Goal: Task Accomplishment & Management: Complete application form

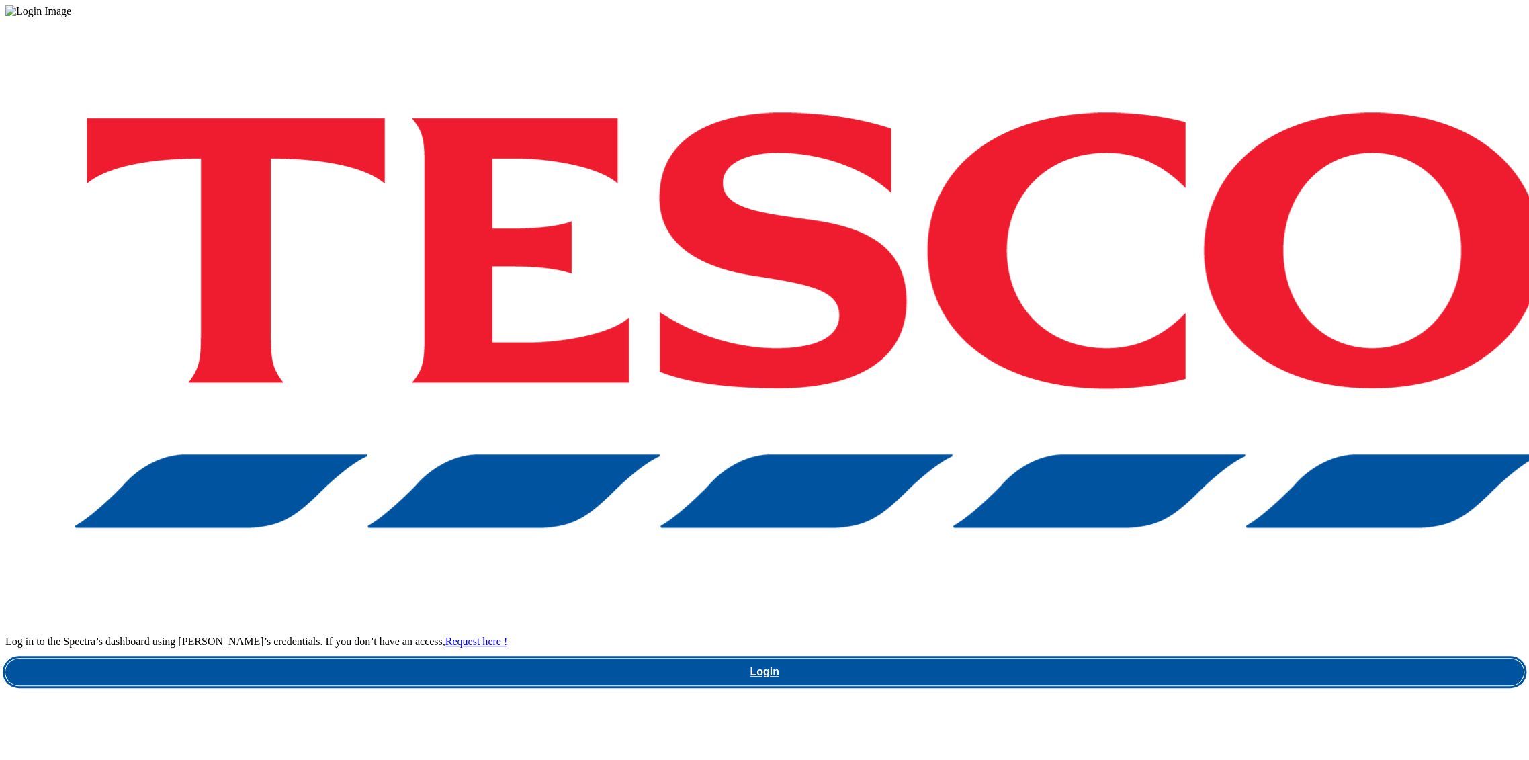
click at [1141, 658] on link "Login" at bounding box center [764, 671] width 1518 height 27
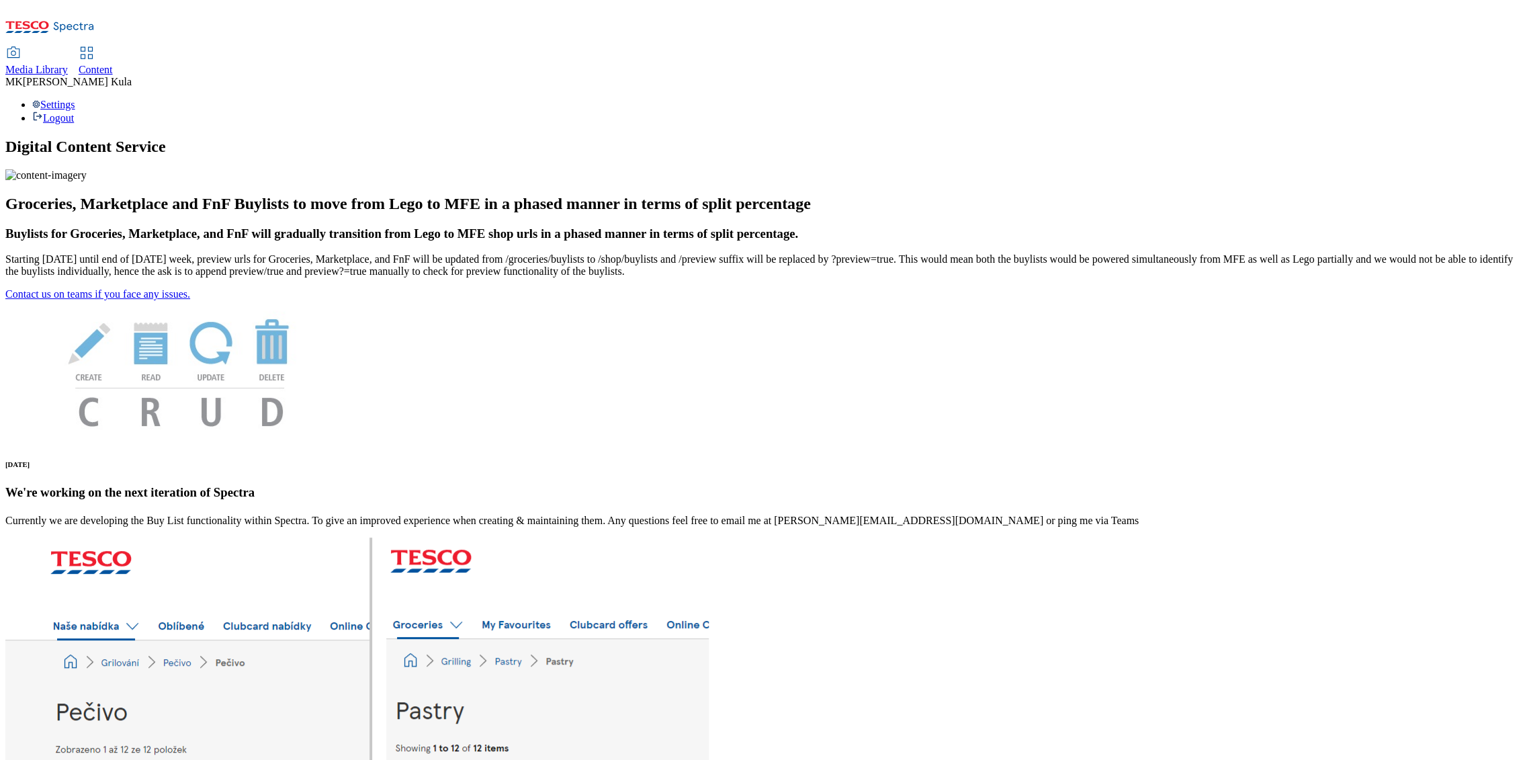
drag, startPoint x: 185, startPoint y: 17, endPoint x: 197, endPoint y: 21, distance: 12.7
click at [68, 64] on span "Media Library" at bounding box center [36, 69] width 62 height 11
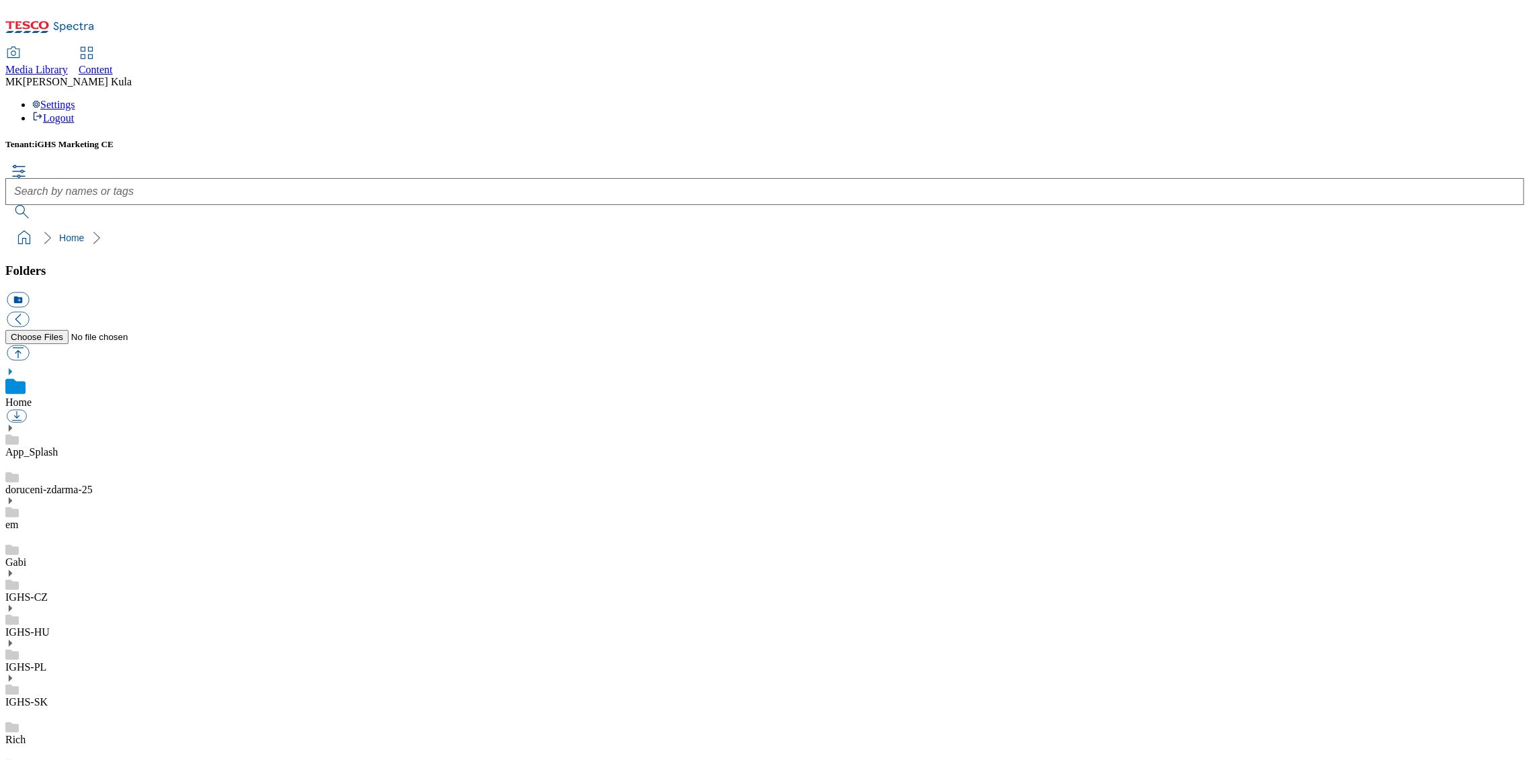
click at [50, 626] on link "IGHS-HU" at bounding box center [27, 631] width 44 height 11
click at [12, 590] on use at bounding box center [10, 593] width 3 height 7
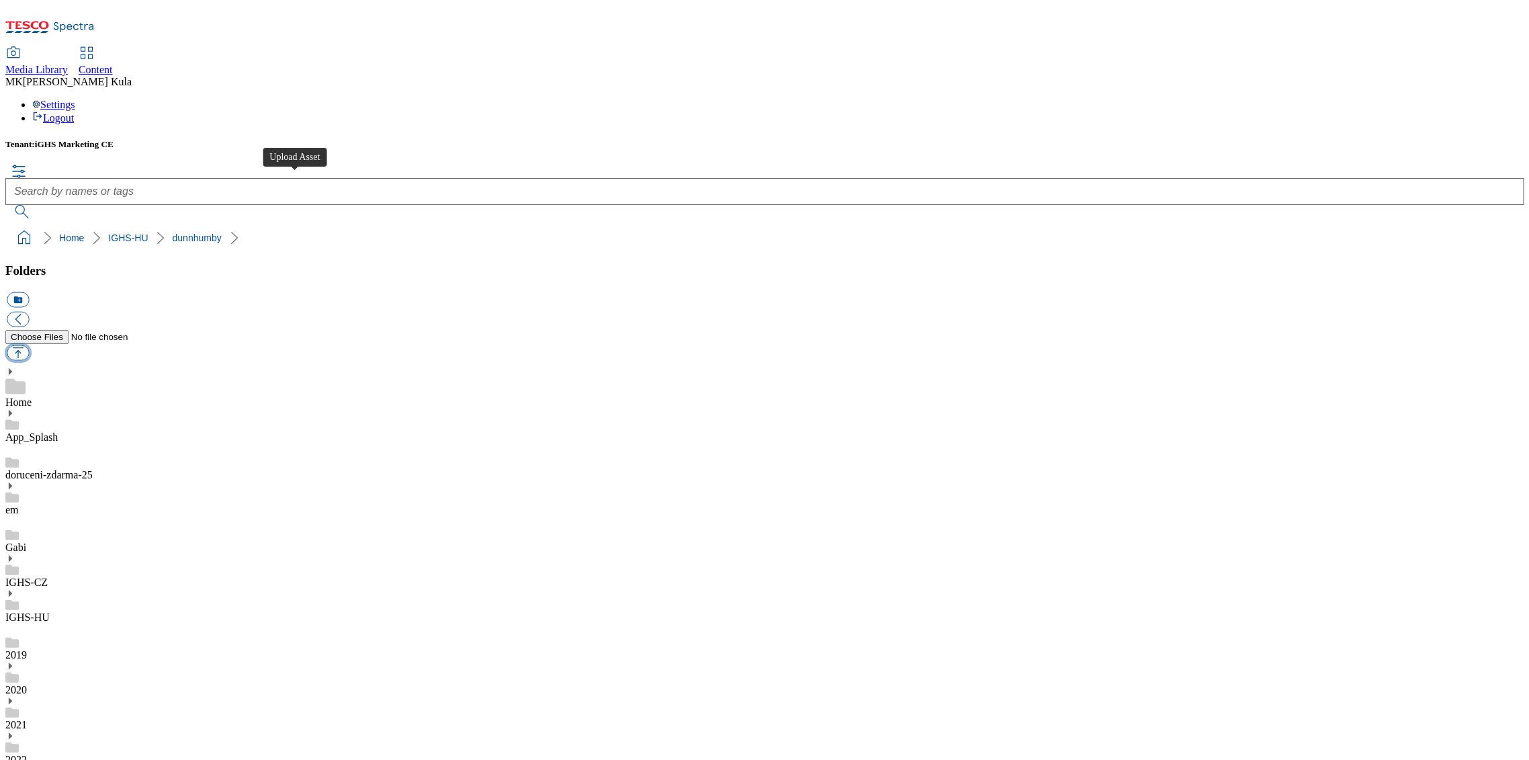
click at [29, 345] on button "button" at bounding box center [18, 352] width 22 height 15
type input "C:\fakepath\VenuszBLHeader.png"
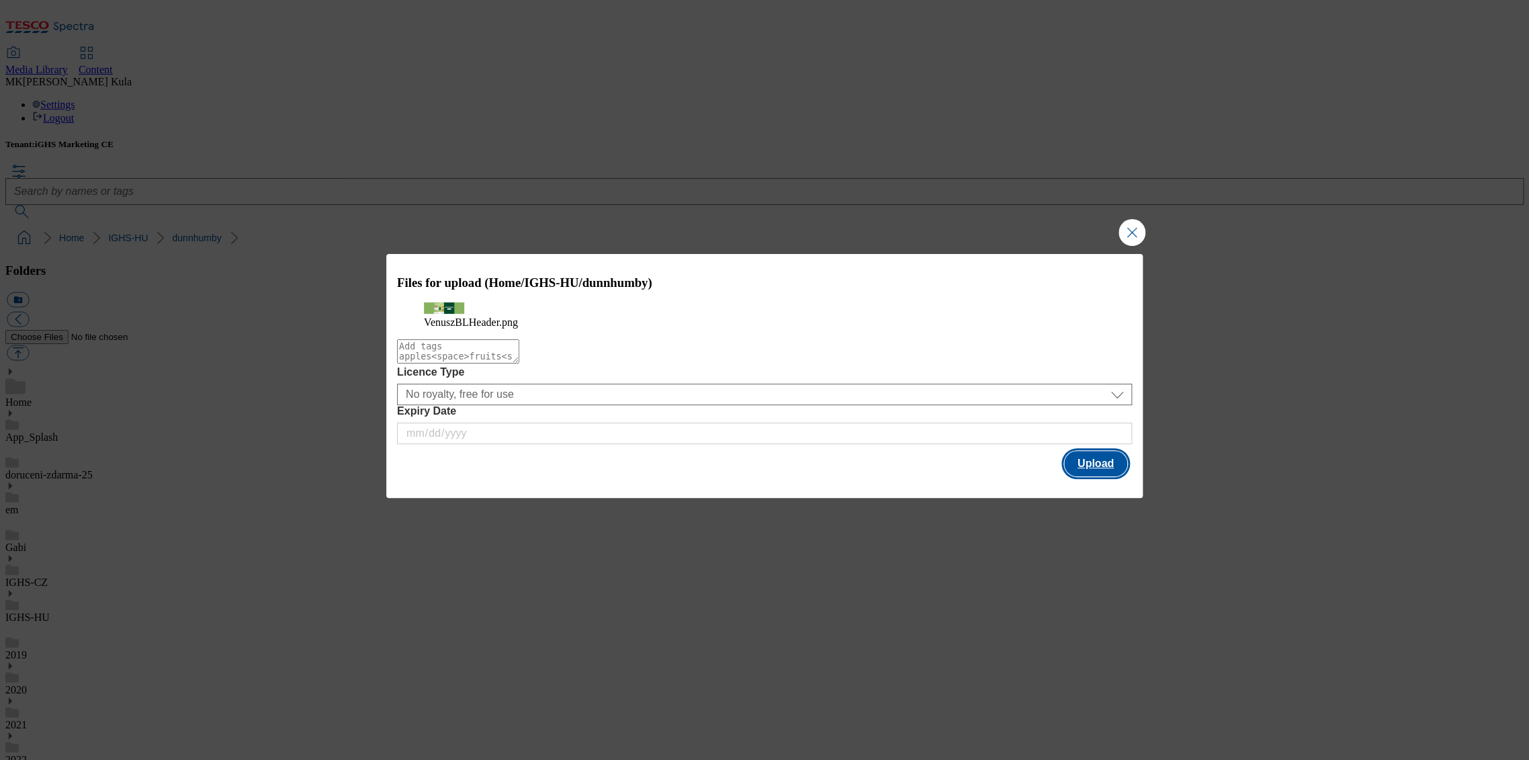
click at [1096, 476] on button "Upload" at bounding box center [1095, 464] width 63 height 26
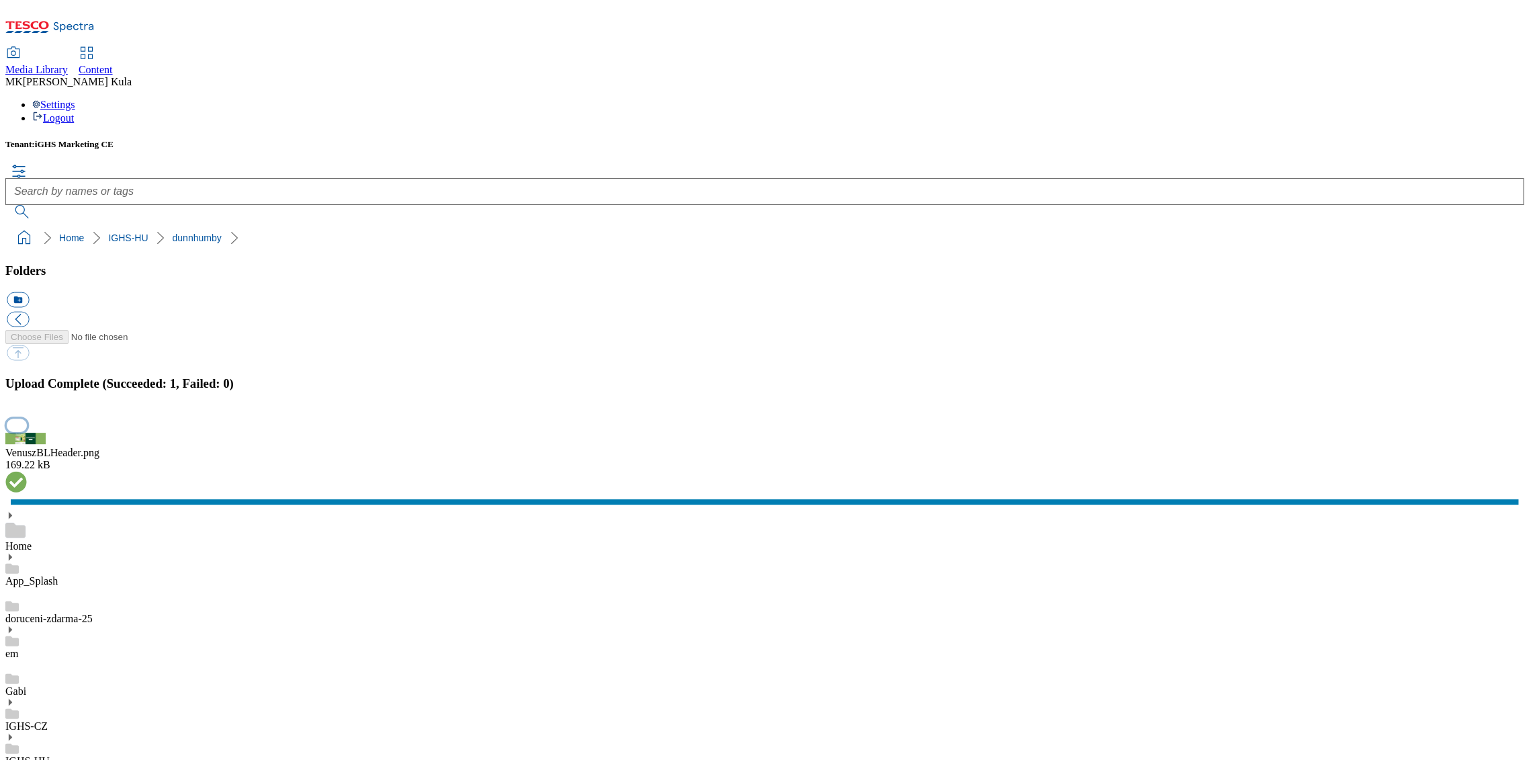
drag, startPoint x: 1511, startPoint y: 474, endPoint x: 1216, endPoint y: 431, distance: 297.9
click at [27, 432] on button "button" at bounding box center [17, 425] width 20 height 13
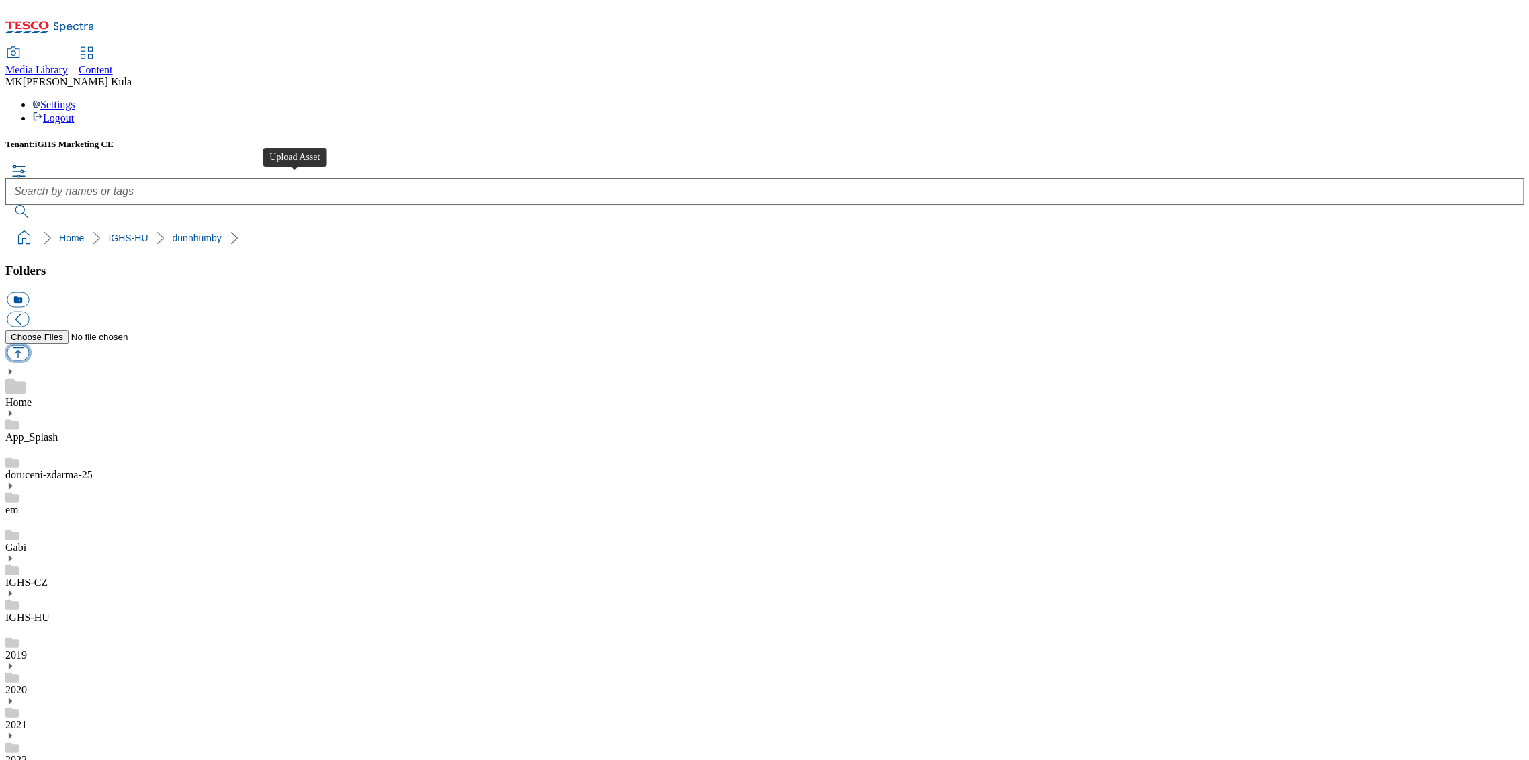
click at [29, 345] on button "button" at bounding box center [18, 352] width 22 height 15
type input "C:\fakepath\VenuszBLHeader2..png"
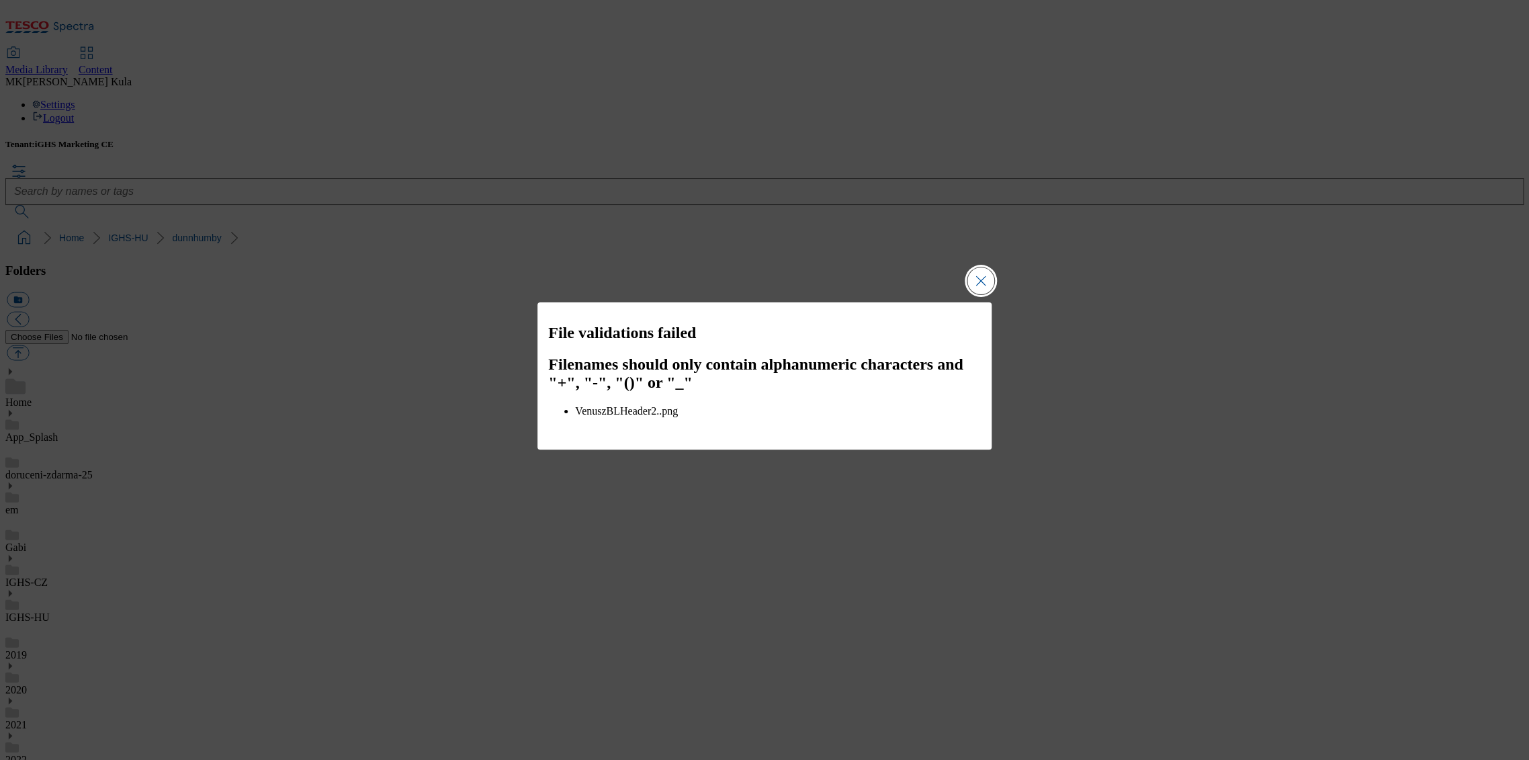
drag, startPoint x: 975, startPoint y: 289, endPoint x: 1518, endPoint y: 326, distance: 543.8
click at [975, 289] on button "Close Modal" at bounding box center [980, 280] width 27 height 27
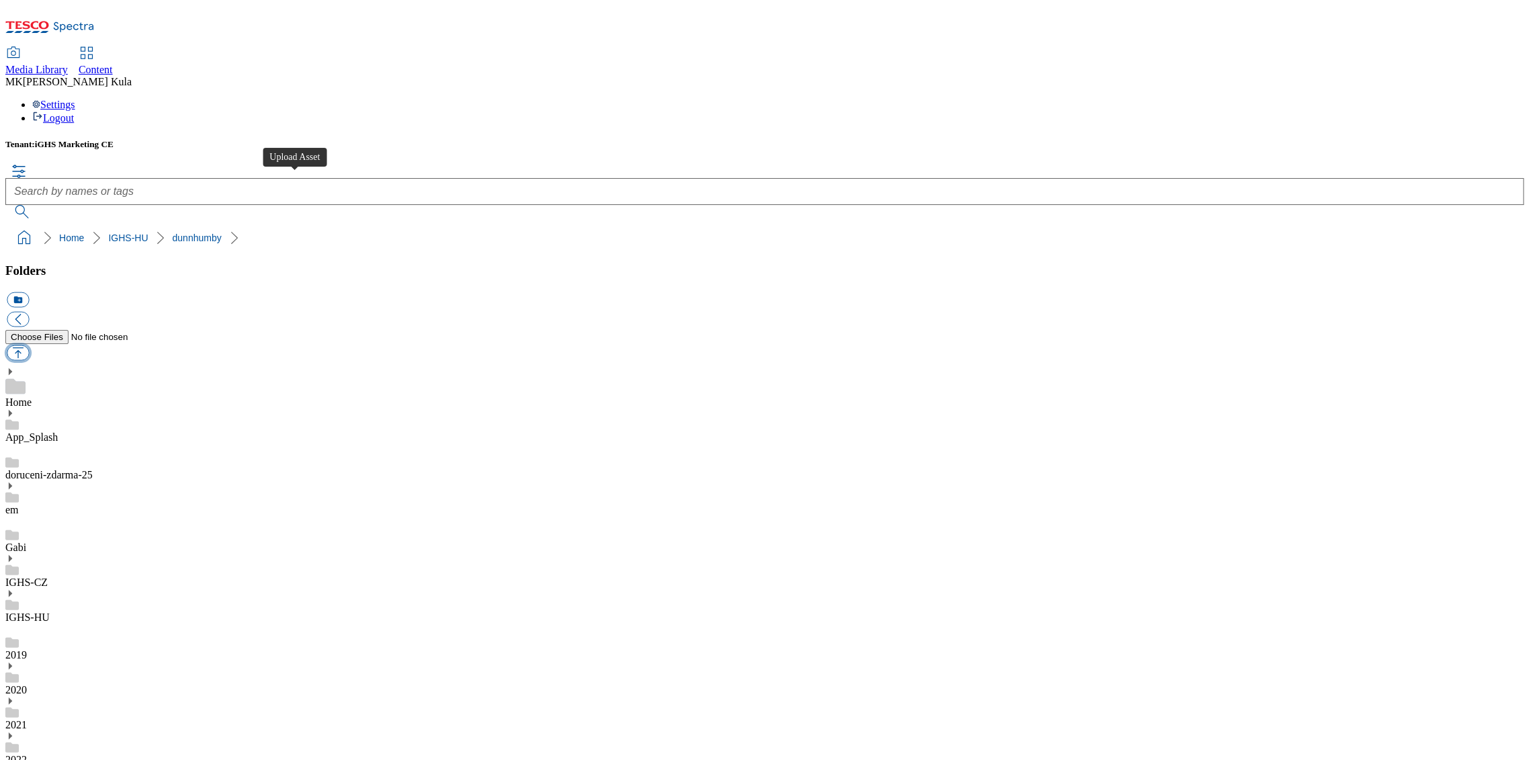
click at [29, 345] on button "button" at bounding box center [18, 352] width 22 height 15
type input "C:\fakepath\VenuszBLHeader2.png"
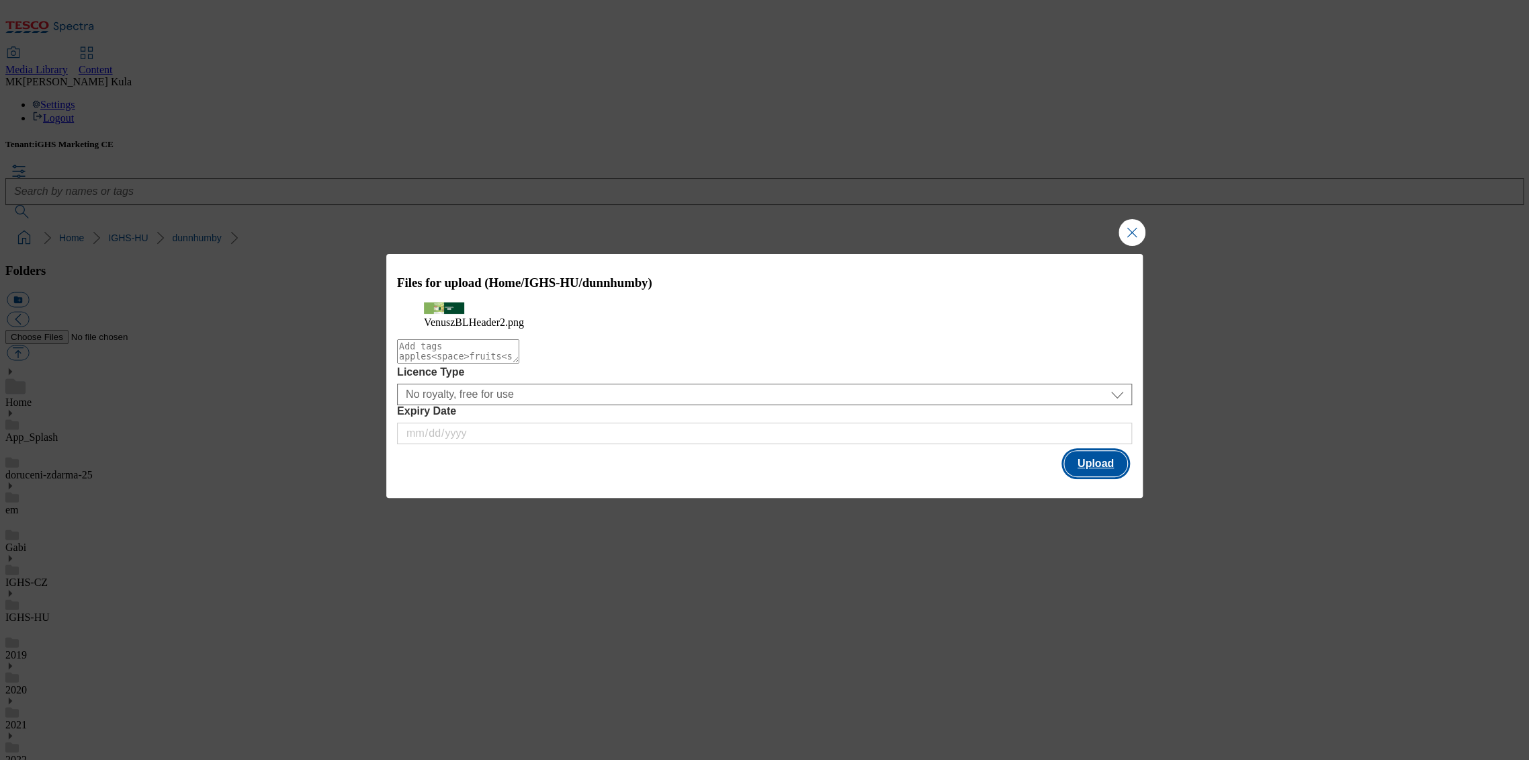
click at [1089, 476] on button "Upload" at bounding box center [1095, 464] width 63 height 26
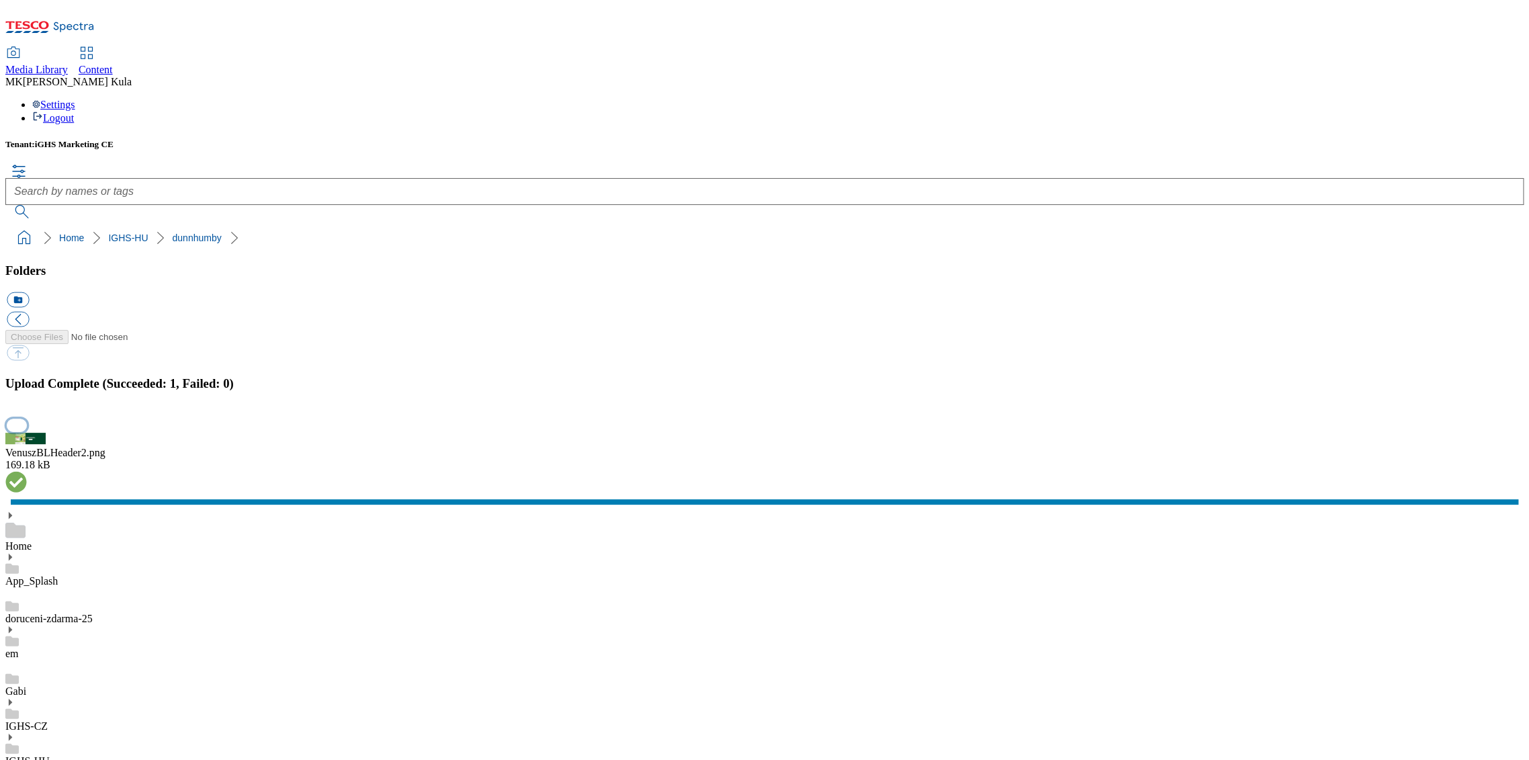
drag, startPoint x: 1504, startPoint y: 479, endPoint x: 696, endPoint y: 451, distance: 808.4
click at [27, 432] on button "button" at bounding box center [17, 425] width 20 height 13
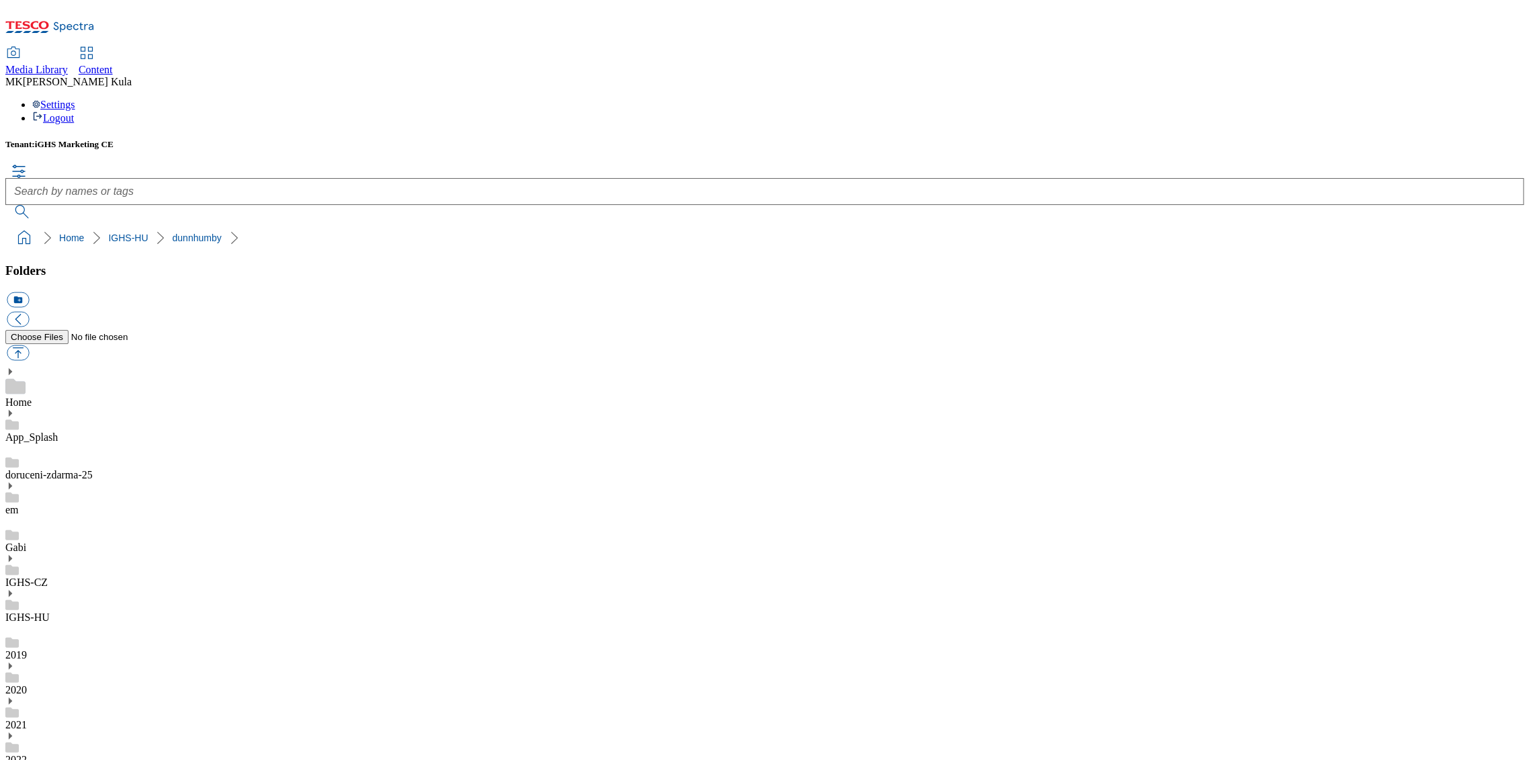
click at [29, 345] on button "button" at bounding box center [18, 352] width 22 height 15
type input "C:\fakepath\VenuszBLHeader3.png"
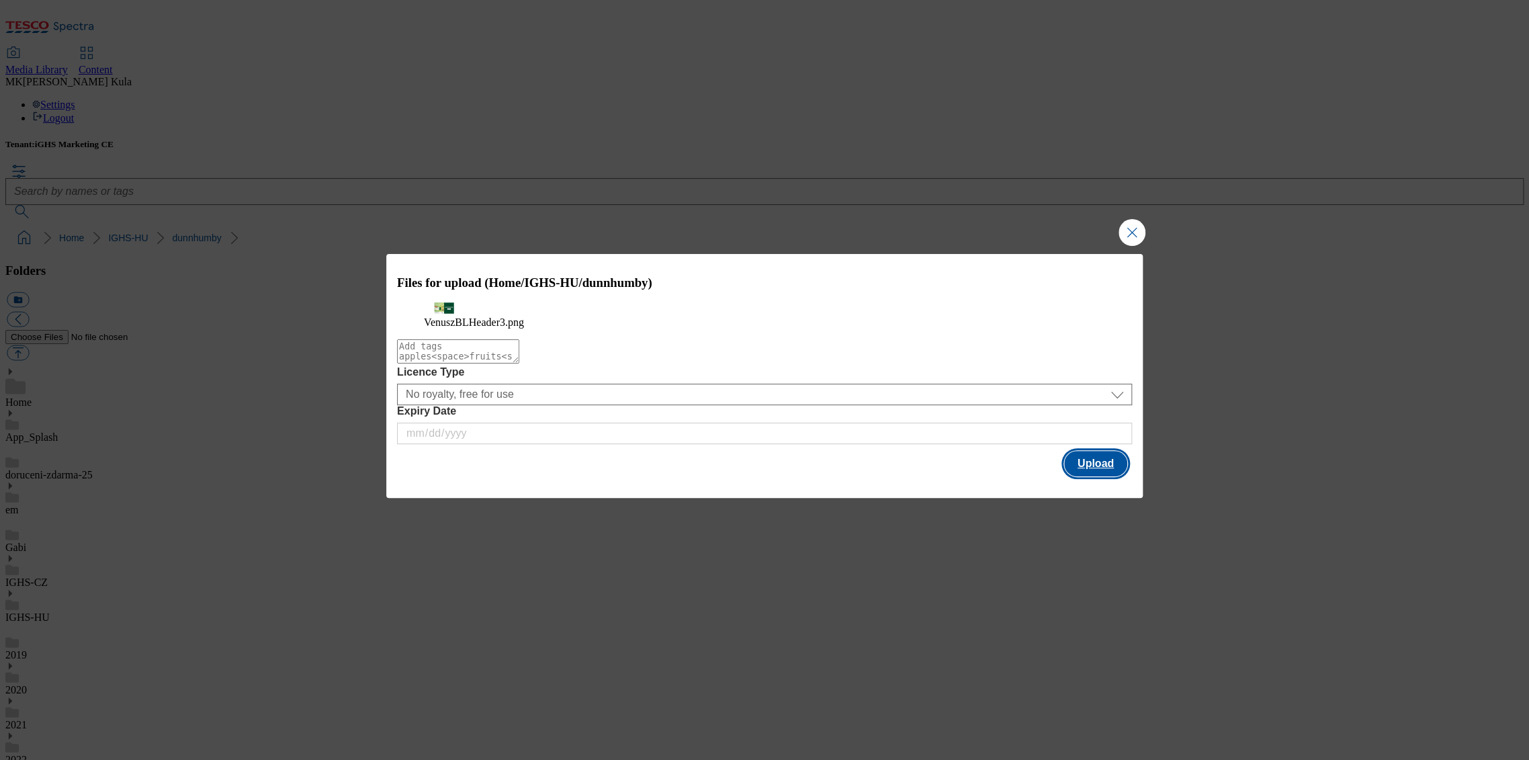
click at [1105, 475] on button "Upload" at bounding box center [1095, 464] width 63 height 26
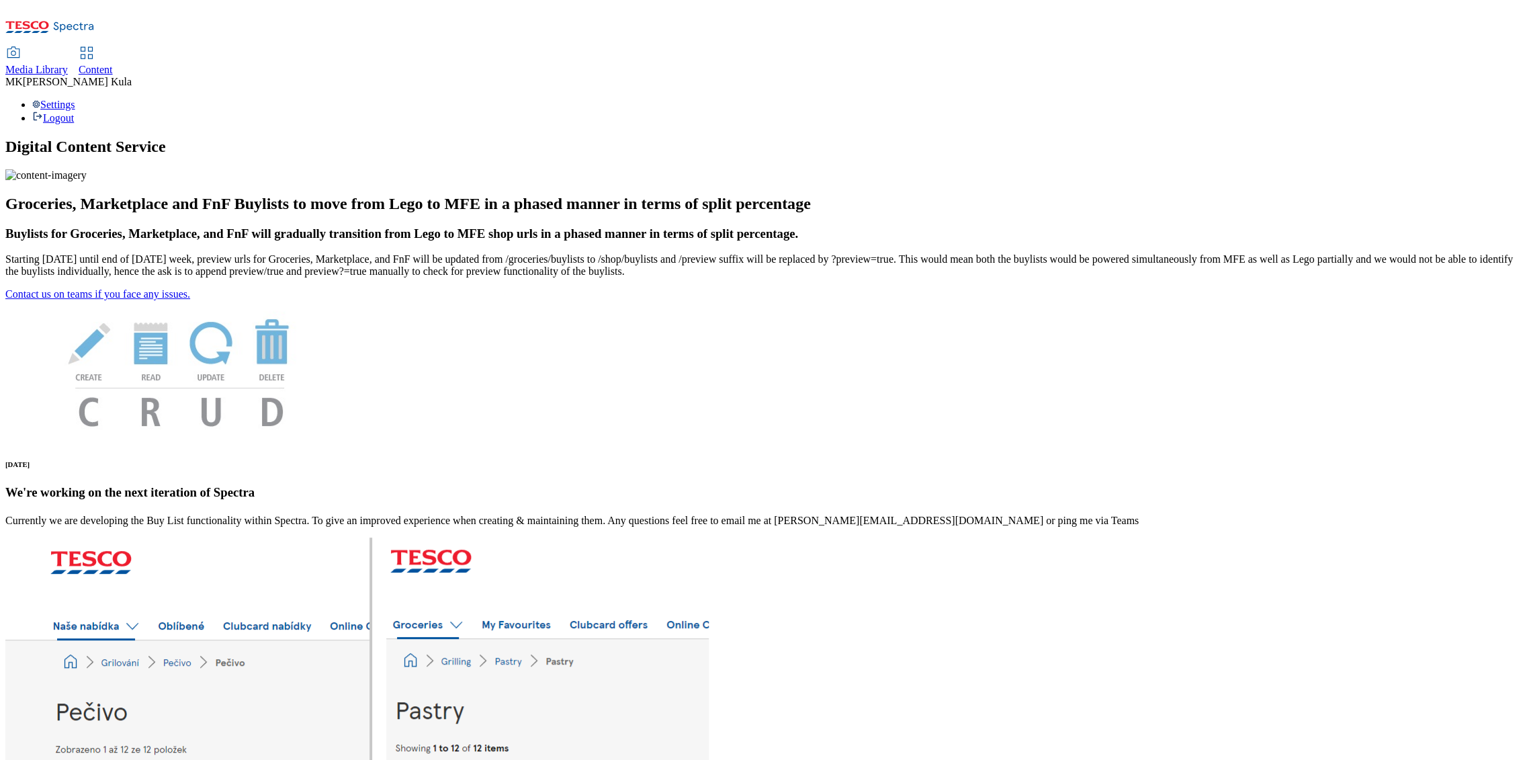
click at [113, 48] on link "Content" at bounding box center [96, 62] width 34 height 28
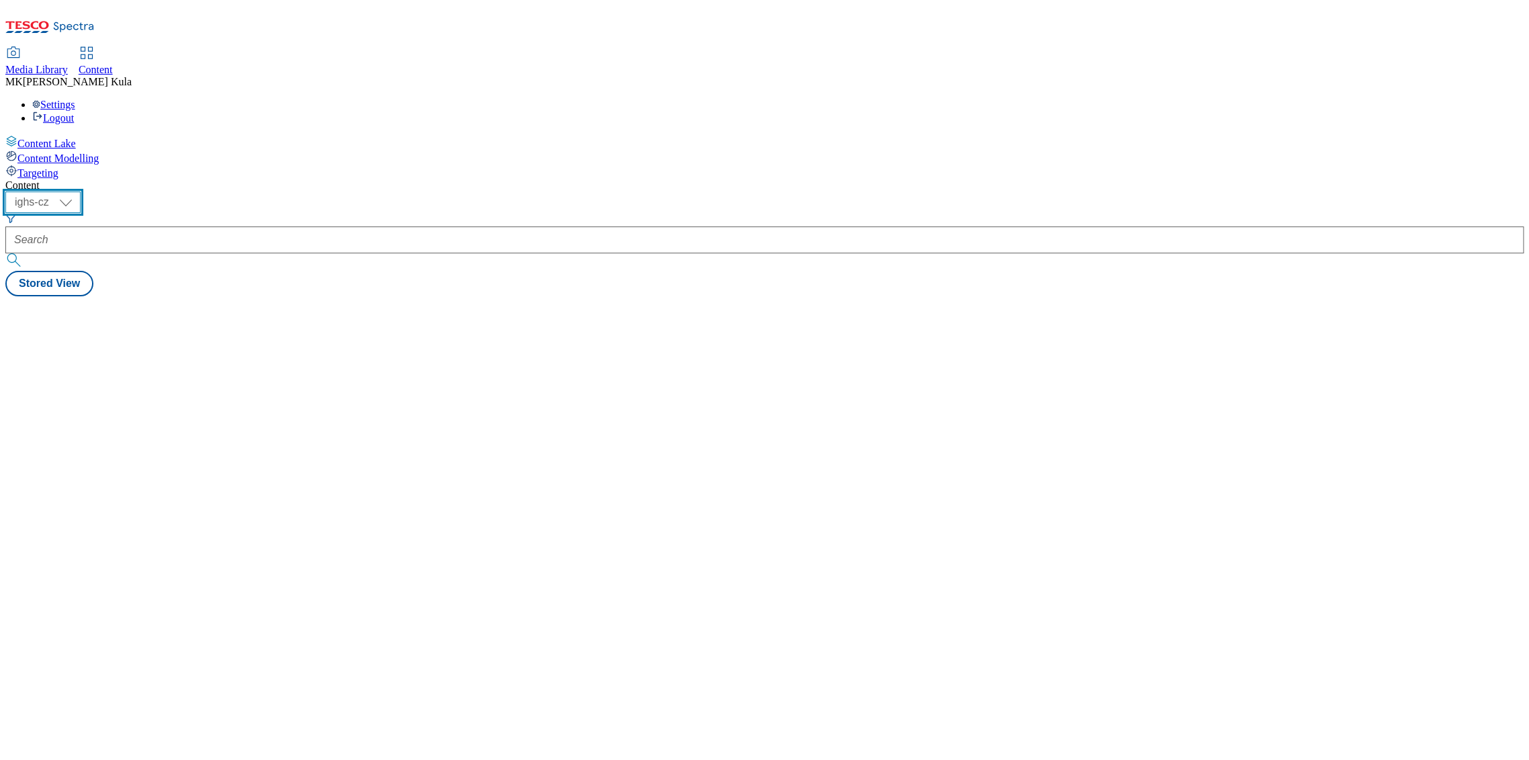
click at [81, 191] on select "ighs-cz ighs-hu ighs-sk" at bounding box center [42, 201] width 75 height 21
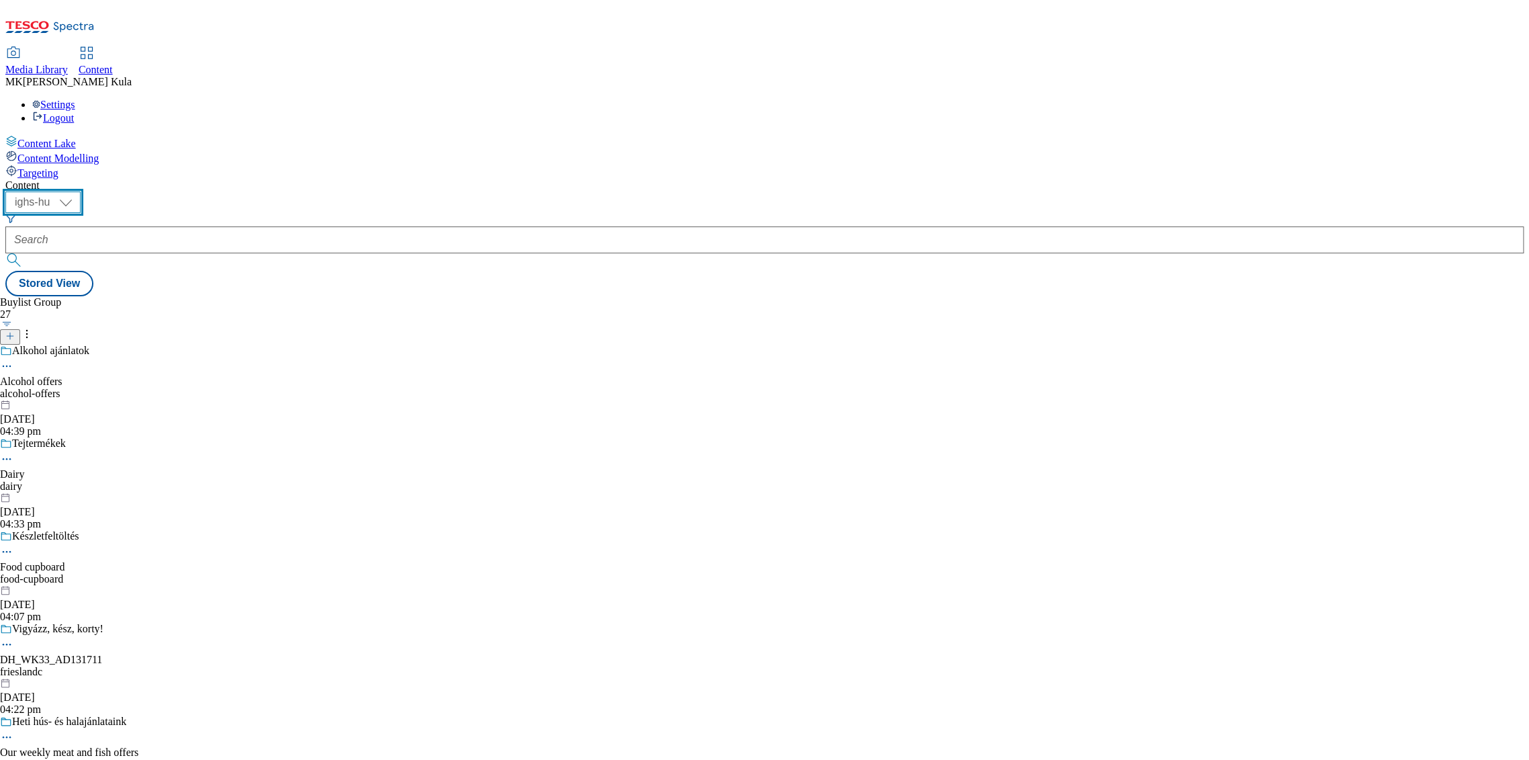
click at [81, 191] on select "ighs-cz ighs-hu ighs-sk" at bounding box center [42, 201] width 75 height 21
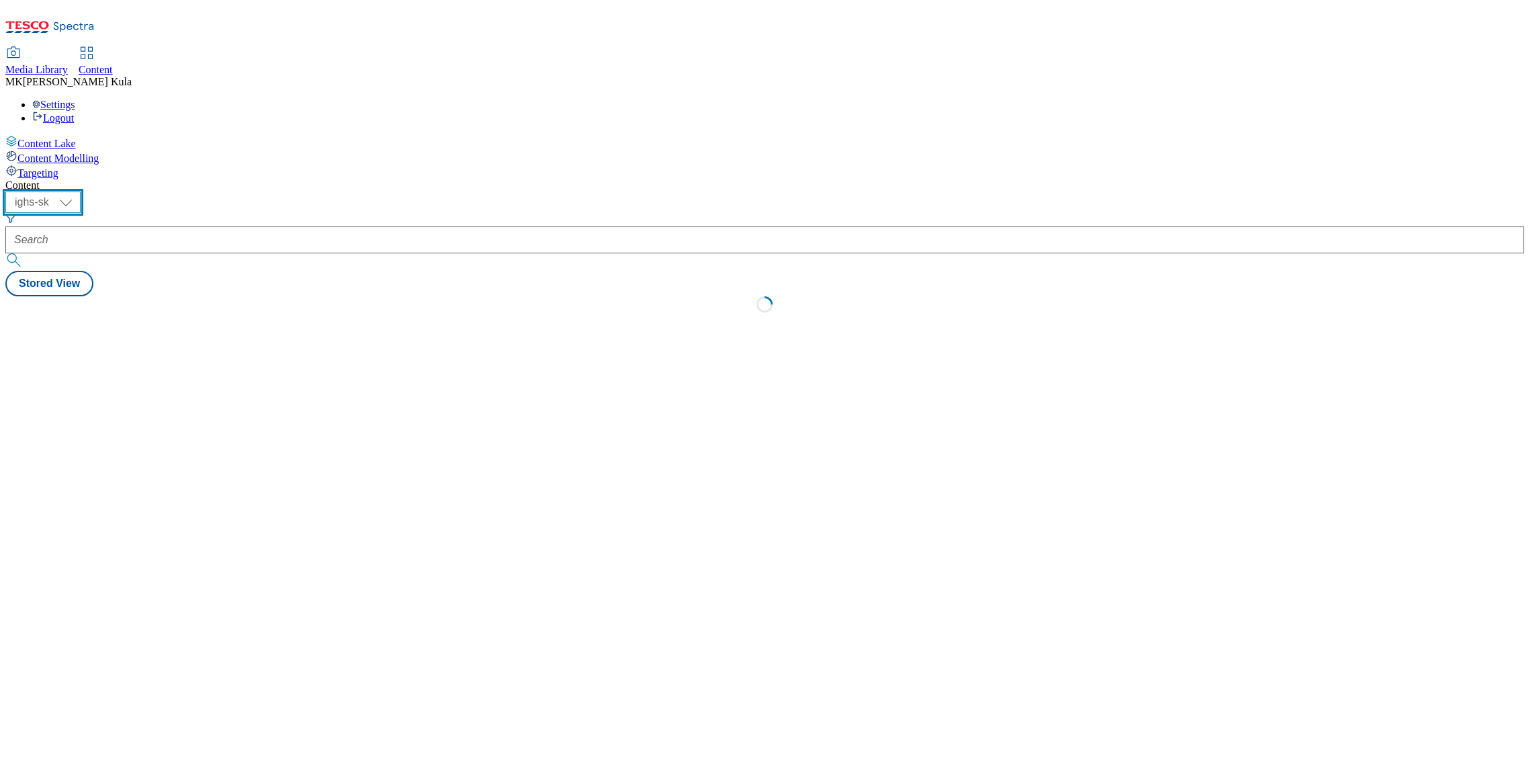
click at [81, 191] on select "ighs-cz ighs-hu ighs-sk" at bounding box center [42, 201] width 75 height 21
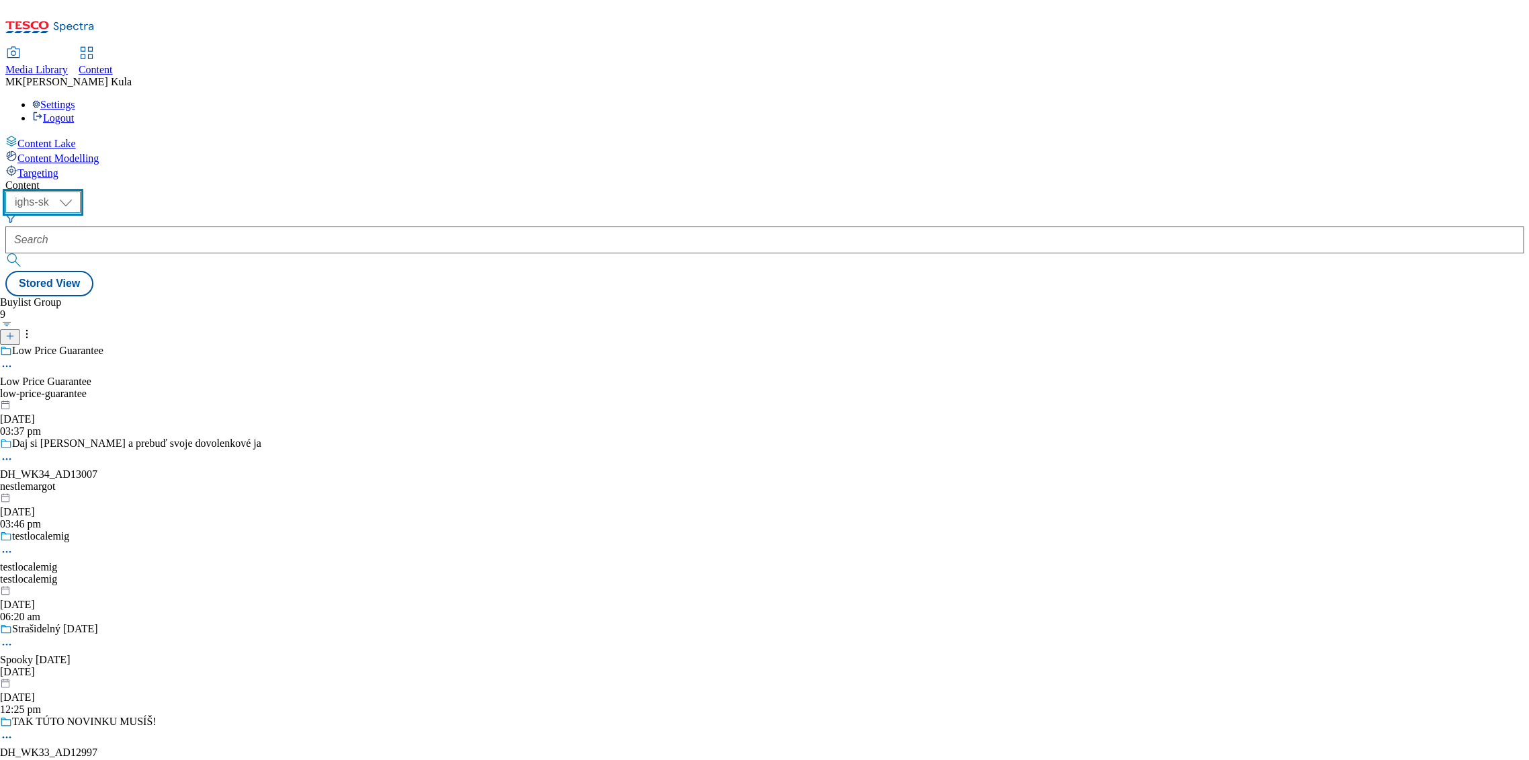
select select "ighs-hu"
click at [81, 191] on select "ighs-cz ighs-hu ighs-sk" at bounding box center [42, 201] width 75 height 21
click at [15, 331] on icon at bounding box center [9, 335] width 9 height 9
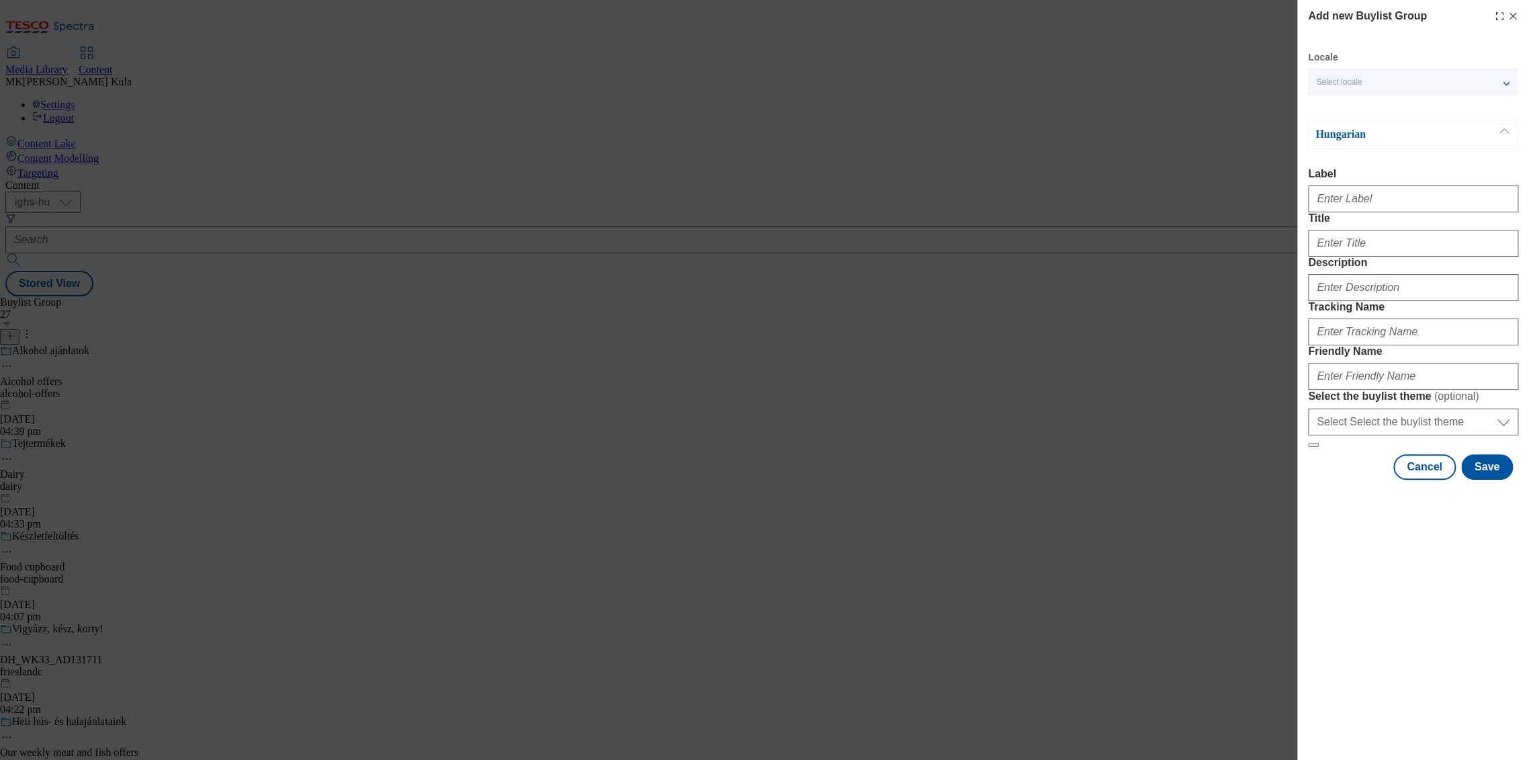
click at [1357, 82] on span "Select locale" at bounding box center [1339, 82] width 46 height 10
click at [1377, 139] on span "English" at bounding box center [1424, 136] width 169 height 12
click at [1332, 139] on input "English" at bounding box center [1324, 138] width 16 height 16
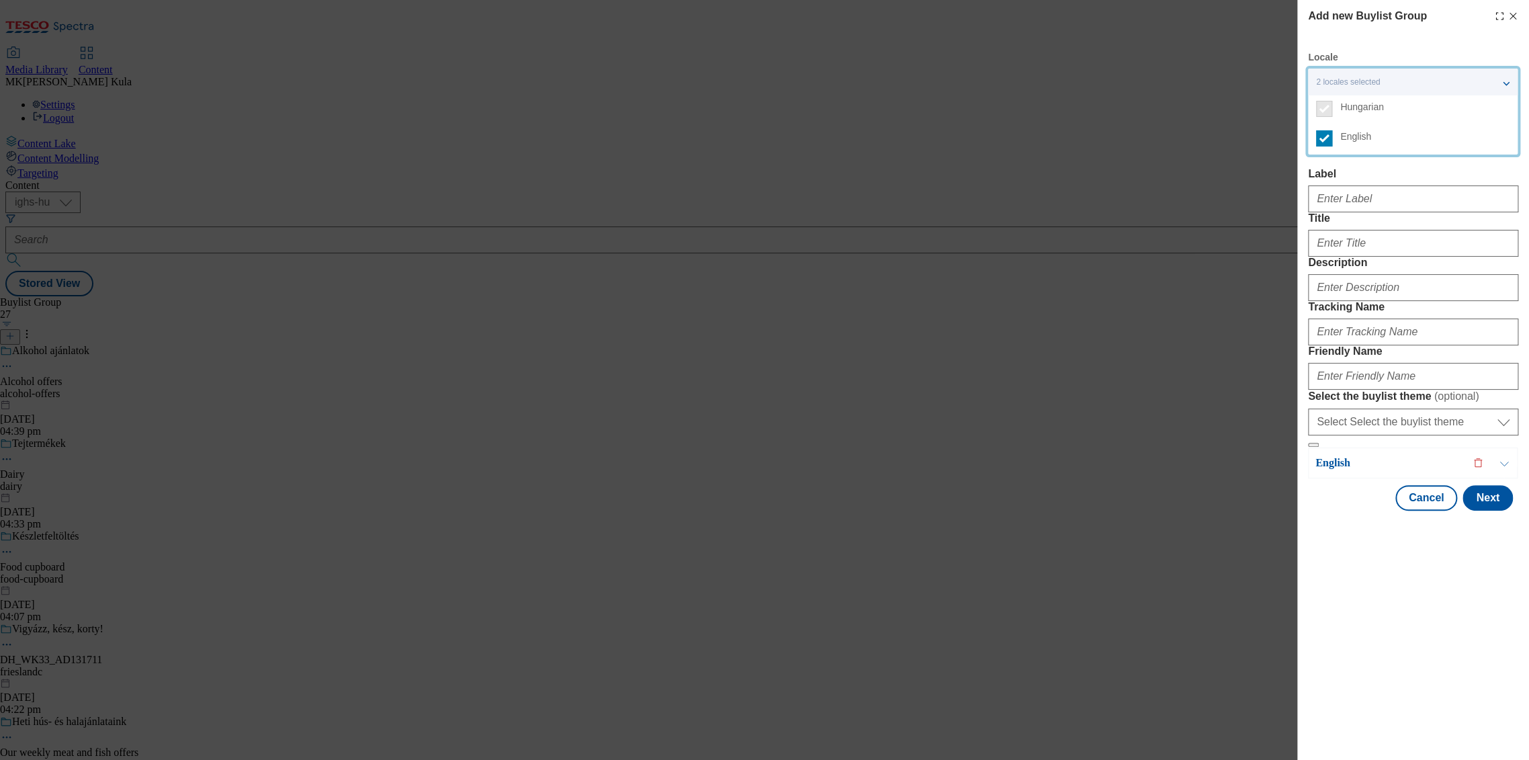
click at [1221, 248] on div "Add new Buylist Group Locale 2 locales selected Hungarian English Hungarian Lab…" at bounding box center [764, 380] width 1529 height 760
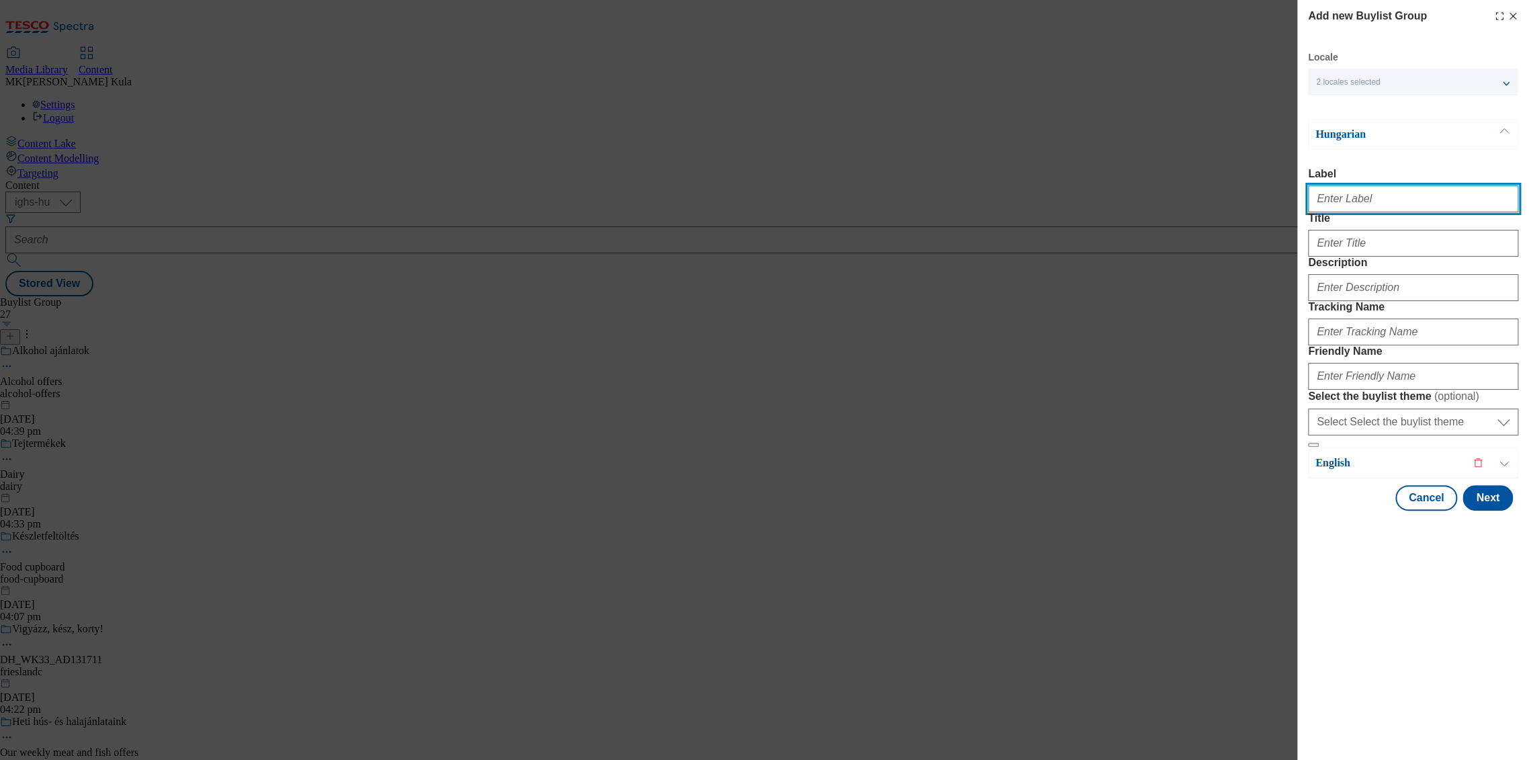
click at [1373, 208] on input "Label" at bounding box center [1413, 198] width 210 height 27
paste input "DH_WK34_AD13228"
type input "DH_WK34_AD13228"
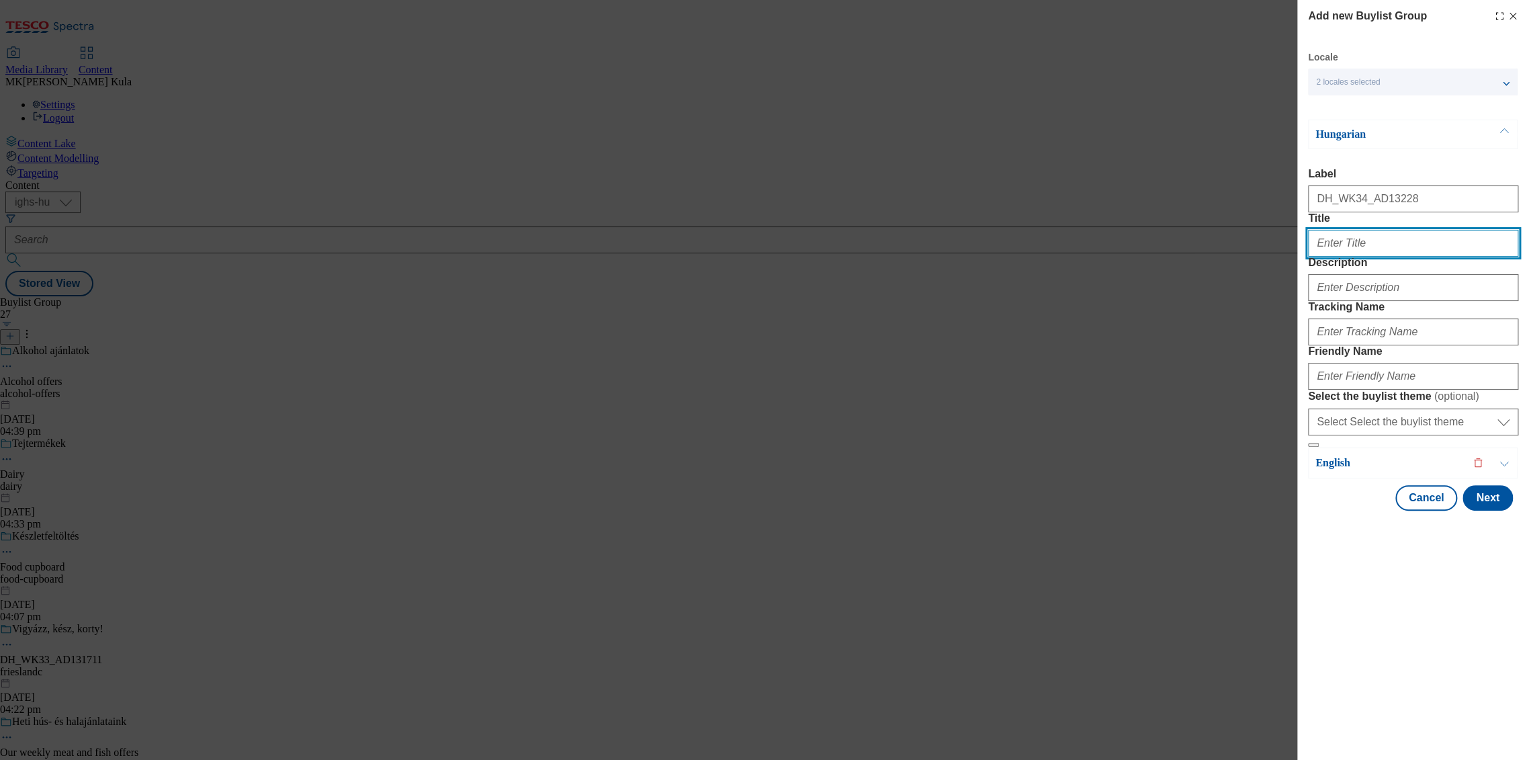
drag, startPoint x: 1379, startPoint y: 264, endPoint x: 1396, endPoint y: 273, distance: 19.2
click at [1379, 257] on input "Title" at bounding box center [1413, 243] width 210 height 27
paste input "Venusz Headline HU"
type input "Venusz Headline HU"
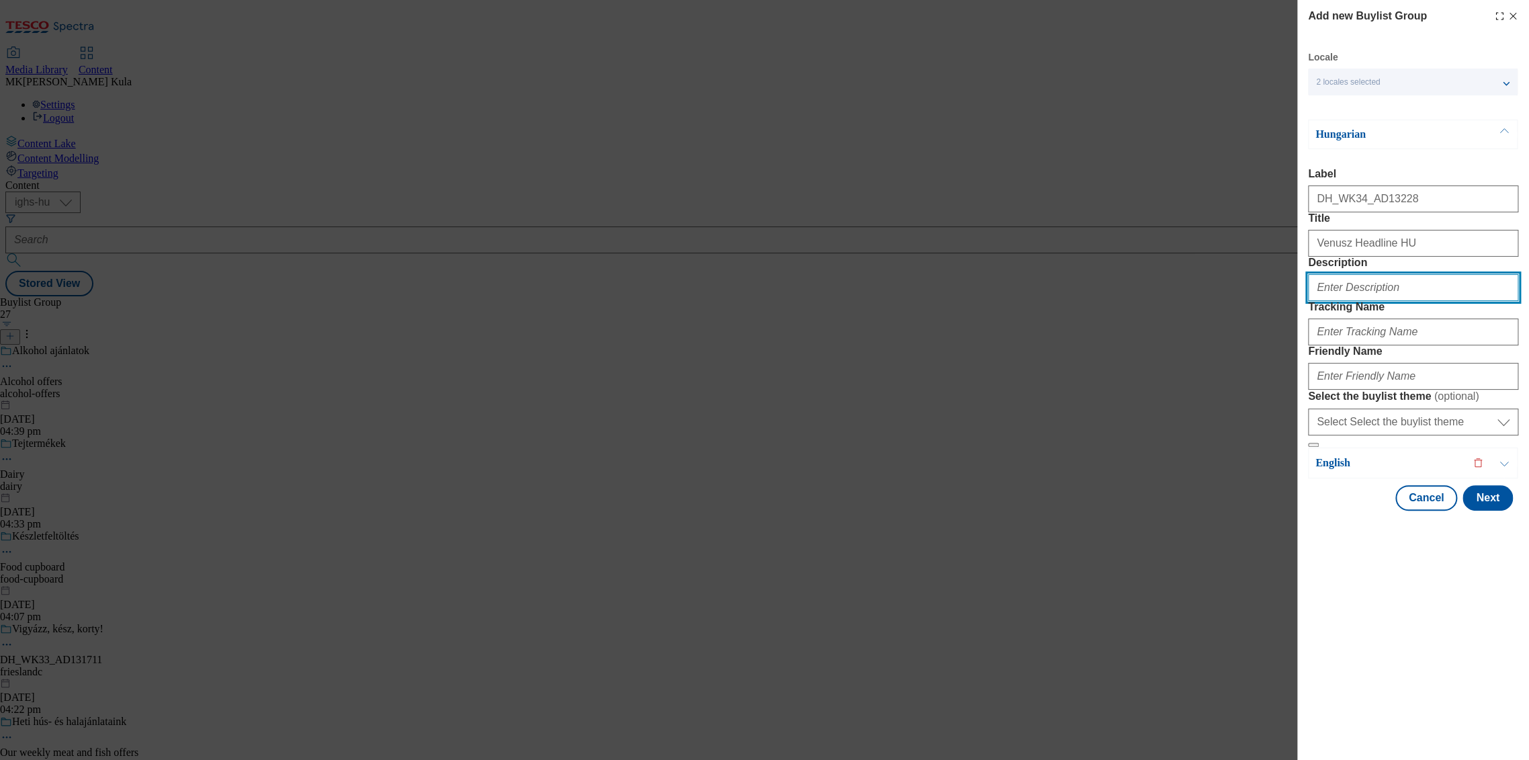
click at [1357, 301] on input "Description" at bounding box center [1413, 287] width 210 height 27
paste input "Venusz"
type input "Venusz"
click at [1338, 301] on input "Venusz" at bounding box center [1413, 287] width 210 height 27
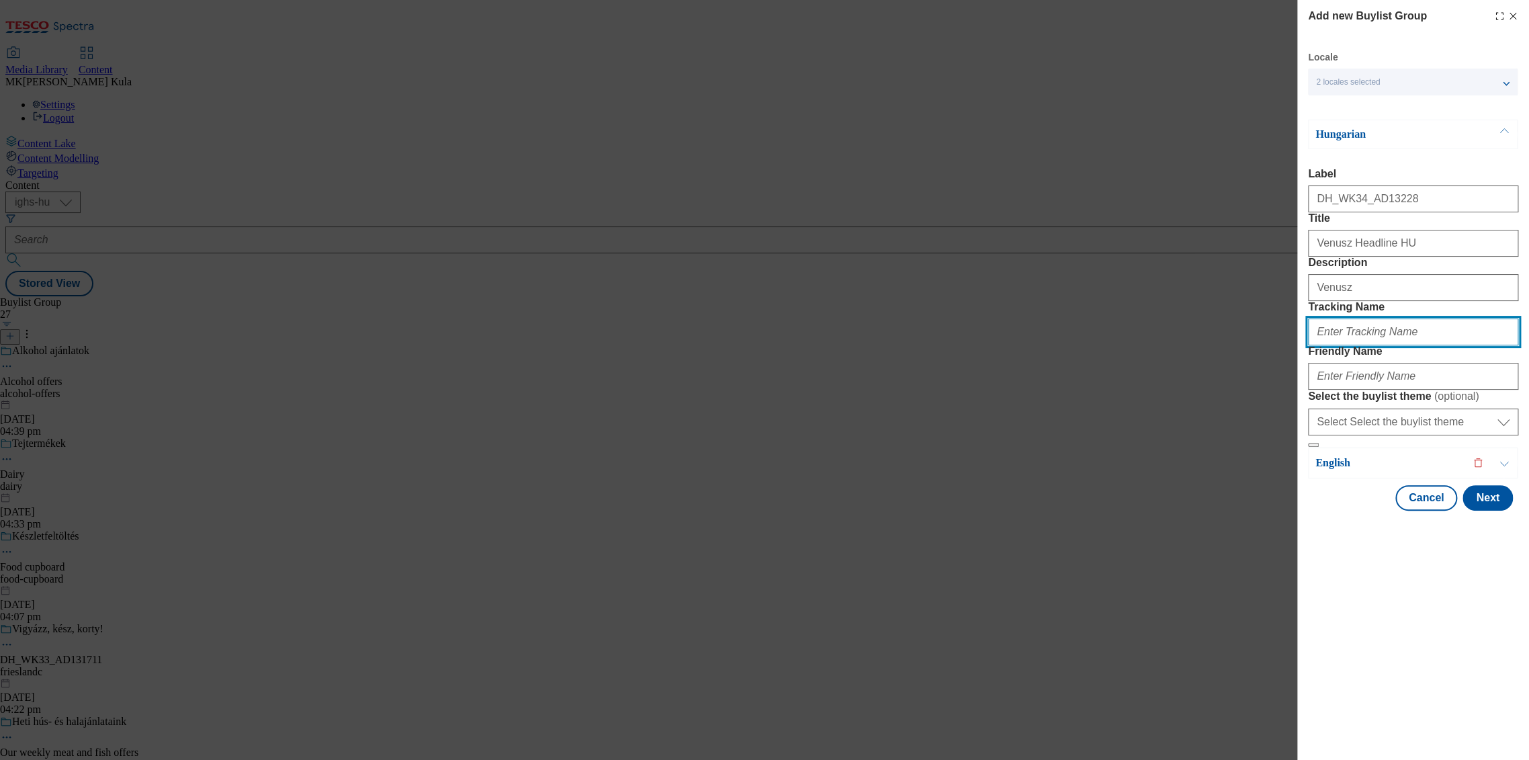
click at [1365, 345] on input "Tracking Name" at bounding box center [1413, 331] width 210 height 27
paste input "DH_HU_AD13228_BH"
type input "DH_HU_AD13228_BH"
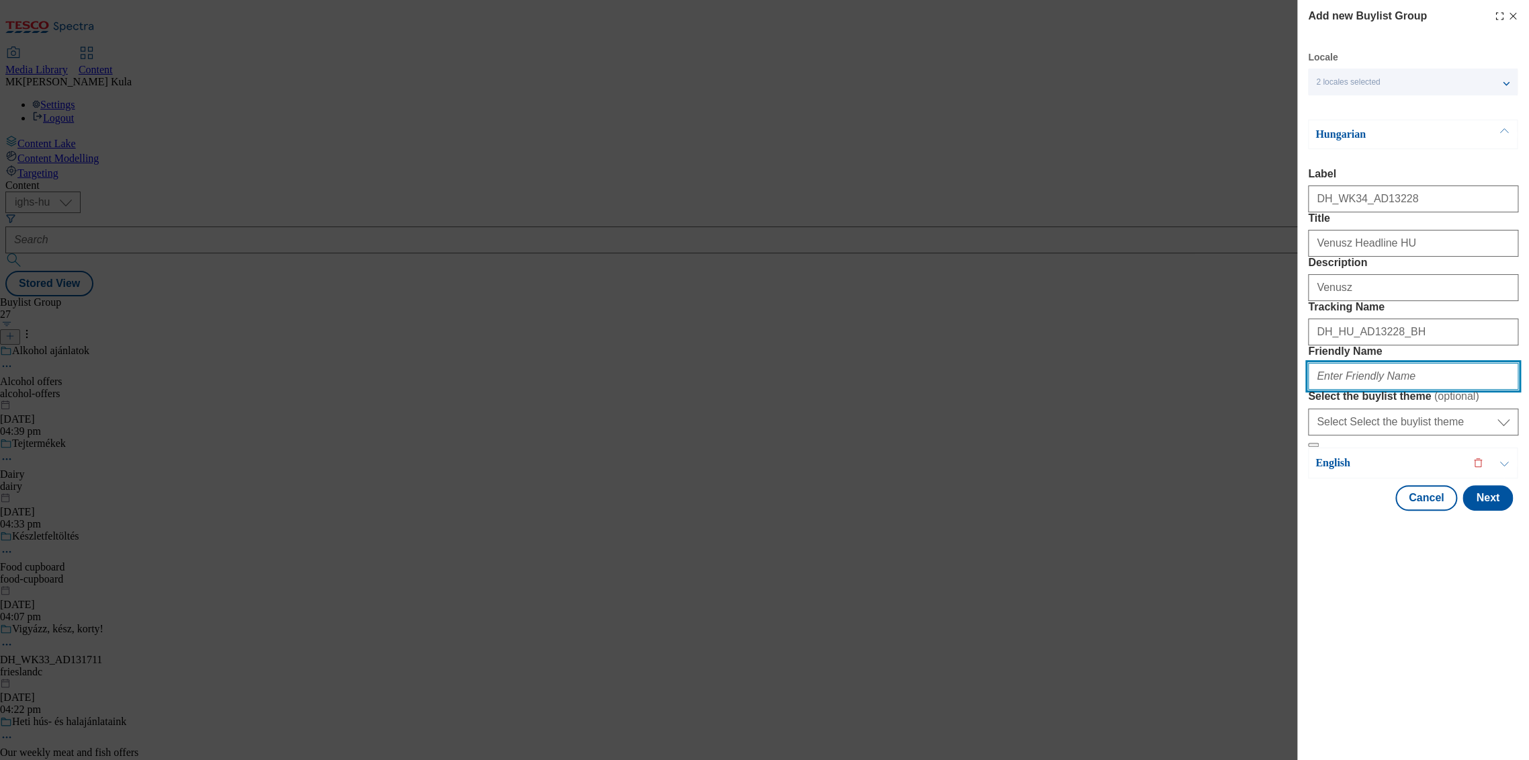
click at [1365, 390] on input "Friendly Name" at bounding box center [1413, 376] width 210 height 27
paste input "bunge"
type input "bunge"
click at [1351, 469] on p "English" at bounding box center [1385, 462] width 141 height 13
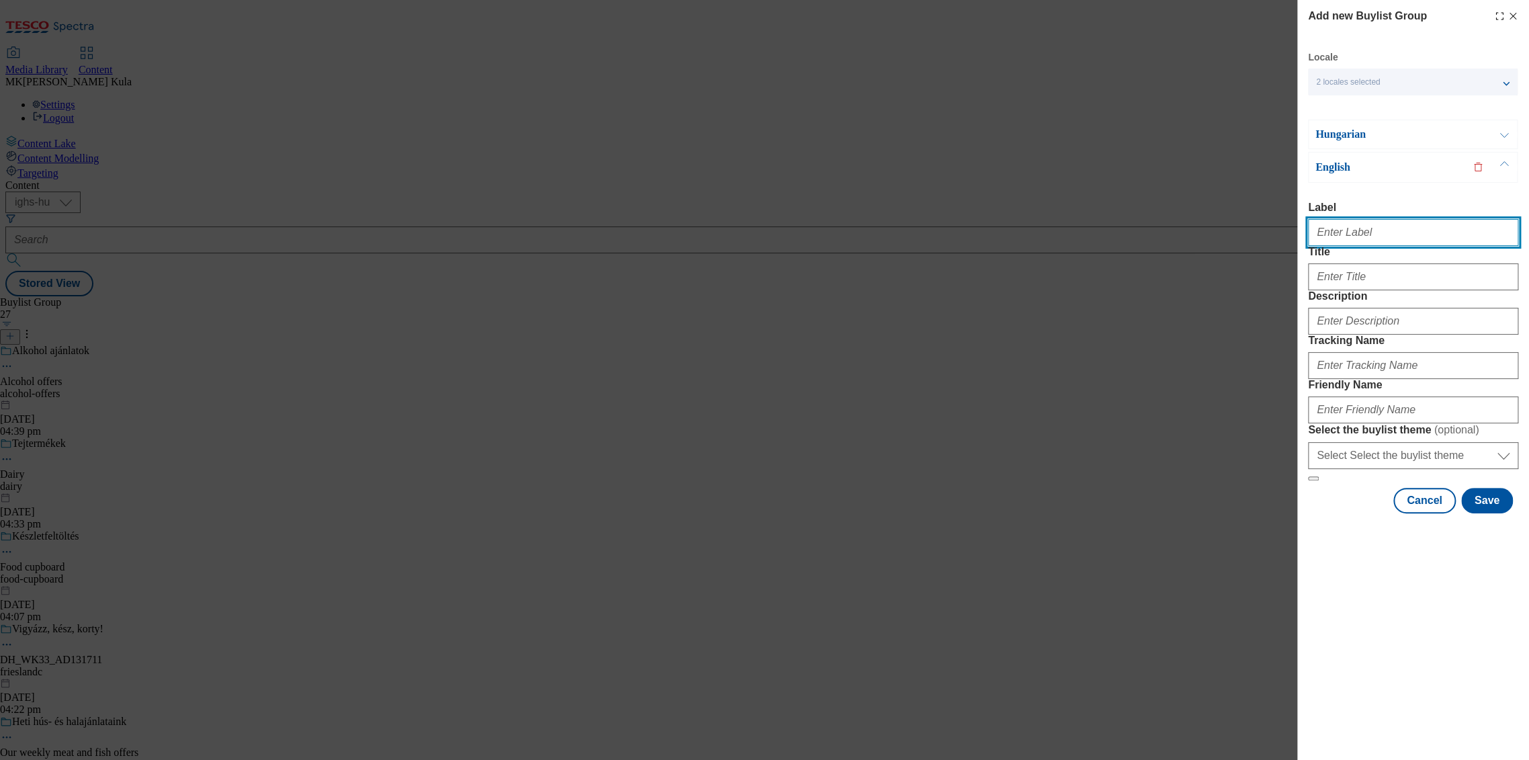
click at [1396, 244] on input "Label" at bounding box center [1413, 232] width 210 height 27
paste input "DH_WK34_AD13228"
type input "DH_WK34_AD13228"
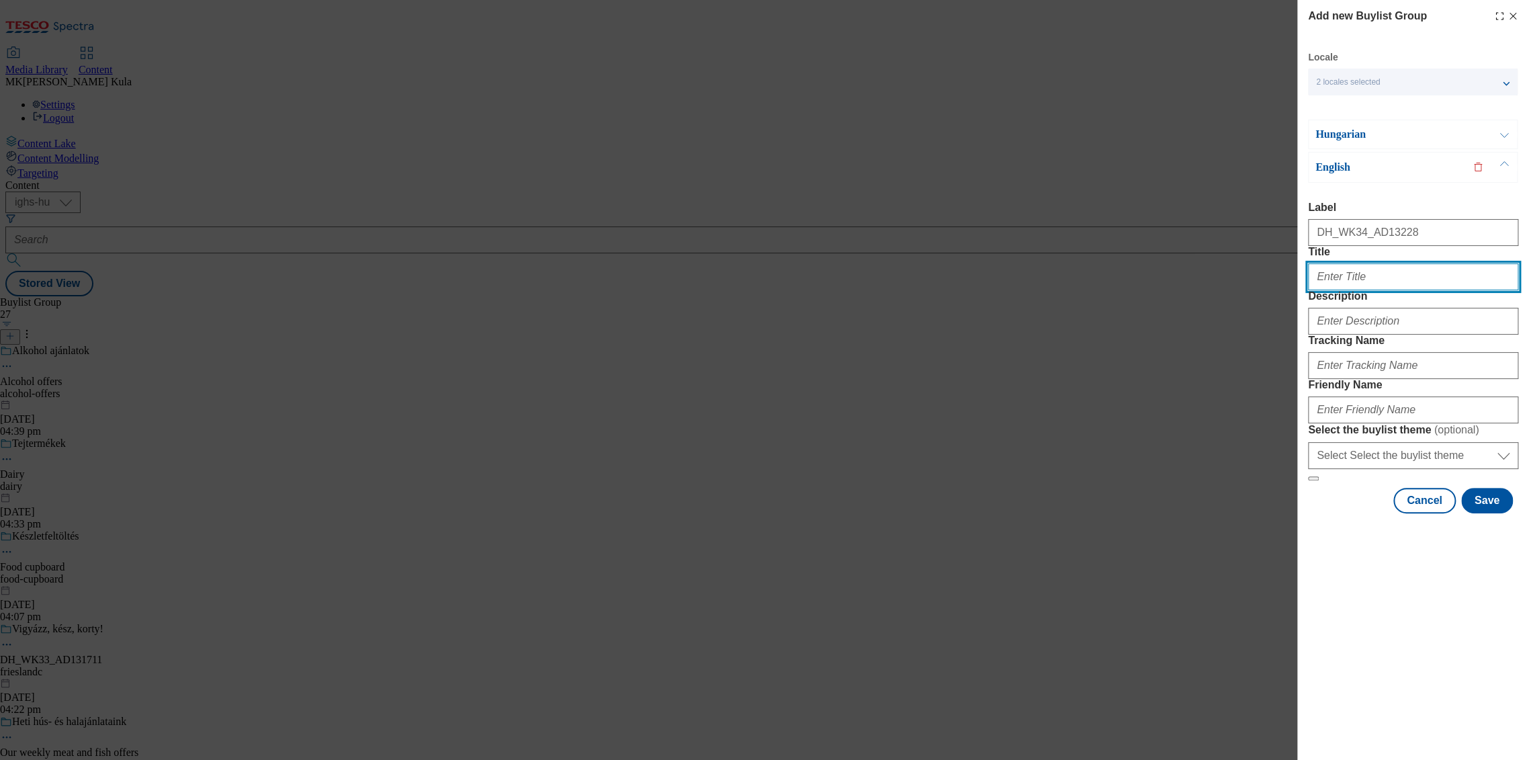
click at [1342, 290] on input "Title" at bounding box center [1413, 276] width 210 height 27
paste input "Venusz Headline EN"
type input "Venusz Headline EN"
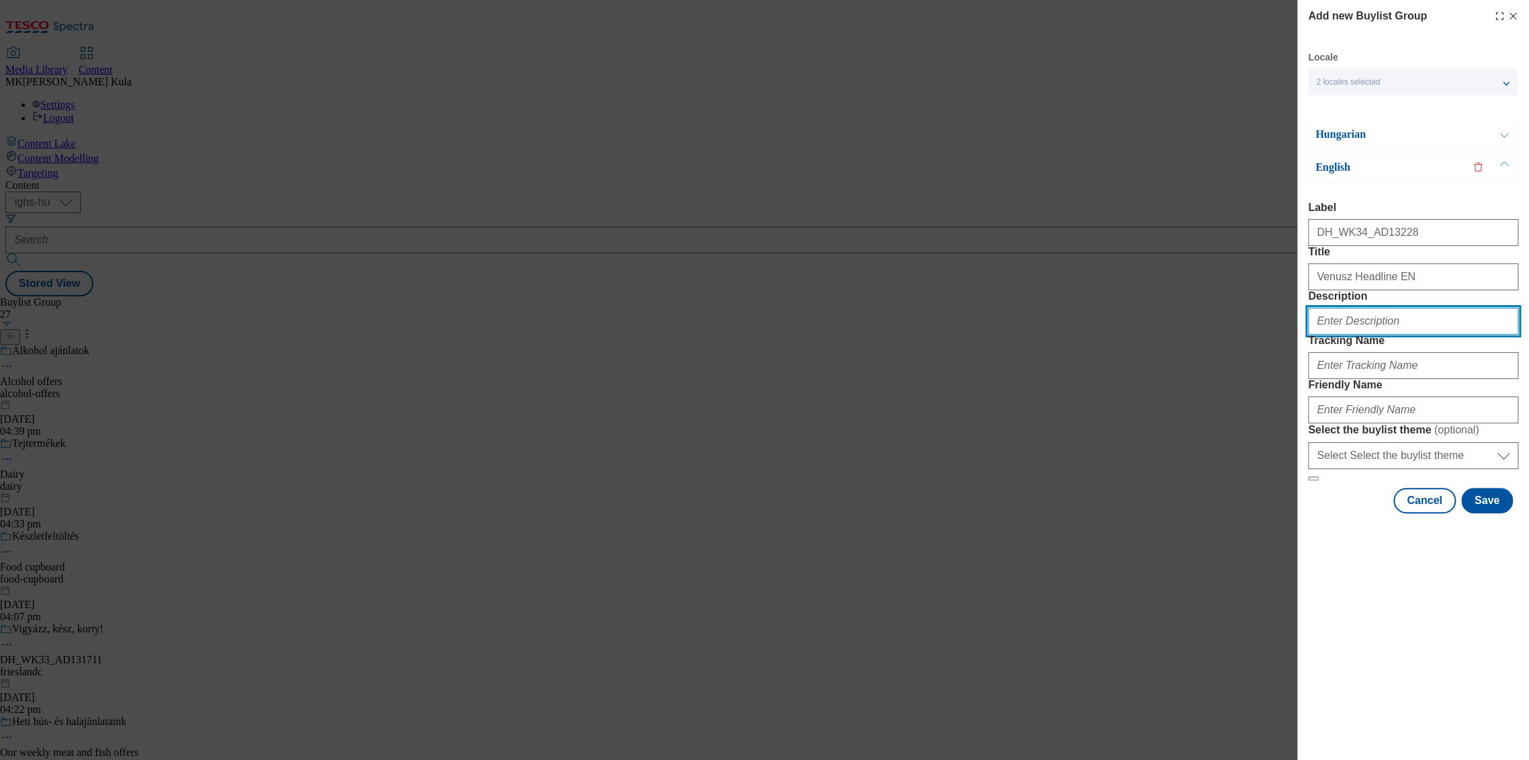
click at [1395, 334] on input "Description" at bounding box center [1413, 321] width 210 height 27
paste input "Venusz"
type input "Venusz"
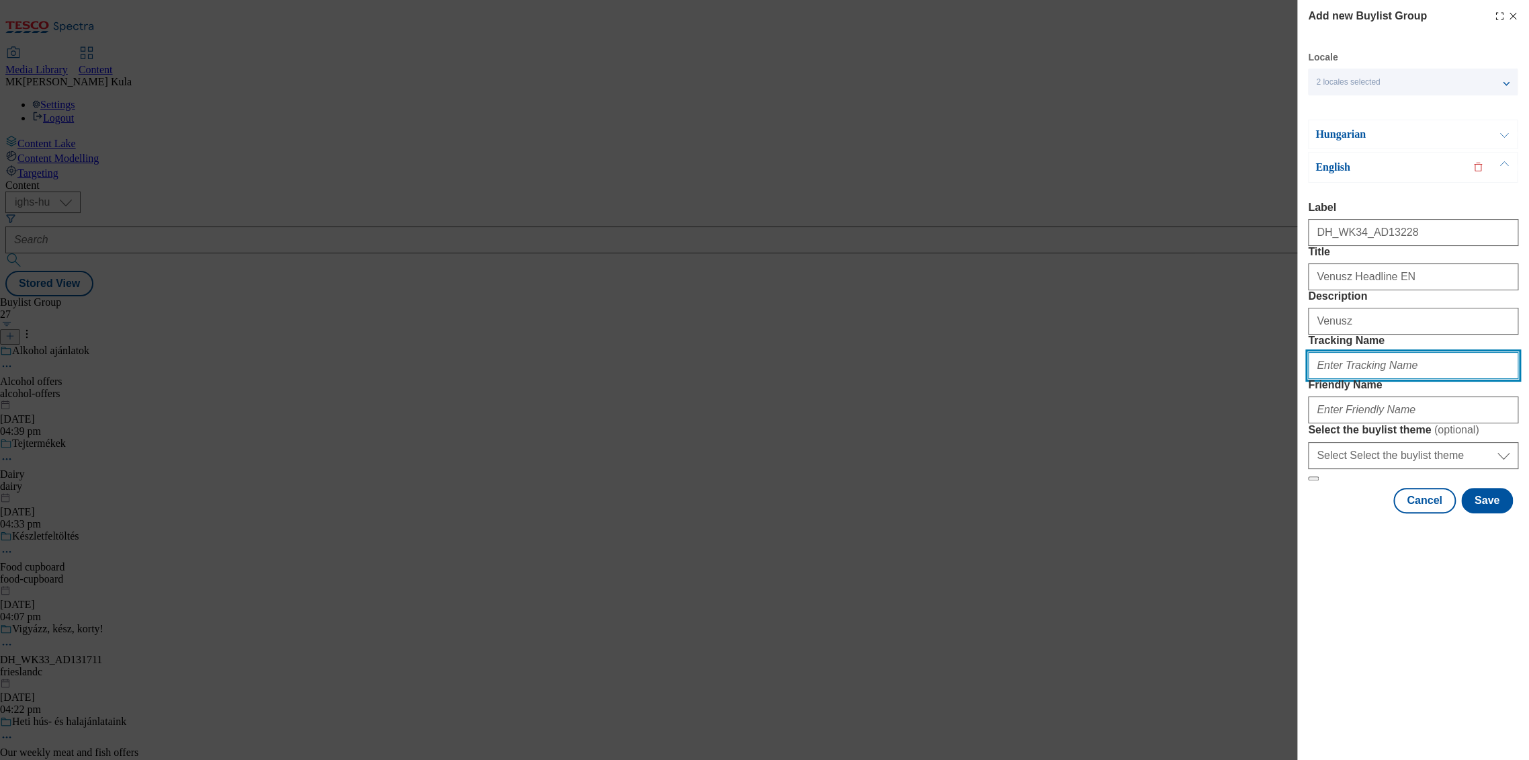
click at [1394, 379] on input "Tracking Name" at bounding box center [1413, 365] width 210 height 27
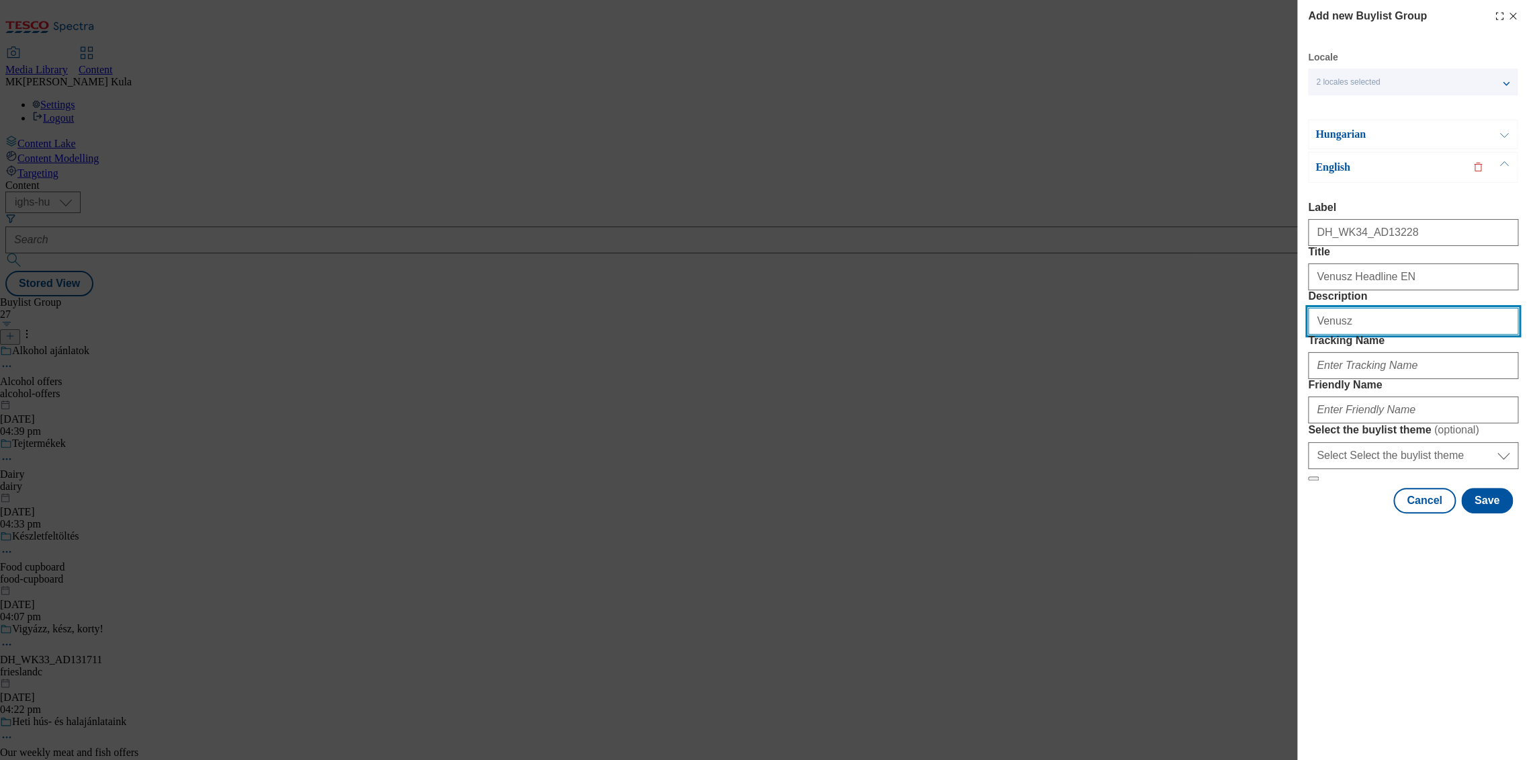
click at [1391, 334] on input "Venusz" at bounding box center [1413, 321] width 210 height 27
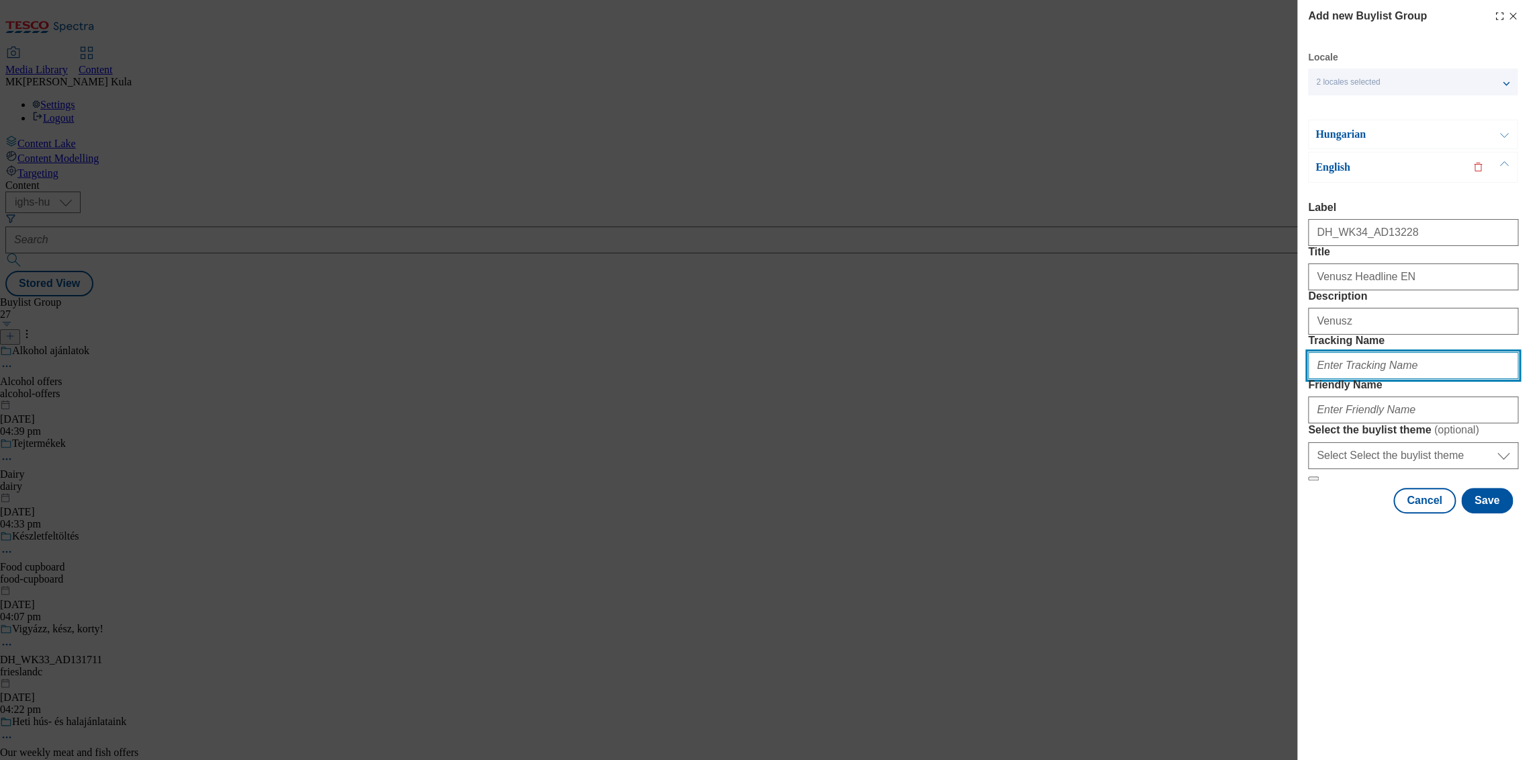
click at [1364, 379] on input "Tracking Name" at bounding box center [1413, 365] width 210 height 27
paste input "DH_EN_AD13228_BH"
type input "DH_EN_AD13228_BH"
drag, startPoint x: 1339, startPoint y: 434, endPoint x: 1359, endPoint y: 441, distance: 21.2
click at [1339, 379] on input "DH_EN_AD13228_BH" at bounding box center [1413, 365] width 210 height 27
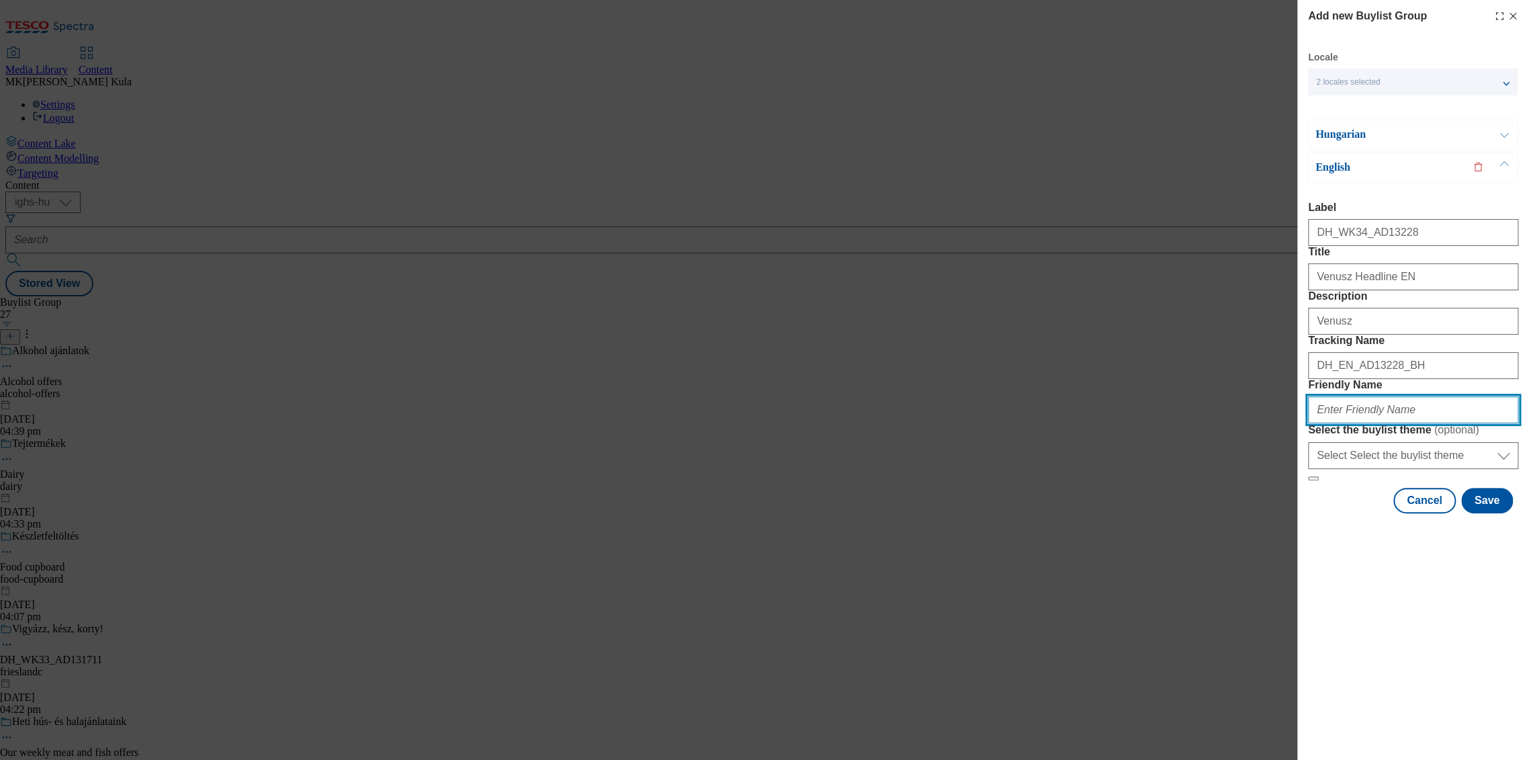
click at [1361, 423] on input "Friendly Name" at bounding box center [1413, 409] width 210 height 27
paste input "bunge"
type input "bunge"
click at [1457, 737] on div "Add new Buylist Group Locale 2 locales selected Hungarian English Hungarian Lab…" at bounding box center [1413, 380] width 232 height 760
click at [1483, 513] on button "Save" at bounding box center [1487, 501] width 52 height 26
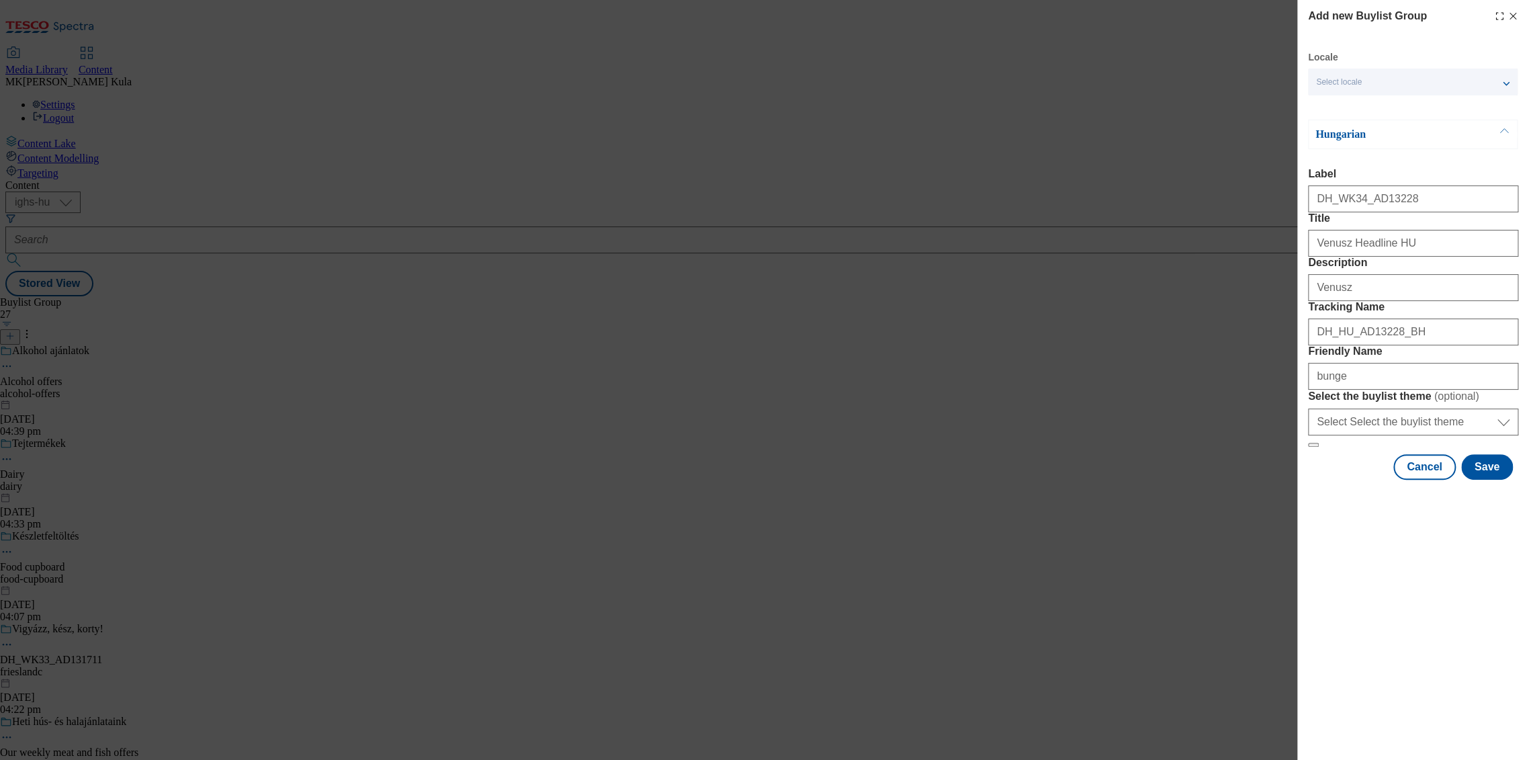
click at [1381, 65] on div "Locale Select locale Hungarian English" at bounding box center [1413, 73] width 210 height 44
click at [1377, 83] on div "Select locale" at bounding box center [1413, 82] width 210 height 27
click at [1356, 136] on p "Hungarian" at bounding box center [1385, 134] width 141 height 13
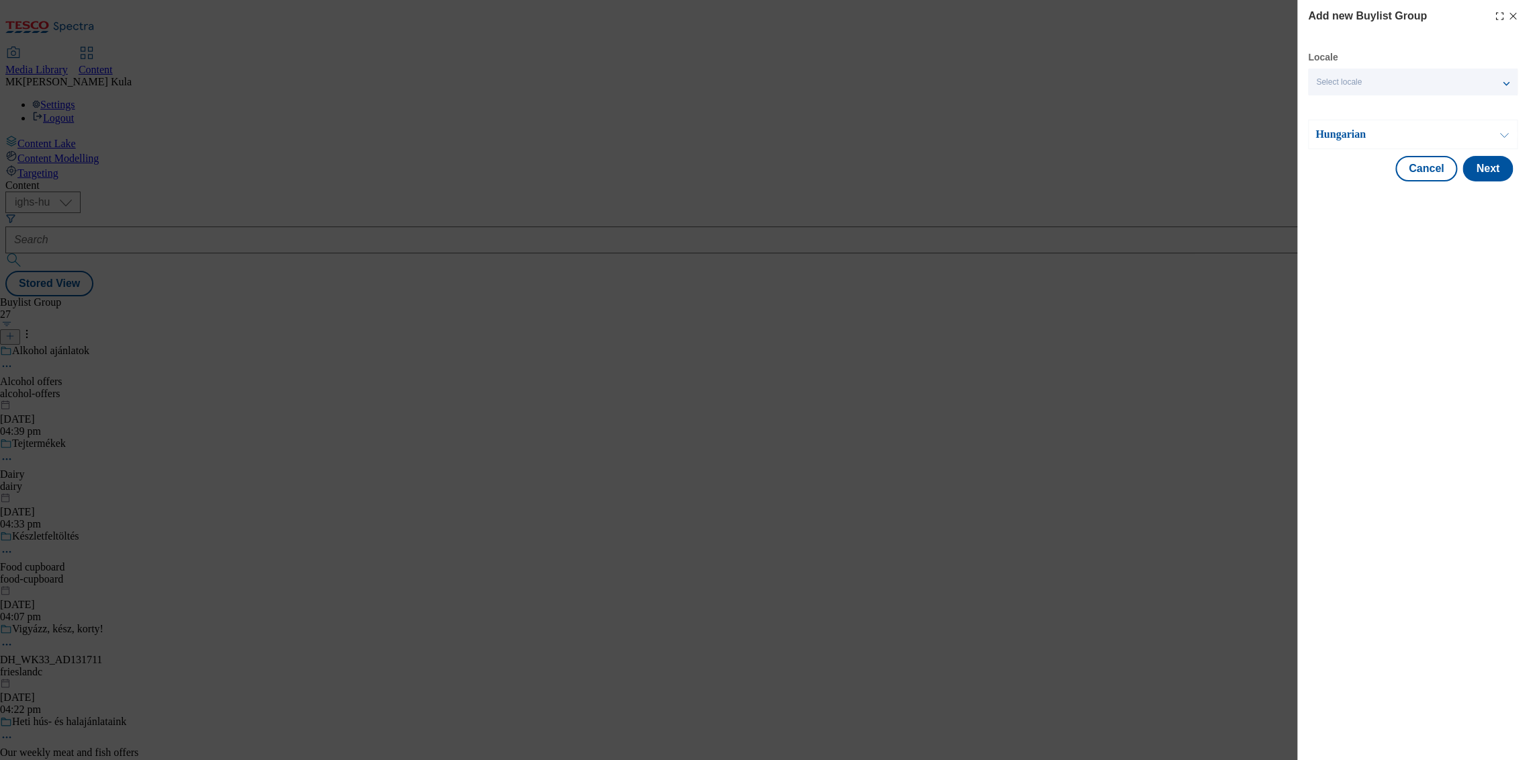
click at [1356, 136] on p "Hungarian" at bounding box center [1385, 134] width 141 height 13
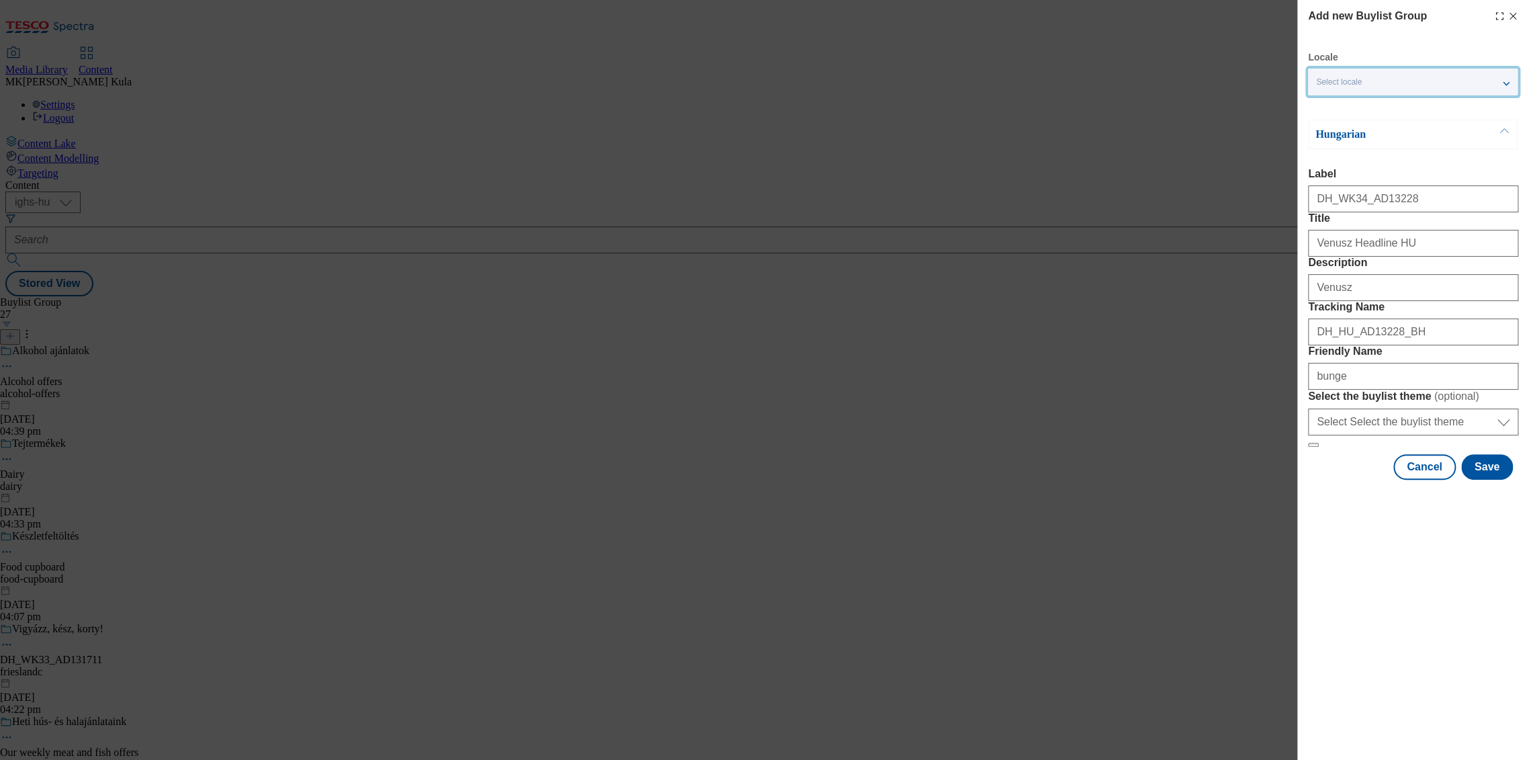
click at [1363, 75] on div "Select locale" at bounding box center [1413, 82] width 210 height 27
click at [1348, 136] on span "English" at bounding box center [1355, 136] width 31 height 7
click at [1332, 136] on input "English" at bounding box center [1324, 138] width 16 height 16
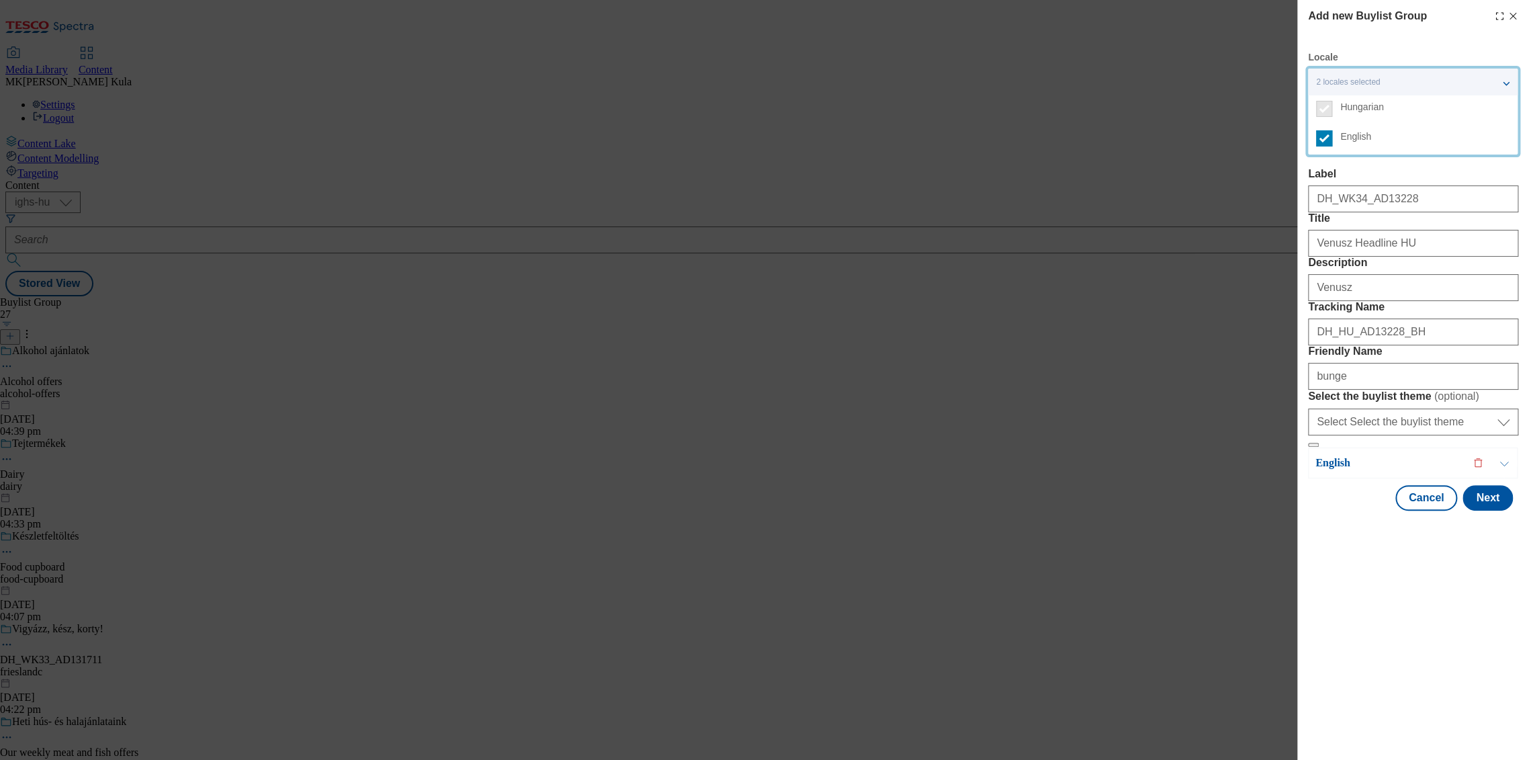
click at [1386, 716] on div "Add new Buylist Group Locale 2 locales selected Hungarian English Hungarian Lab…" at bounding box center [1413, 380] width 232 height 760
click at [1361, 478] on div "English" at bounding box center [1413, 462] width 210 height 31
click at [1510, 477] on button "Modal" at bounding box center [1504, 463] width 26 height 30
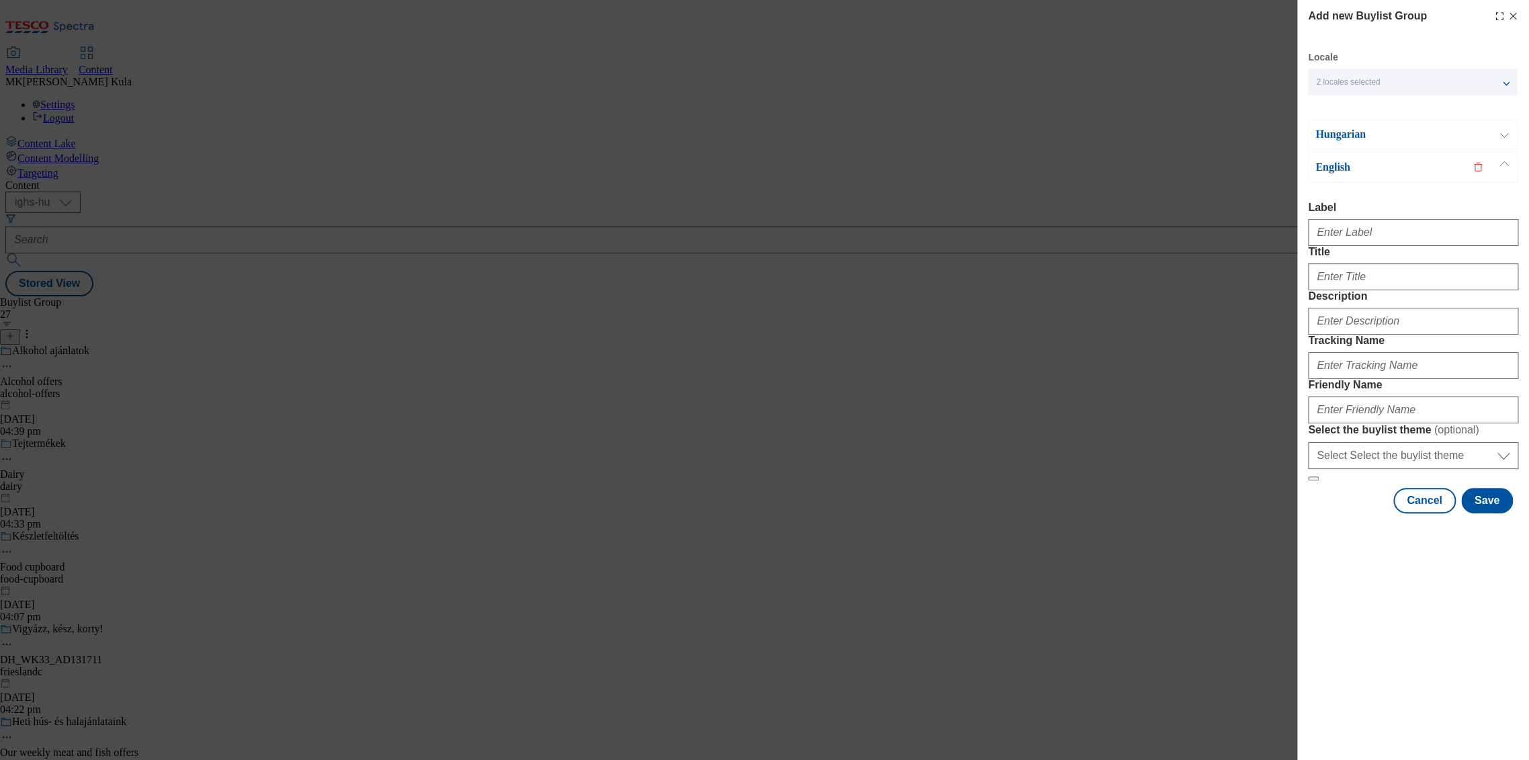
click at [1422, 144] on div "Hungarian" at bounding box center [1413, 135] width 210 height 30
click at [1409, 134] on p "Hungarian" at bounding box center [1385, 134] width 141 height 13
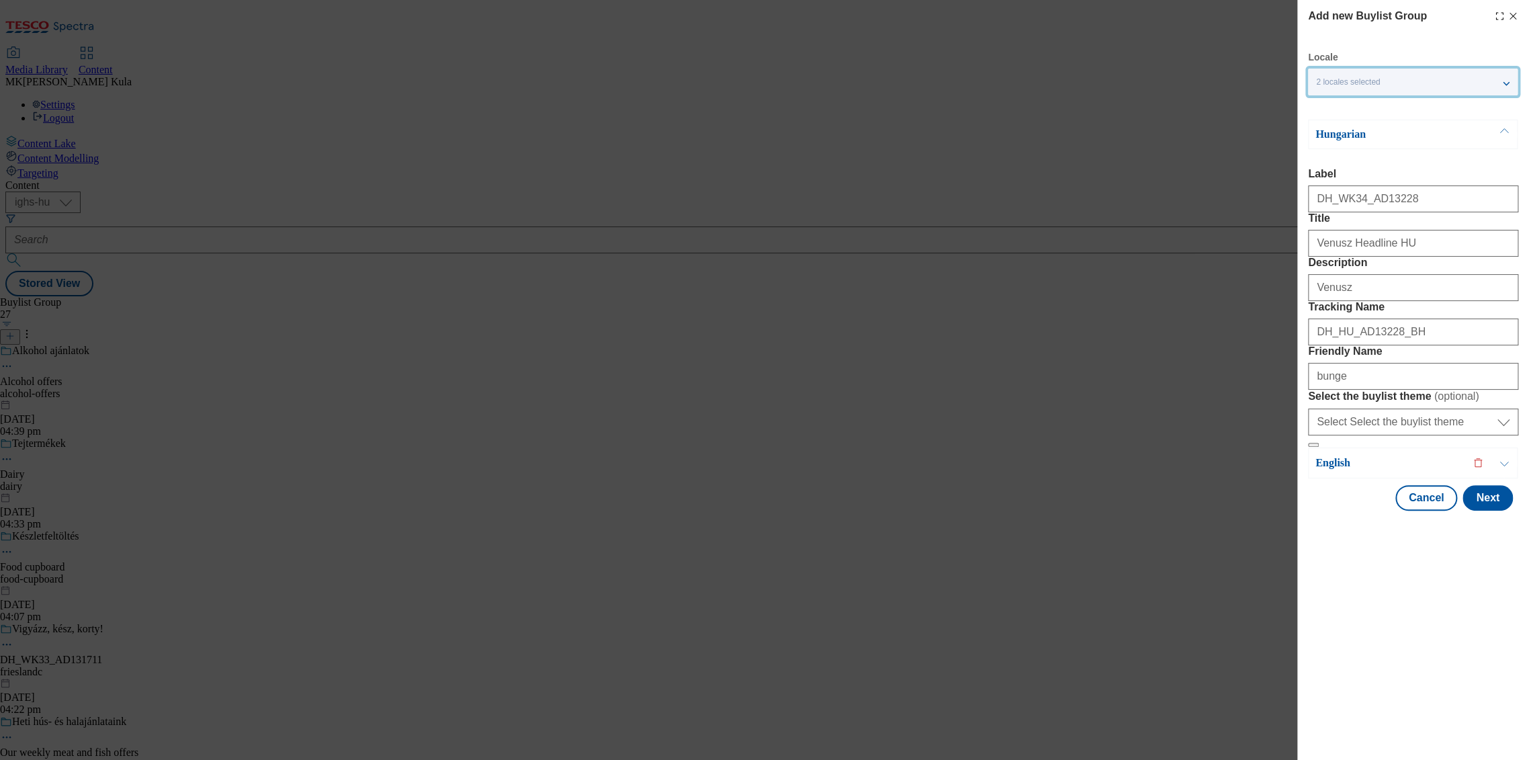
click at [1385, 80] on div "2 locales selected" at bounding box center [1413, 82] width 210 height 27
click at [1224, 314] on div "Add new Buylist Group Locale 2 locales selected Hungarian English Hungarian Lab…" at bounding box center [764, 380] width 1529 height 760
click at [1349, 478] on div "English" at bounding box center [1413, 462] width 210 height 31
click at [1356, 469] on p "English" at bounding box center [1385, 462] width 141 height 13
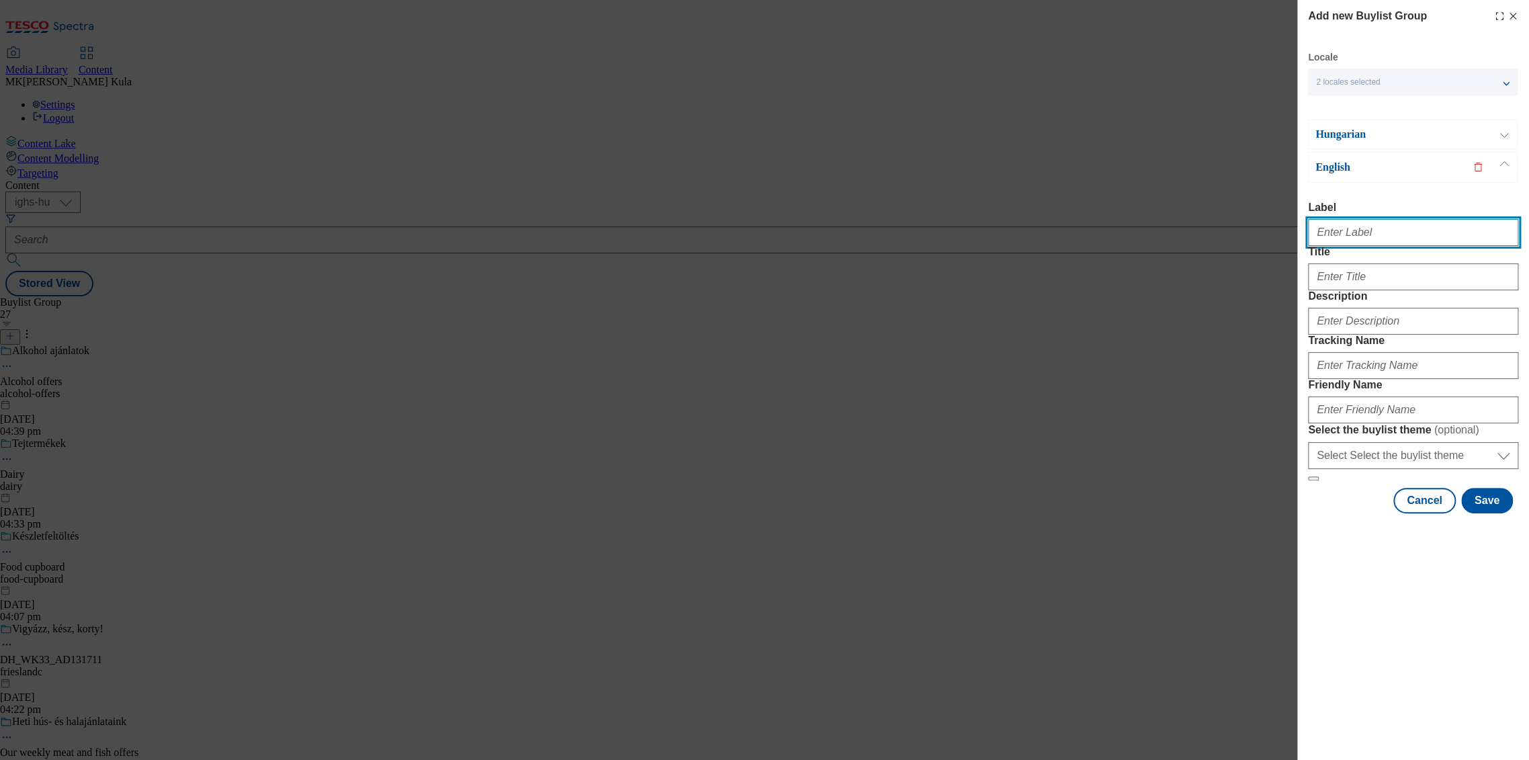
click at [1394, 242] on input "Label" at bounding box center [1413, 232] width 210 height 27
paste input "DH_WK34_AD13228"
type input "DH_WK34_AD13228"
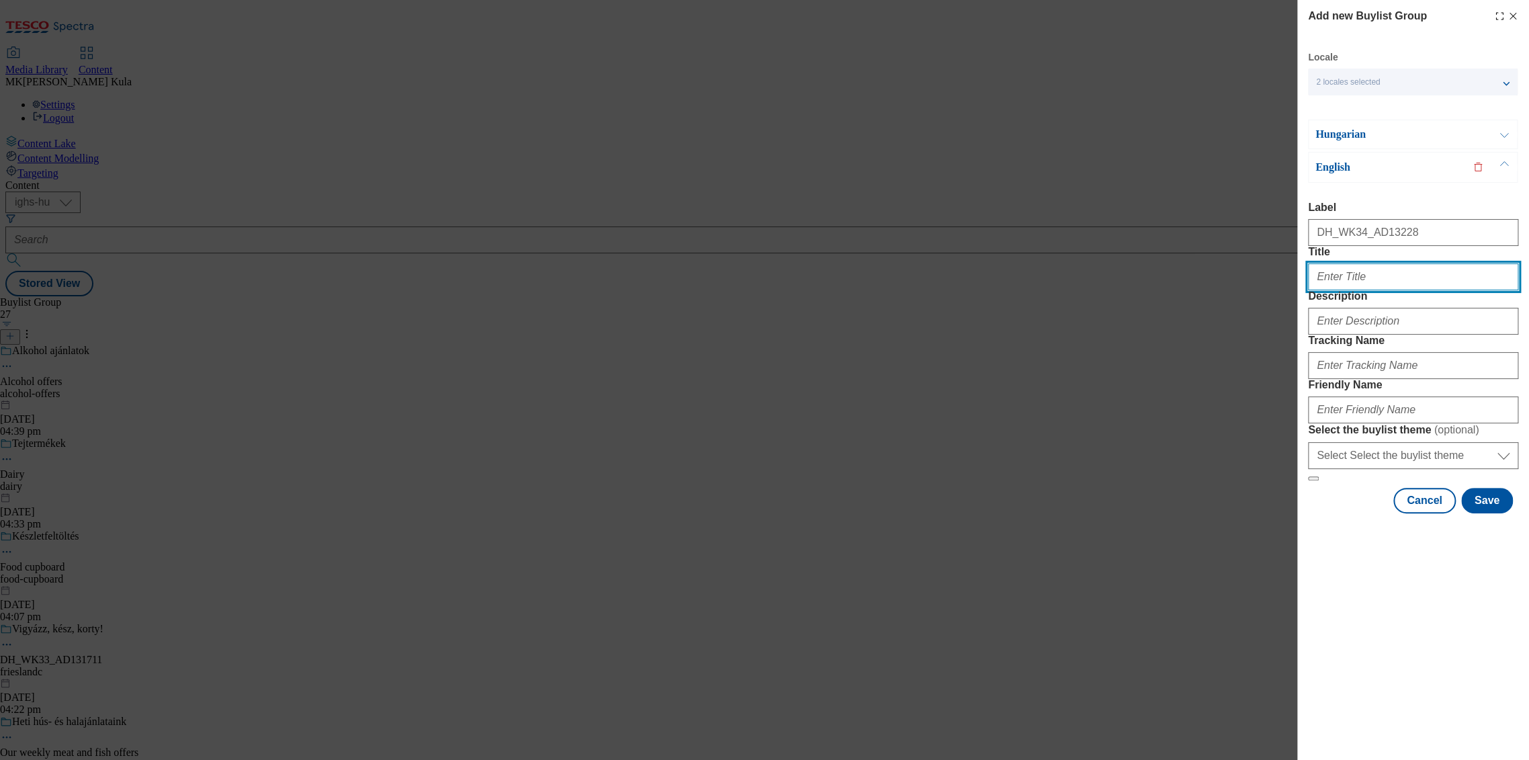
click at [1361, 290] on input "Title" at bounding box center [1413, 276] width 210 height 27
paste input "Venusz Headline EN"
click at [1363, 290] on input "Venusz Headline EN" at bounding box center [1413, 276] width 210 height 27
paste input "Venusz"
type input "Venusz Headline EN"
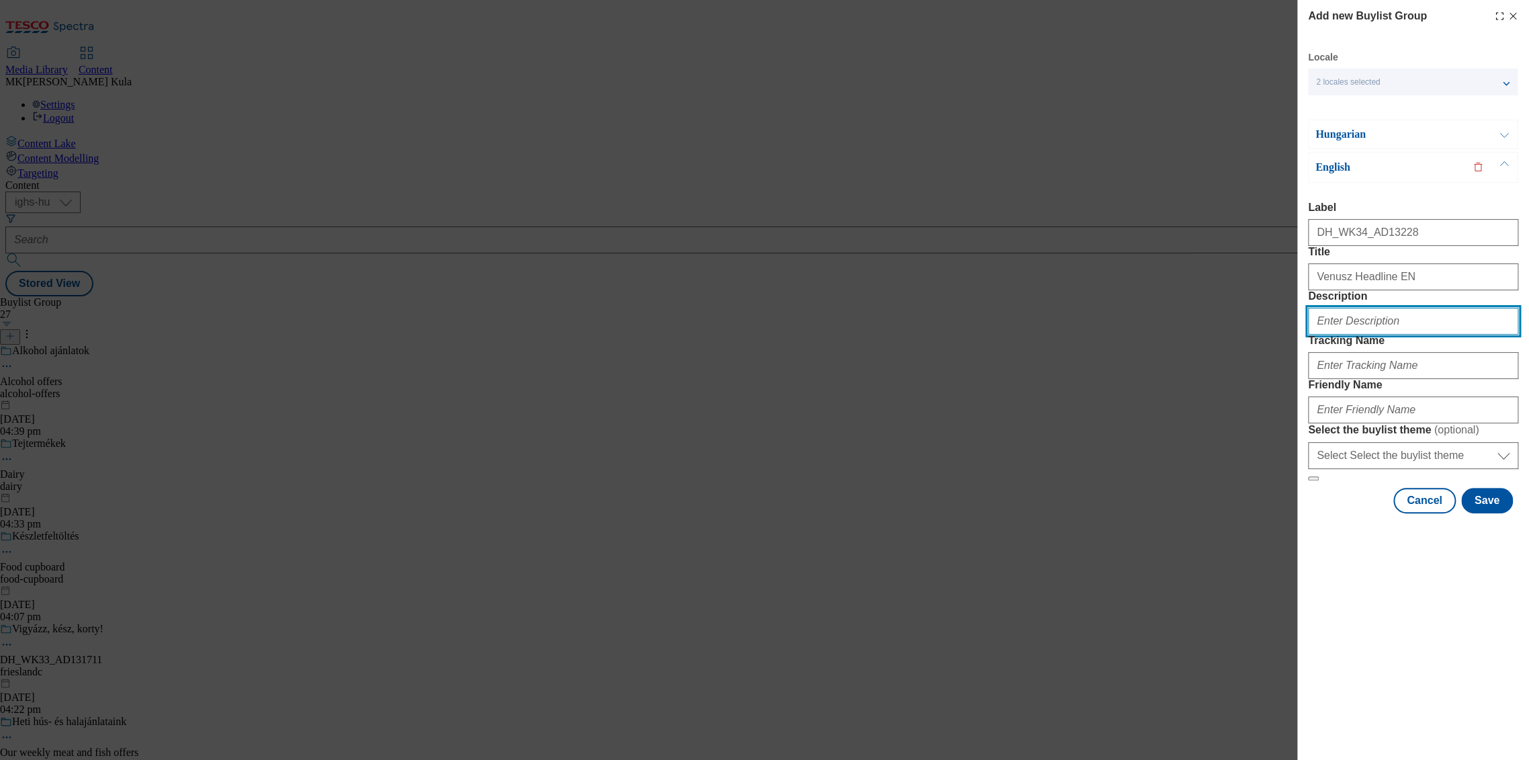
click at [1370, 334] on input "Description" at bounding box center [1413, 321] width 210 height 27
paste input "Venusz"
type input "Venusz"
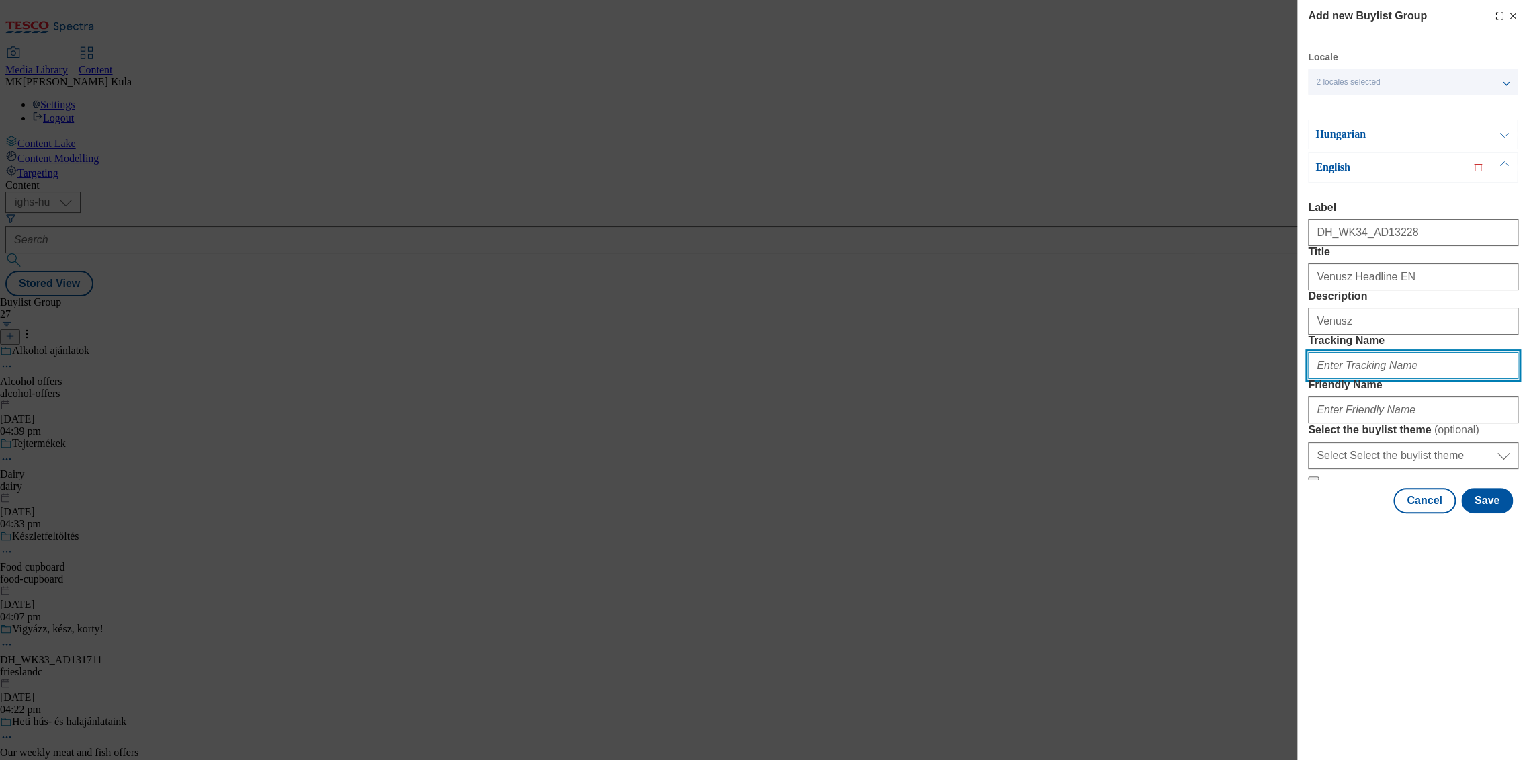
click at [1357, 379] on input "Tracking Name" at bounding box center [1413, 365] width 210 height 27
paste input "DH_EN_AD13228_BH"
type input "DH_EN_AD13228_BH"
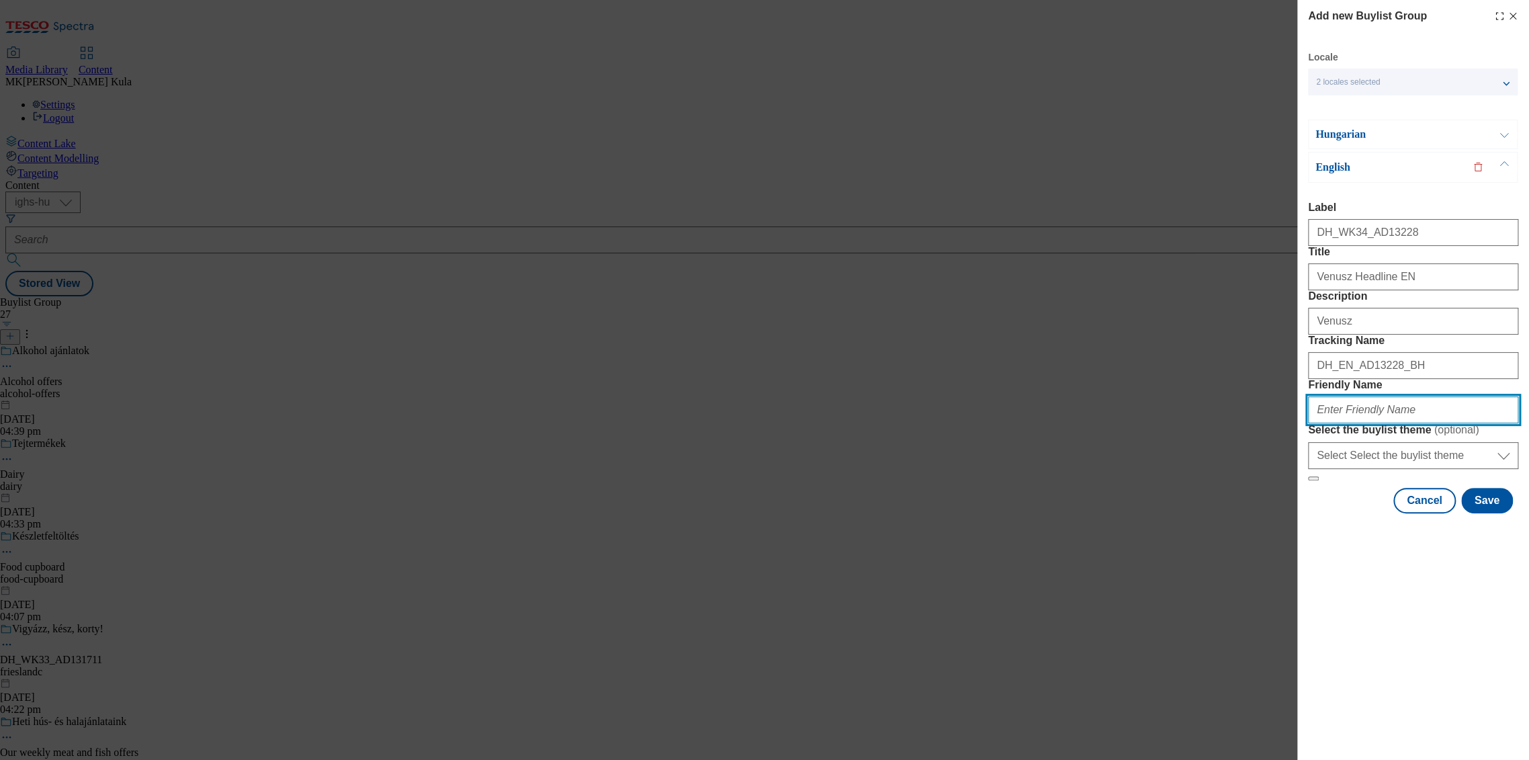
click at [1324, 423] on input "Friendly Name" at bounding box center [1413, 409] width 210 height 27
paste input "bunge"
type input "bunge"
click at [1393, 718] on div "Add new Buylist Group Locale 2 locales selected Hungarian English Hungarian Lab…" at bounding box center [1413, 380] width 232 height 760
click at [1362, 123] on div "Hungarian" at bounding box center [1413, 135] width 210 height 30
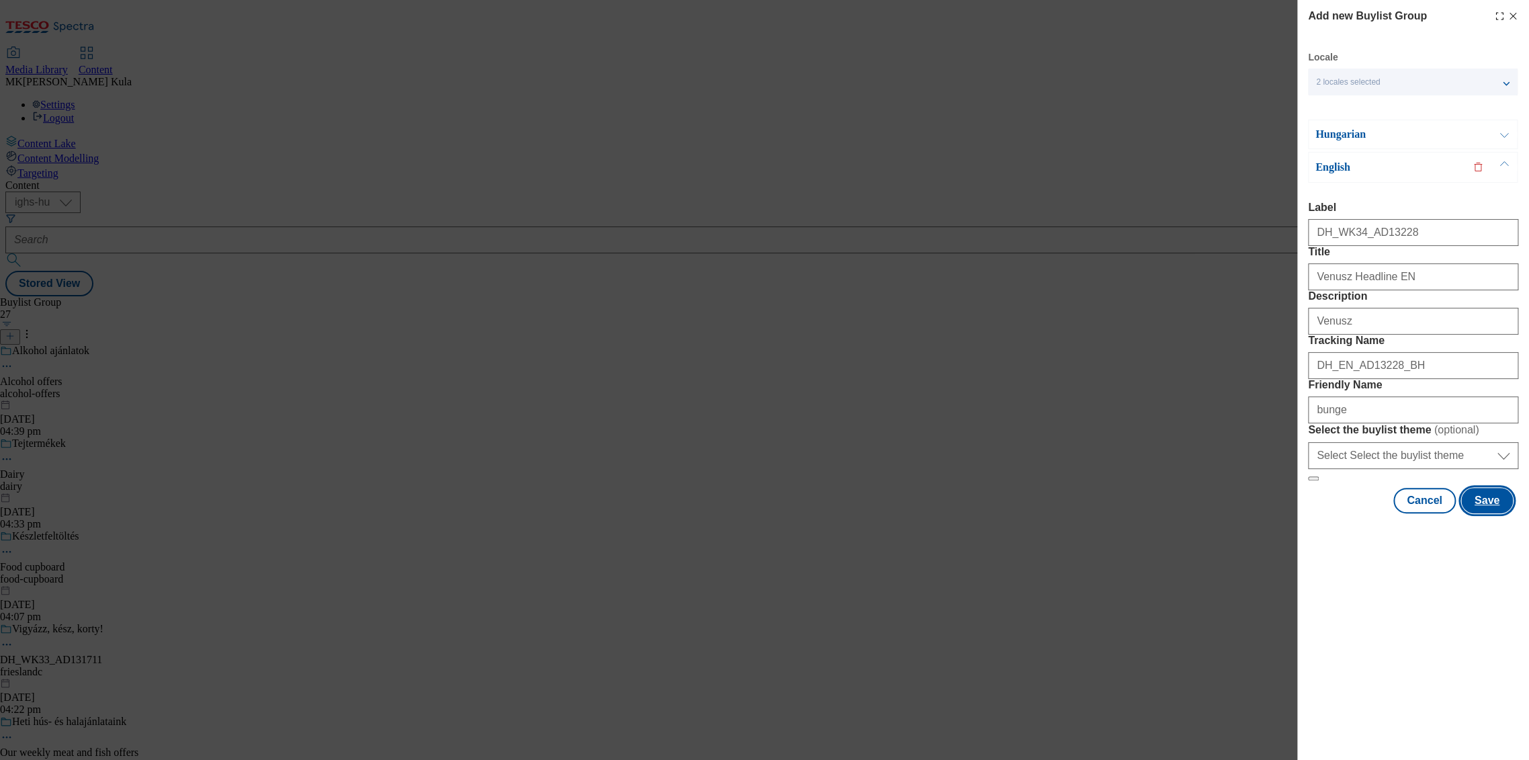
click at [1482, 513] on button "Save" at bounding box center [1487, 501] width 52 height 26
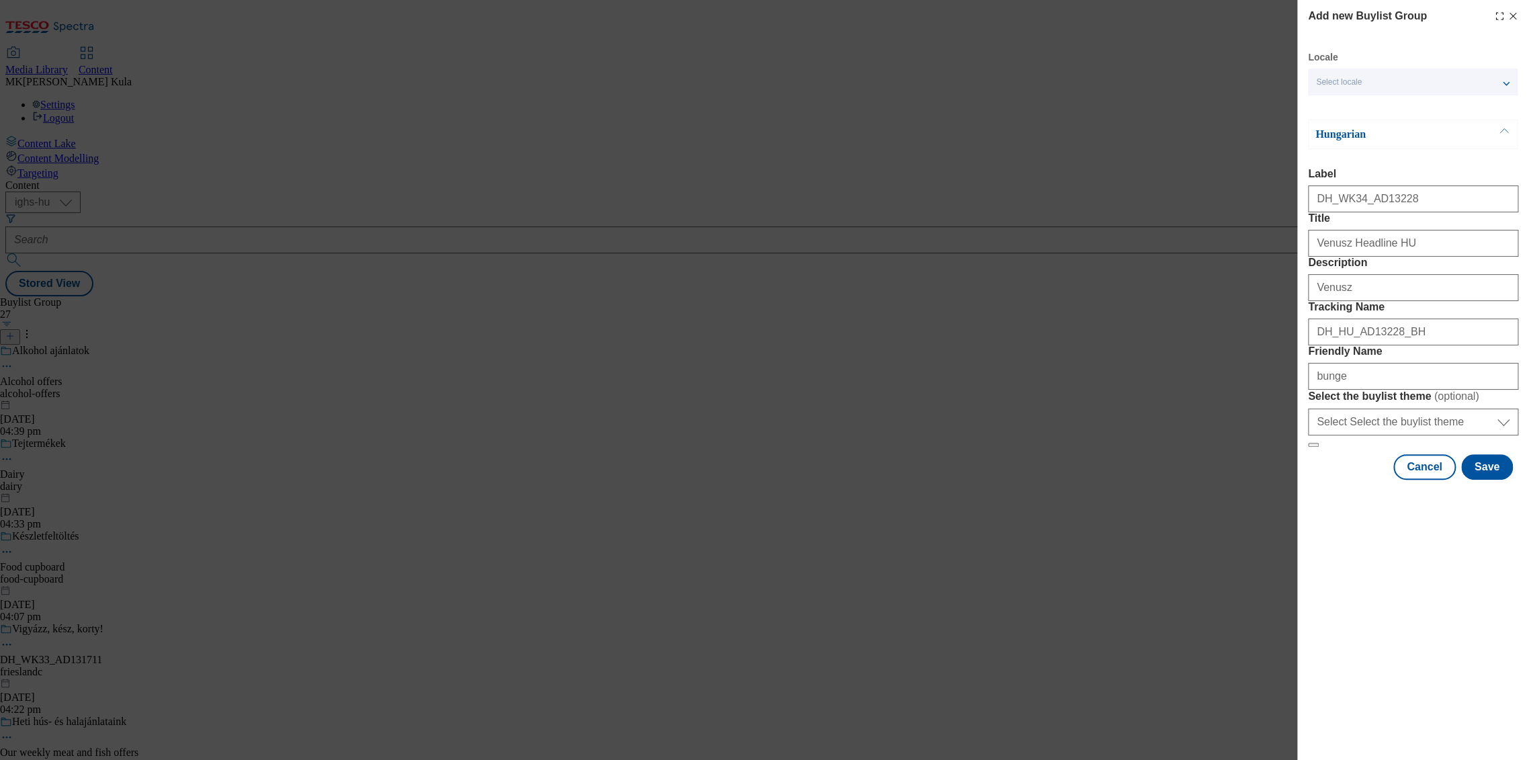
click at [1392, 81] on div "Select locale" at bounding box center [1413, 82] width 210 height 27
click at [1512, 18] on icon "Modal" at bounding box center [1512, 16] width 11 height 11
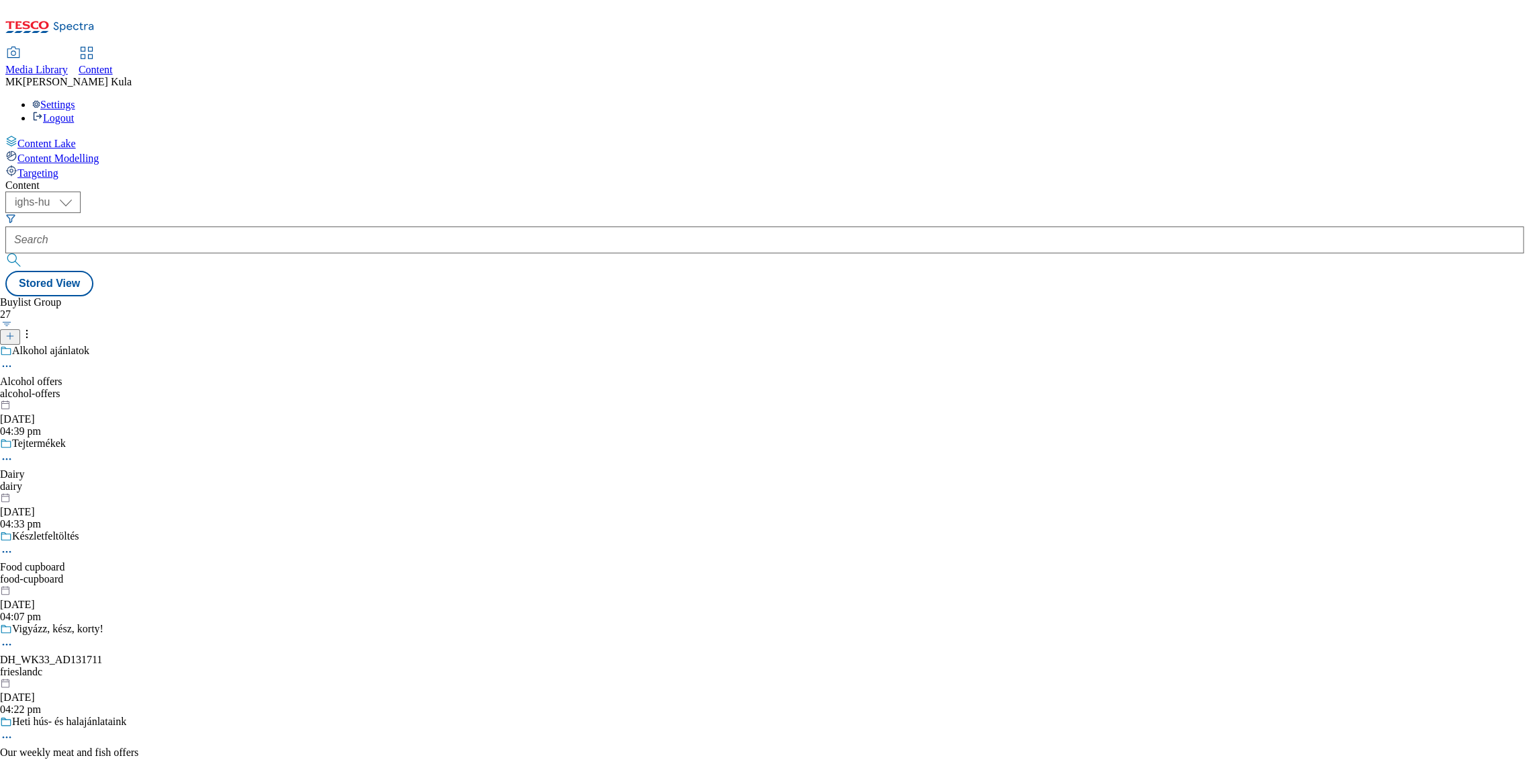
click at [15, 331] on icon at bounding box center [9, 335] width 9 height 9
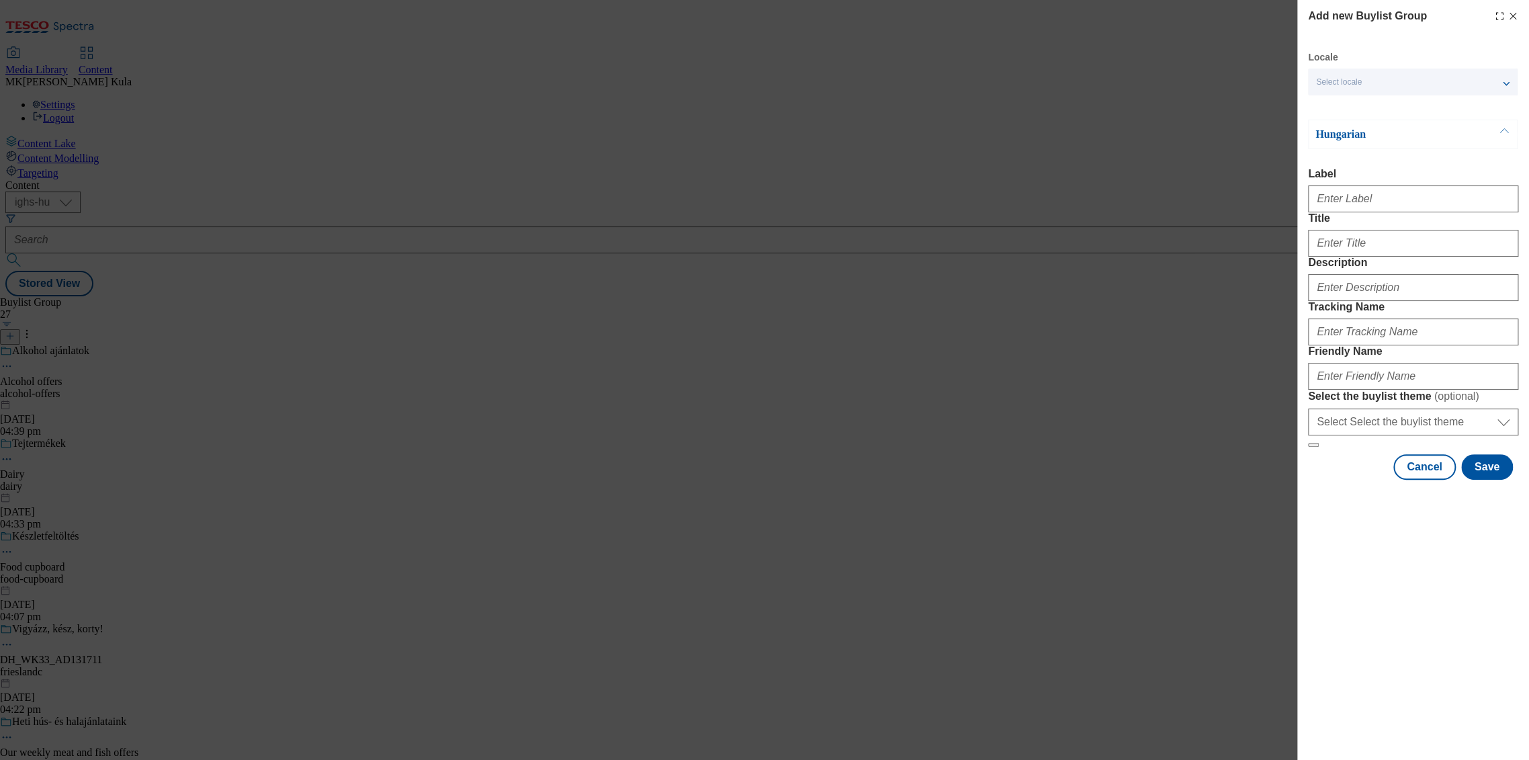
click at [723, 219] on div "Add new Buylist Group Locale Select locale Hungarian English Hungarian Label Ti…" at bounding box center [764, 380] width 1529 height 760
click at [1366, 79] on div "Select locale" at bounding box center [1413, 82] width 210 height 27
click at [1344, 140] on span "English" at bounding box center [1355, 136] width 31 height 7
click at [1332, 141] on input "English" at bounding box center [1324, 138] width 16 height 16
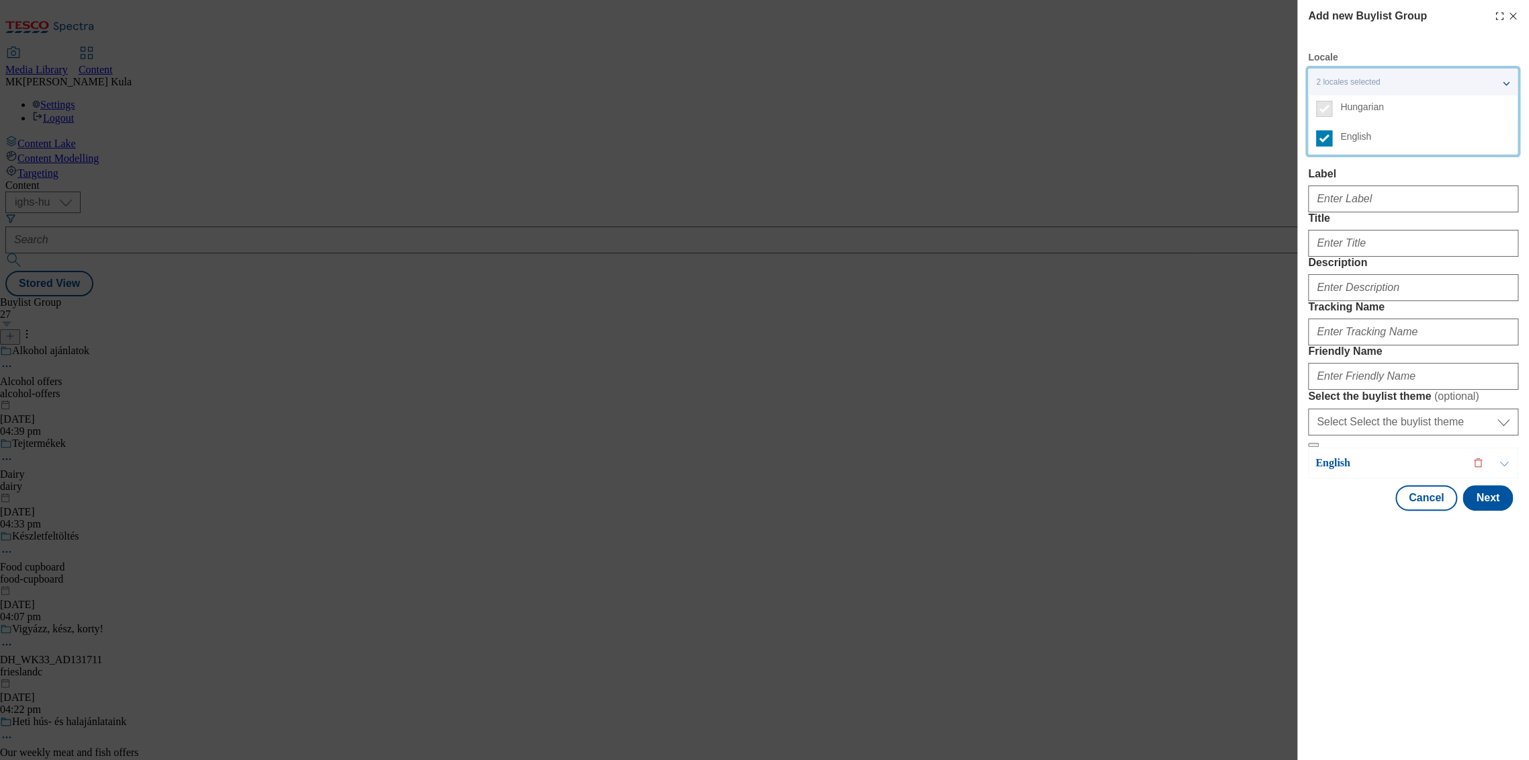
click at [1365, 105] on span "Hungarian" at bounding box center [1362, 106] width 44 height 7
click at [1395, 184] on div "Modal" at bounding box center [1413, 196] width 210 height 32
click at [1371, 140] on p "Hungarian" at bounding box center [1385, 134] width 141 height 13
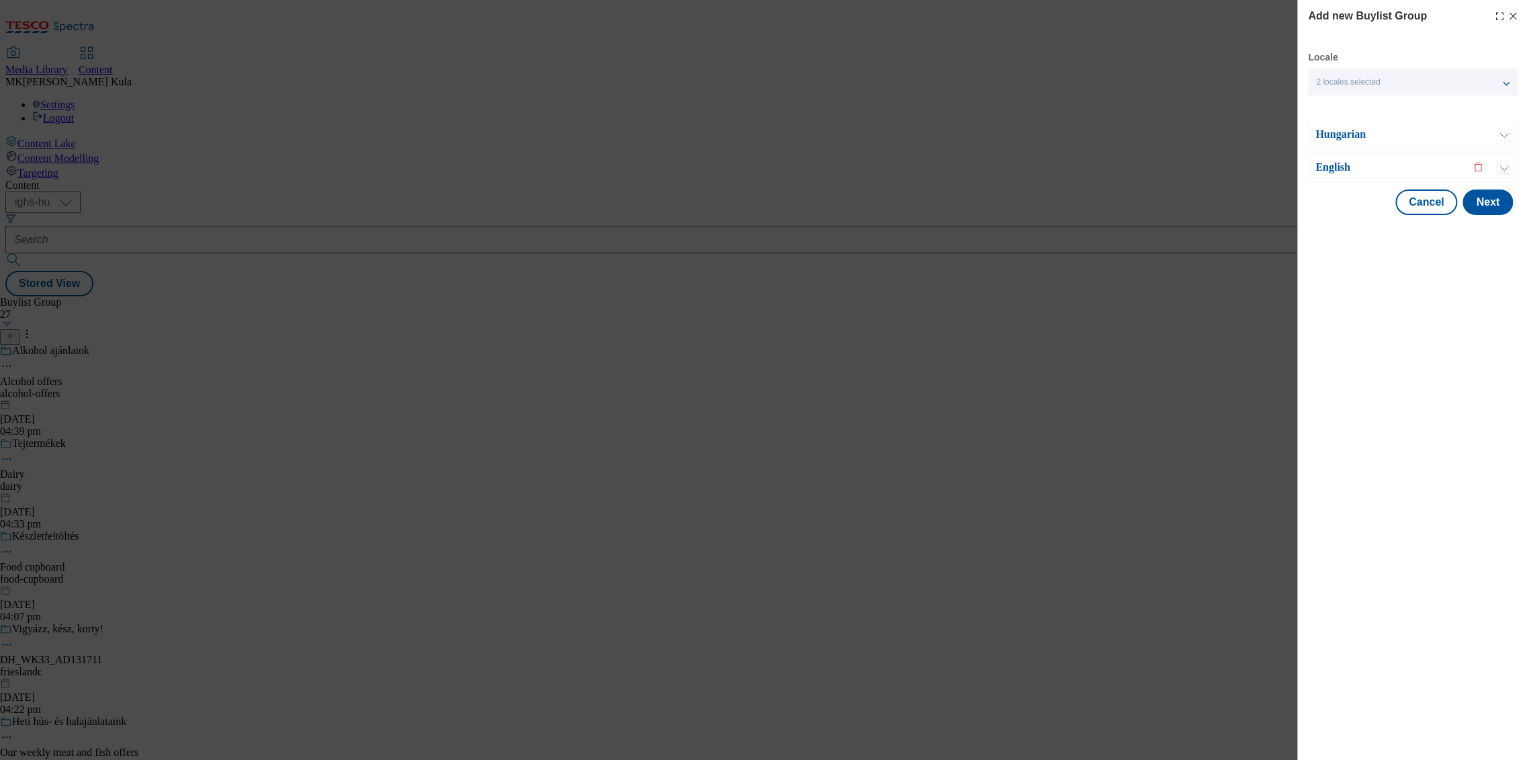
click at [1371, 140] on p "Hungarian" at bounding box center [1385, 134] width 141 height 13
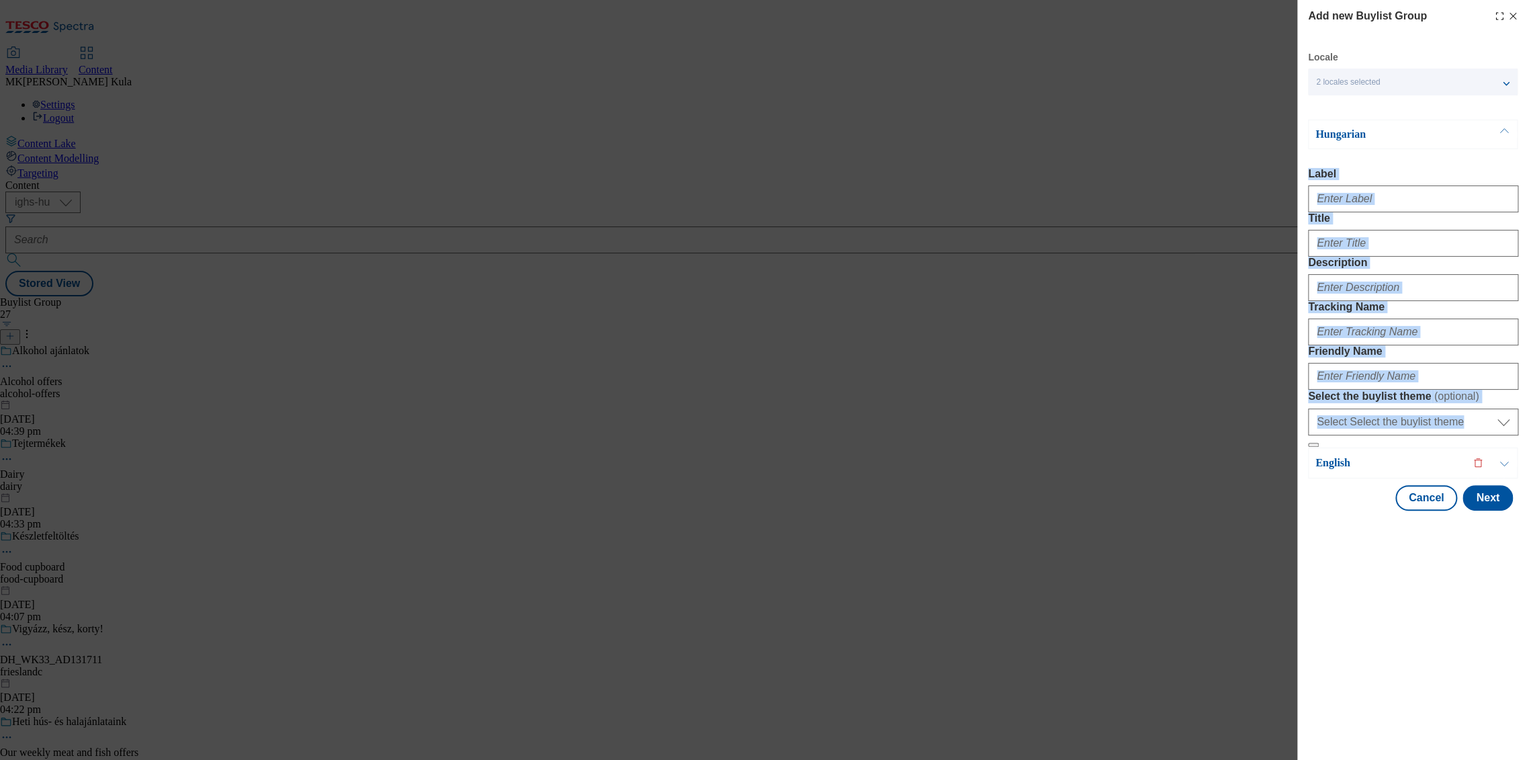
click at [1367, 203] on input "Label" at bounding box center [1413, 198] width 210 height 27
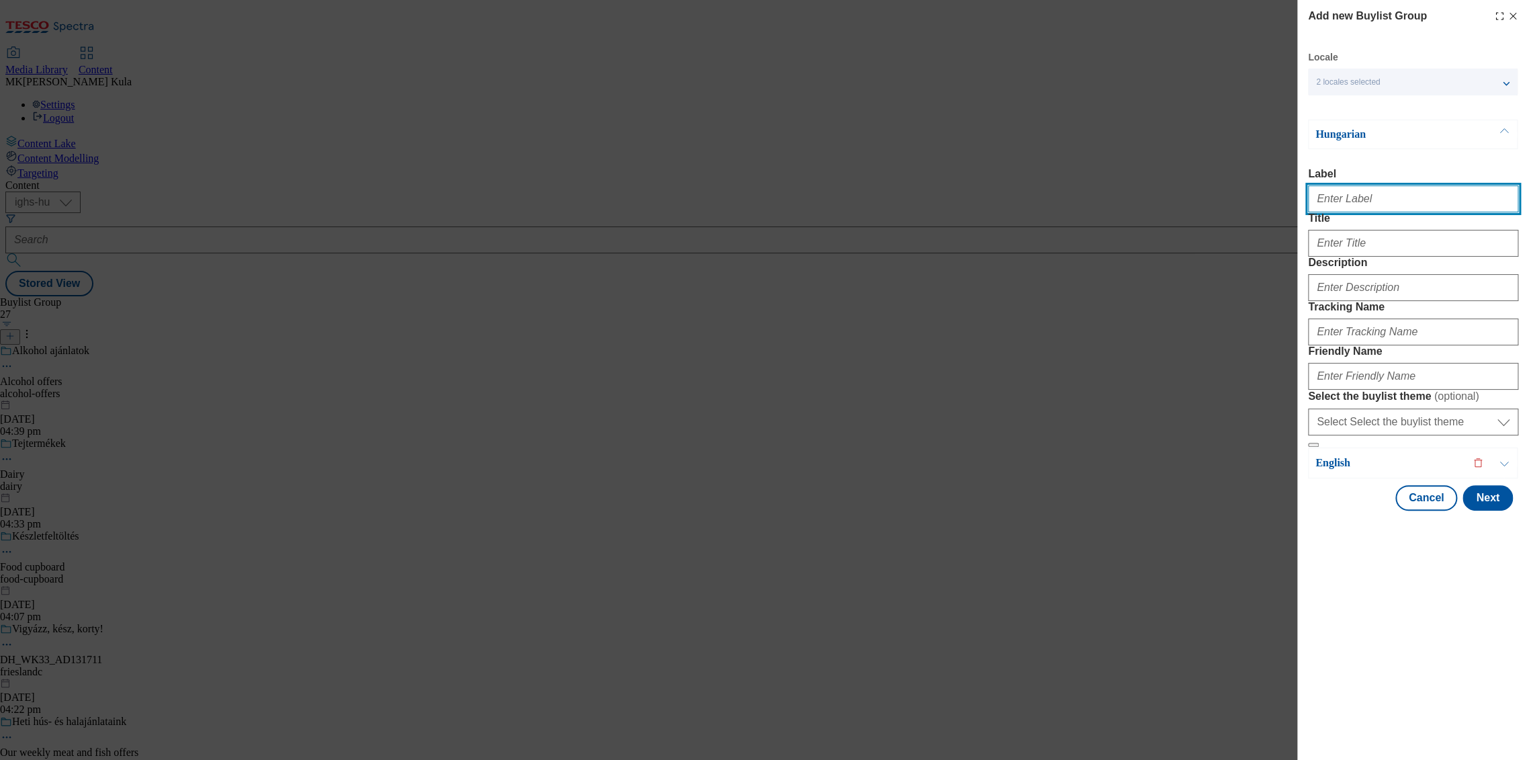
click at [1347, 209] on input "Label" at bounding box center [1413, 198] width 210 height 27
paste input "DH_WK34_AD13228"
type input "DH_WK34_AD13228"
drag, startPoint x: 1381, startPoint y: 284, endPoint x: 1371, endPoint y: 277, distance: 12.5
click at [1381, 257] on div "Modal" at bounding box center [1413, 240] width 210 height 32
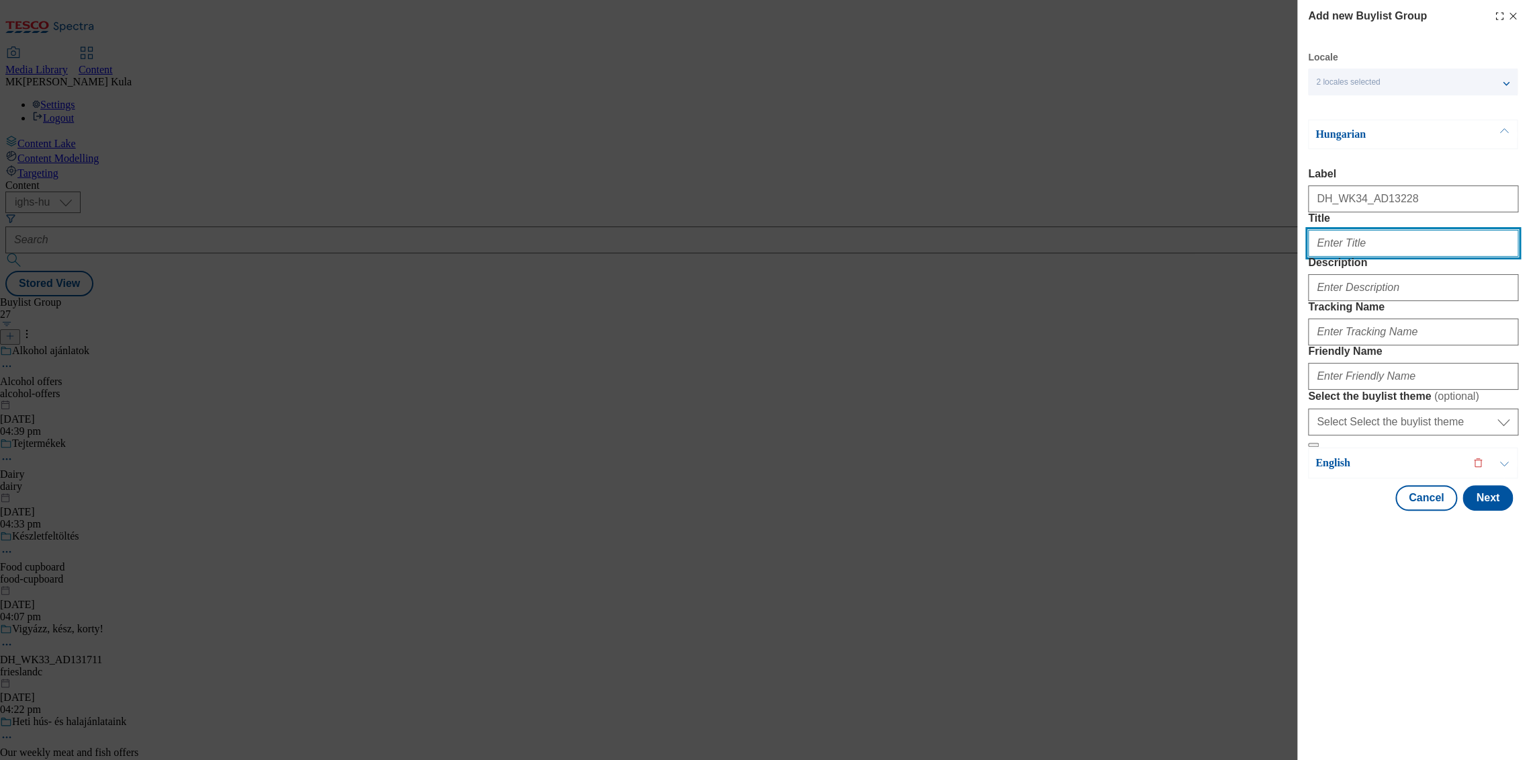
click at [1368, 257] on input "Title" at bounding box center [1413, 243] width 210 height 27
paste input "Venusz Headline HU"
type input "Venusz Headline HU"
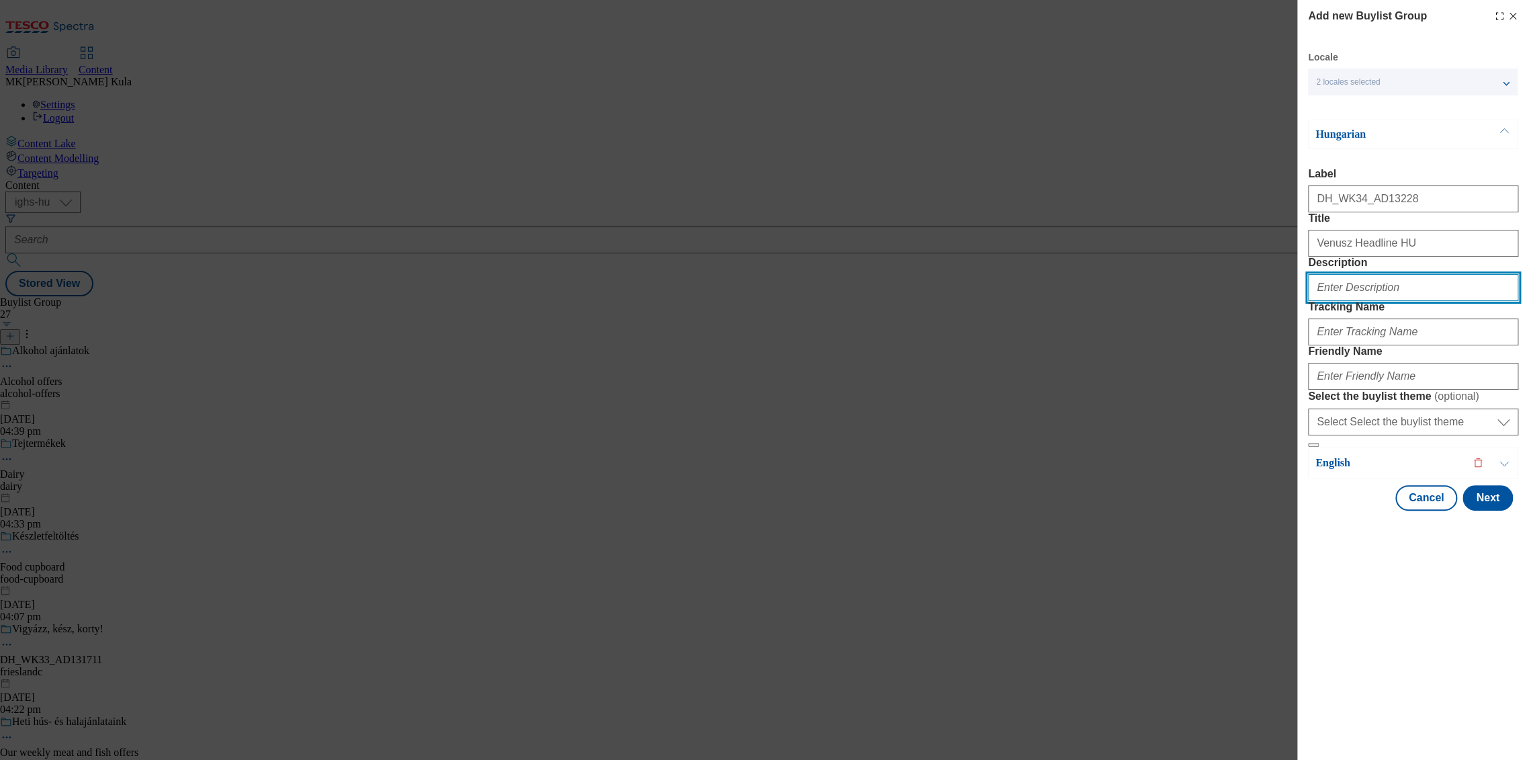
click at [1356, 301] on input "Description" at bounding box center [1413, 287] width 210 height 27
paste input "Venusz"
type input "Venusz"
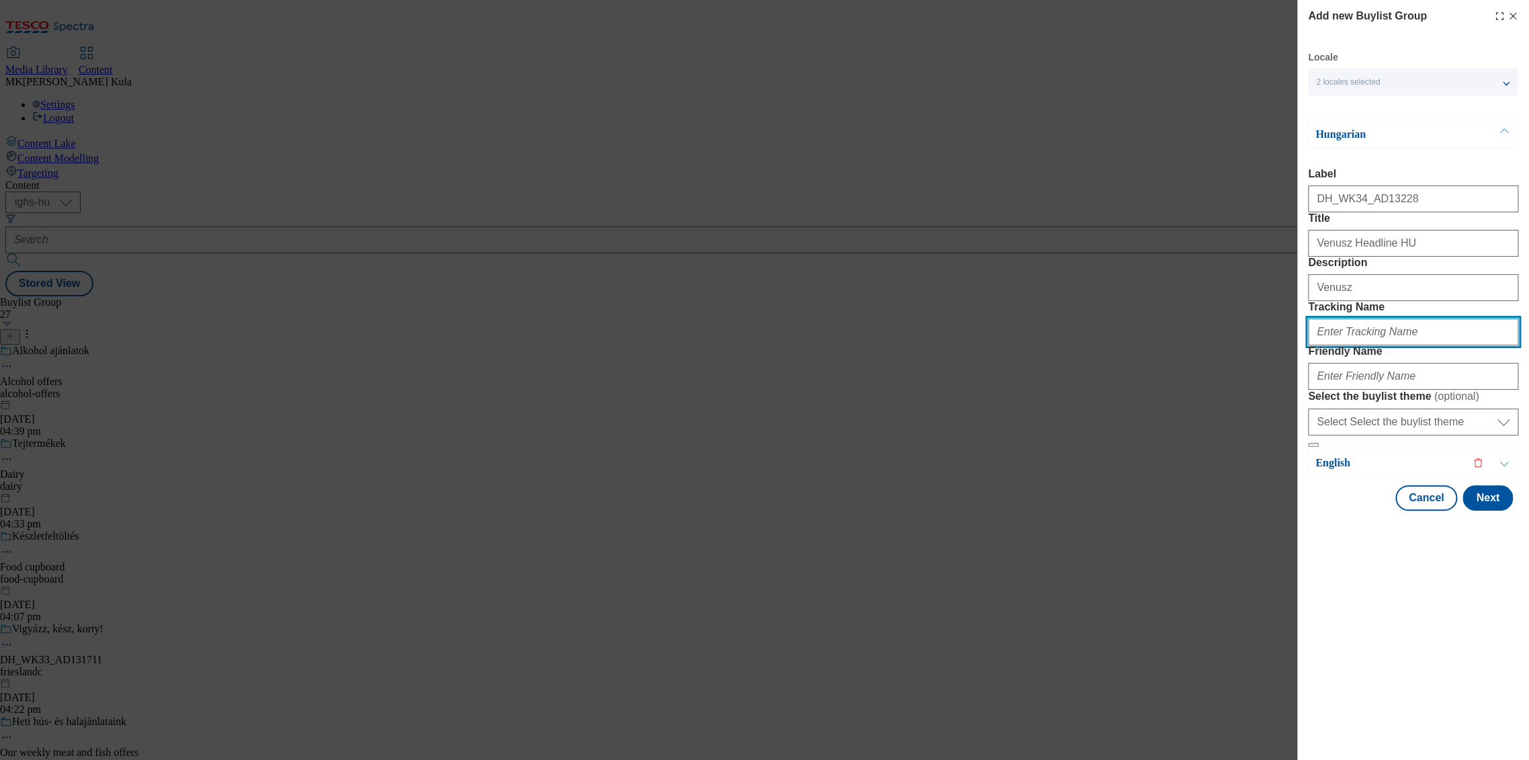
click at [1361, 345] on input "Tracking Name" at bounding box center [1413, 331] width 210 height 27
paste input "DH_HU_AD13228_BH"
type input "DH_HU_AD13228_BH"
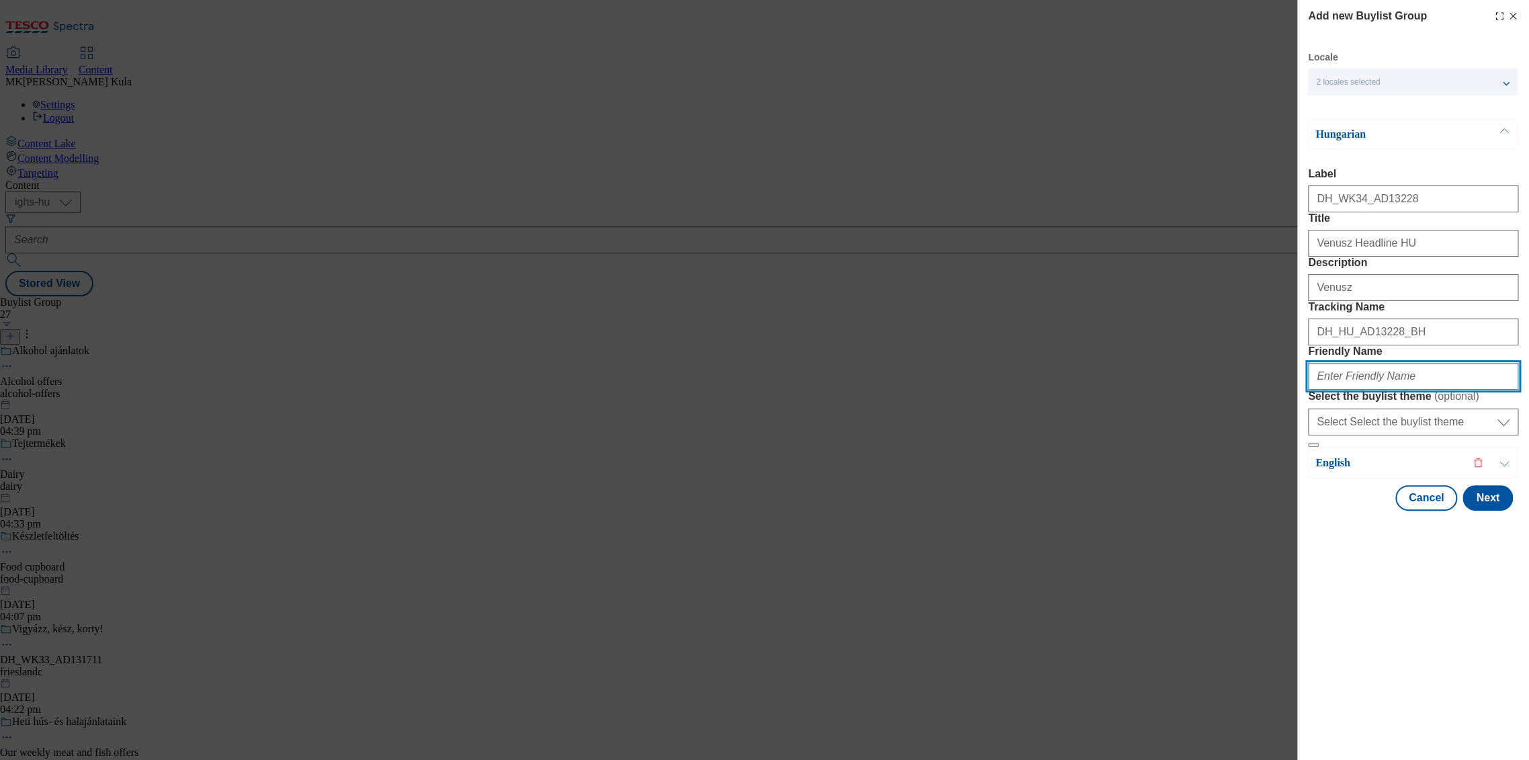
click at [1340, 390] on input "Friendly Name" at bounding box center [1413, 376] width 210 height 27
paste input "bunge"
type input "bunge"
click at [1392, 469] on p "English" at bounding box center [1385, 462] width 141 height 13
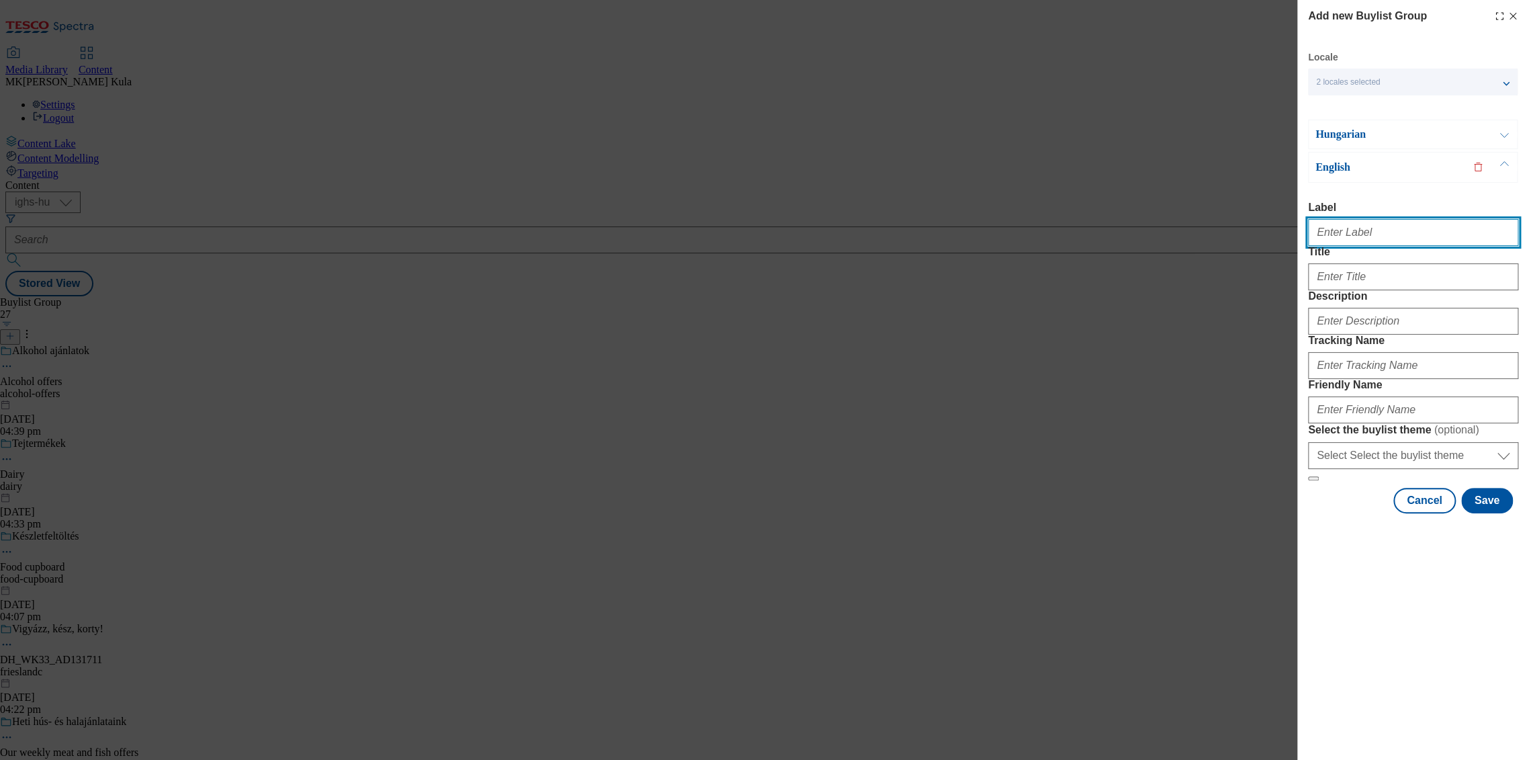
drag, startPoint x: 1352, startPoint y: 233, endPoint x: 1392, endPoint y: 245, distance: 42.1
click at [1352, 233] on input "Label" at bounding box center [1413, 232] width 210 height 27
paste input "DH_WK34_AD13228"
type input "DH_WK34_AD13228_EN"
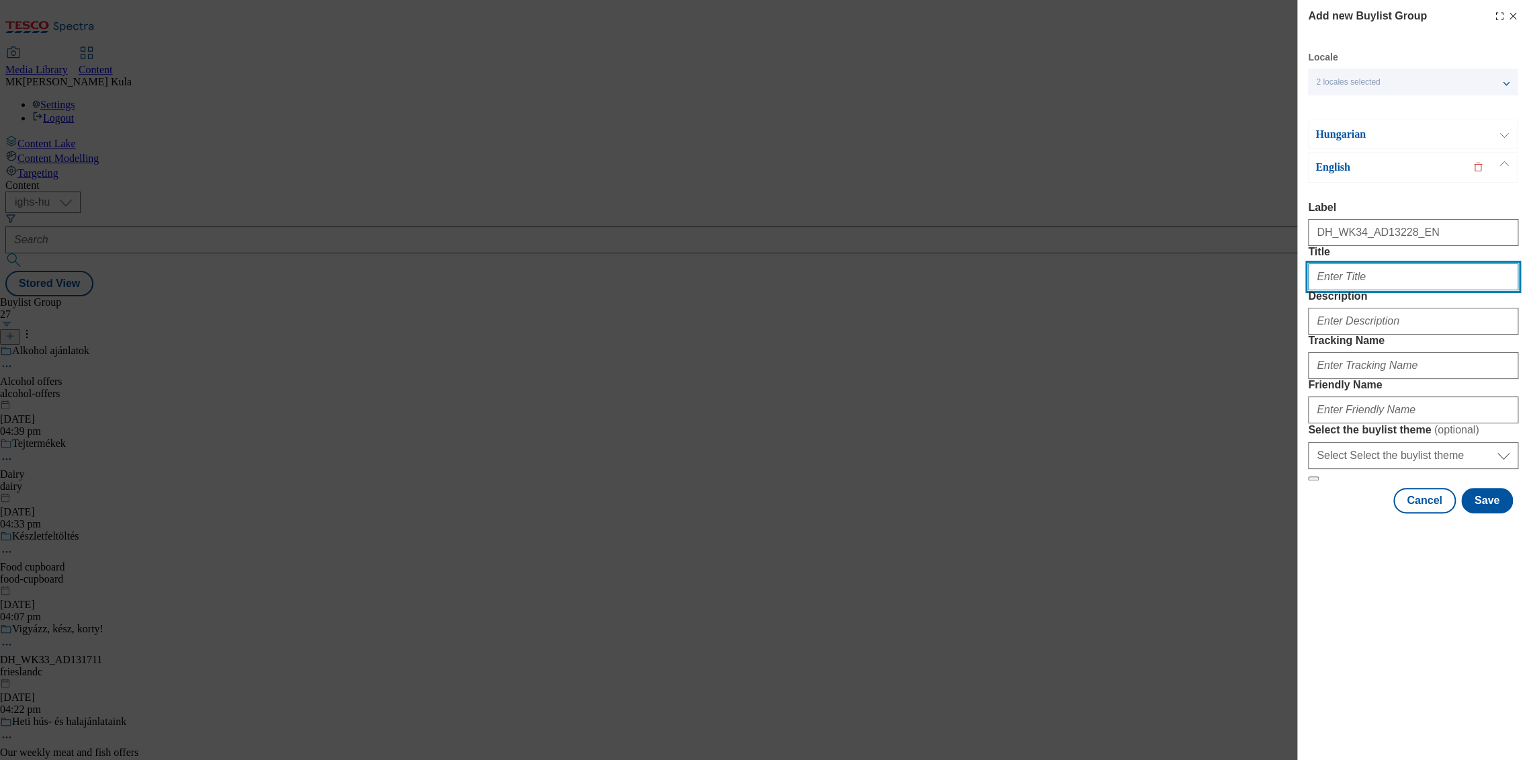
click at [1377, 290] on input "Title" at bounding box center [1413, 276] width 210 height 27
paste input "Venusz Headline EN"
type input "Venusz Headline EN"
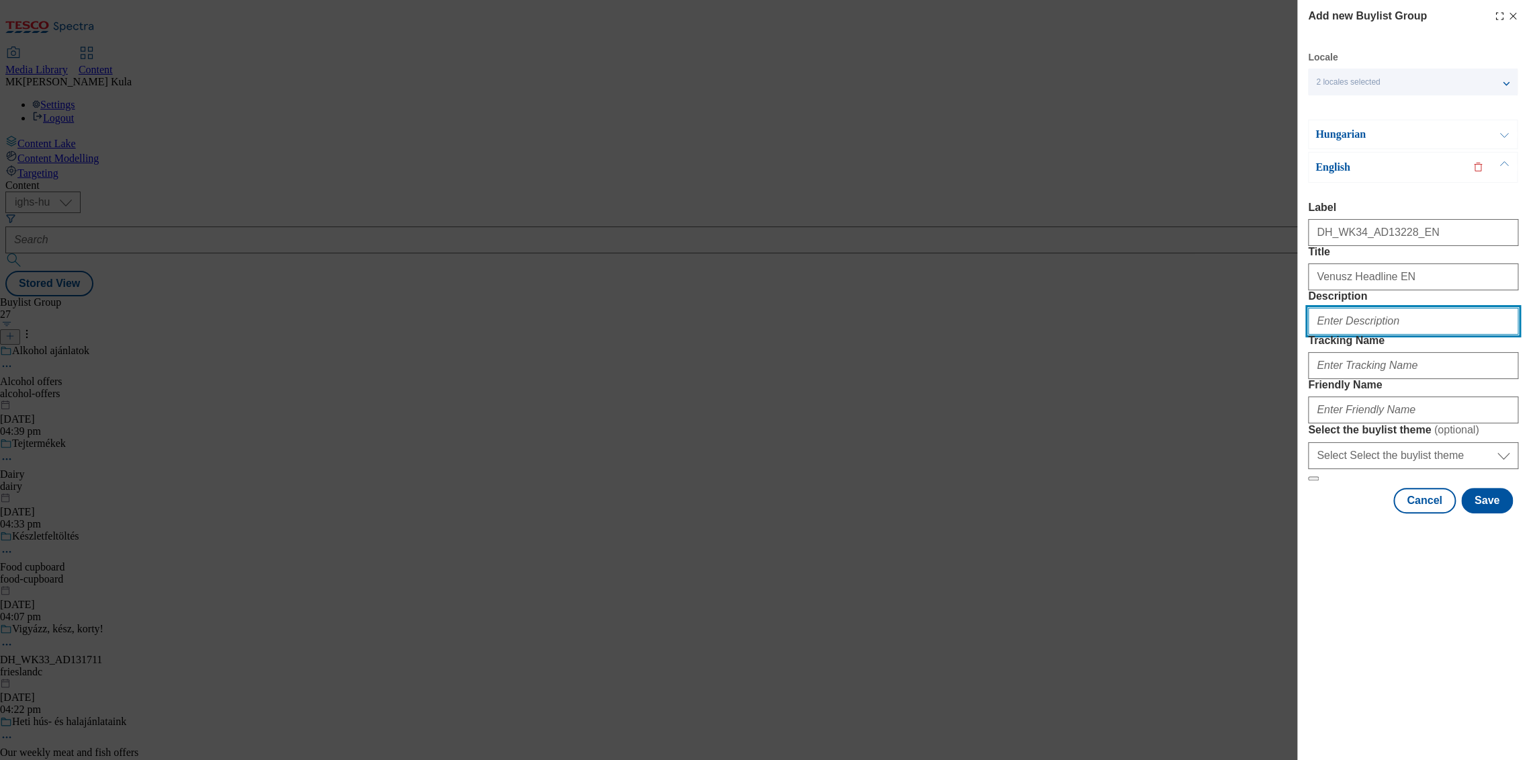
drag, startPoint x: 1357, startPoint y: 371, endPoint x: 1382, endPoint y: 377, distance: 26.2
click at [1357, 334] on input "Description" at bounding box center [1413, 321] width 210 height 27
paste input "Venusz"
type input "VenuszEN"
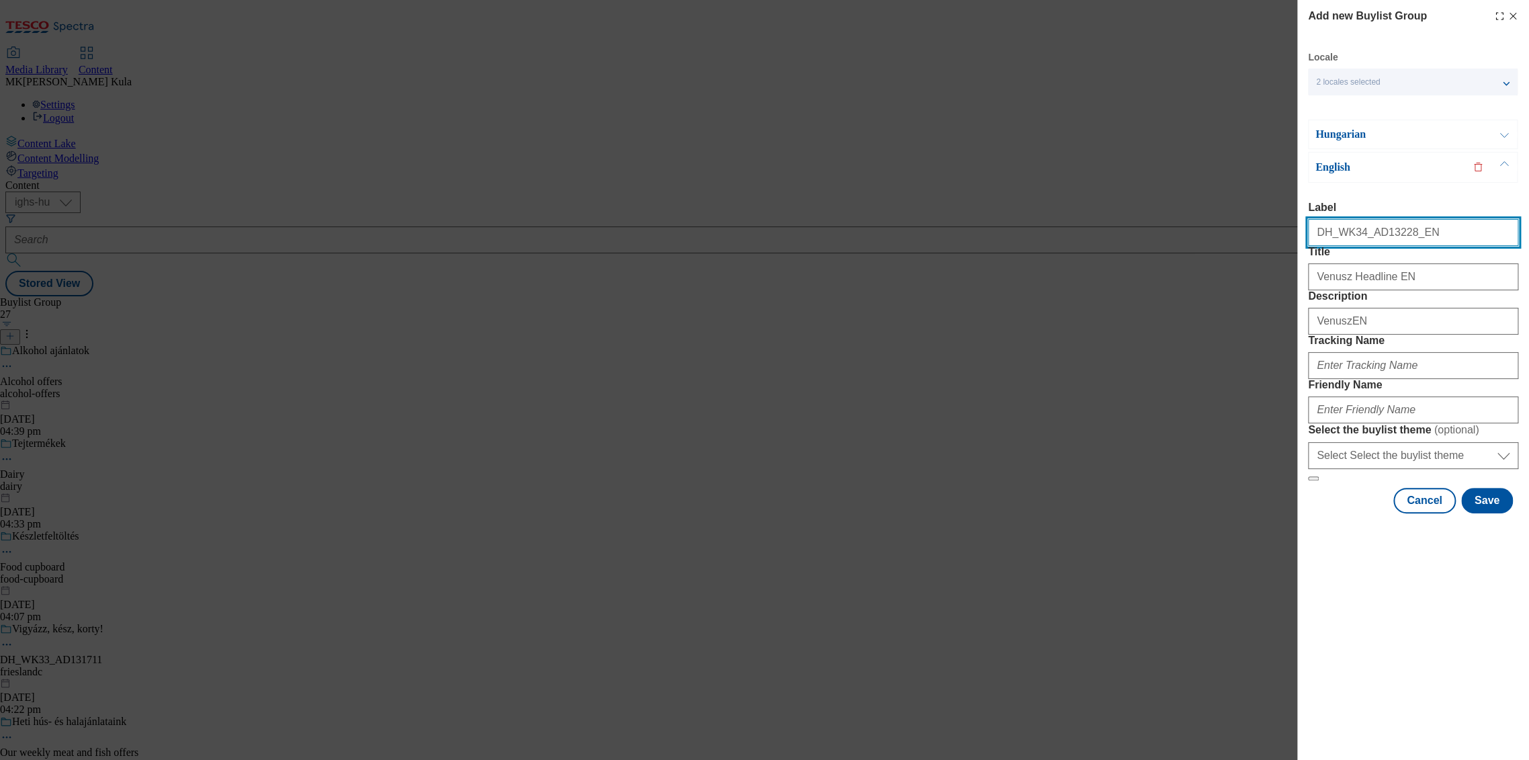
click at [1420, 244] on input "DH_WK34_AD13228_EN" at bounding box center [1413, 232] width 210 height 27
type input "DH_WK34_AD13228EN"
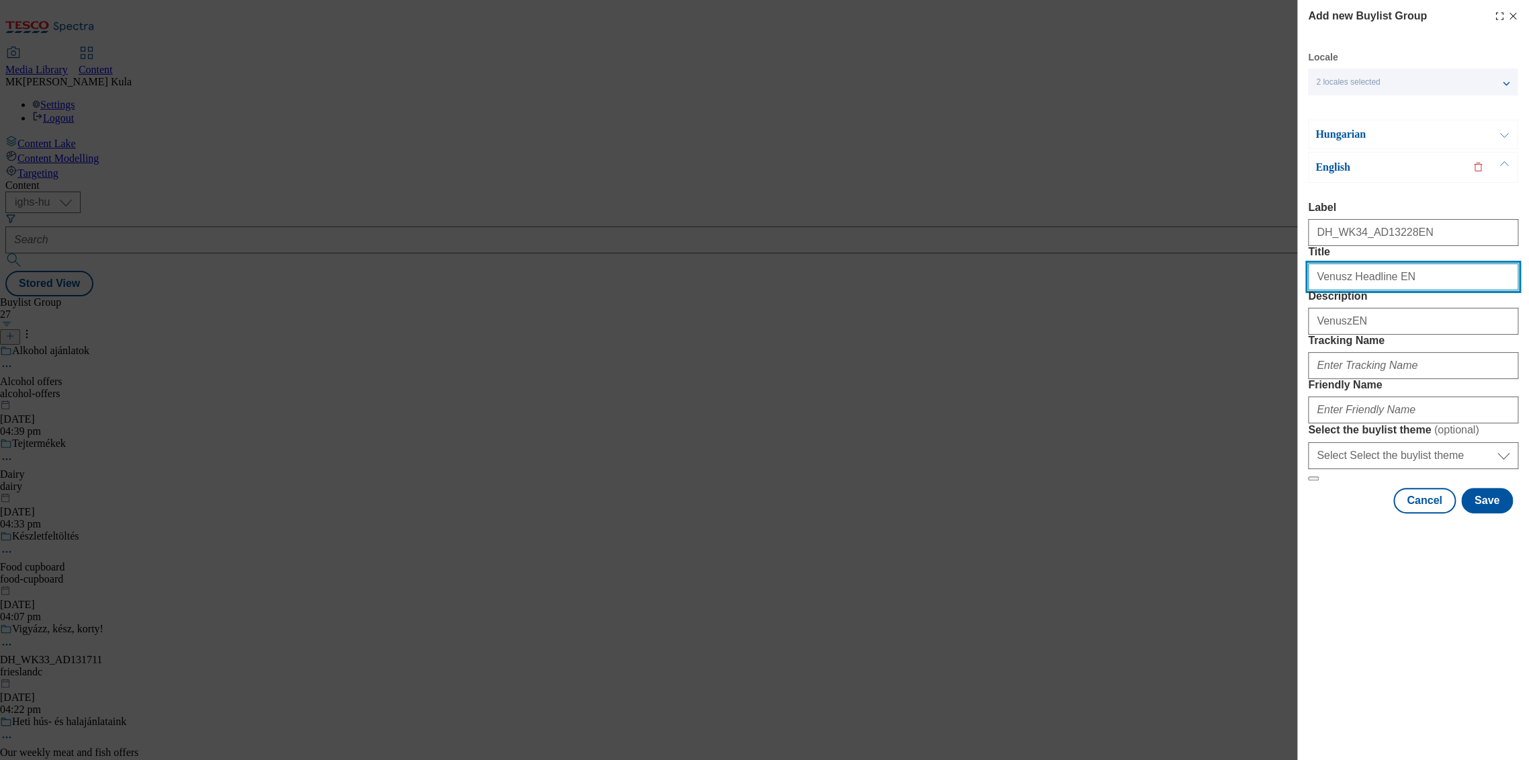
click at [1375, 290] on input "Venusz Headline EN" at bounding box center [1413, 276] width 210 height 27
type input "Venusz HeadlineEN"
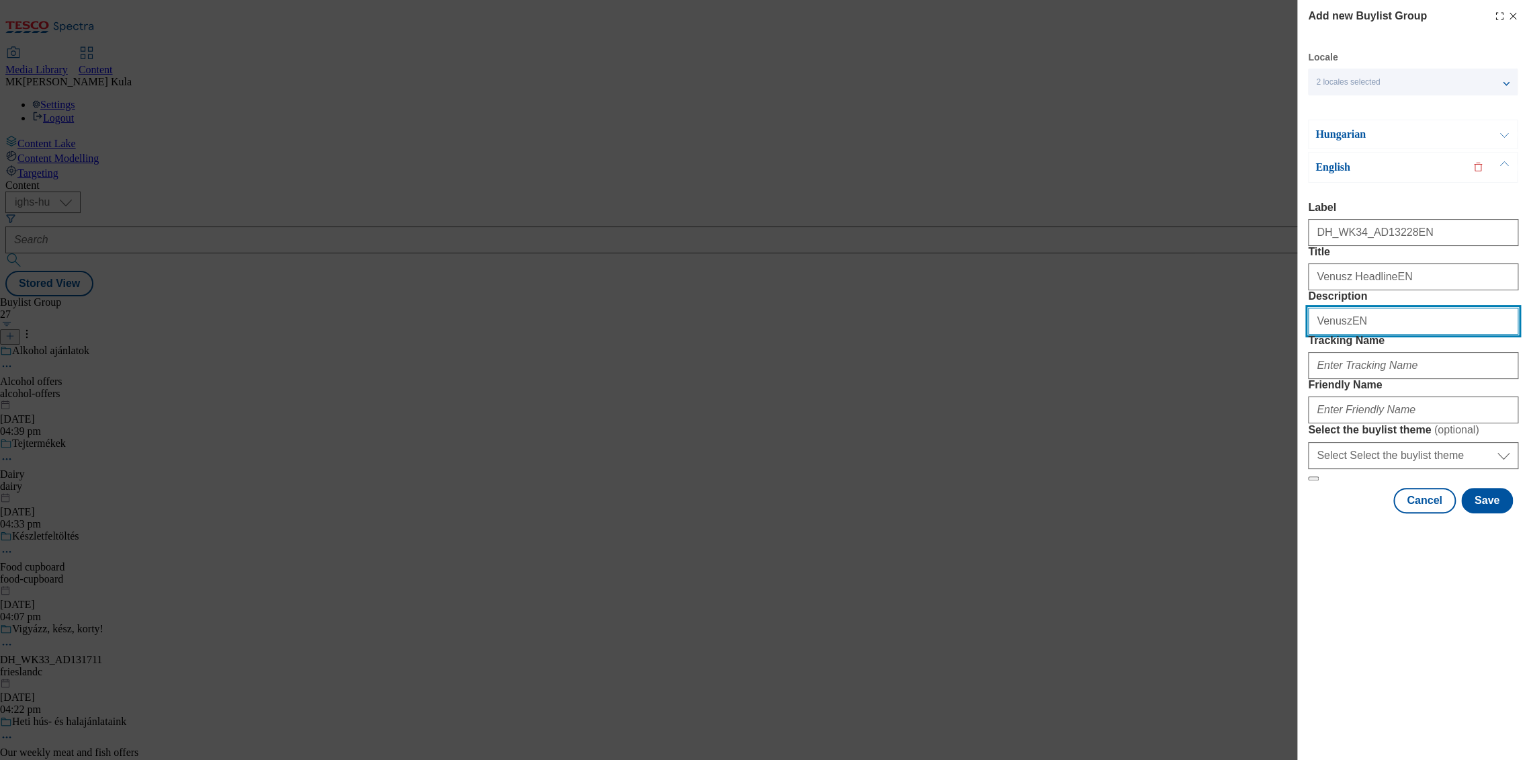
click at [1379, 334] on input "VenuszEN" at bounding box center [1413, 321] width 210 height 27
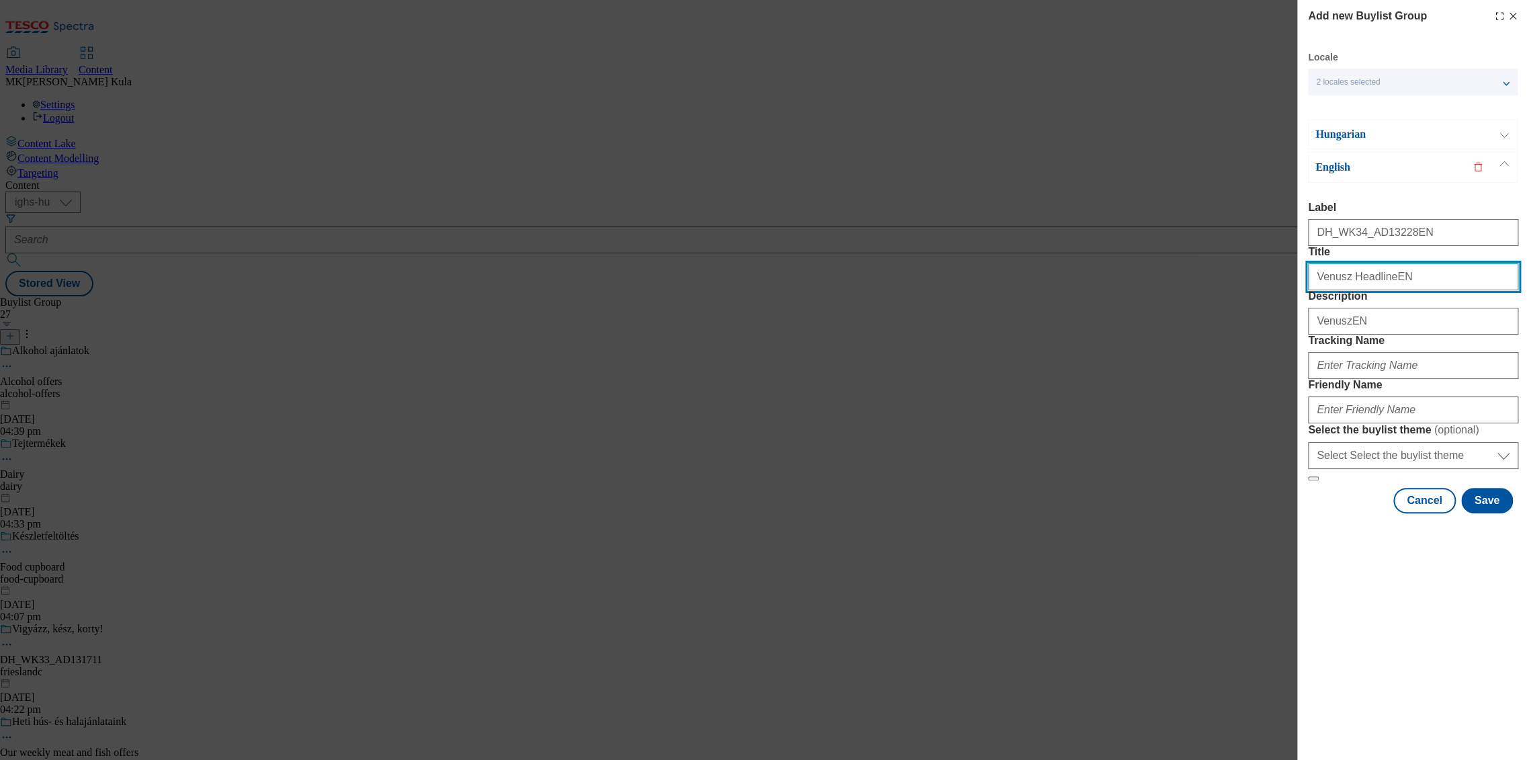
click at [1403, 290] on input "Venusz HeadlineEN" at bounding box center [1413, 276] width 210 height 27
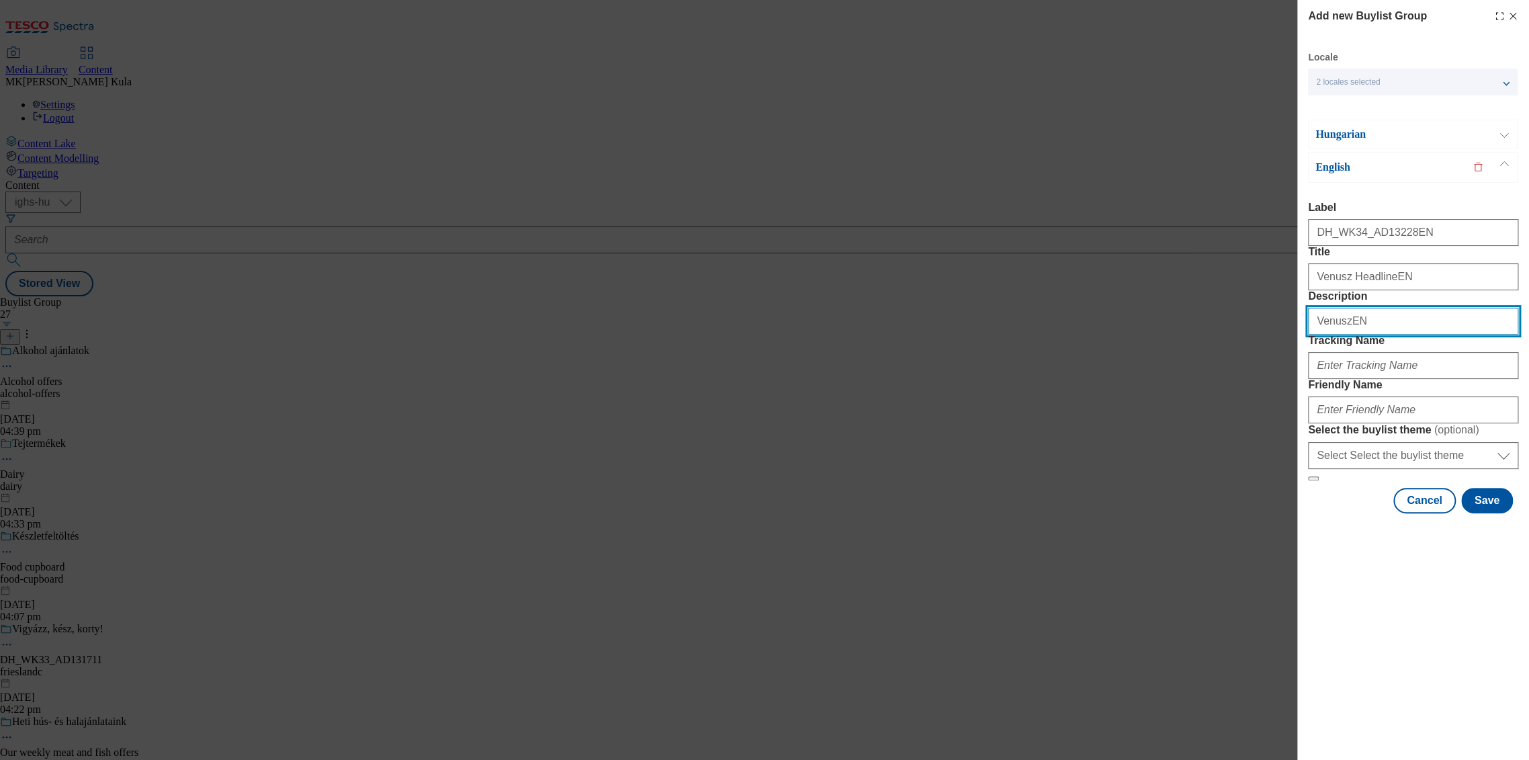
click at [1409, 334] on input "VenuszEN" at bounding box center [1413, 321] width 210 height 27
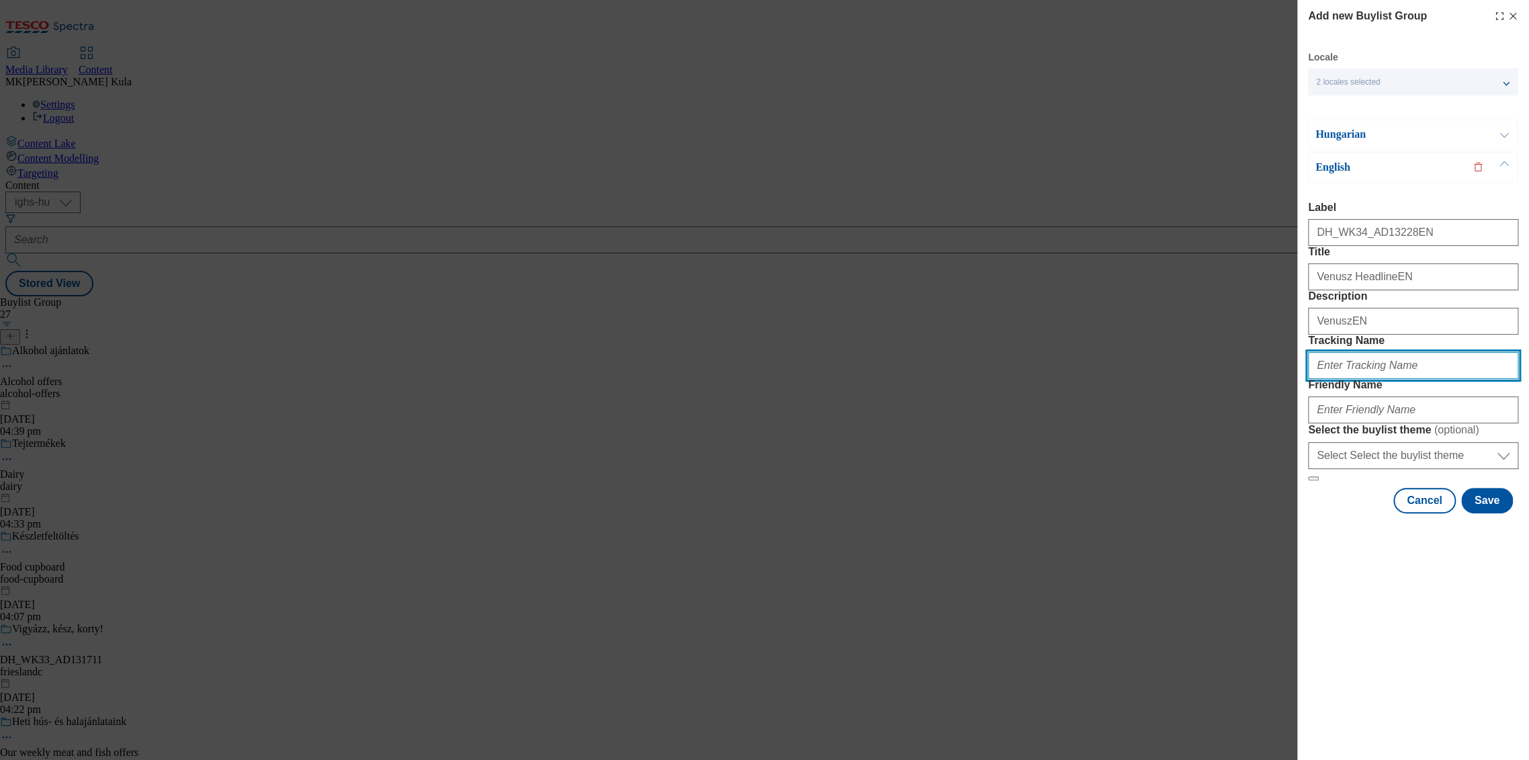
click at [1395, 379] on input "Tracking Name" at bounding box center [1413, 365] width 210 height 27
paste input "DH_EN_AD13228_BH"
type input "DH_EN_AD13228_BH"
click at [1349, 423] on div "Modal" at bounding box center [1413, 407] width 210 height 32
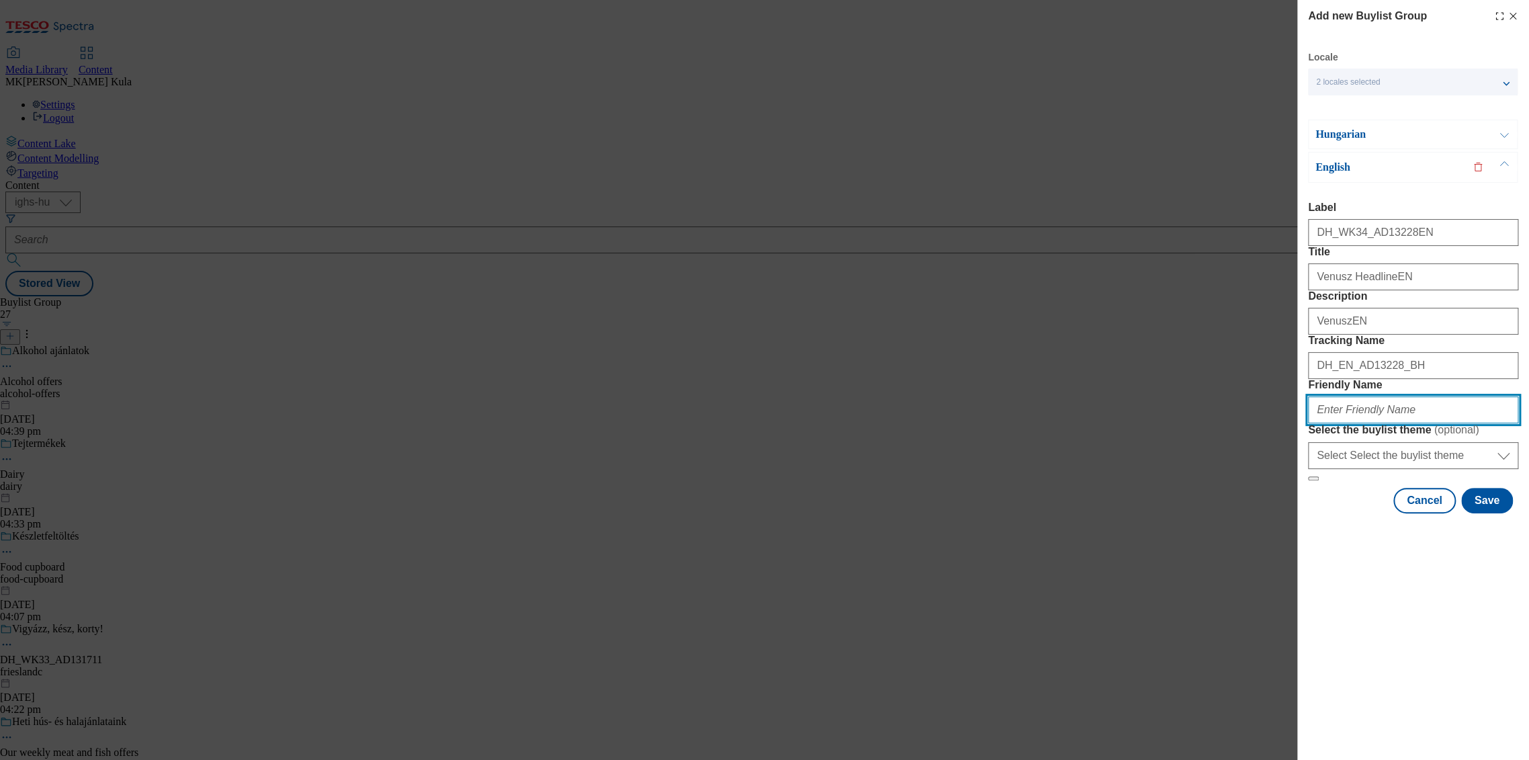
click at [1345, 423] on input "Friendly Name" at bounding box center [1413, 409] width 210 height 27
paste input "bunge"
click at [1484, 513] on button "Save" at bounding box center [1487, 501] width 52 height 26
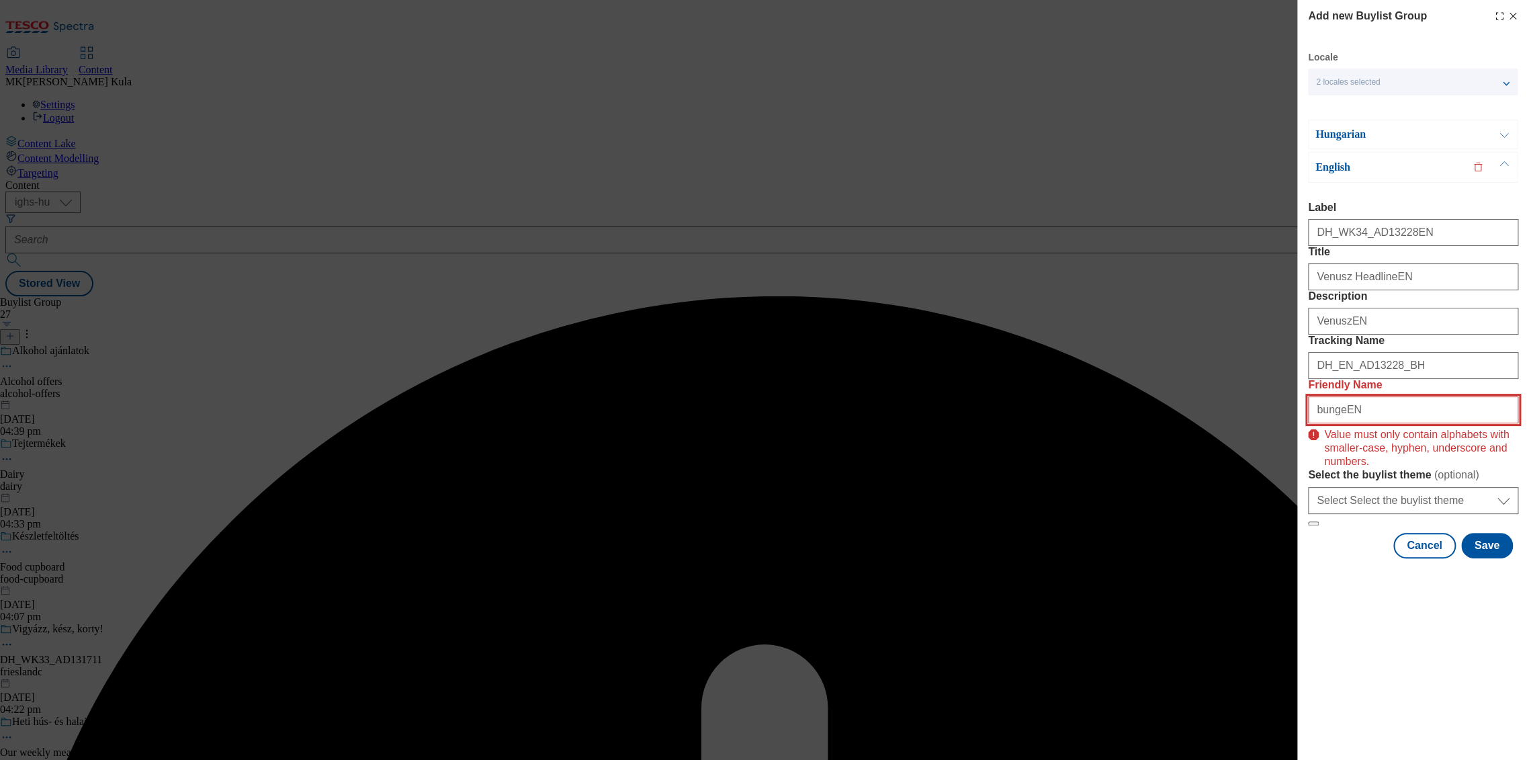
click at [1416, 423] on input "bungeEN" at bounding box center [1413, 409] width 210 height 27
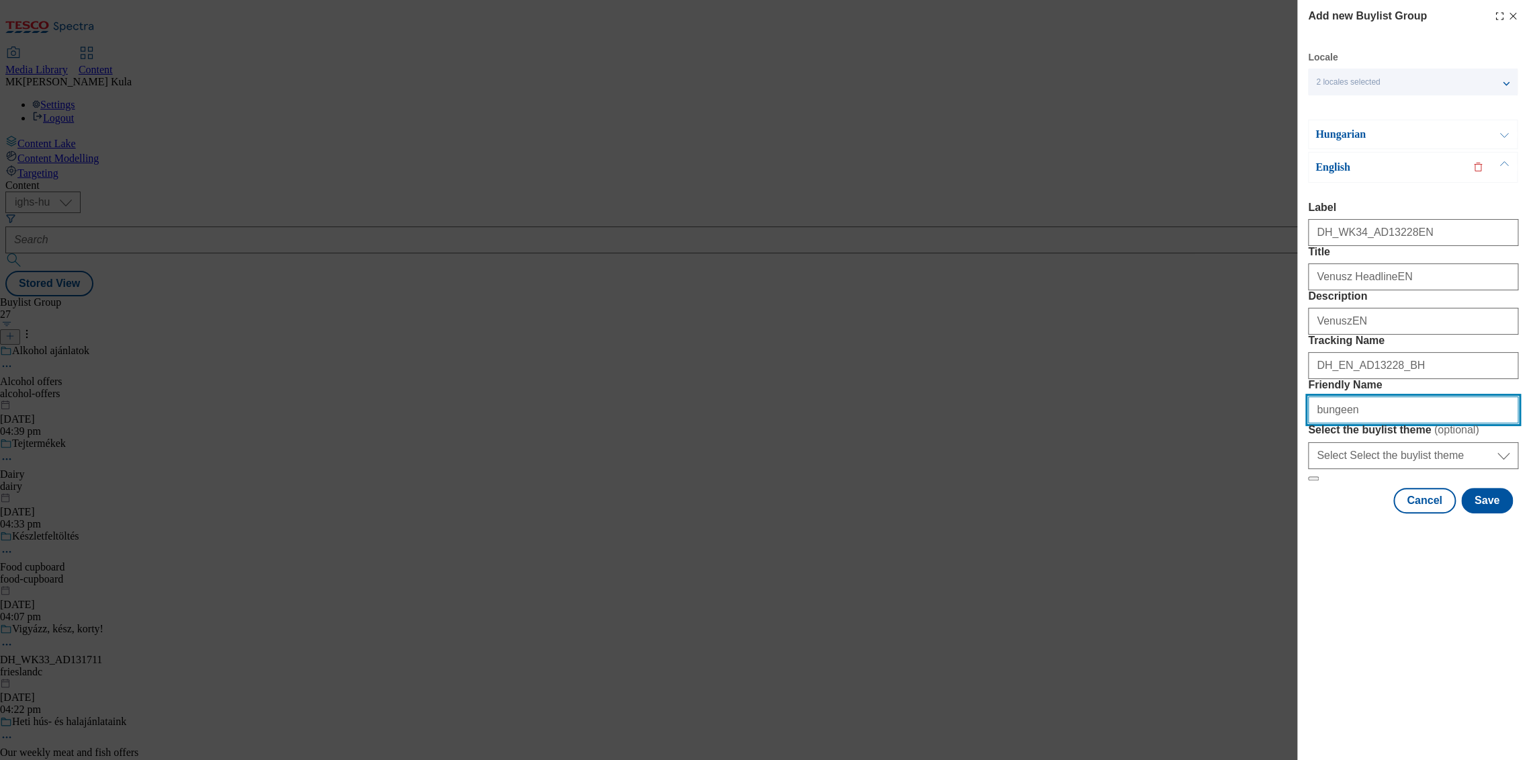
type input "bungeen"
click at [1460, 708] on div "Add new Buylist Group Locale 2 locales selected Hungarian English Hungarian Lab…" at bounding box center [1413, 380] width 232 height 760
click at [1503, 513] on button "Save" at bounding box center [1487, 501] width 52 height 26
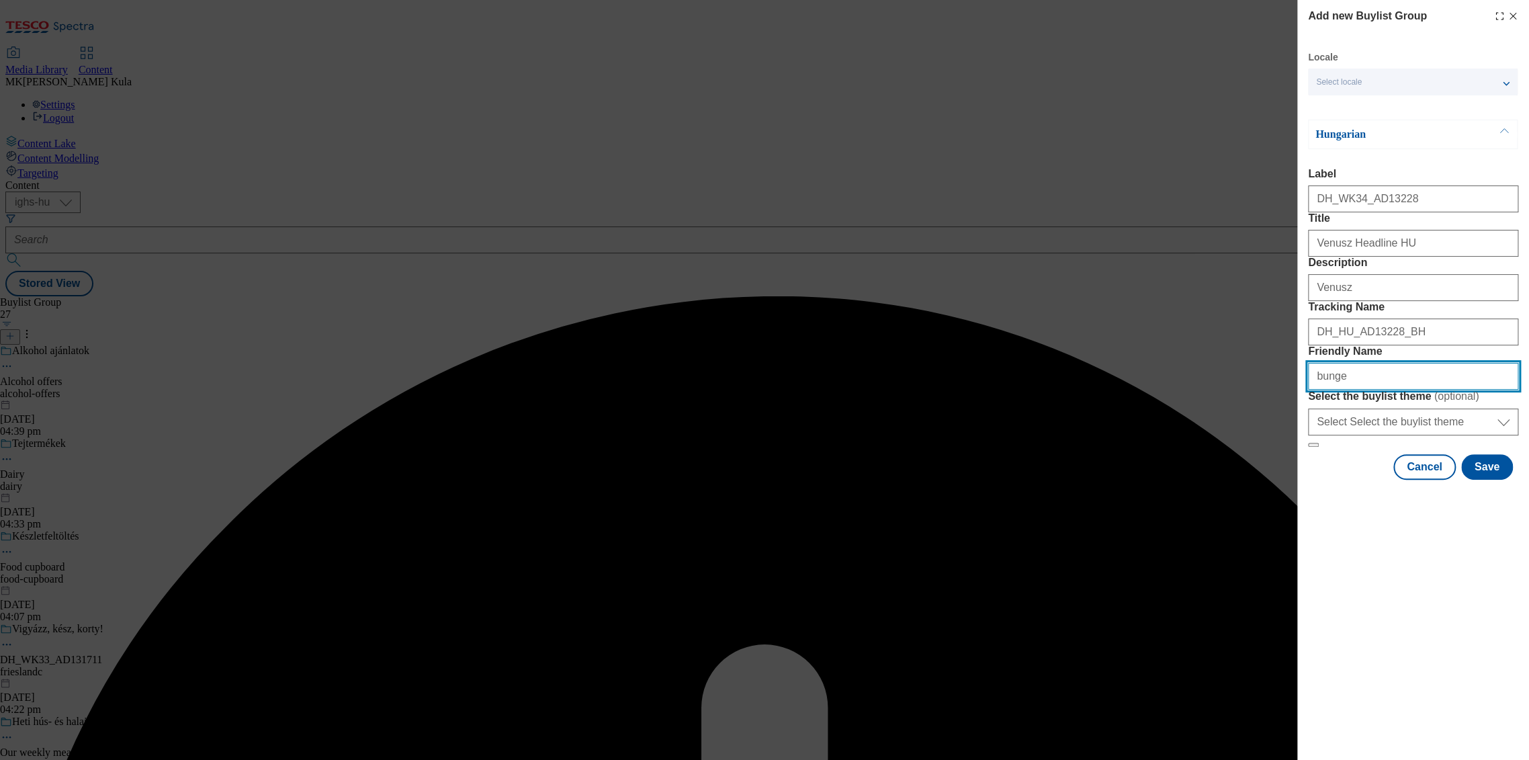
click at [1357, 390] on input "Friendly Name" at bounding box center [1413, 376] width 210 height 27
click at [1460, 730] on div "Add new Buylist Group Locale Select locale Hungarian English Hungarian Label Ti…" at bounding box center [1413, 380] width 232 height 760
click at [1396, 134] on p "Hungarian" at bounding box center [1385, 134] width 141 height 13
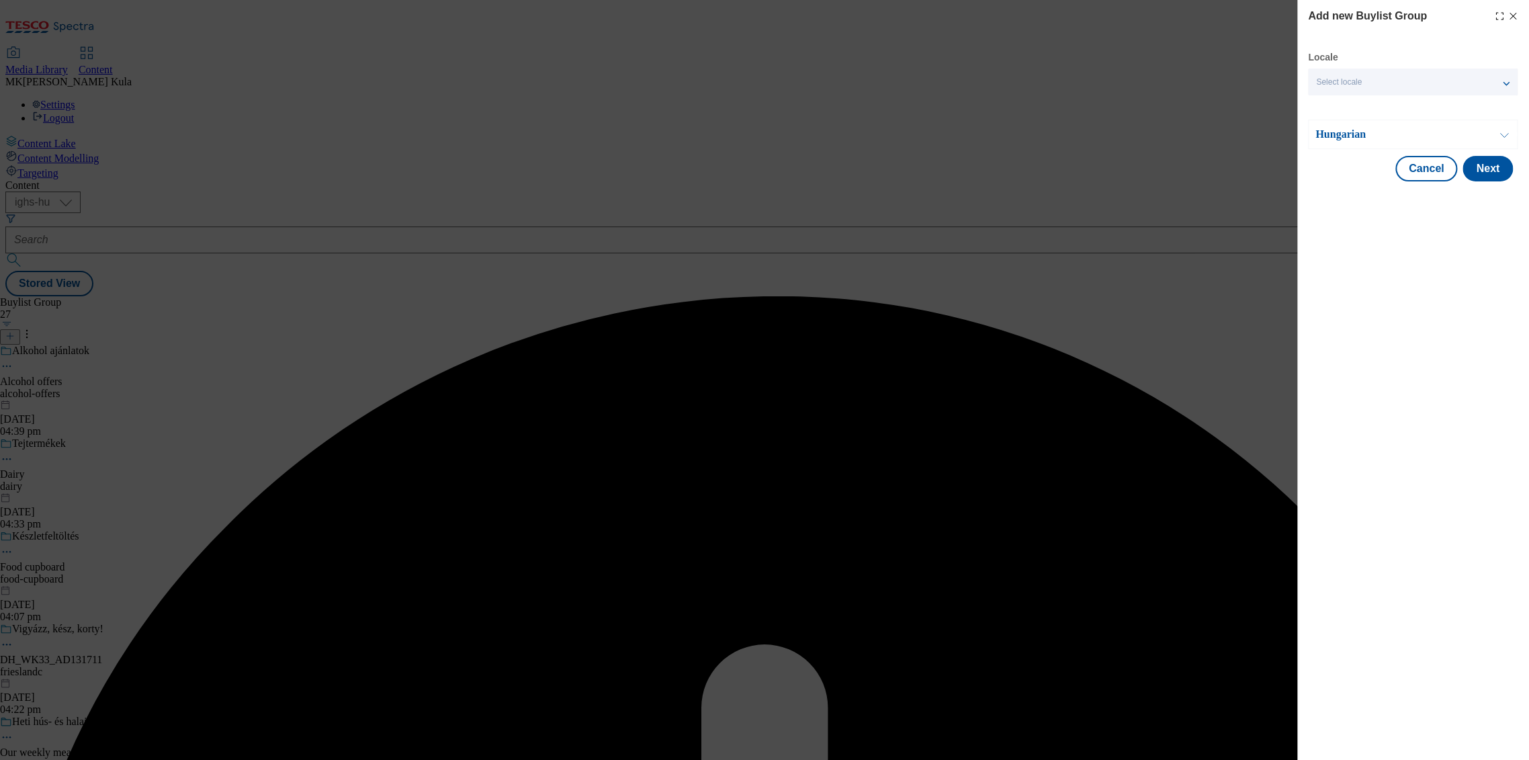
click at [1394, 135] on p "Hungarian" at bounding box center [1385, 134] width 141 height 13
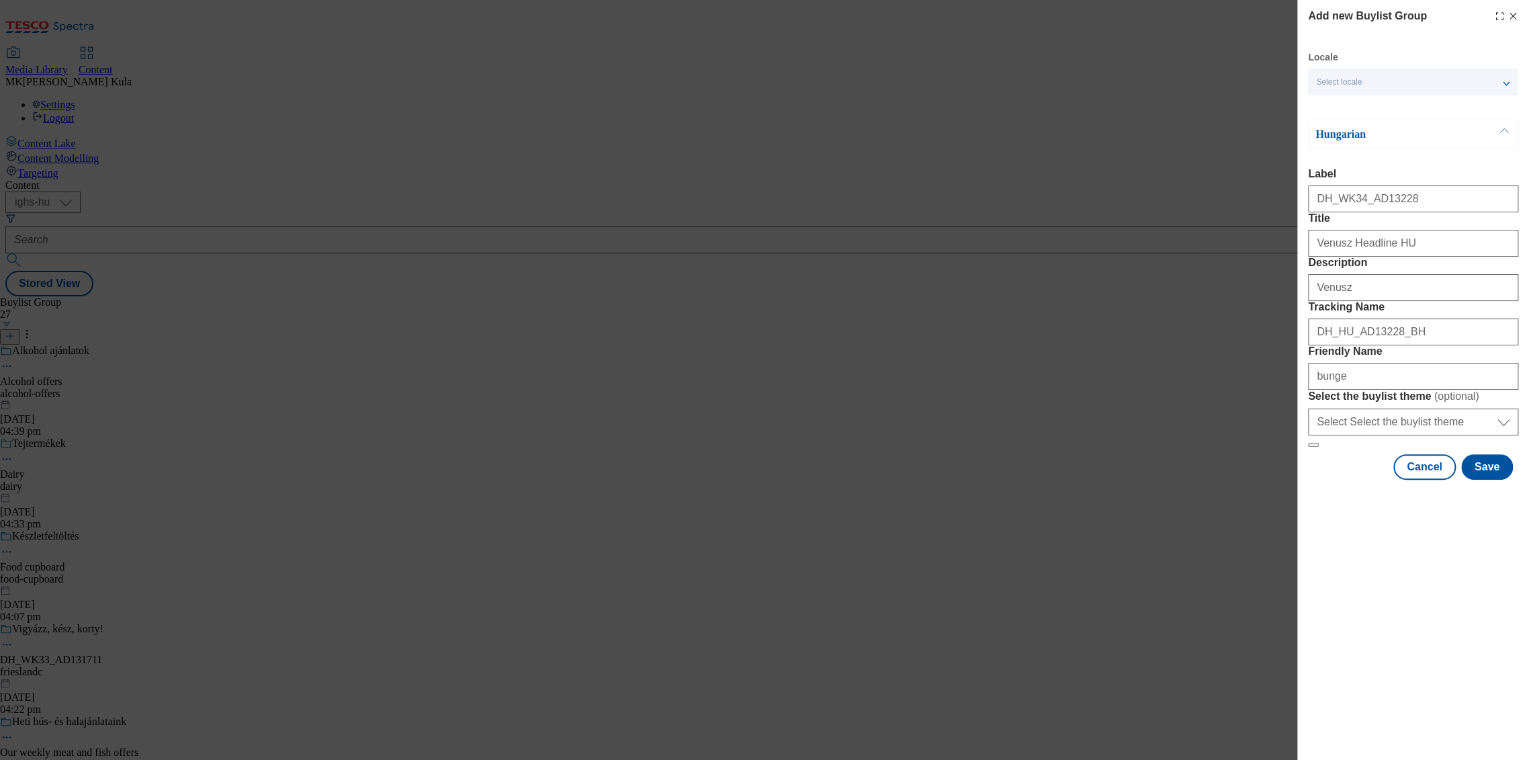
click at [1426, 77] on div "Select locale" at bounding box center [1413, 82] width 210 height 27
click at [1334, 140] on label "English" at bounding box center [1413, 140] width 210 height 30
click at [1332, 140] on input "English" at bounding box center [1324, 138] width 16 height 16
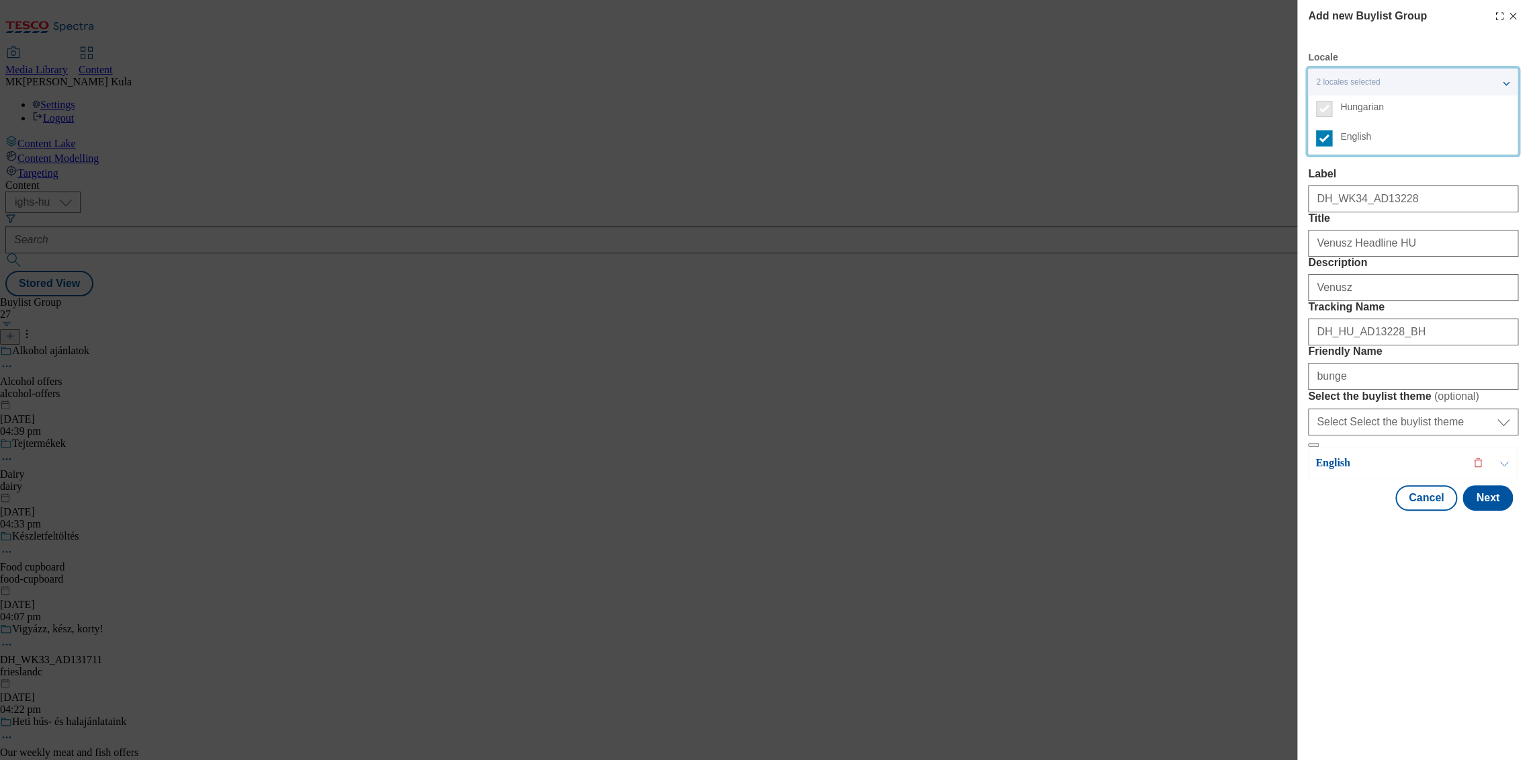
click at [1377, 686] on div "Add new Buylist Group Locale 2 locales selected Hungarian English Hungarian Lab…" at bounding box center [1413, 380] width 232 height 760
click at [1375, 469] on p "English" at bounding box center [1385, 462] width 141 height 13
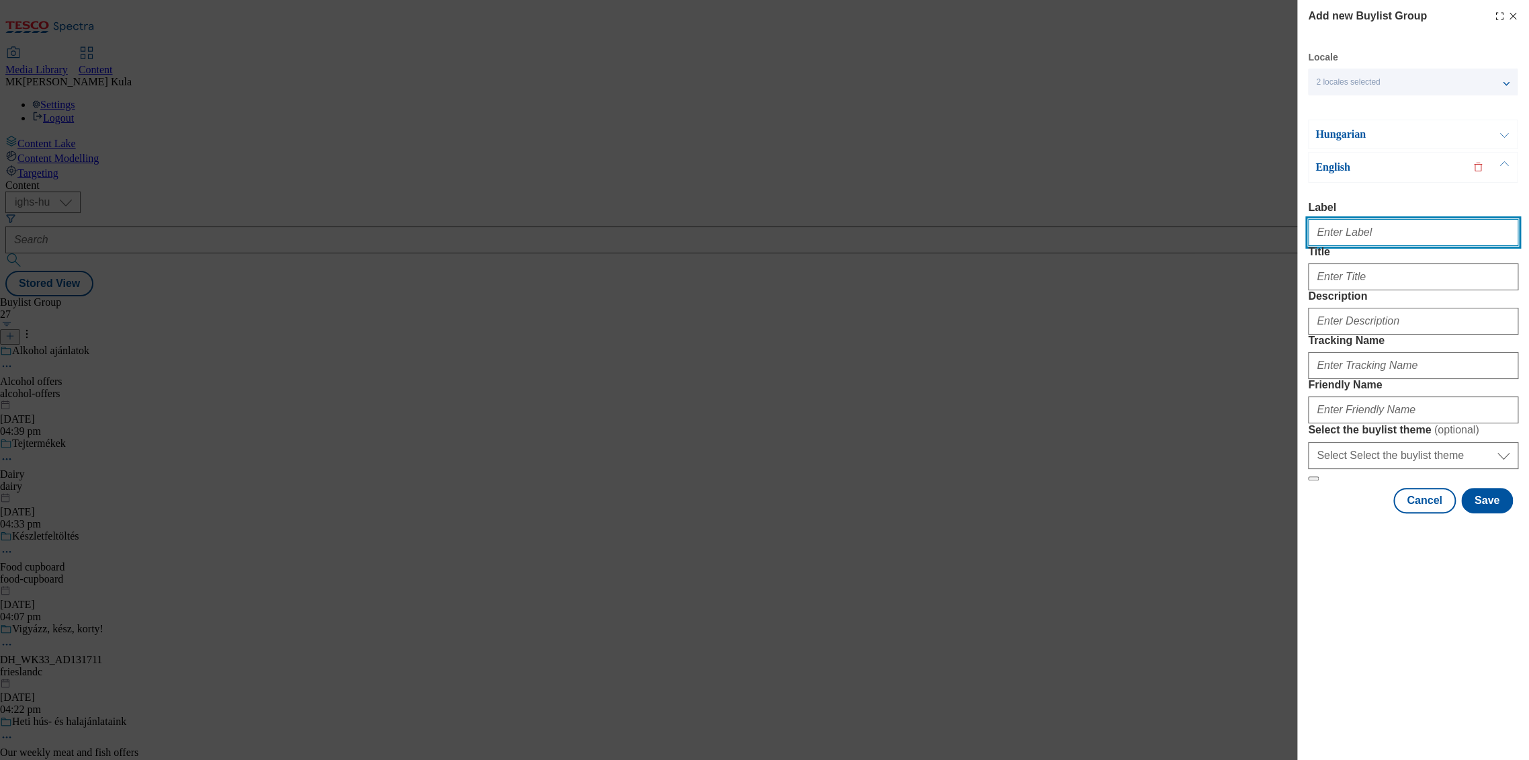
click at [1378, 235] on input "Label" at bounding box center [1413, 232] width 210 height 27
paste input "DH_WK34_AD13228"
drag, startPoint x: 1404, startPoint y: 229, endPoint x: 1402, endPoint y: 241, distance: 12.3
click at [1404, 229] on input "DH_WK34_AD13228" at bounding box center [1413, 232] width 210 height 27
type input "DH_WK34_AD13228EN"
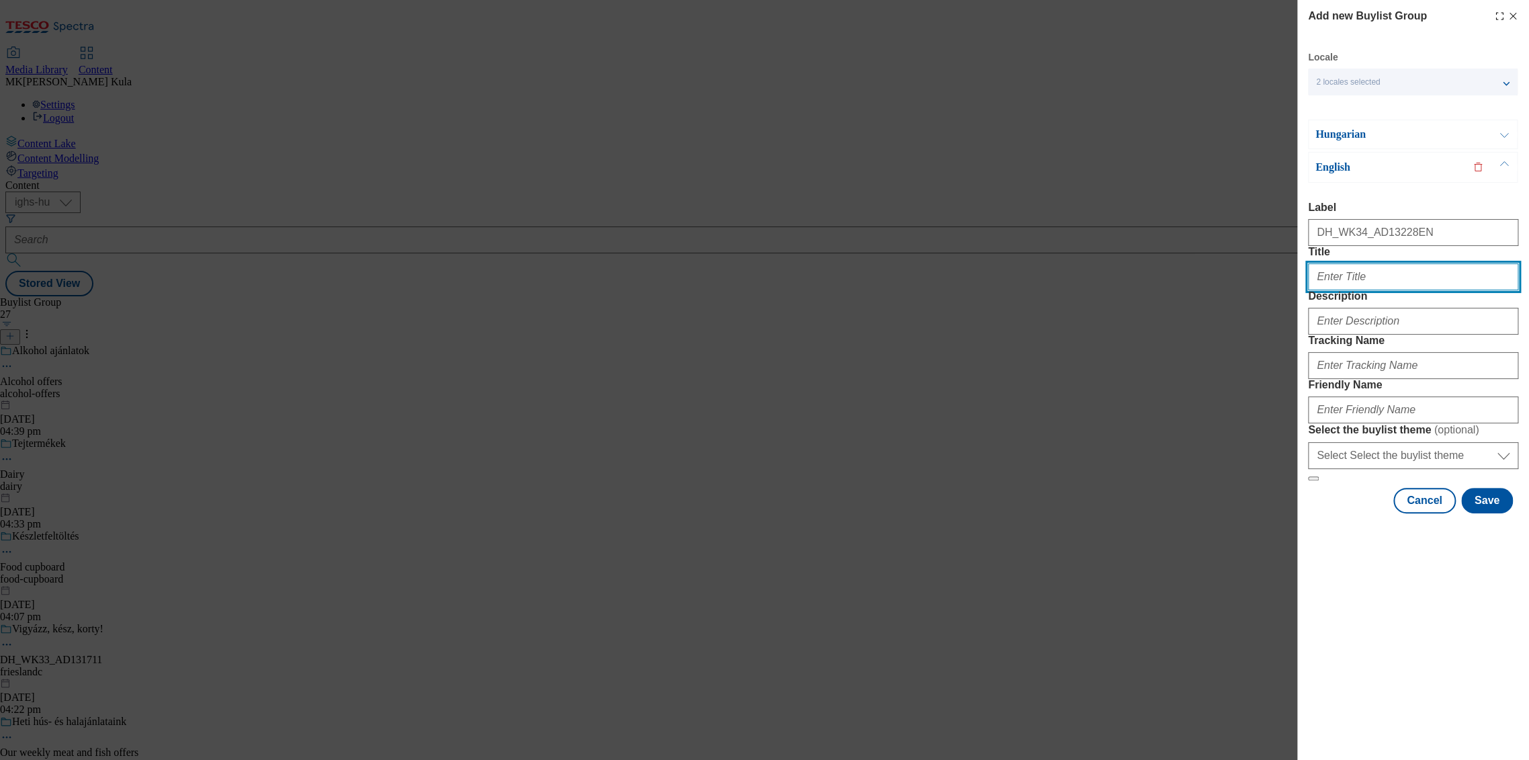
click at [1392, 290] on input "Title" at bounding box center [1413, 276] width 210 height 27
click at [1359, 258] on label "Title" at bounding box center [1413, 252] width 210 height 12
click at [0, 0] on input "Title" at bounding box center [0, 0] width 0 height 0
click at [1359, 290] on input "Title" at bounding box center [1413, 276] width 210 height 27
paste input "Venusz Headline EN"
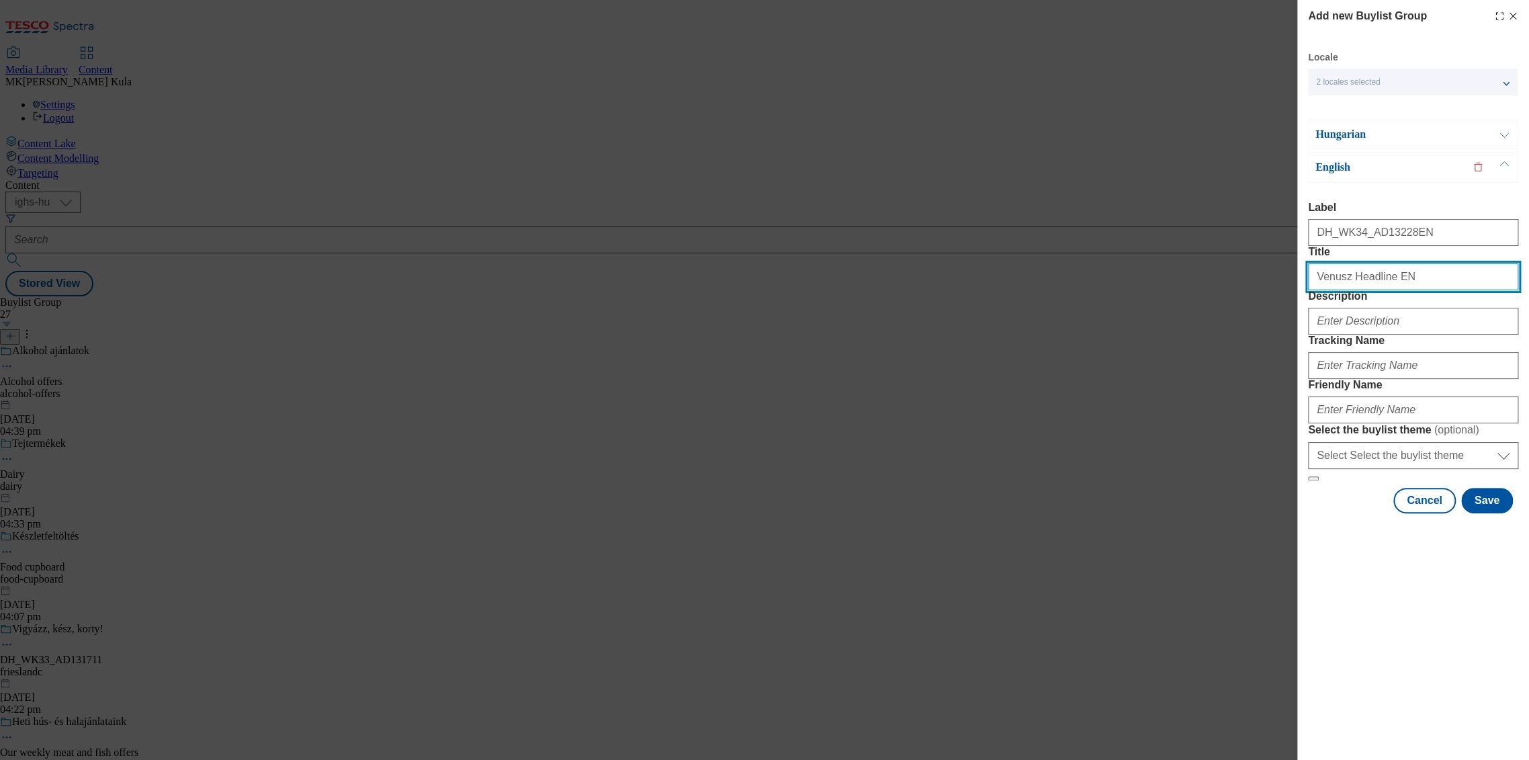
type input "Venusz Headline EN"
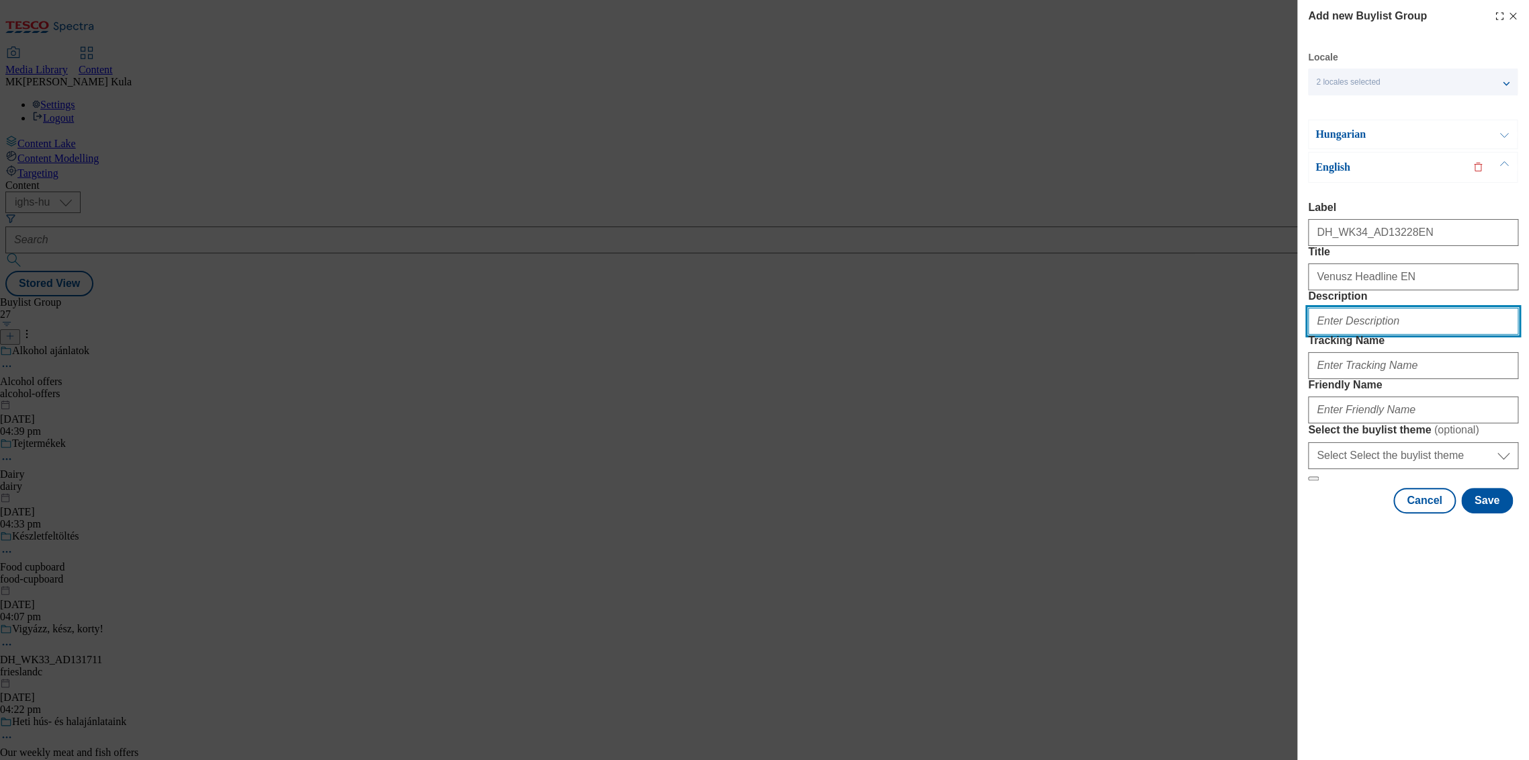
drag, startPoint x: 1420, startPoint y: 370, endPoint x: 1445, endPoint y: 367, distance: 25.1
click at [1420, 334] on input "Description" at bounding box center [1413, 321] width 210 height 27
click at [1408, 334] on input "Description" at bounding box center [1413, 321] width 210 height 27
paste input "Venusz"
type input "VenuszEN"
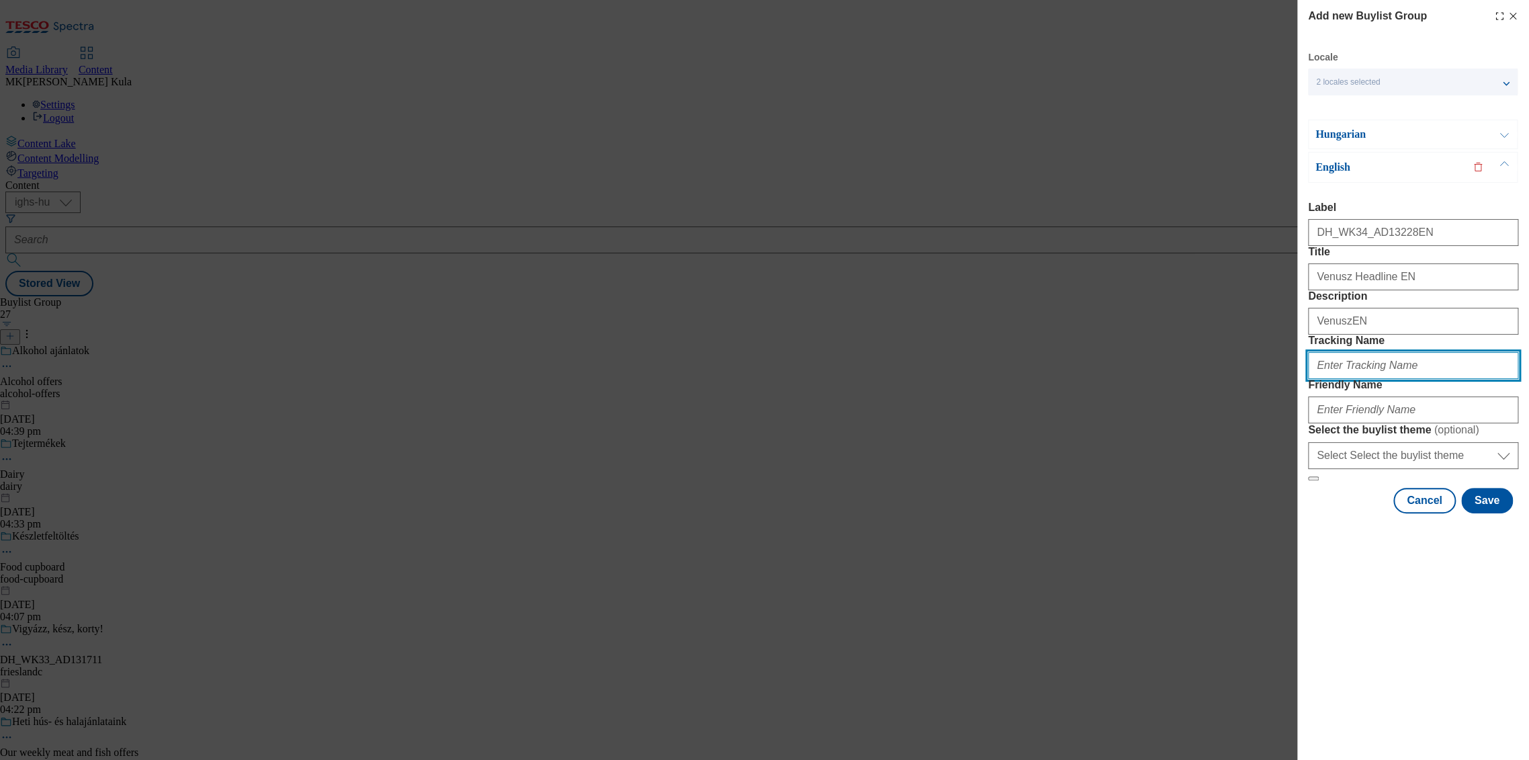
click at [1371, 379] on input "Tracking Name" at bounding box center [1413, 365] width 210 height 27
click at [1355, 379] on input "Tracking Name" at bounding box center [1413, 365] width 210 height 27
paste input "DH_EN_AD13228_BH"
type input "DH_EN_AD13228_BH"
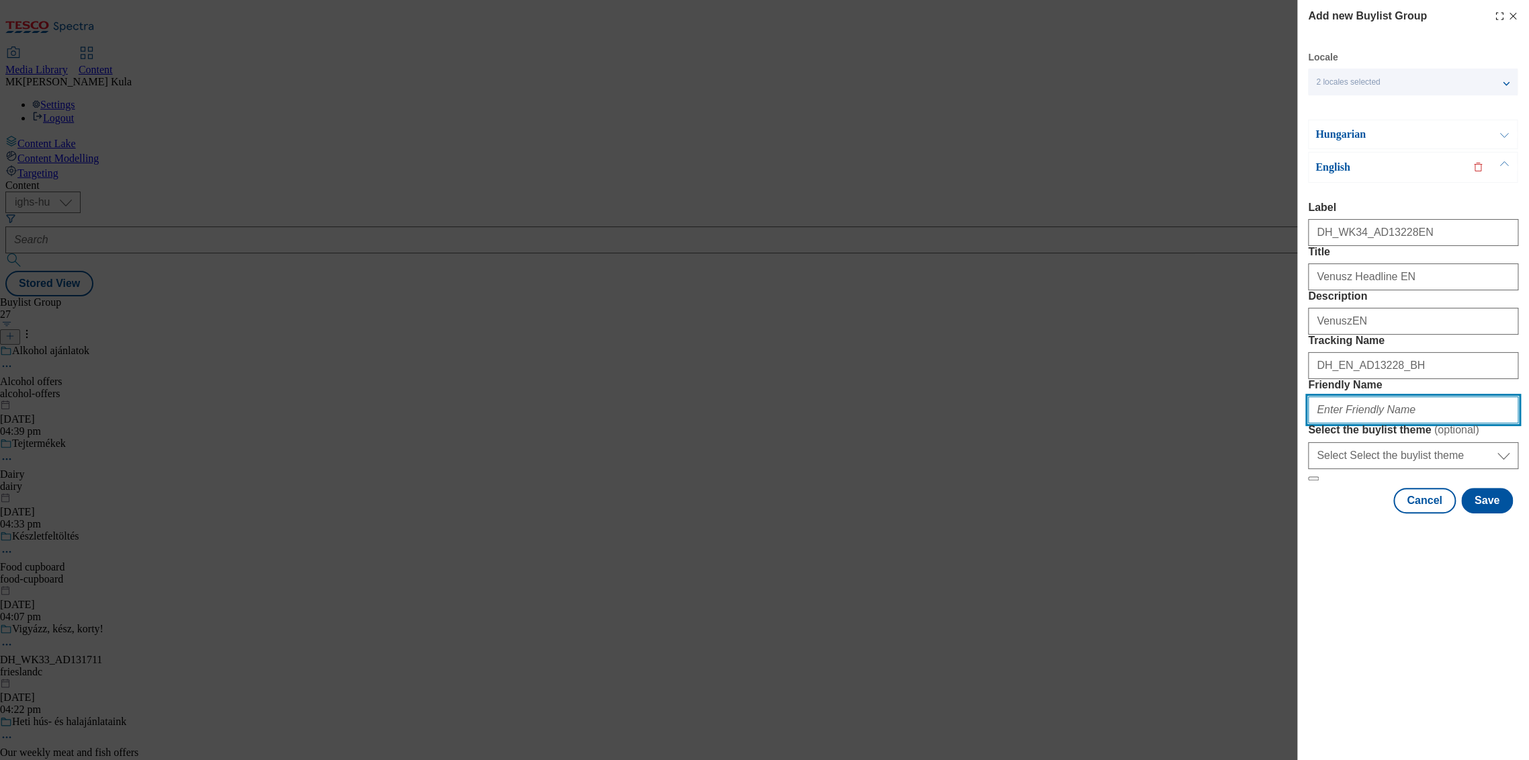
drag, startPoint x: 1349, startPoint y: 504, endPoint x: 1498, endPoint y: 476, distance: 151.6
click at [1349, 423] on input "Friendly Name" at bounding box center [1413, 409] width 210 height 27
drag, startPoint x: 1375, startPoint y: 518, endPoint x: 1364, endPoint y: 506, distance: 16.7
click at [1375, 423] on div "Modal" at bounding box center [1413, 407] width 210 height 32
click at [1361, 423] on input "Friendly Name" at bounding box center [1413, 409] width 210 height 27
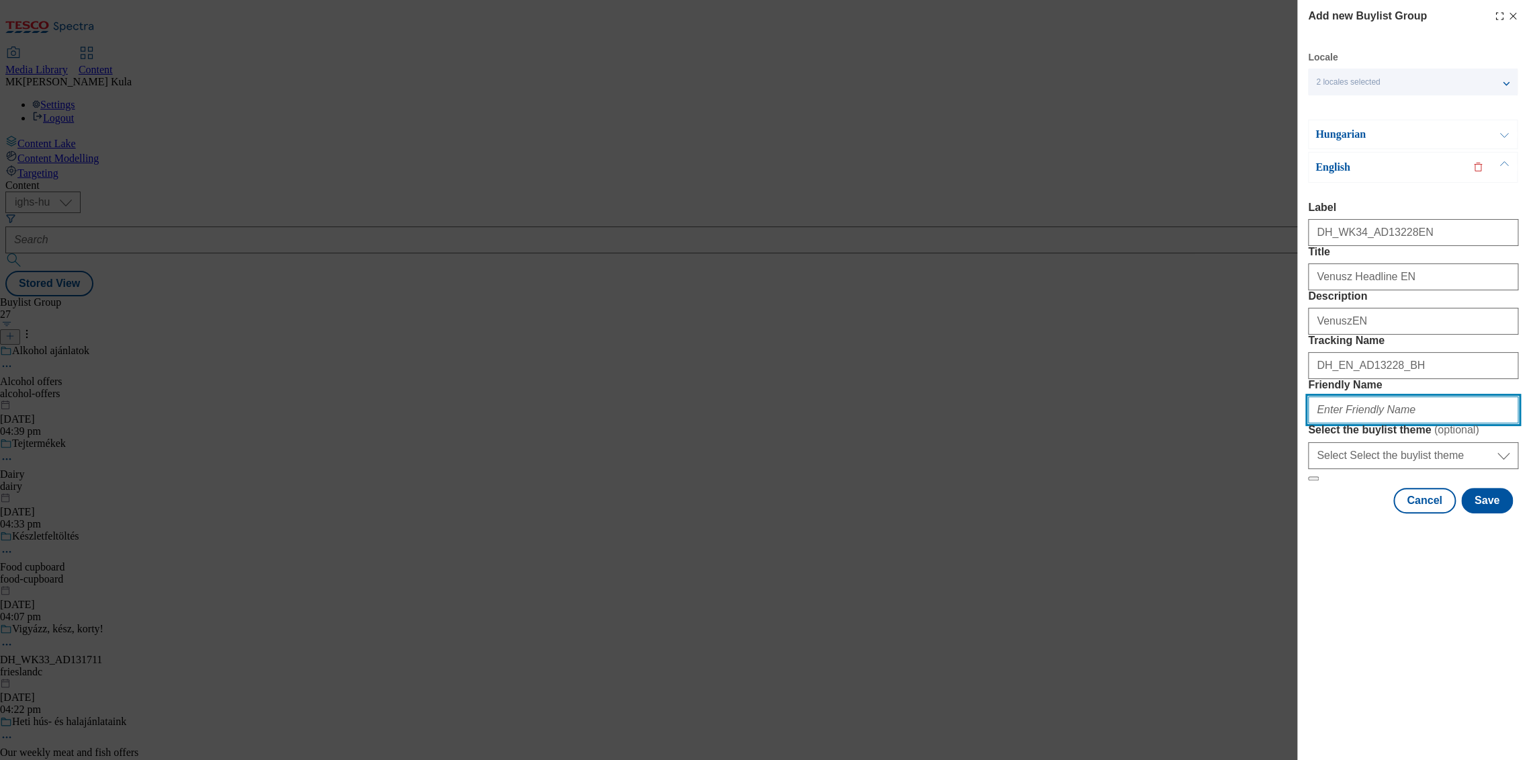
paste input "bunge"
type input "bunge"
click at [1457, 713] on div "Add new Buylist Group Locale 2 locales selected Hungarian English Hungarian Lab…" at bounding box center [1413, 380] width 232 height 760
click at [1486, 513] on button "Save" at bounding box center [1487, 501] width 52 height 26
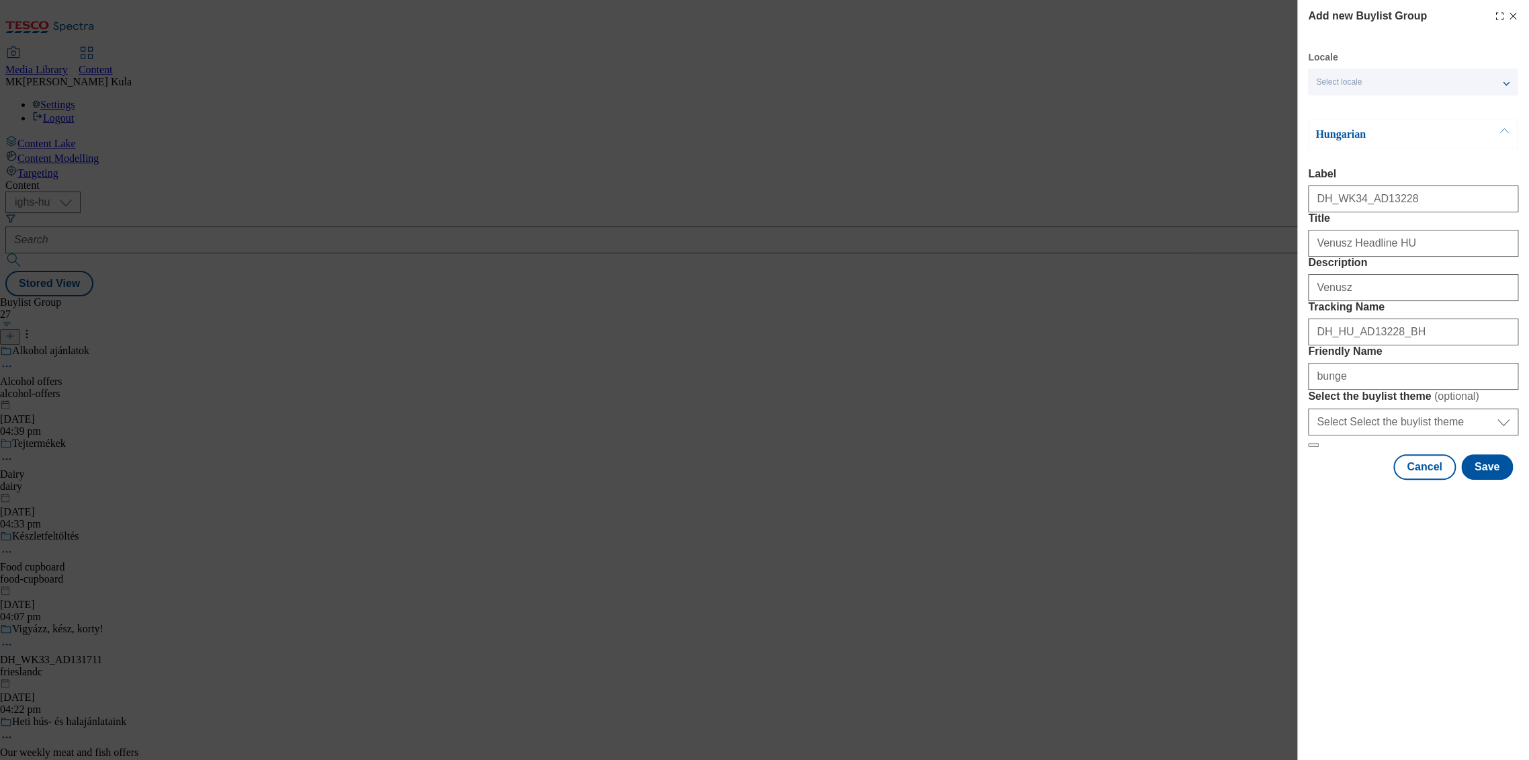
click at [1512, 19] on icon "Modal" at bounding box center [1512, 16] width 11 height 11
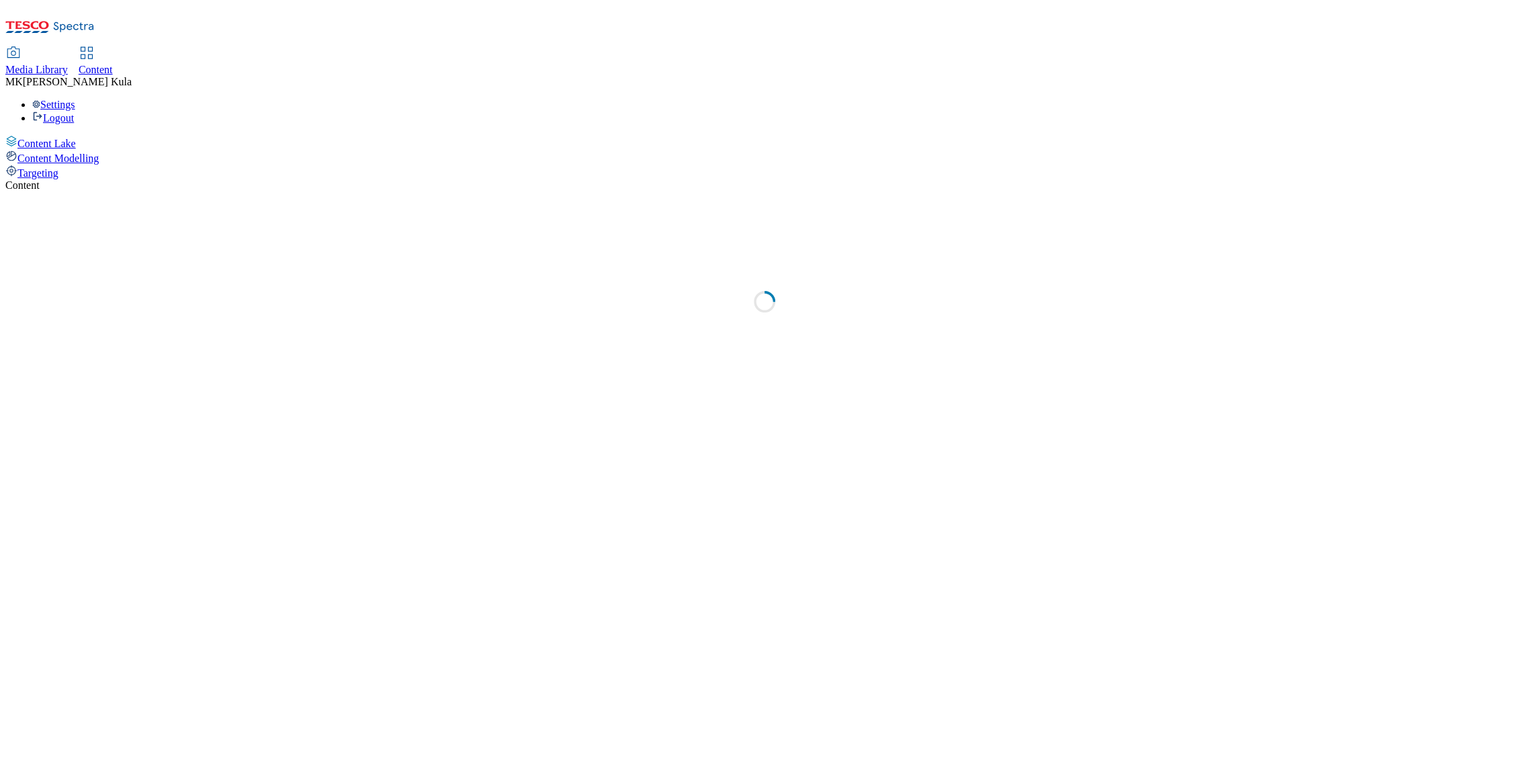
select select "ighs-hu"
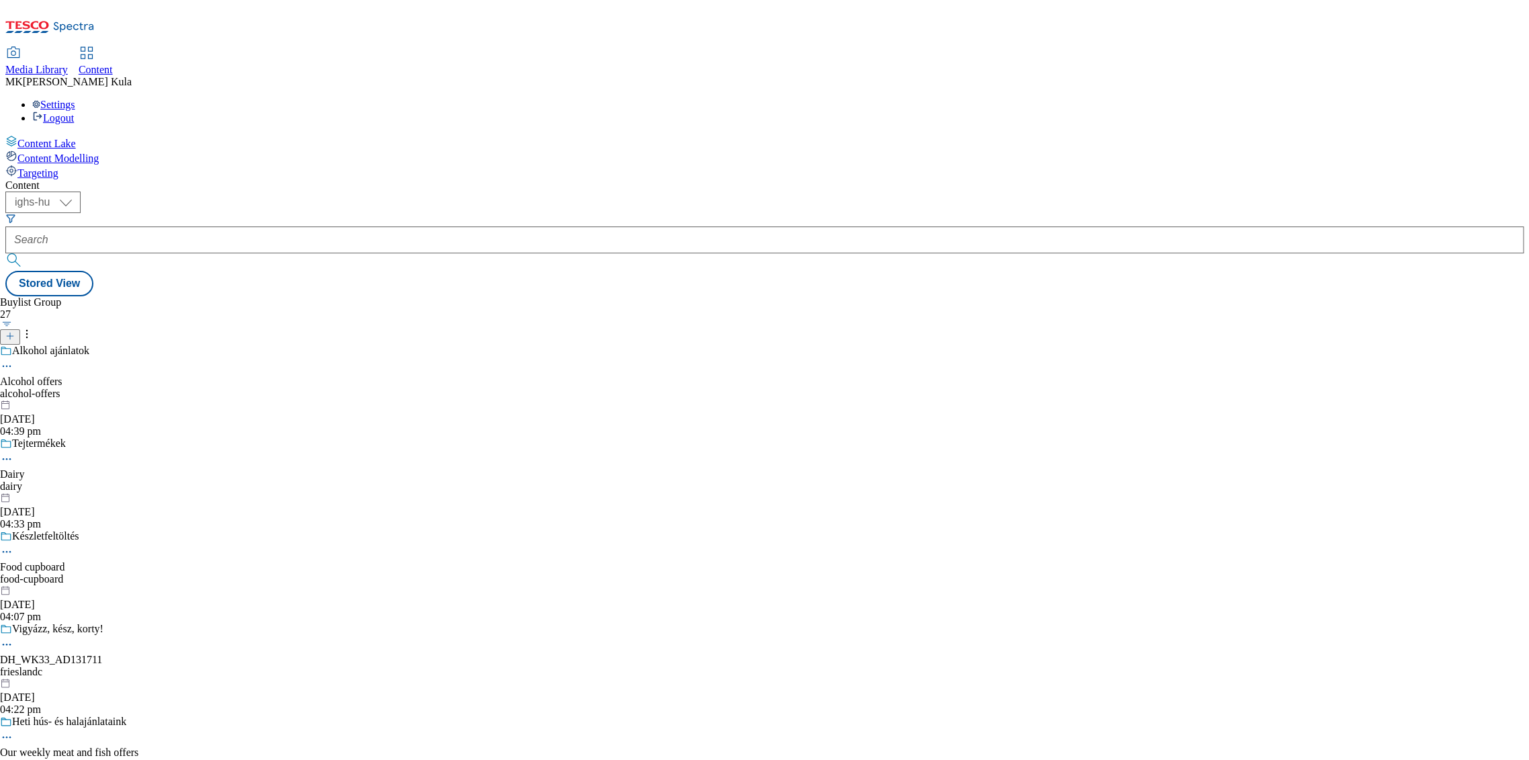
click at [10, 332] on line at bounding box center [10, 335] width 0 height 7
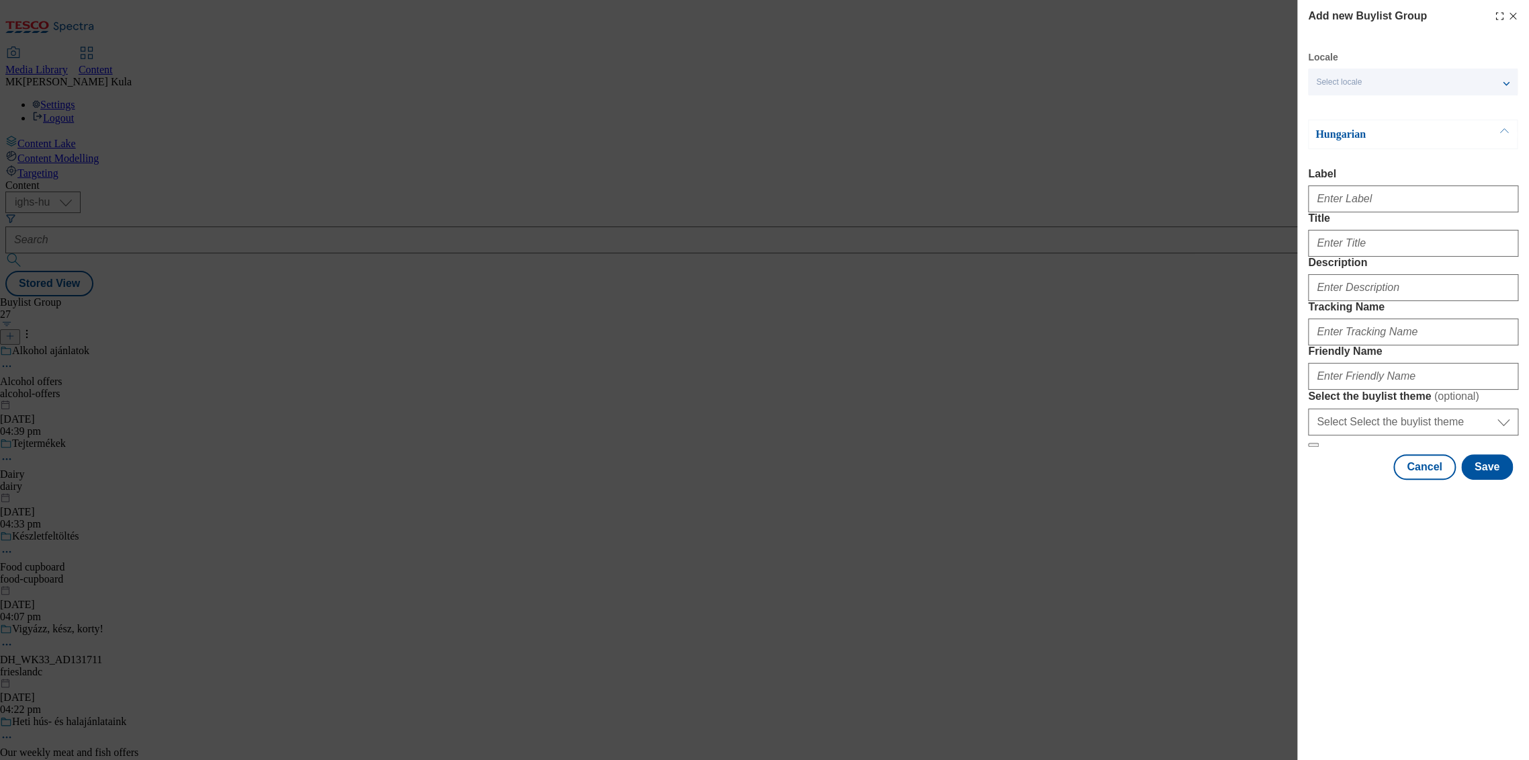
click at [1402, 84] on div "Select locale" at bounding box center [1413, 82] width 210 height 27
click at [1360, 138] on span "English" at bounding box center [1355, 136] width 31 height 7
click at [1332, 138] on input "English" at bounding box center [1324, 138] width 16 height 16
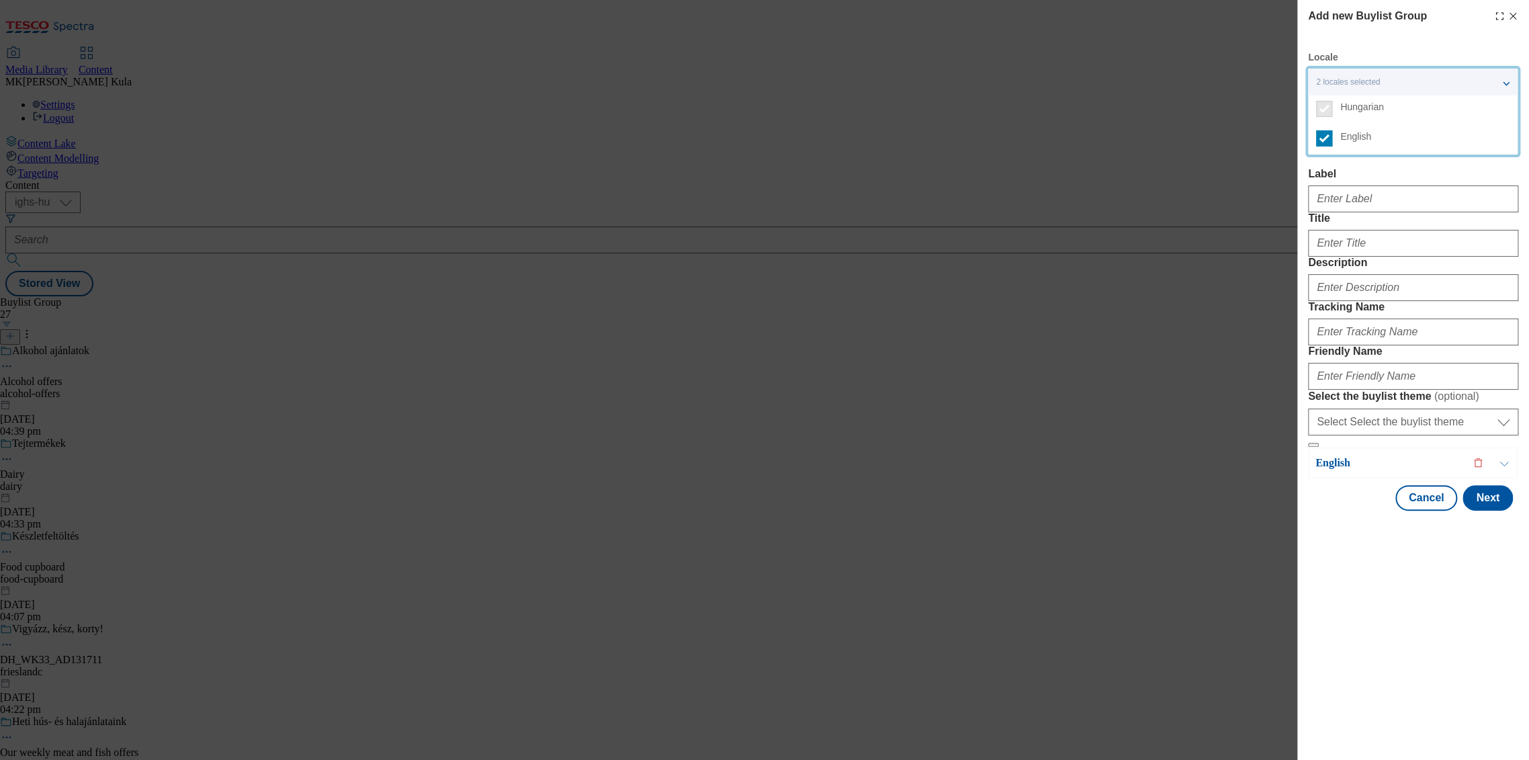
click at [1418, 187] on div "Modal" at bounding box center [1413, 196] width 210 height 32
click at [1379, 114] on div "Locale 2 locales selected Hungarian English Hungarian Label Title Description T…" at bounding box center [1413, 280] width 210 height 459
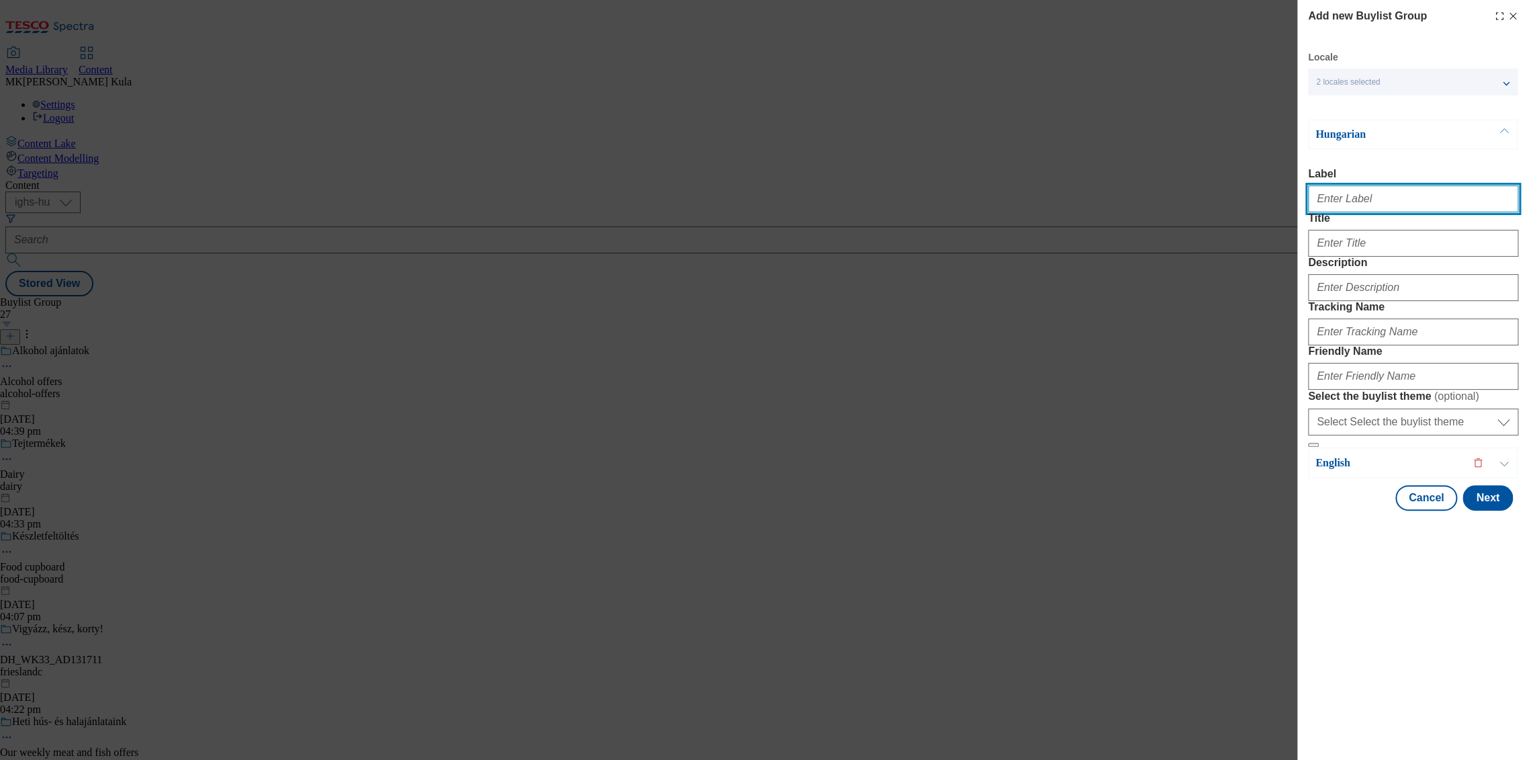
click at [1363, 202] on input "Label" at bounding box center [1413, 198] width 210 height 27
click at [1414, 193] on input "Label" at bounding box center [1413, 198] width 210 height 27
paste input "DH_WK34_AD132281"
type input "DH_WK34_AD132281"
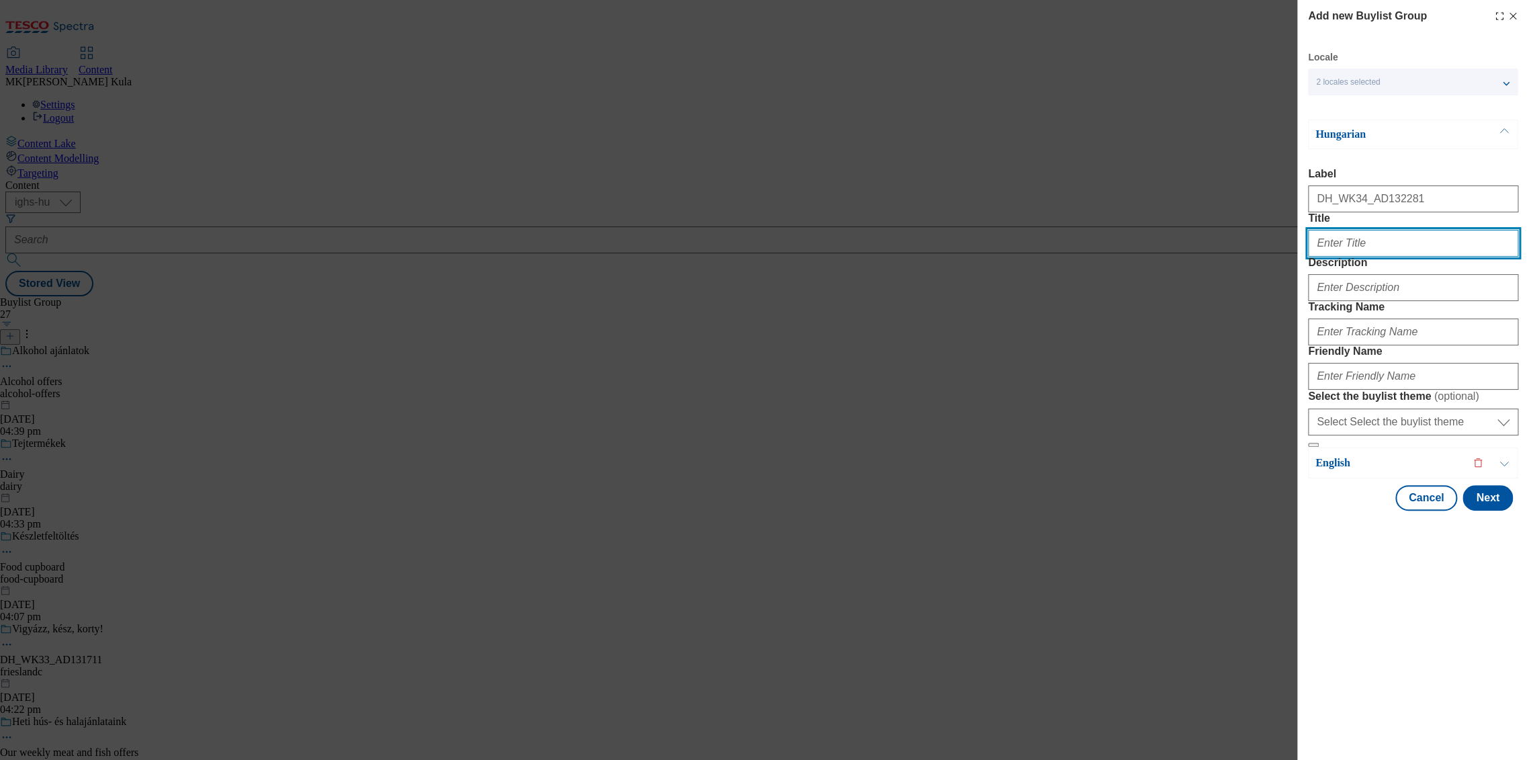
click at [1361, 257] on input "Title" at bounding box center [1413, 243] width 210 height 27
paste input "Venusz Headline HU"
type input "Venusz Headline HU"
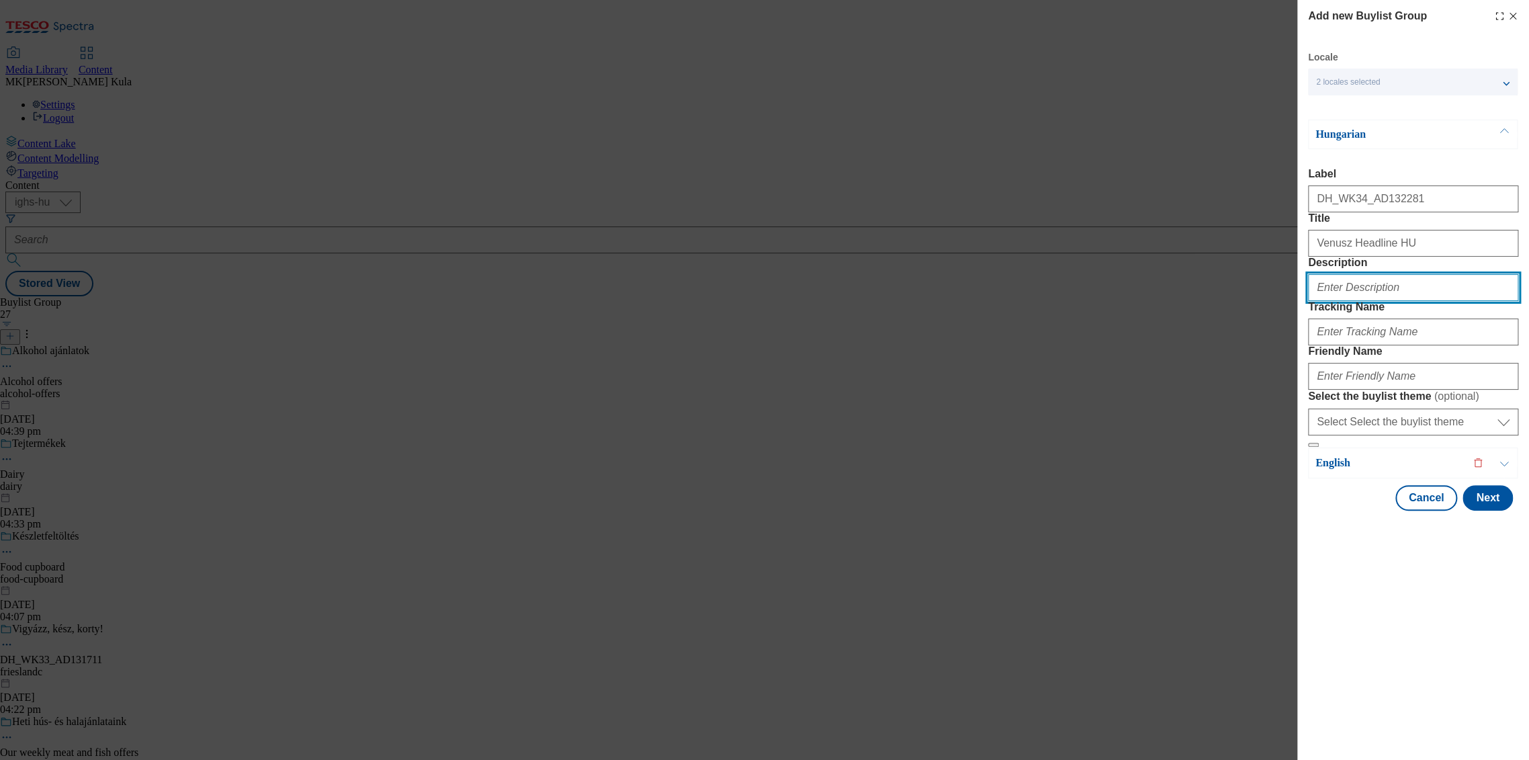
click at [1397, 301] on input "Description" at bounding box center [1413, 287] width 210 height 27
paste input "Venusz"
type input "Venusz"
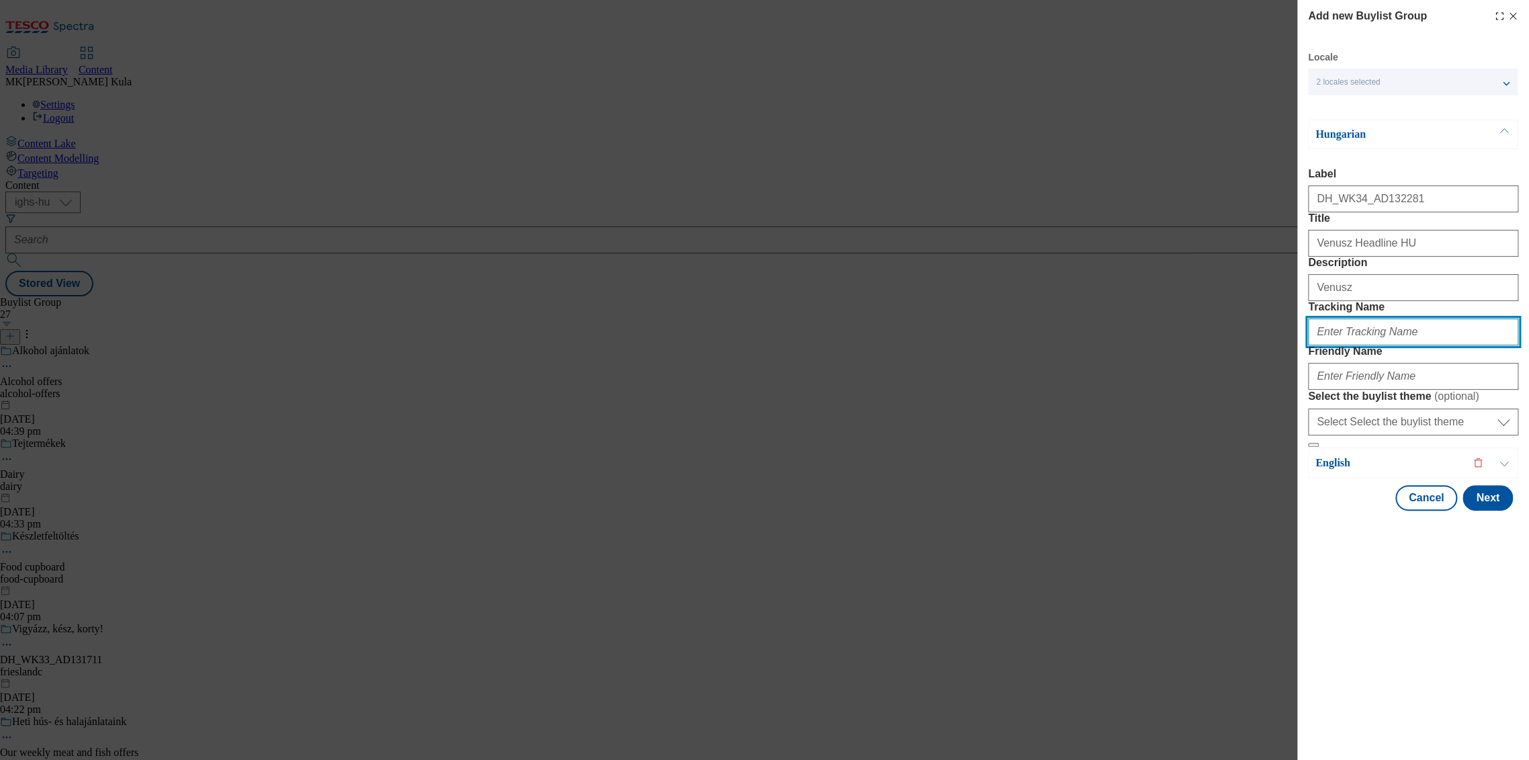
click at [1349, 345] on input "Tracking Name" at bounding box center [1413, 331] width 210 height 27
paste input "DH_HU_AD132281_BH"
type input "DH_HU_AD132281_BH"
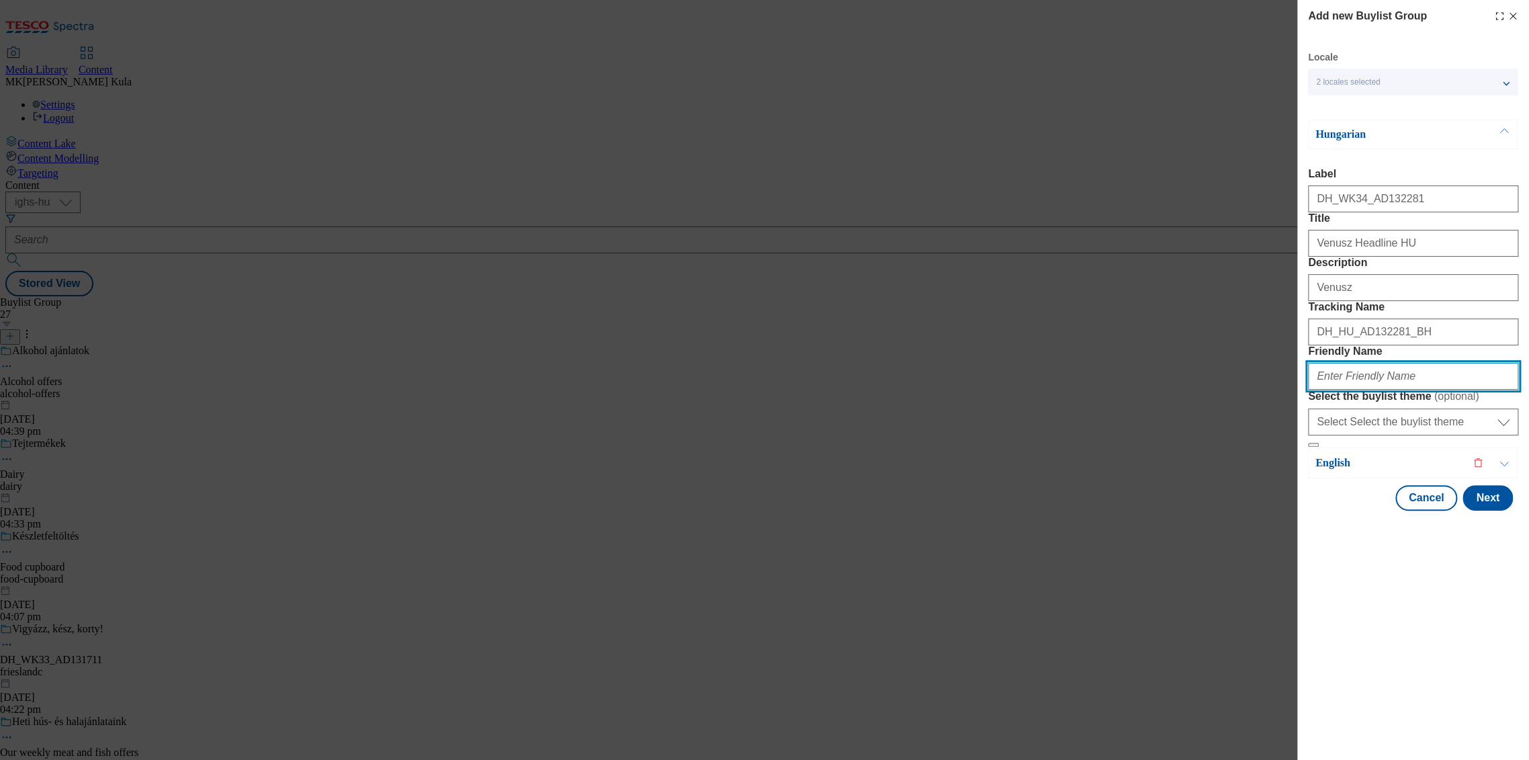
click at [1343, 390] on input "Friendly Name" at bounding box center [1413, 376] width 210 height 27
paste input "bunge"
click at [1356, 390] on input "bunge" at bounding box center [1413, 376] width 210 height 27
click at [1397, 713] on div "Add new Buylist Group Locale 2 locales selected Hungarian English Hungarian Lab…" at bounding box center [1413, 380] width 232 height 760
click at [1338, 390] on input "bunge" at bounding box center [1413, 376] width 210 height 27
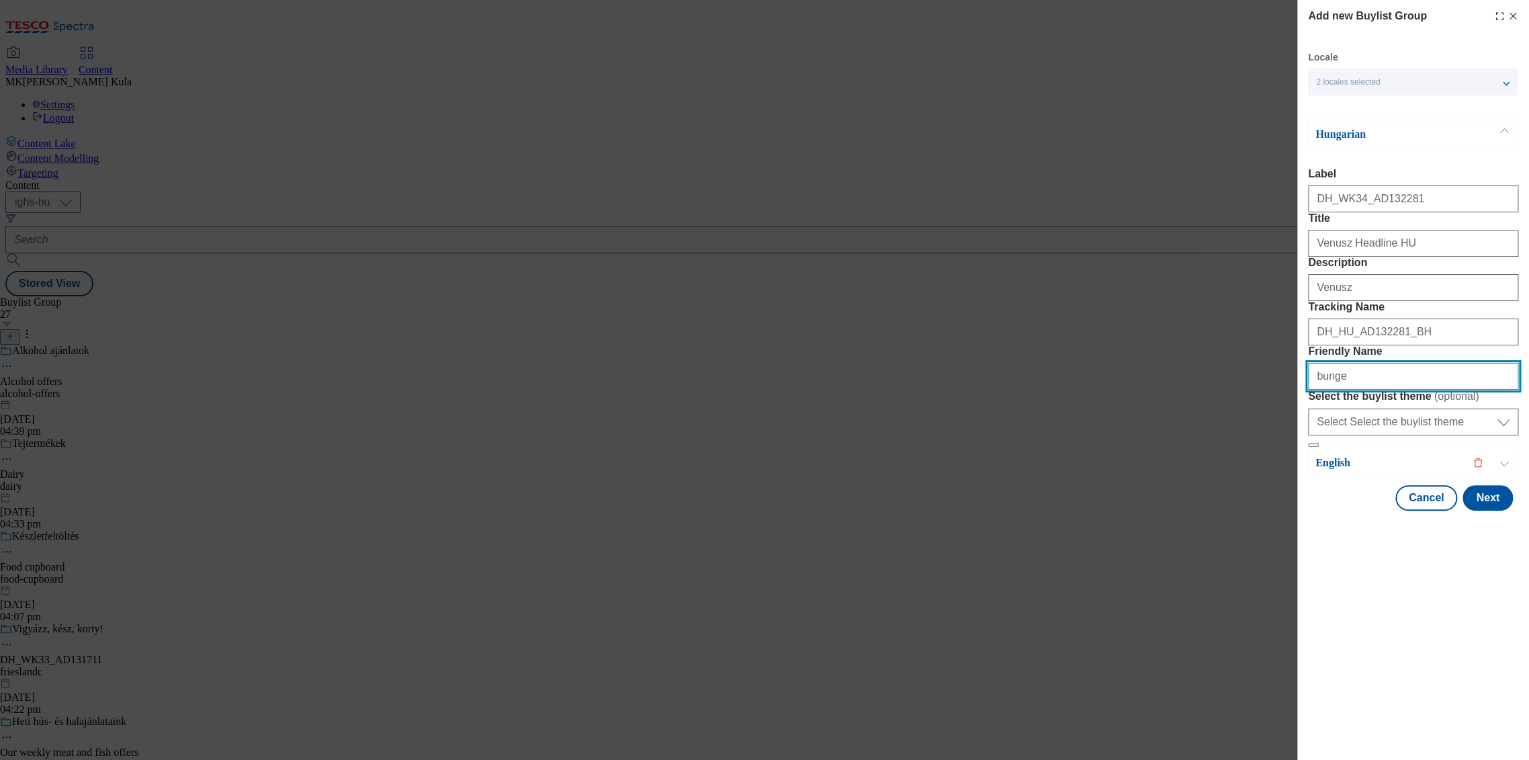
click at [1313, 390] on input "bunge" at bounding box center [1413, 376] width 210 height 27
type input "vbunge"
click at [1414, 197] on input "DH_WK34_AD132281" at bounding box center [1413, 198] width 210 height 27
type input "DH_WK34_AD13228"
click at [1439, 713] on div "Add new Buylist Group Locale 2 locales selected Hungarian English Hungarian Lab…" at bounding box center [1413, 380] width 232 height 760
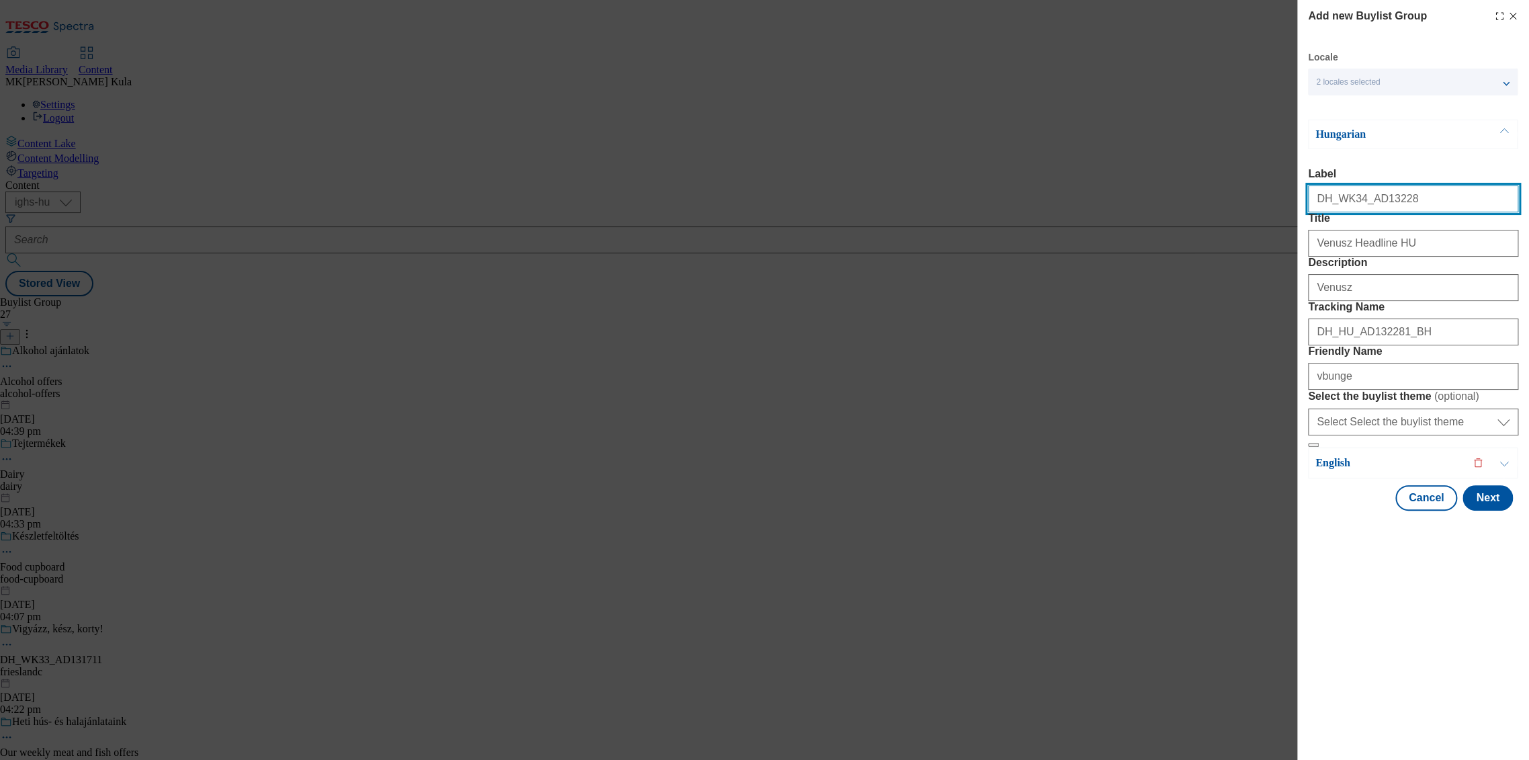
drag, startPoint x: 1403, startPoint y: 206, endPoint x: 1293, endPoint y: 197, distance: 109.9
click at [1293, 197] on div "Add new Buylist Group Locale 2 locales selected Hungarian English Hungarian Lab…" at bounding box center [764, 380] width 1529 height 760
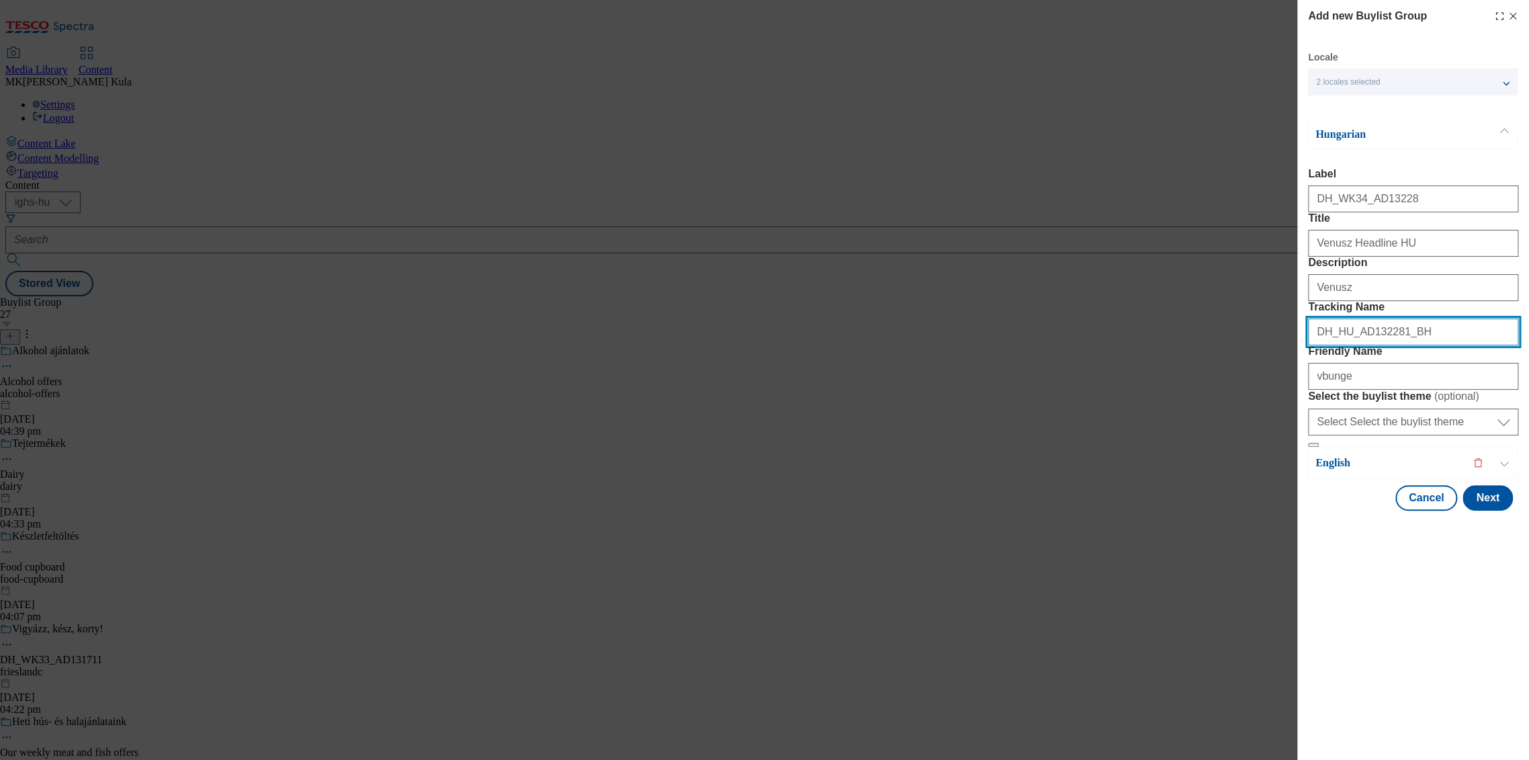
drag, startPoint x: 1373, startPoint y: 400, endPoint x: 1253, endPoint y: 401, distance: 120.2
click at [1253, 401] on div "Add new Buylist Group Locale 2 locales selected Hungarian English Hungarian Lab…" at bounding box center [764, 380] width 1529 height 760
paste input "Modal"
type input "DH_HU_AD13228_BH"
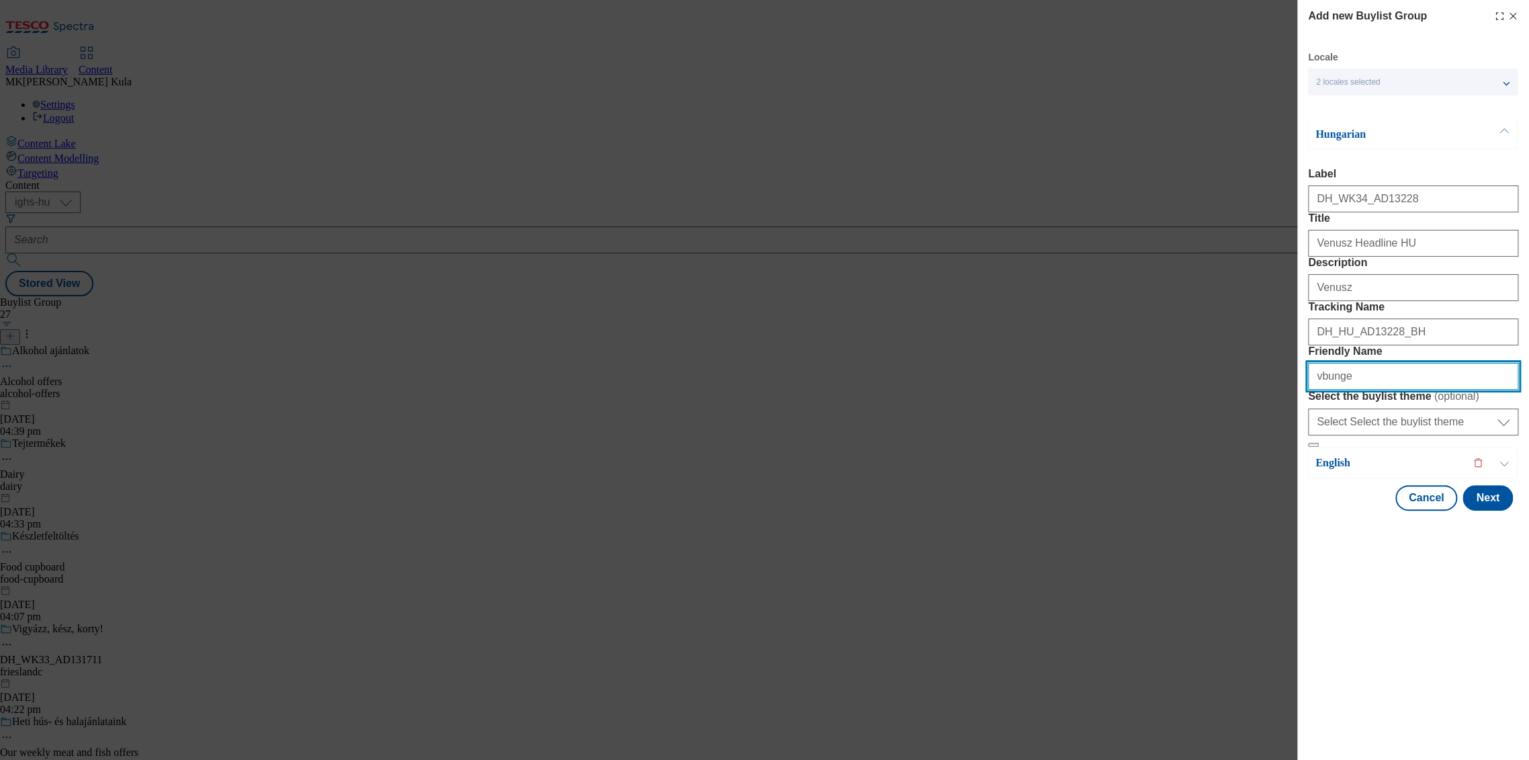
click at [1323, 390] on input "vbunge" at bounding box center [1413, 376] width 210 height 27
click at [1394, 73] on div "2 locales selected" at bounding box center [1413, 82] width 210 height 27
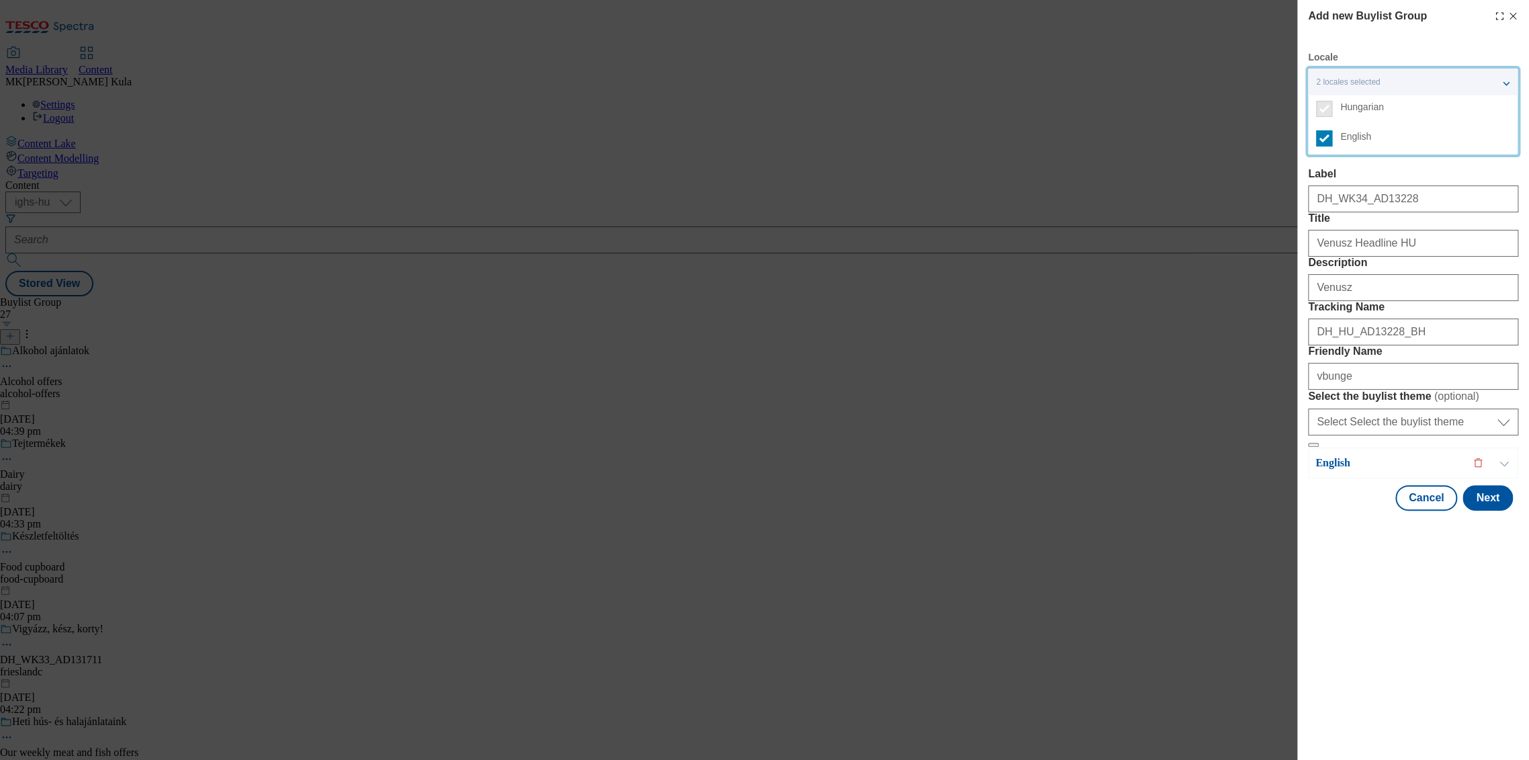
click at [1369, 469] on p "English" at bounding box center [1385, 462] width 141 height 13
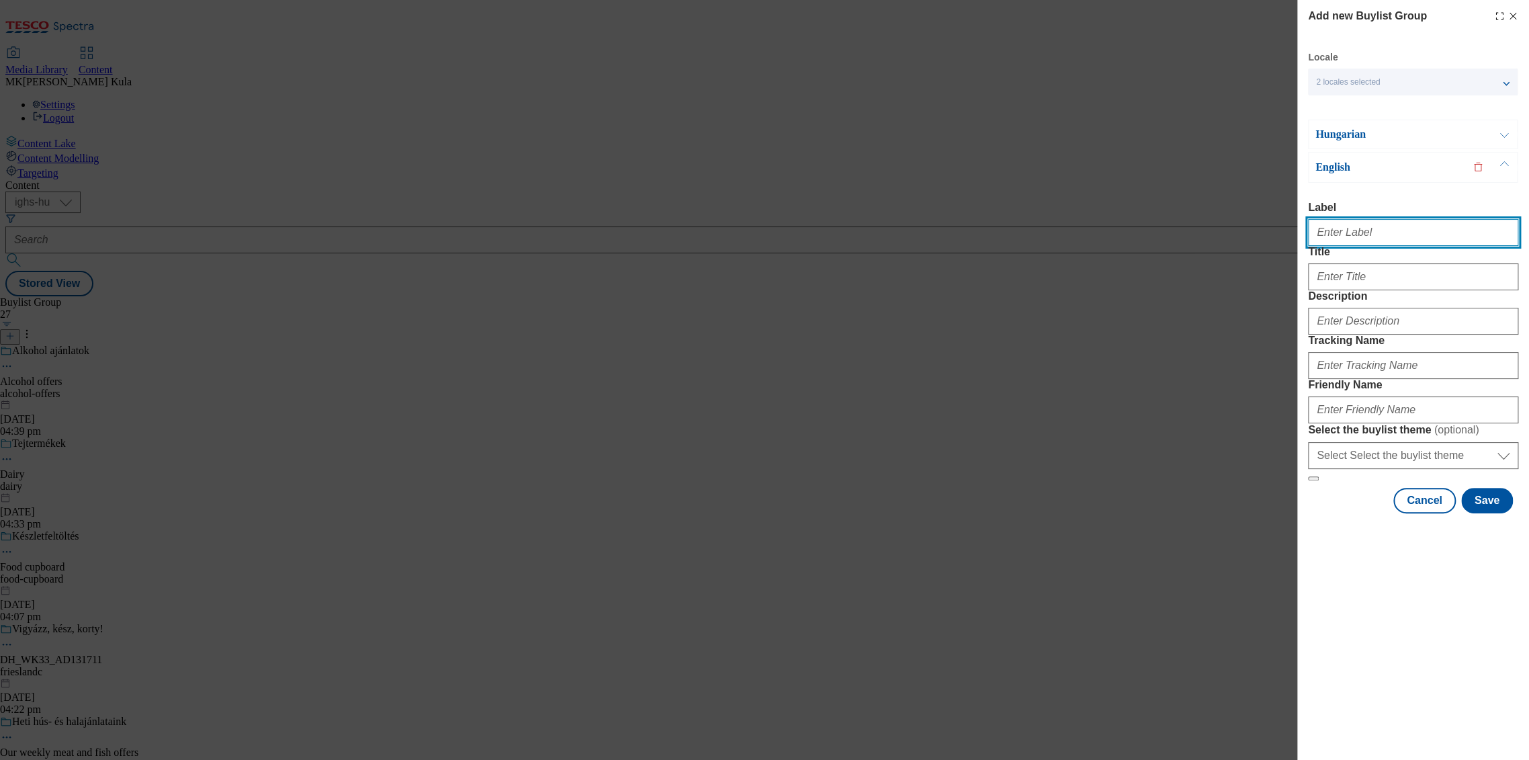
click at [1394, 236] on input "Label" at bounding box center [1413, 232] width 210 height 27
paste input "DH_WK34_AD13228"
type input "DH_WK34_AD13228"
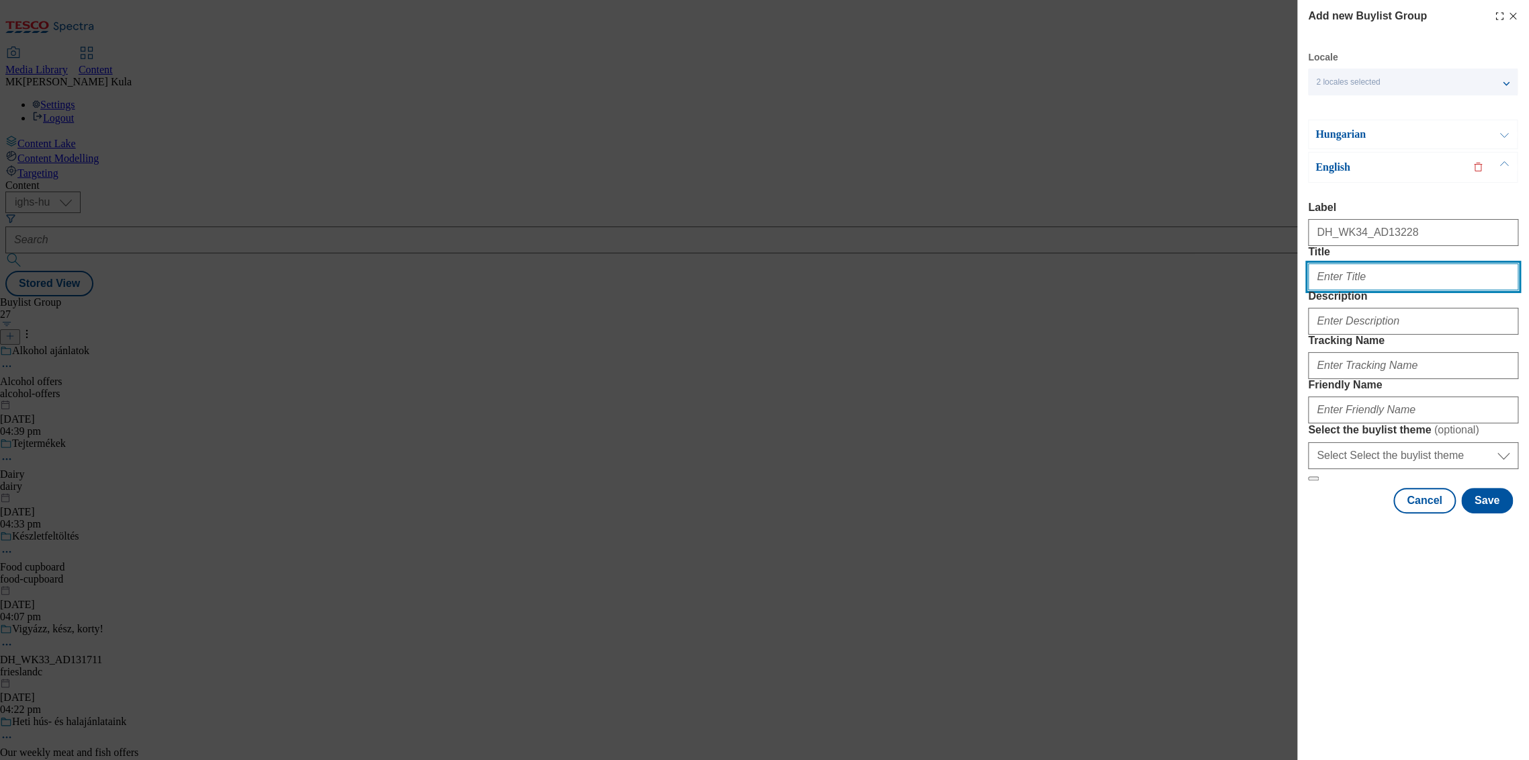
click at [1345, 290] on input "Title" at bounding box center [1413, 276] width 210 height 27
paste input "Venusz Headline EN"
type input "Venusz Headline EN"
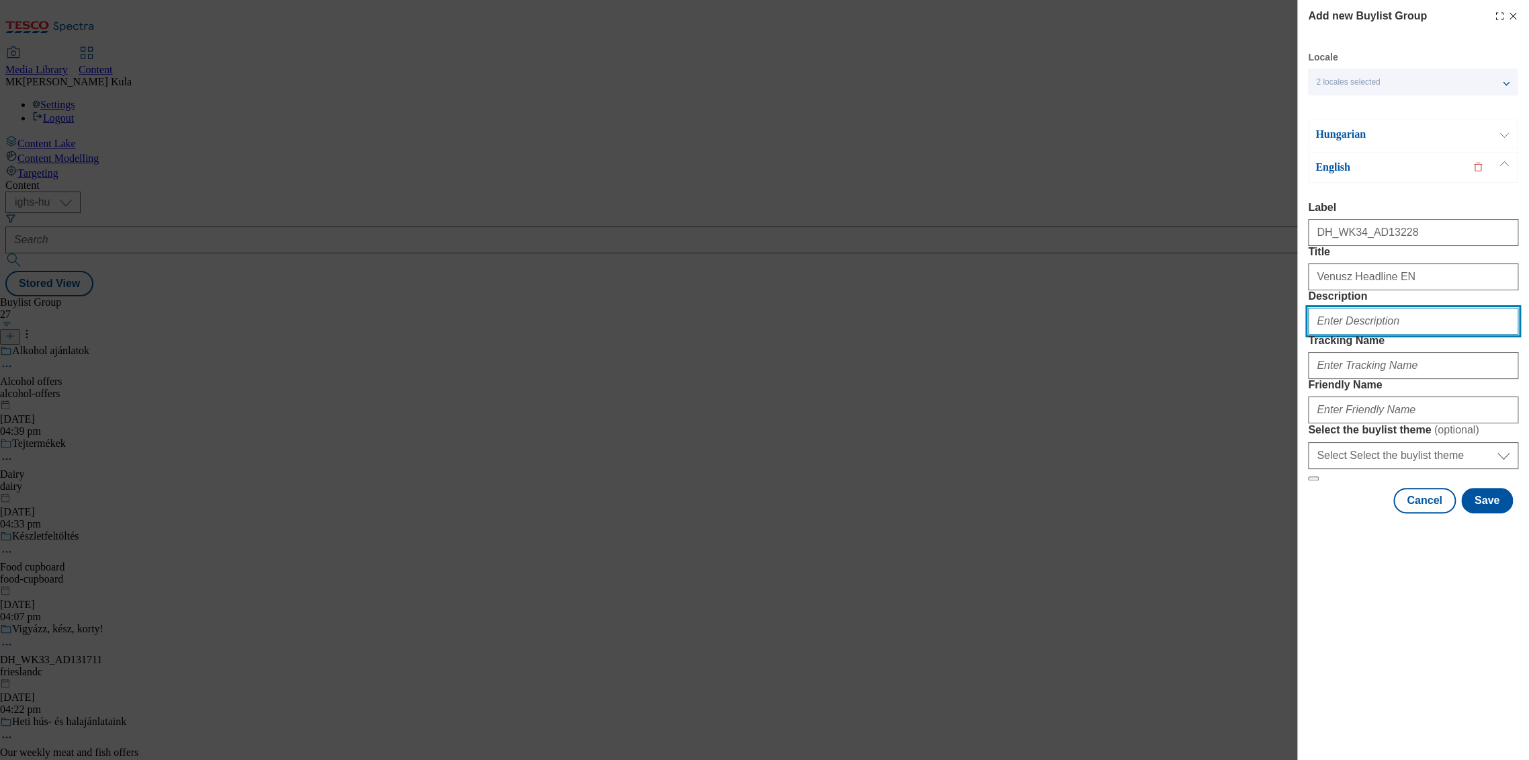
click at [1377, 334] on input "Description" at bounding box center [1413, 321] width 210 height 27
paste input "Venusz"
type input "Venusz"
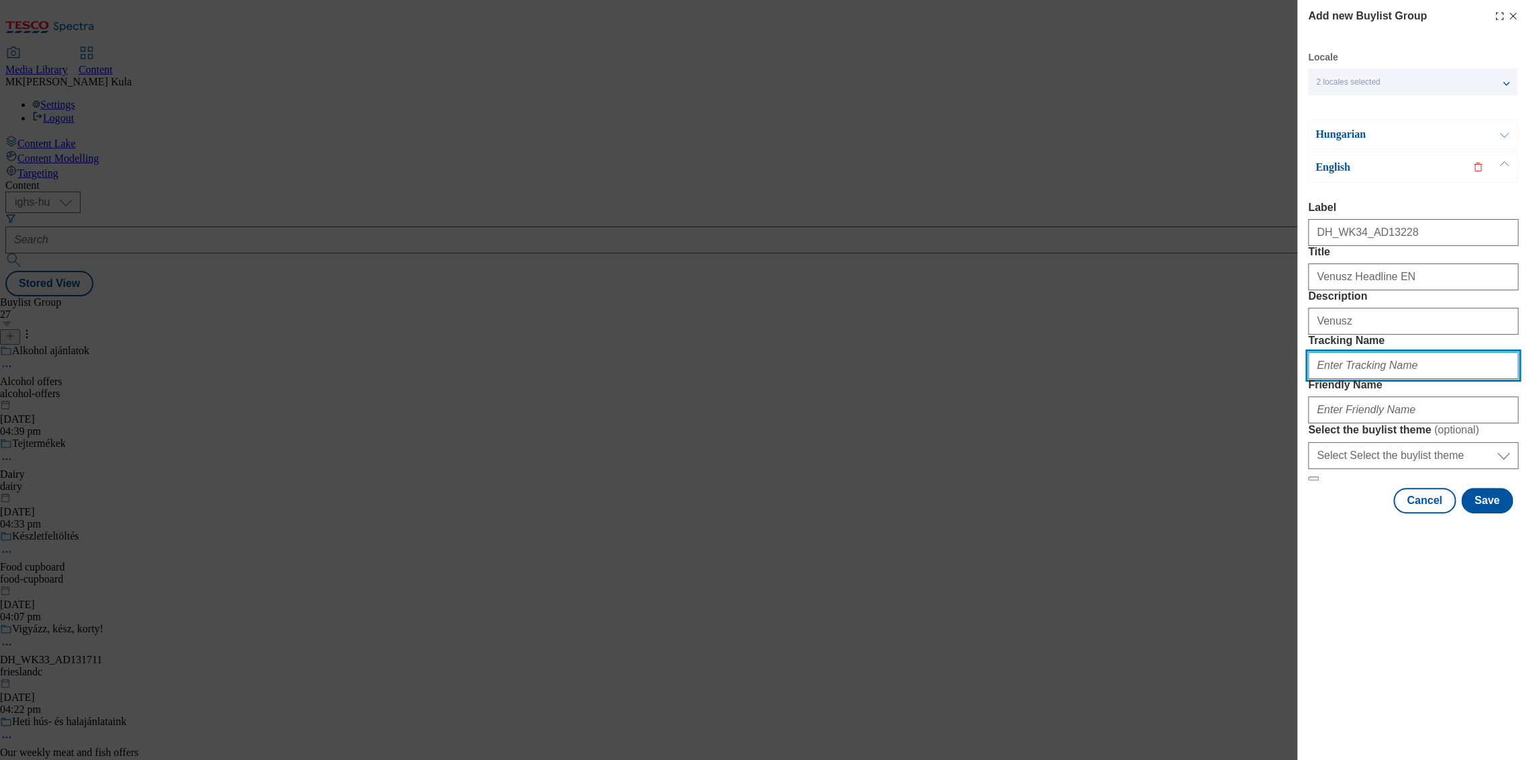
click at [1359, 379] on input "Tracking Name" at bounding box center [1413, 365] width 210 height 27
paste input "DH_EN_AD13228_BH"
type input "DH_EN_AD13228_BH"
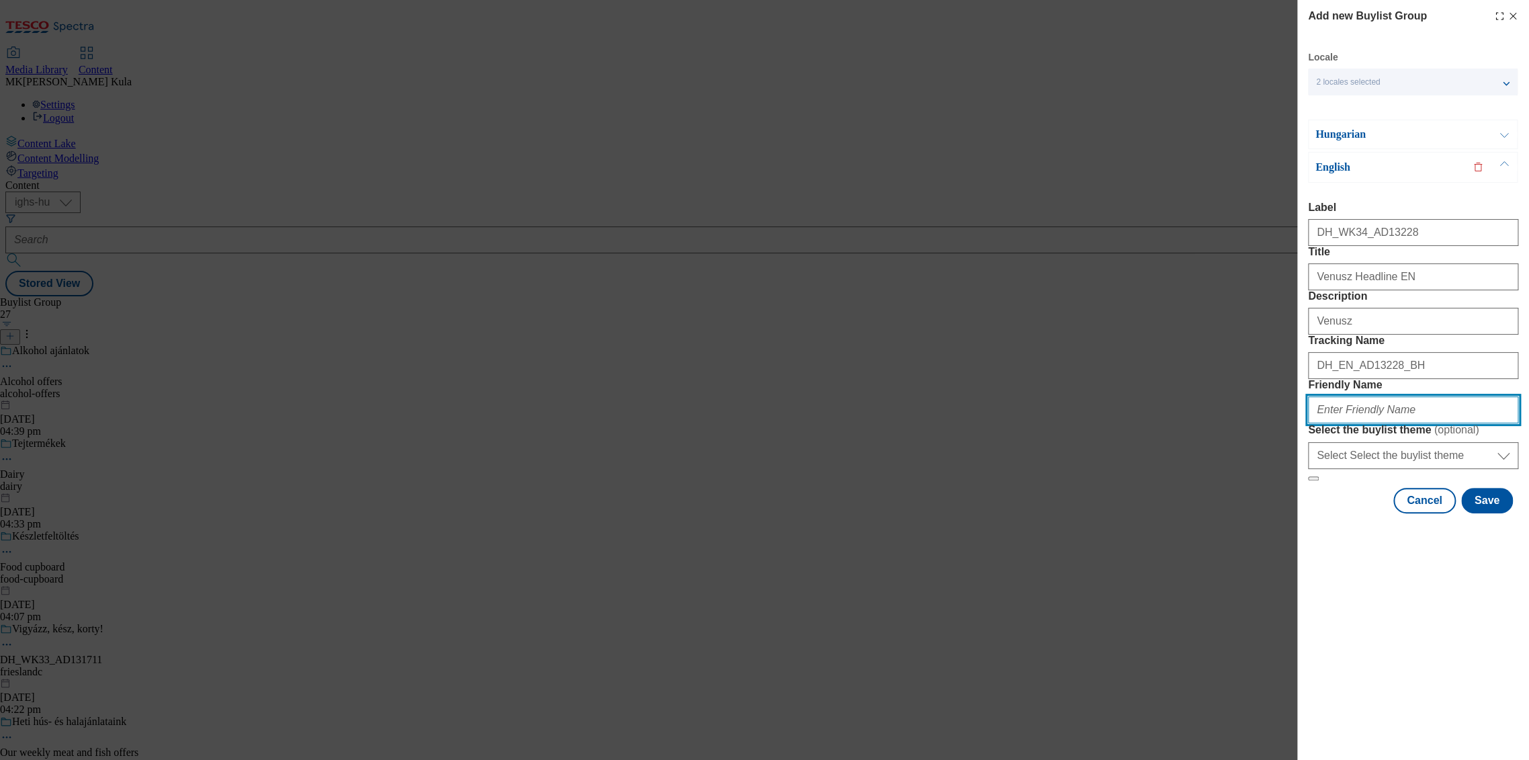
click at [1356, 423] on input "Friendly Name" at bounding box center [1413, 409] width 210 height 27
paste input "bunge"
type input "vbunge"
click at [1406, 705] on div "Add new Buylist Group Locale 2 locales selected Hungarian English Hungarian Lab…" at bounding box center [1413, 380] width 232 height 760
click at [1500, 513] on button "Save" at bounding box center [1487, 501] width 52 height 26
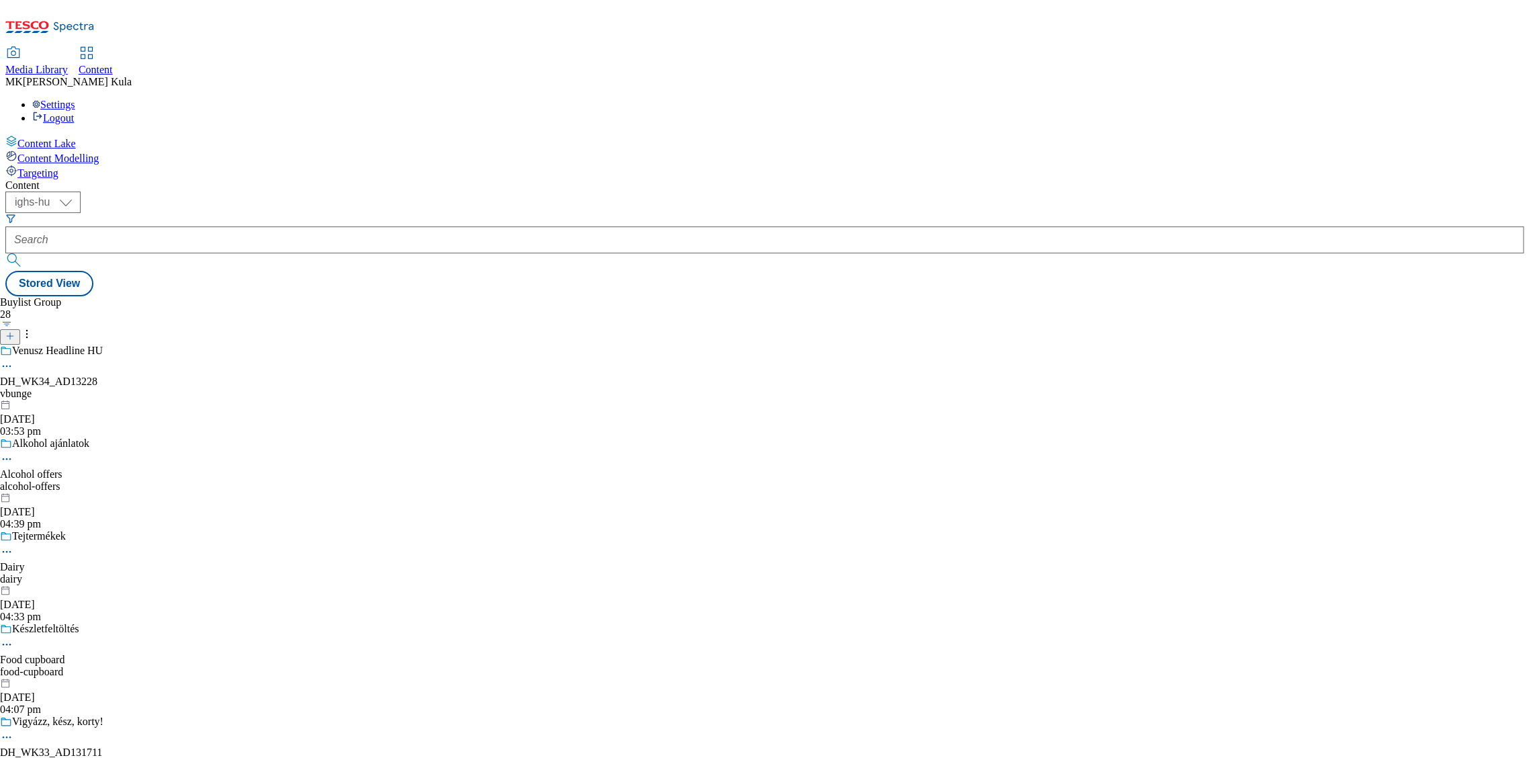
click at [13, 359] on icon at bounding box center [6, 365] width 13 height 13
click at [103, 345] on div "Venusz Headline HU" at bounding box center [57, 351] width 91 height 12
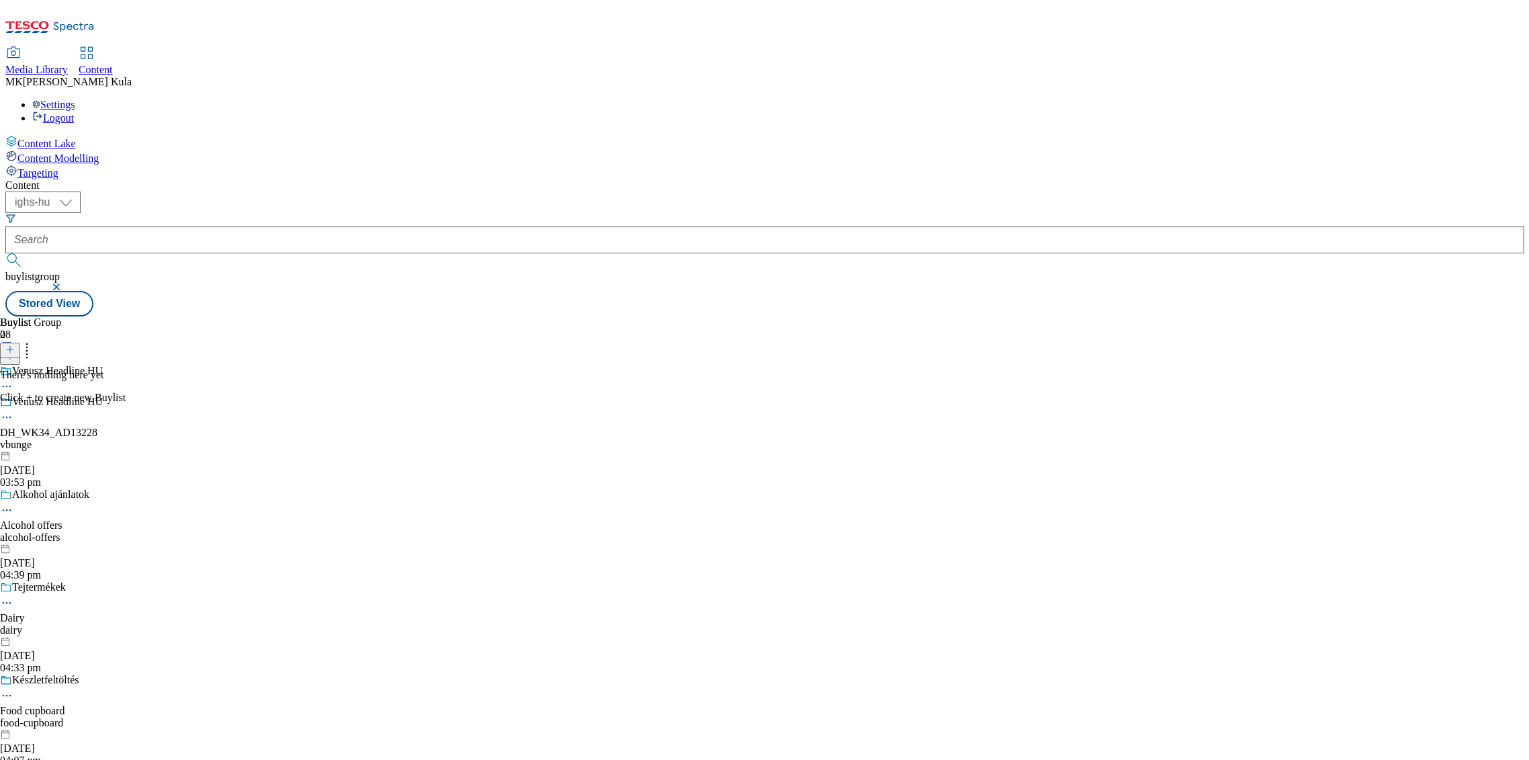
click at [20, 343] on button at bounding box center [10, 350] width 20 height 15
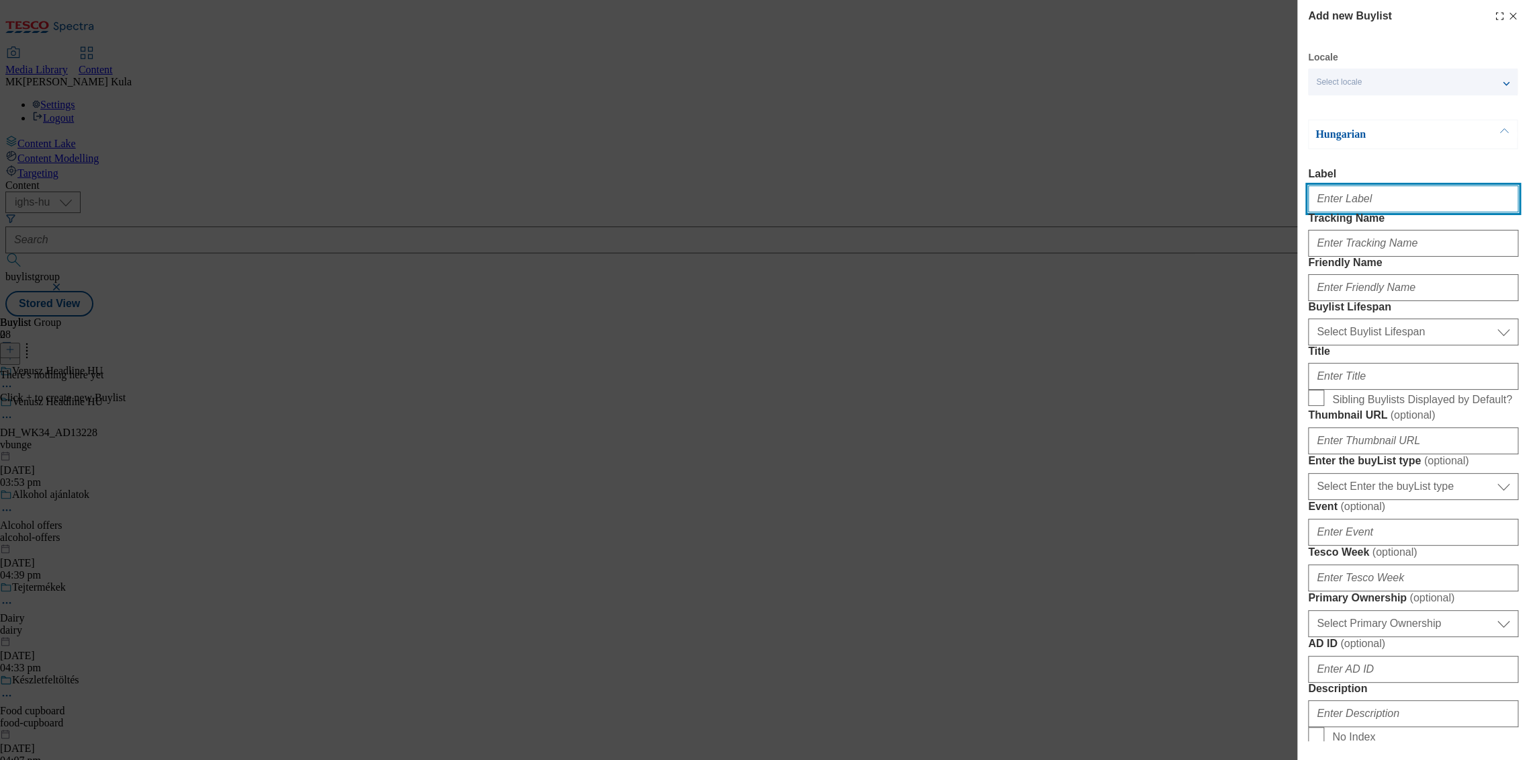
click at [1392, 206] on input "Label" at bounding box center [1413, 198] width 210 height 27
paste input "DH_WK34_AD13228"
type input "DH_WK34_AD13228"
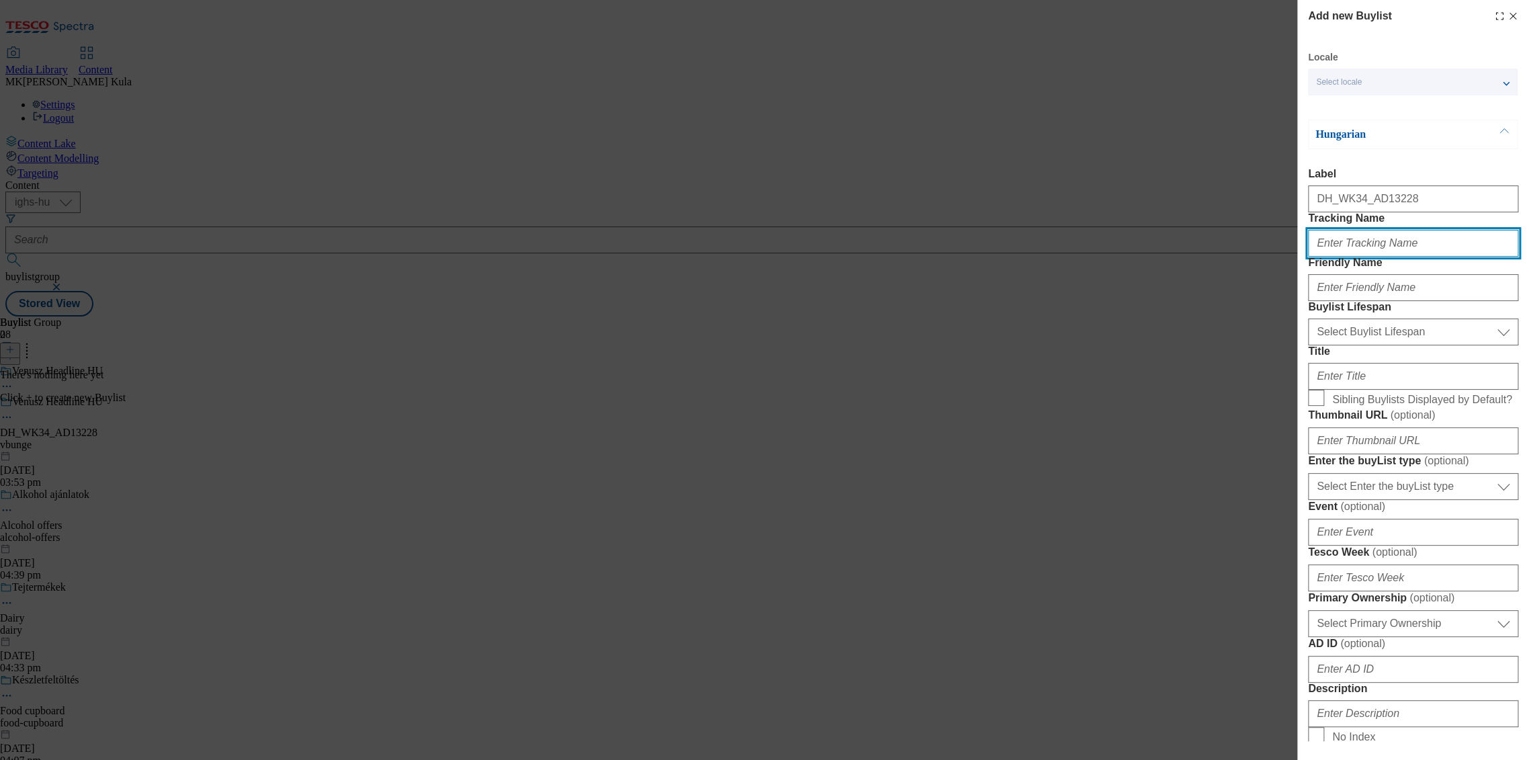
click at [1378, 257] on input "Tracking Name" at bounding box center [1413, 243] width 210 height 27
paste input "DH_HU_AD13228_BH"
type input "DH_HU_AD13228_BH"
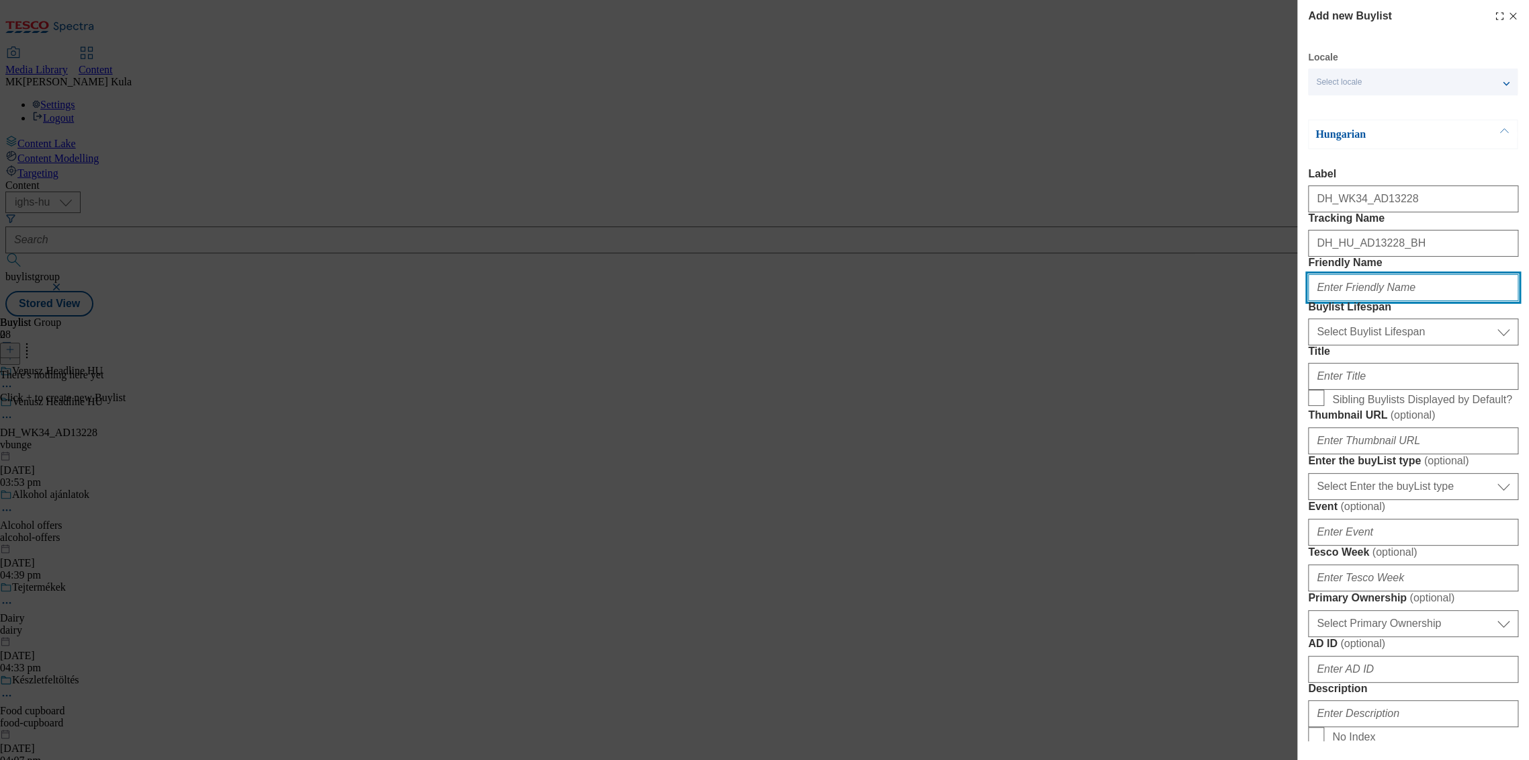
click at [1375, 301] on input "Friendly Name" at bounding box center [1413, 287] width 210 height 27
paste input "venusz"
type input "venusz"
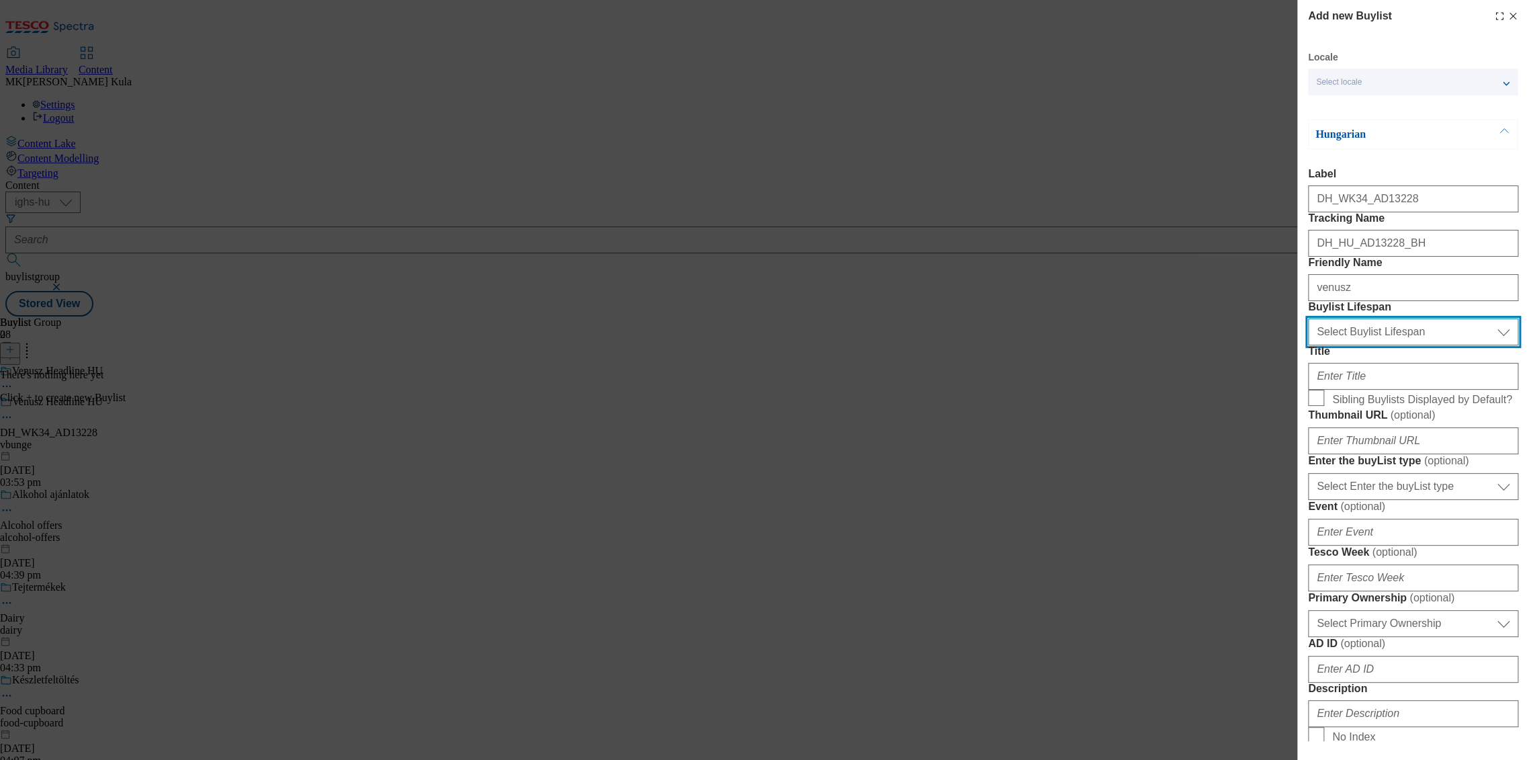
click at [1368, 345] on select "Select Buylist Lifespan evergreen seasonal tactical" at bounding box center [1413, 331] width 210 height 27
select select "evergreen"
click at [1308, 345] on select "Select Buylist Lifespan evergreen seasonal tactical" at bounding box center [1413, 331] width 210 height 27
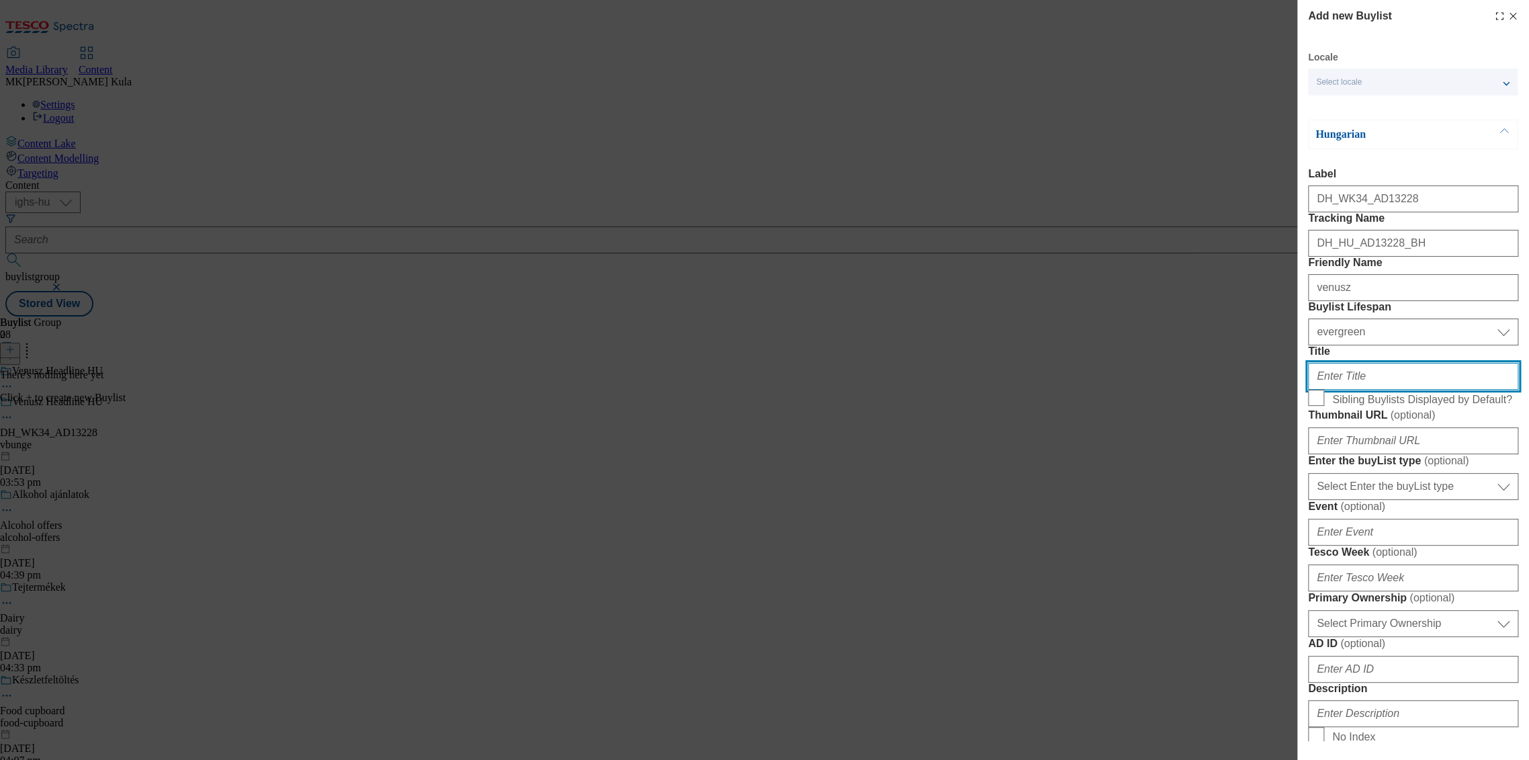
click at [1385, 390] on input "Title" at bounding box center [1413, 376] width 210 height 27
paste input "Venusz Subheadline HU https://screvo.hu/hu/venusz"
type input "Venusz Subheadline HU https://screvo.hu/hu/venusz"
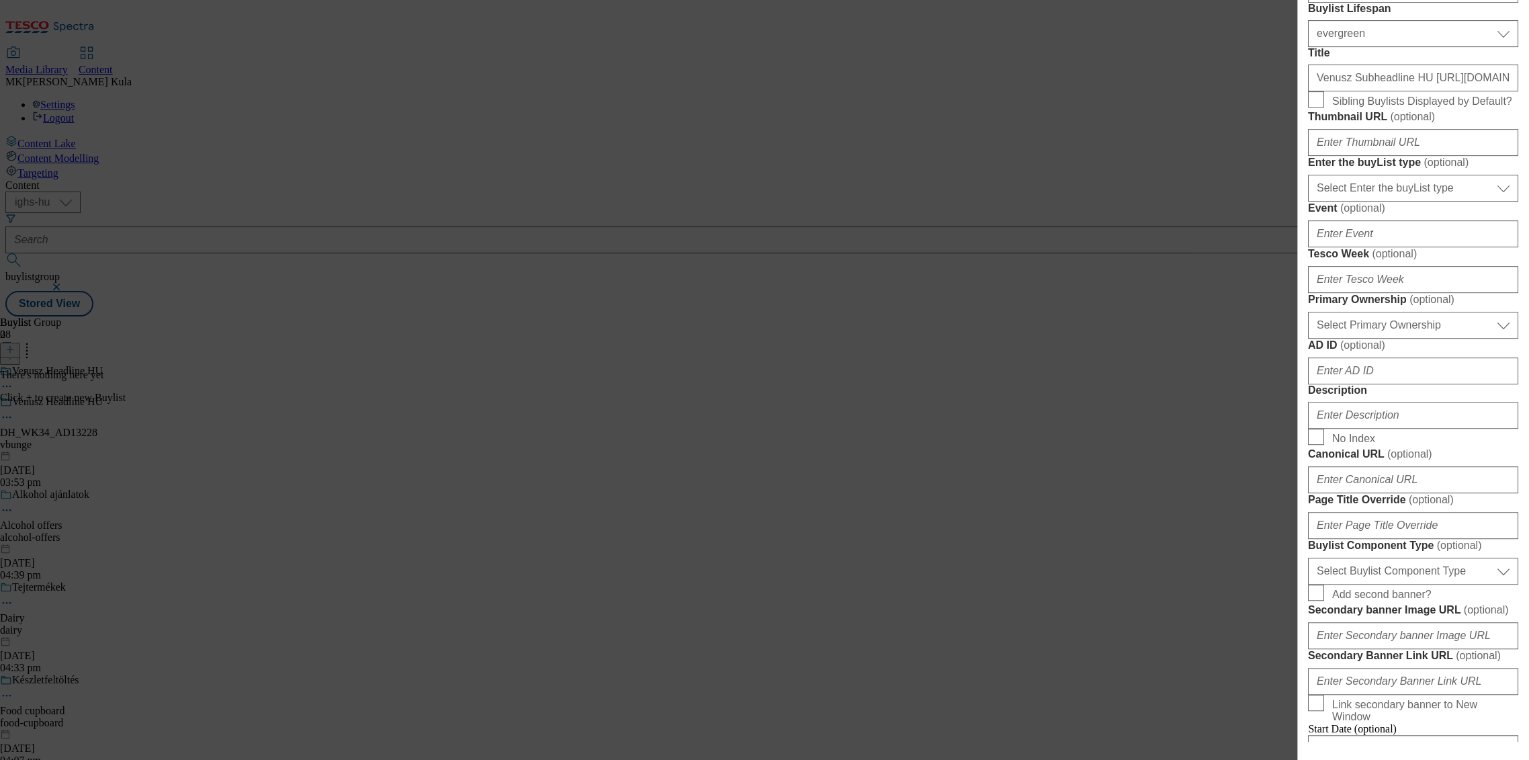
scroll to position [373, 0]
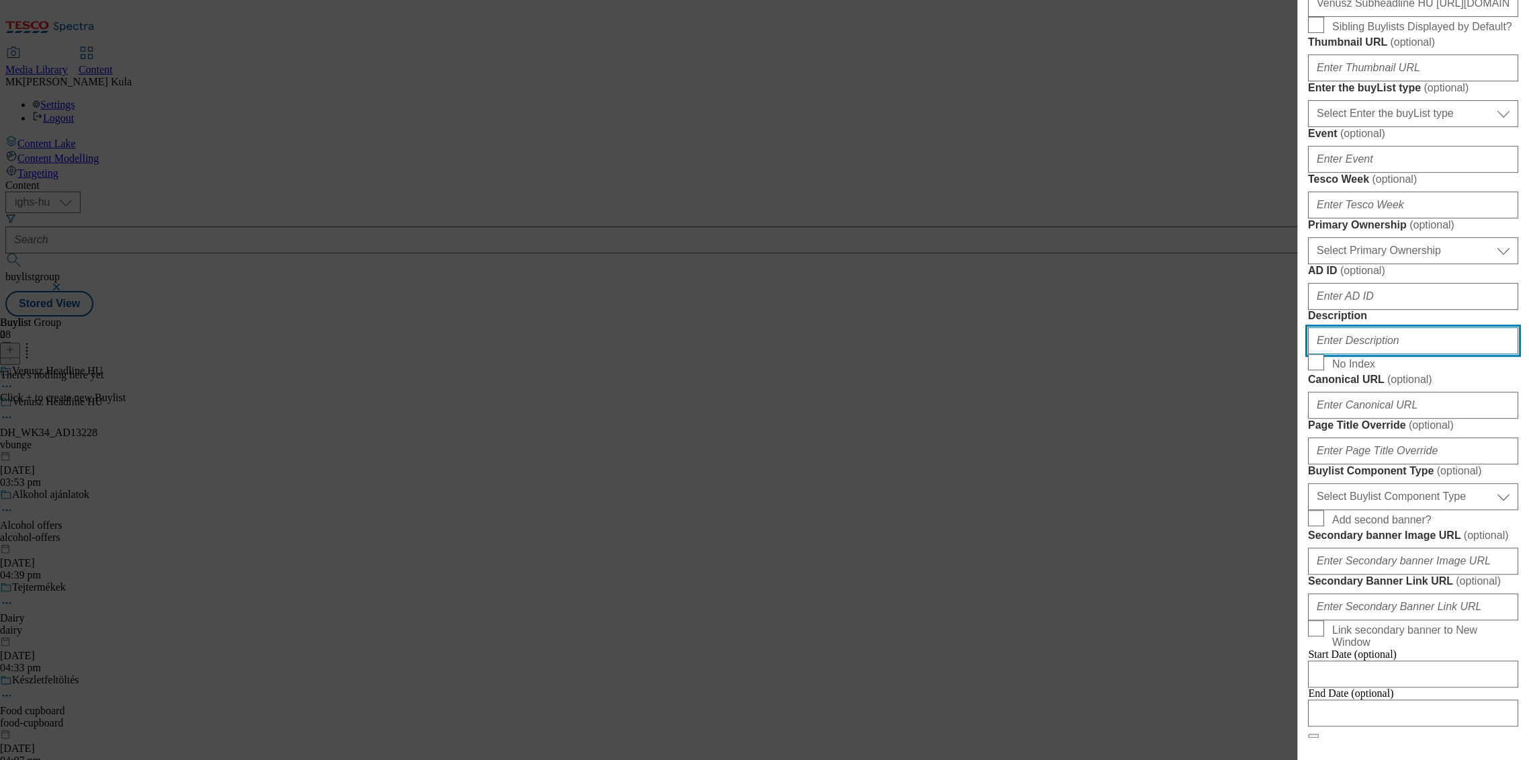
click at [1334, 354] on input "Description" at bounding box center [1413, 340] width 210 height 27
paste input "Venusz"
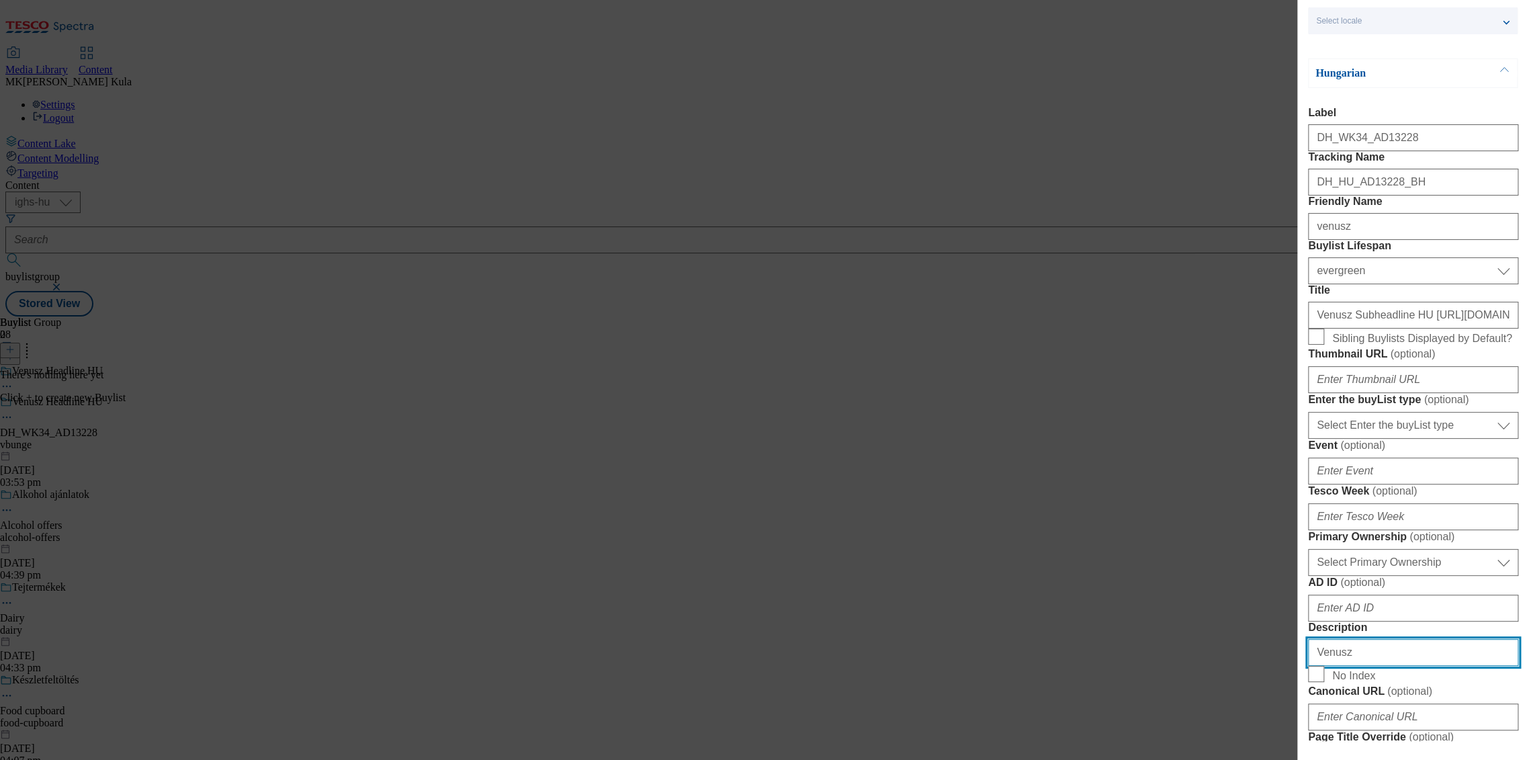
scroll to position [0, 0]
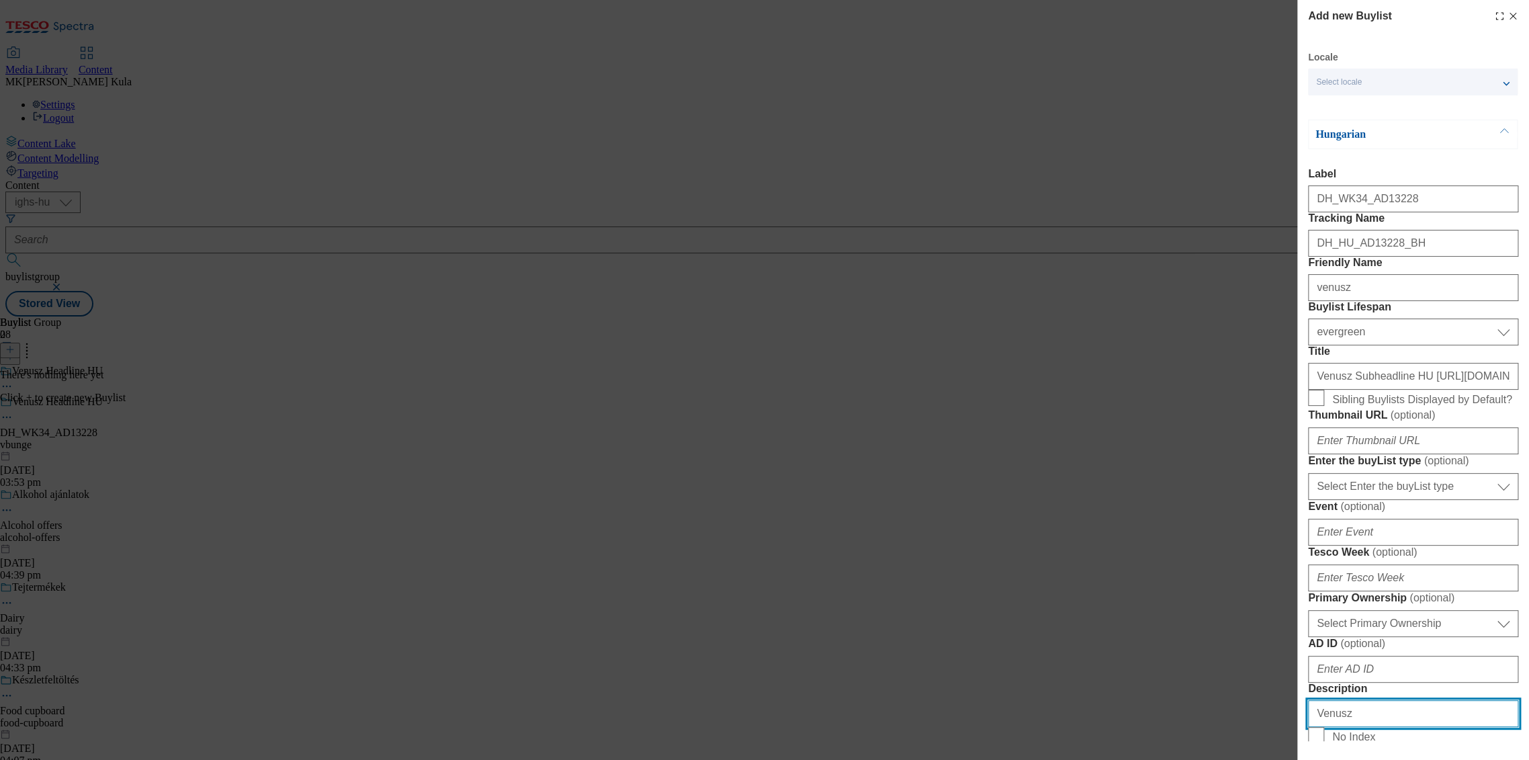
type input "Venusz"
click at [1363, 79] on div "Select locale" at bounding box center [1413, 82] width 210 height 27
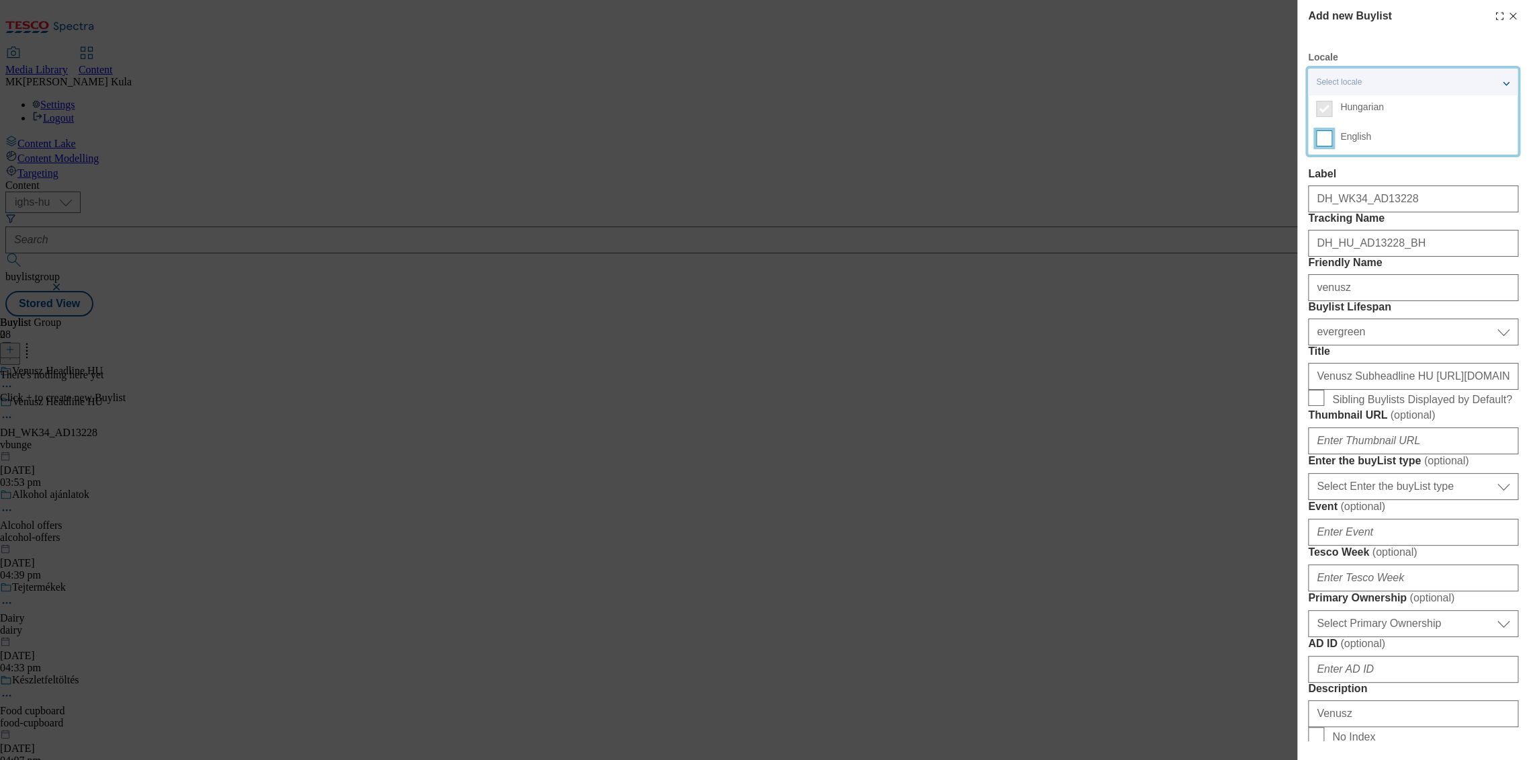
click at [1323, 141] on input "English" at bounding box center [1324, 138] width 16 height 16
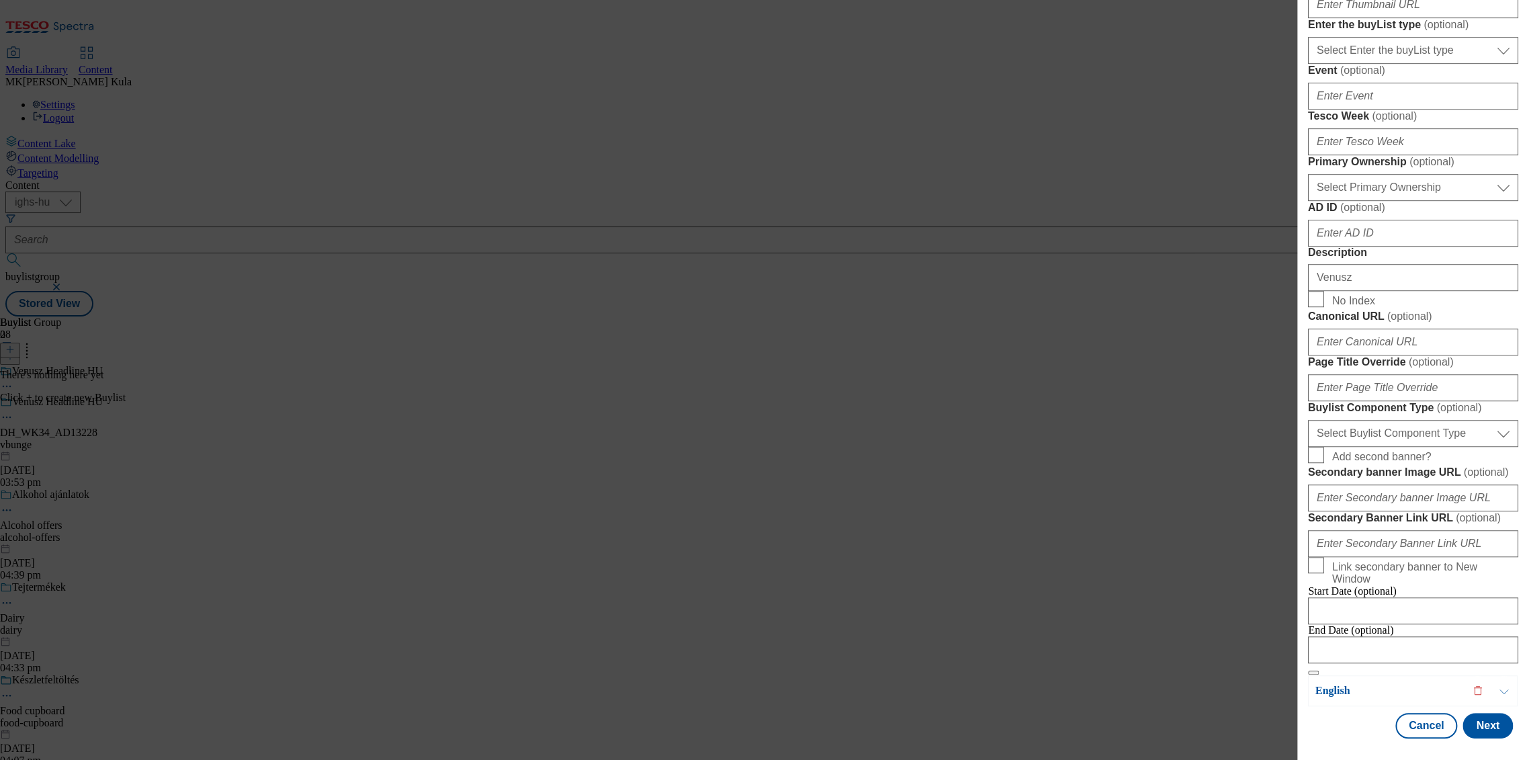
scroll to position [935, 0]
click at [1398, 690] on div "English" at bounding box center [1413, 690] width 210 height 31
click at [1394, 684] on p "English" at bounding box center [1385, 690] width 141 height 13
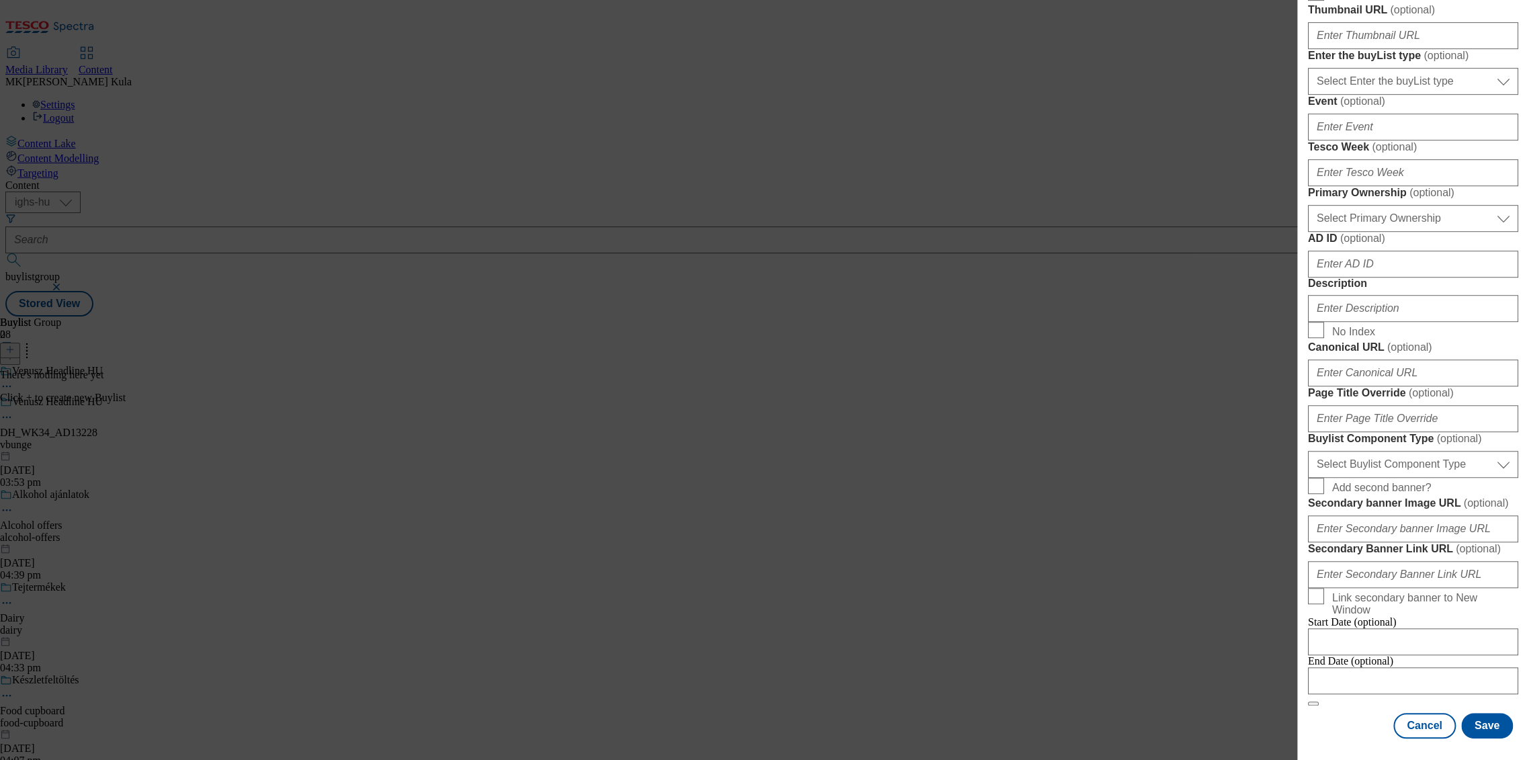
scroll to position [116, 0]
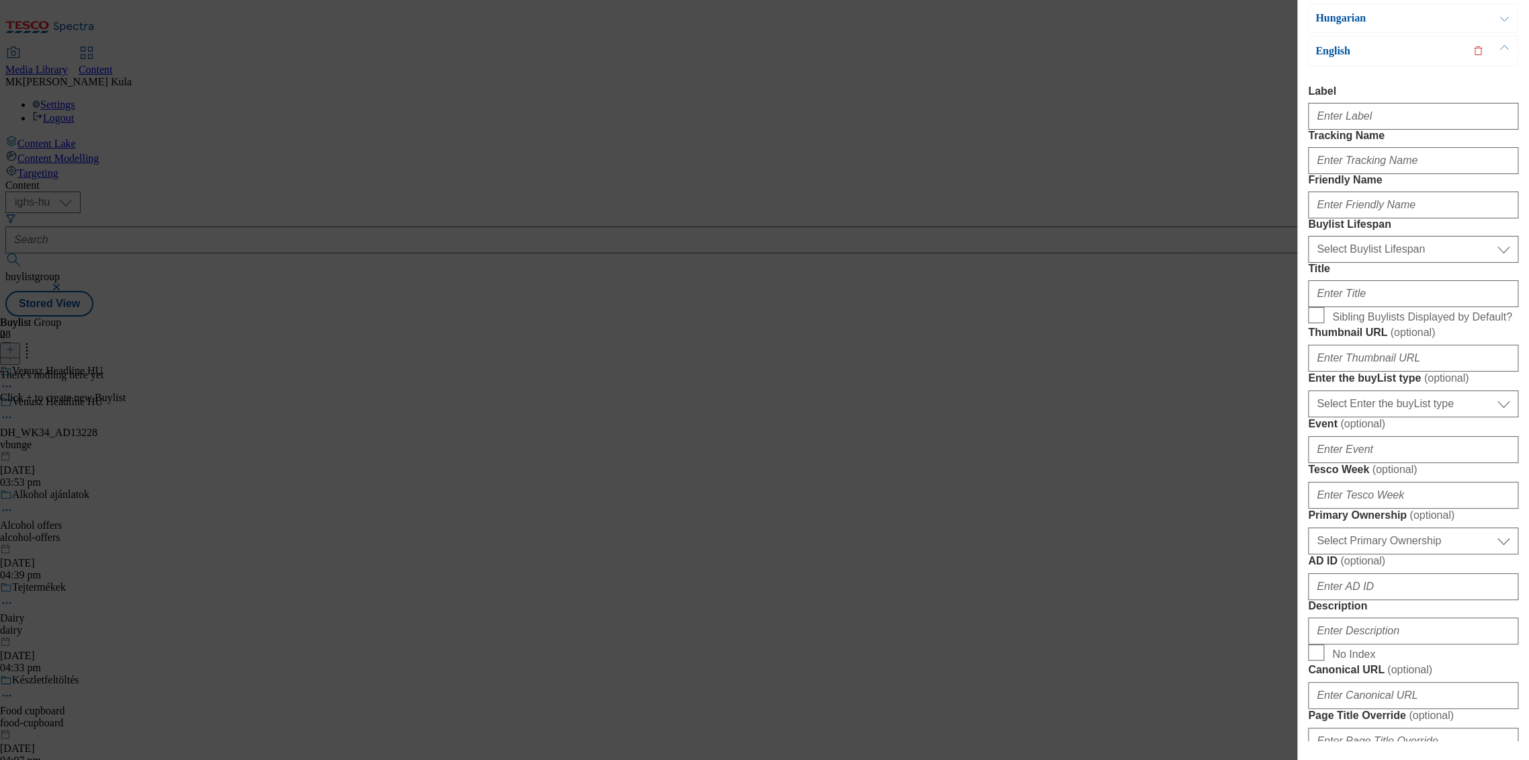
drag, startPoint x: 1347, startPoint y: 105, endPoint x: 1365, endPoint y: 121, distance: 24.3
click at [1347, 105] on div "Modal" at bounding box center [1413, 113] width 210 height 32
drag, startPoint x: 1396, startPoint y: 113, endPoint x: 1402, endPoint y: 118, distance: 8.2
click at [1396, 113] on input "Label" at bounding box center [1413, 116] width 210 height 27
paste input "DH_WK34_AD13228"
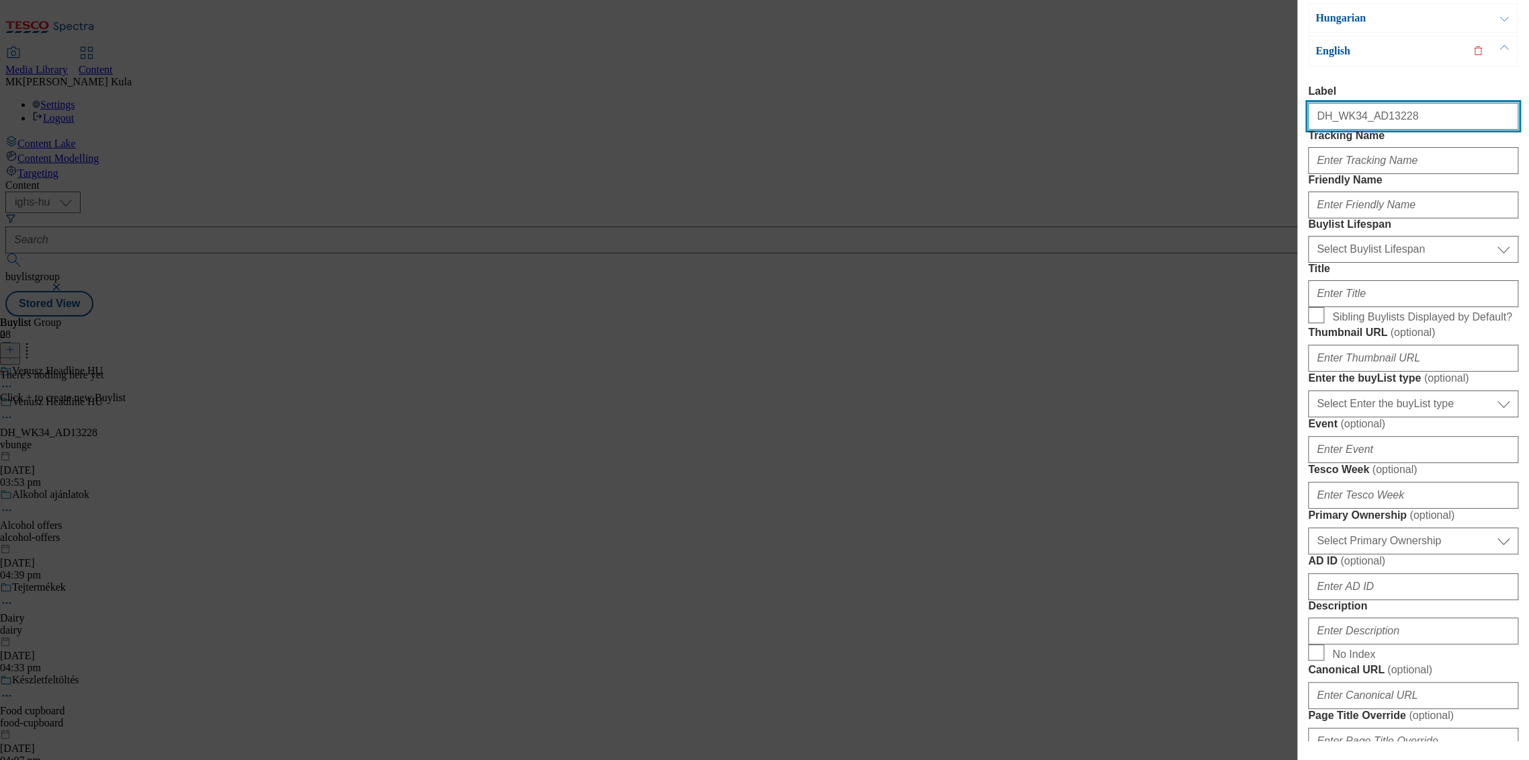
type input "DH_WK34_AD13228"
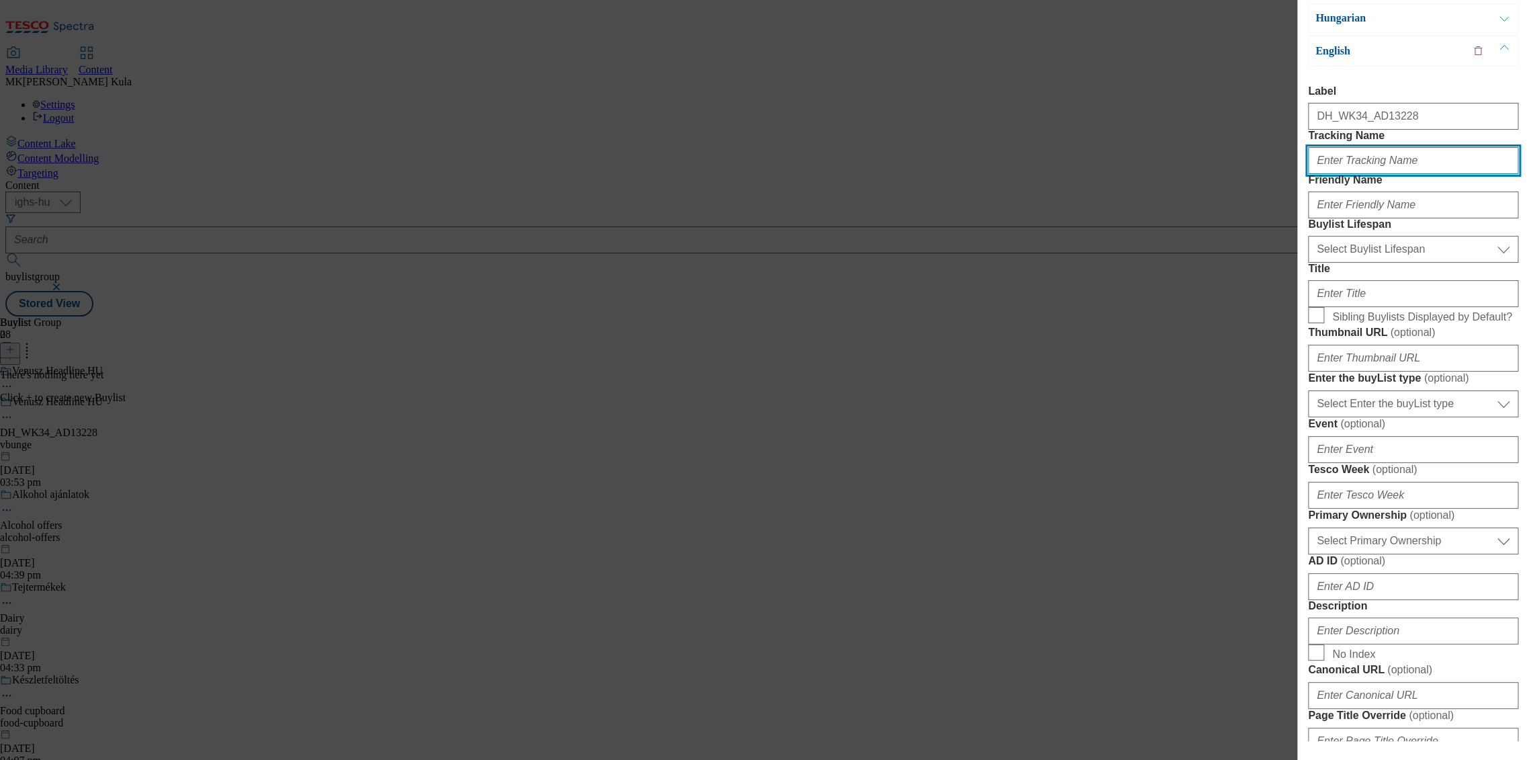
click at [1375, 174] on input "Tracking Name" at bounding box center [1413, 160] width 210 height 27
paste input "DH_EN_AD13228_BH"
type input "DH_EN_AD13228_BH"
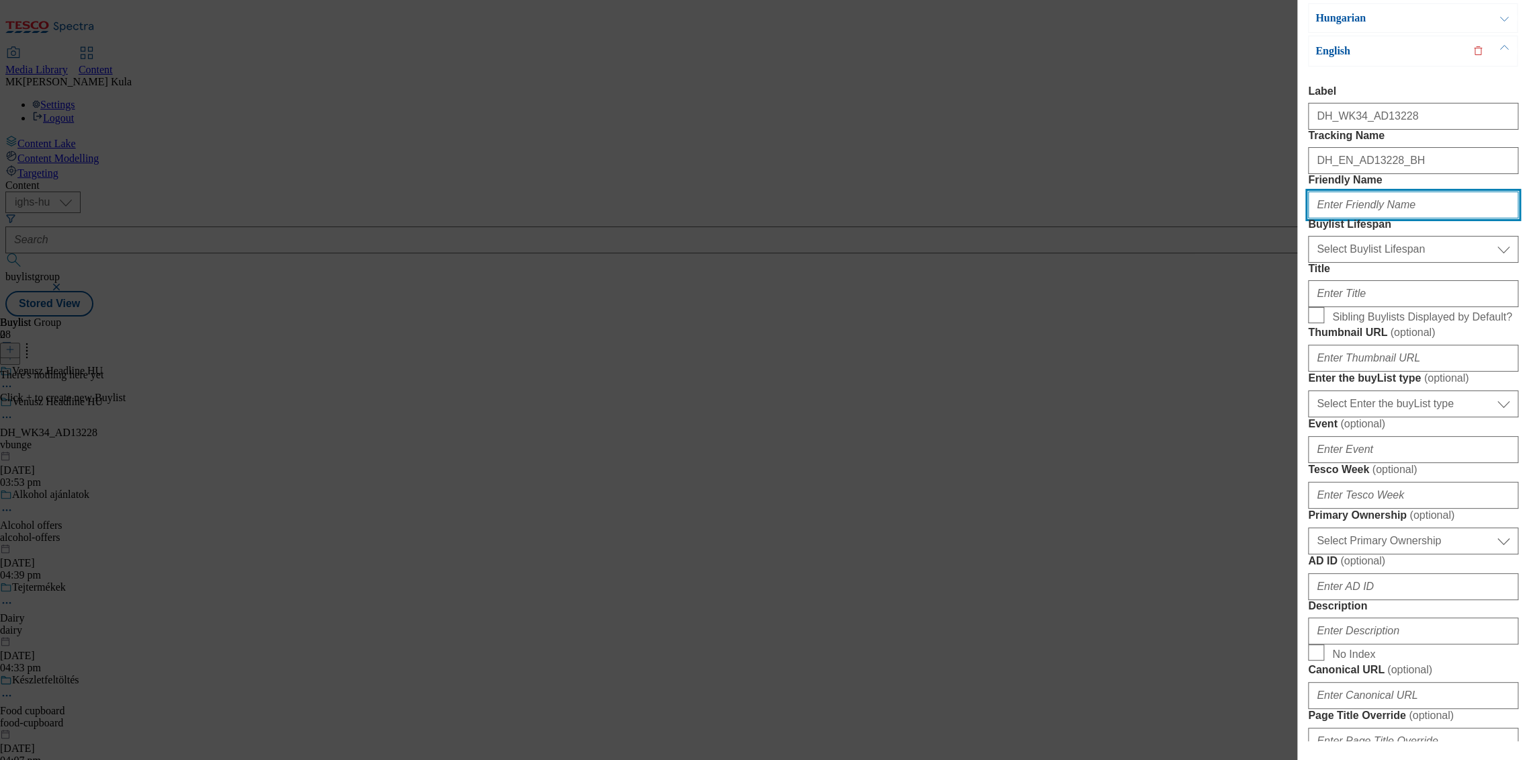
click at [1357, 218] on input "Friendly Name" at bounding box center [1413, 204] width 210 height 27
paste input "venusz"
type input "venusz"
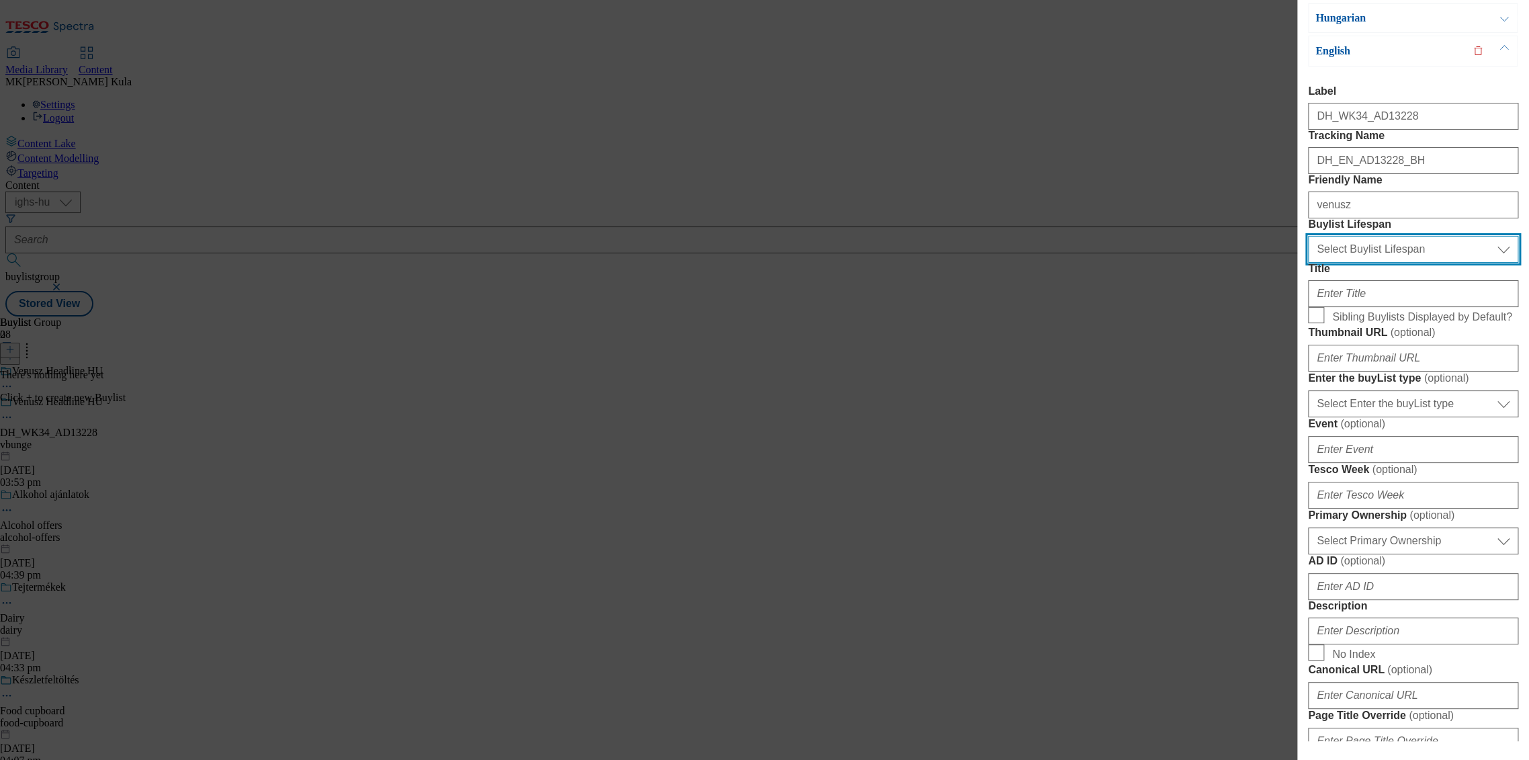
click at [1375, 263] on select "Select Buylist Lifespan evergreen seasonal tactical" at bounding box center [1413, 249] width 210 height 27
select select "evergreen"
click at [1308, 263] on select "Select Buylist Lifespan evergreen seasonal tactical" at bounding box center [1413, 249] width 210 height 27
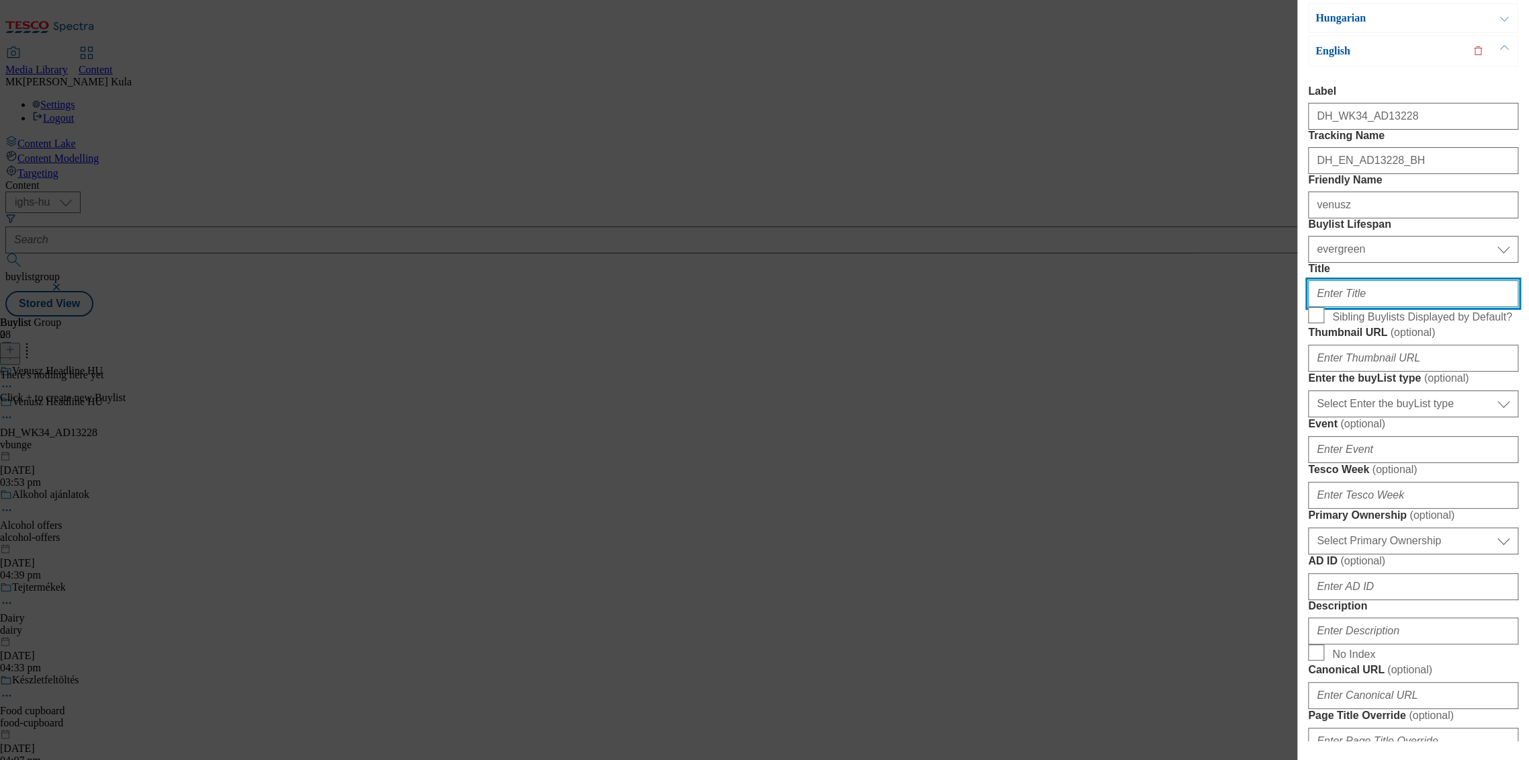
click at [1332, 307] on input "Title" at bounding box center [1413, 293] width 210 height 27
paste input "Venusz Subheadline EN https://screvo.hu/hu/venusz"
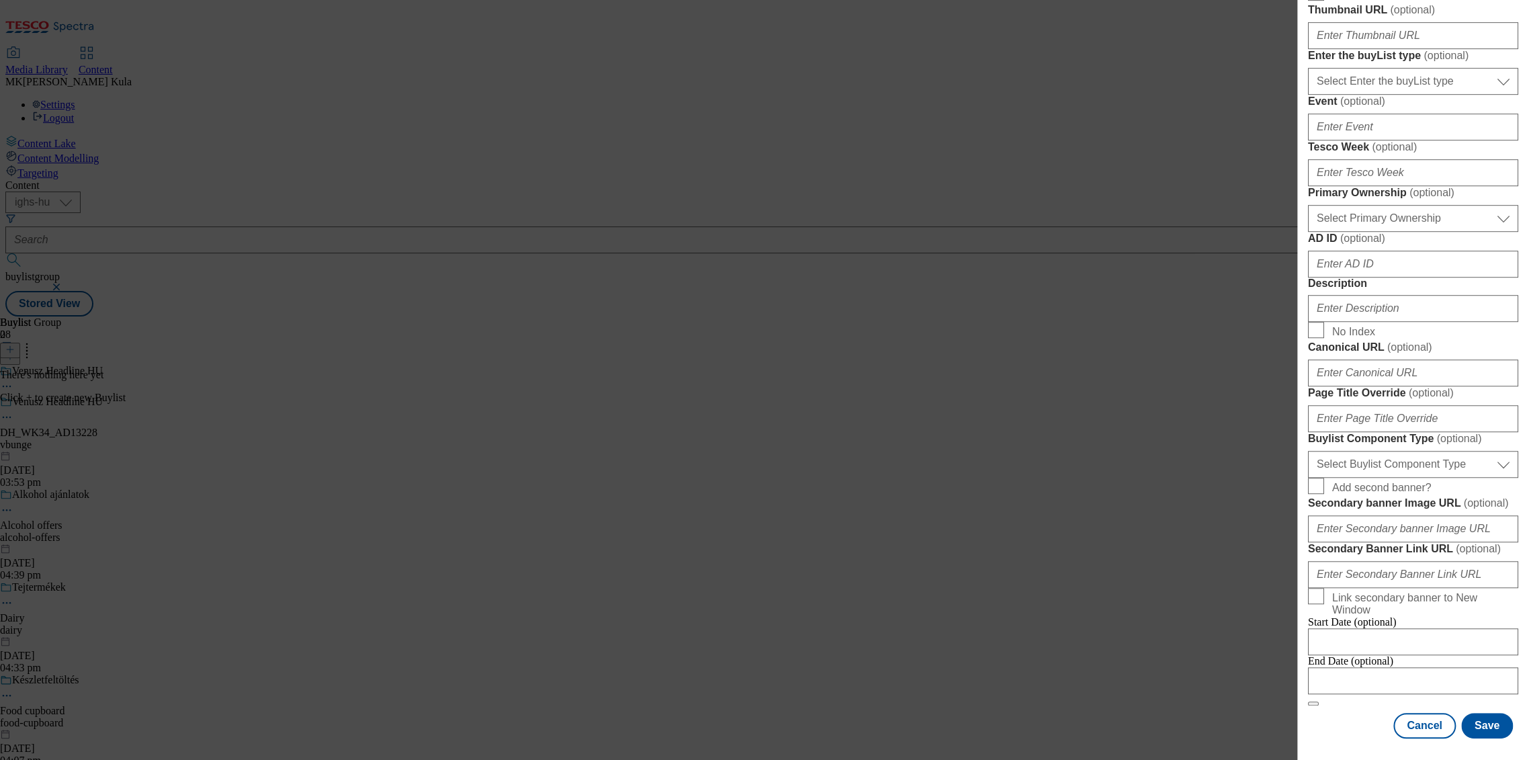
scroll to position [564, 0]
type input "Venusz Subheadline EN https://screvo.hu/hu/venusz"
click at [1344, 322] on input "Description" at bounding box center [1413, 308] width 210 height 27
paste input "Venusz"
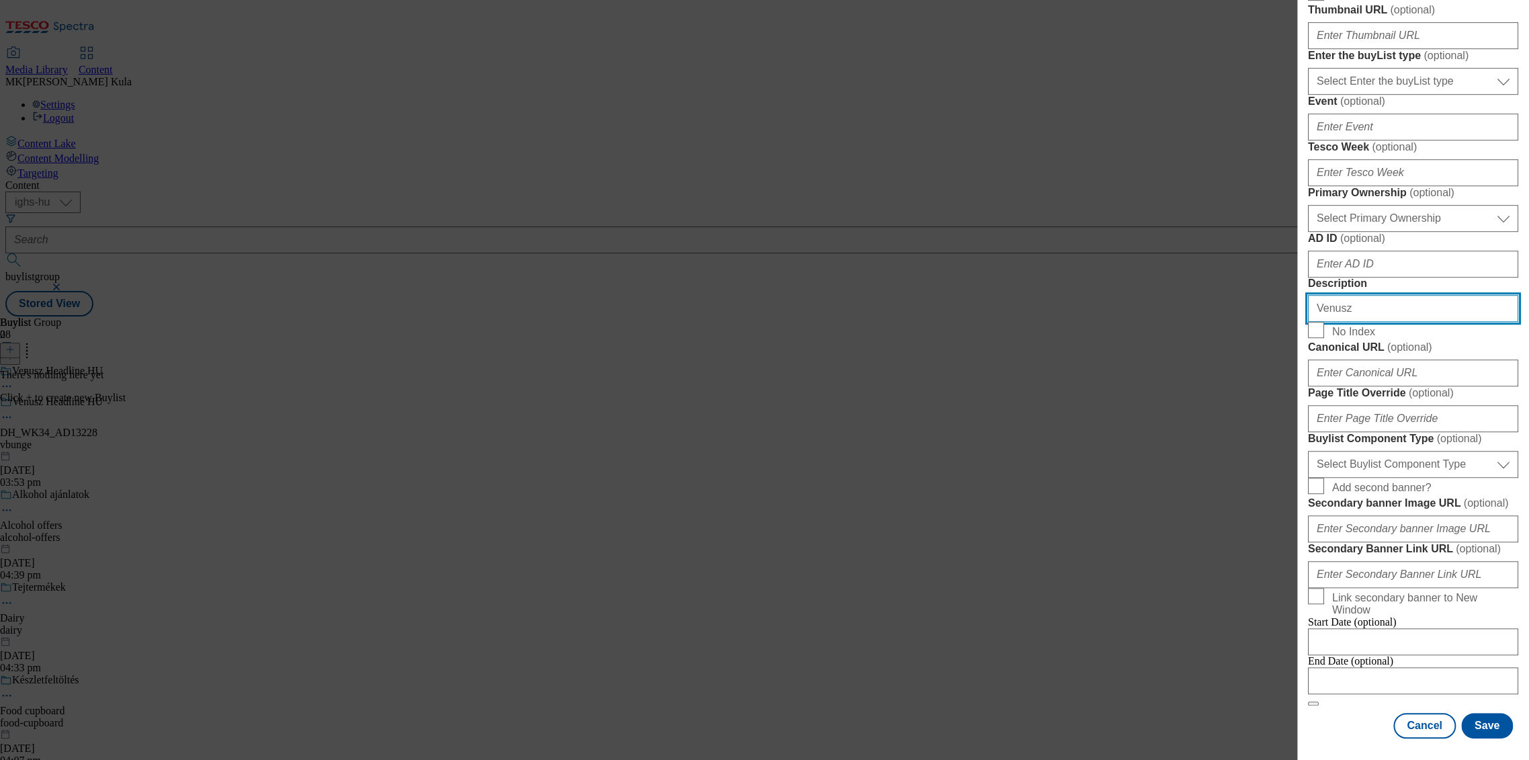
scroll to position [937, 0]
type input "Venusz"
click at [1477, 713] on button "Save" at bounding box center [1487, 726] width 52 height 26
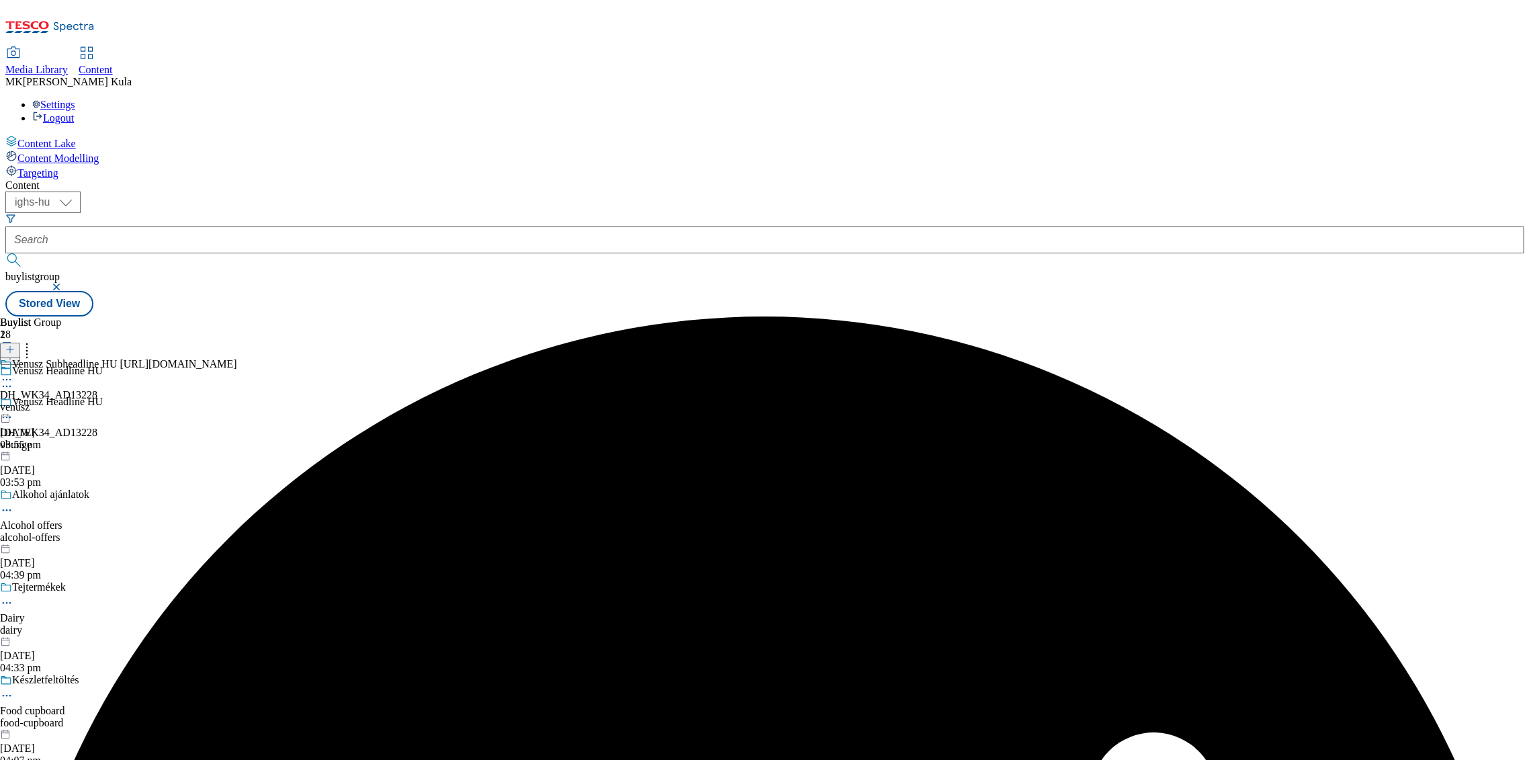
click at [237, 358] on div "Venusz Subheadline HU https://screvo.hu/hu/venusz DH_WK34_AD13228 venusz 7 Oct …" at bounding box center [118, 404] width 237 height 93
click at [237, 432] on div "venusz" at bounding box center [118, 438] width 237 height 12
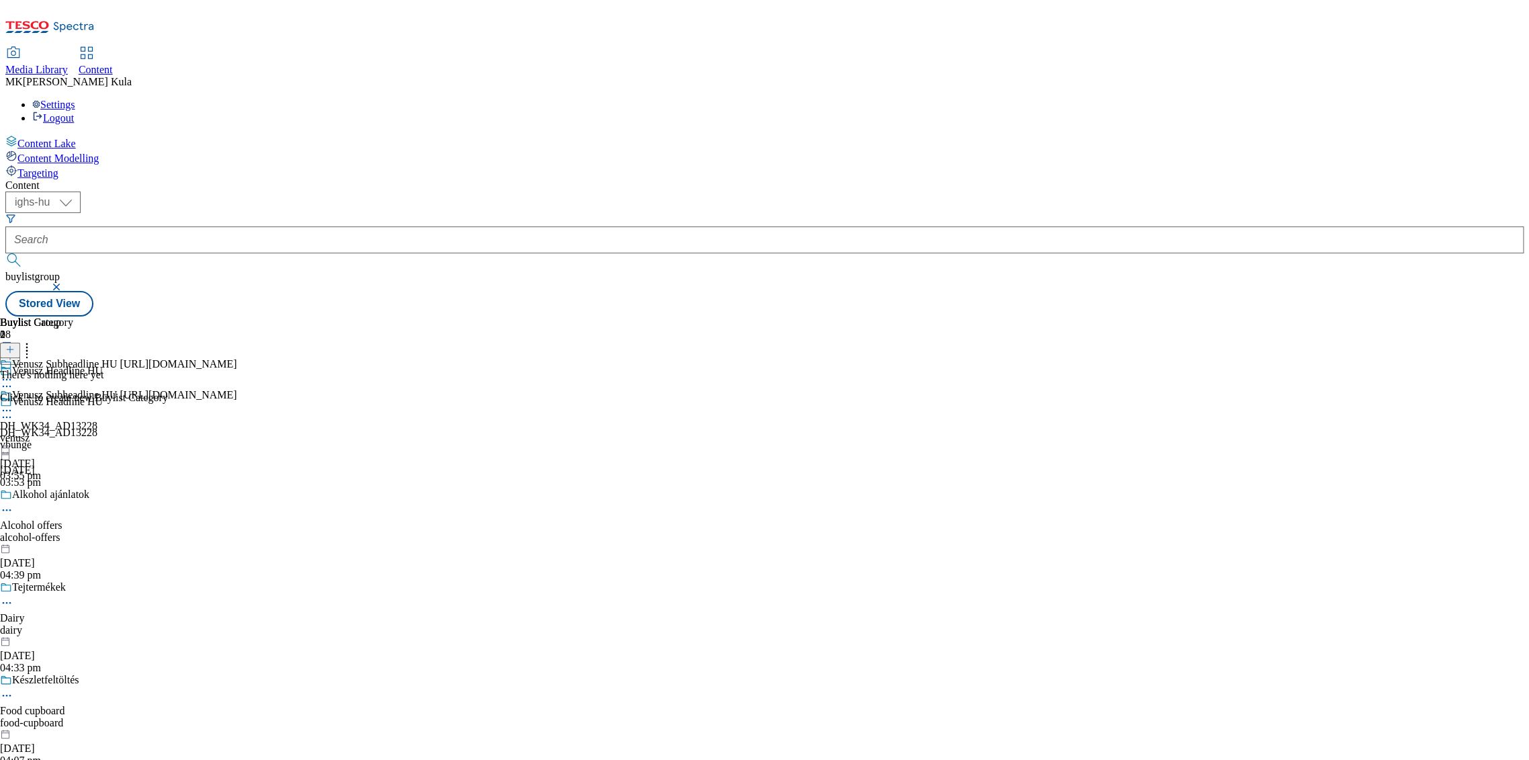
click at [10, 346] on line at bounding box center [10, 349] width 0 height 7
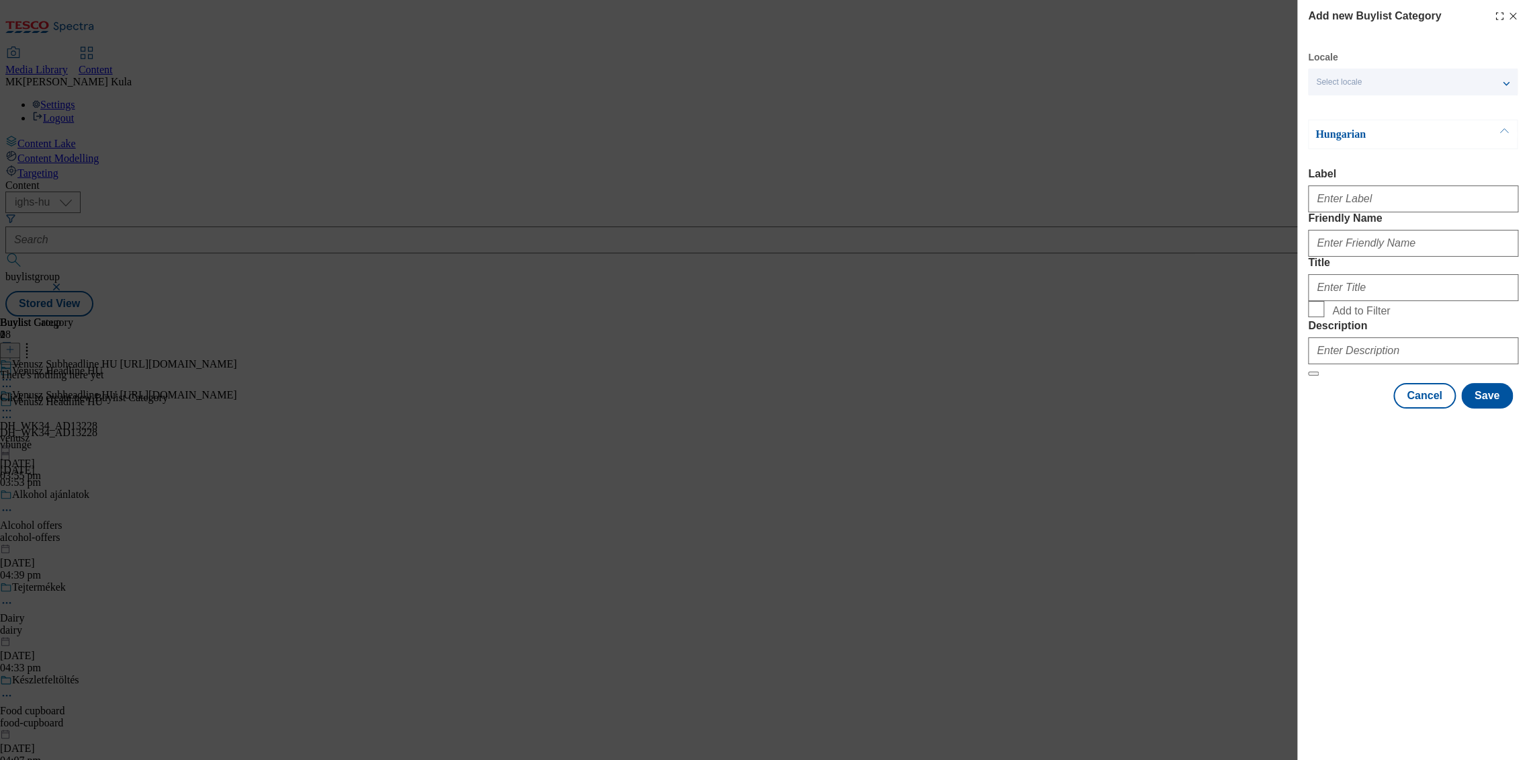
click at [1385, 82] on div "Select locale" at bounding box center [1413, 82] width 210 height 27
click at [1379, 138] on span "English" at bounding box center [1424, 136] width 169 height 12
click at [1332, 138] on input "English" at bounding box center [1324, 138] width 16 height 16
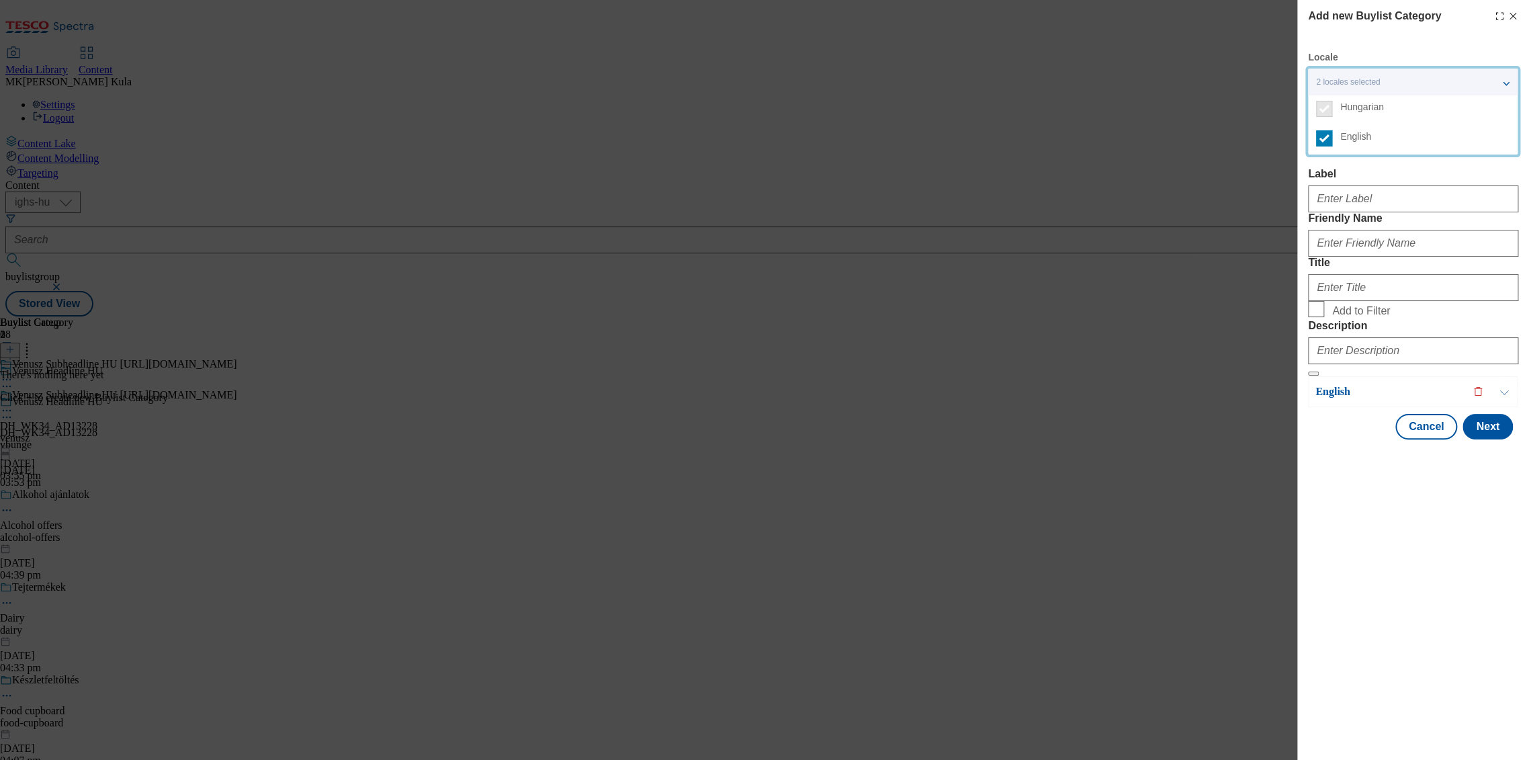
click at [1373, 610] on div "Add new Buylist Category Locale 2 locales selected Hungarian English Hungarian …" at bounding box center [1413, 380] width 232 height 760
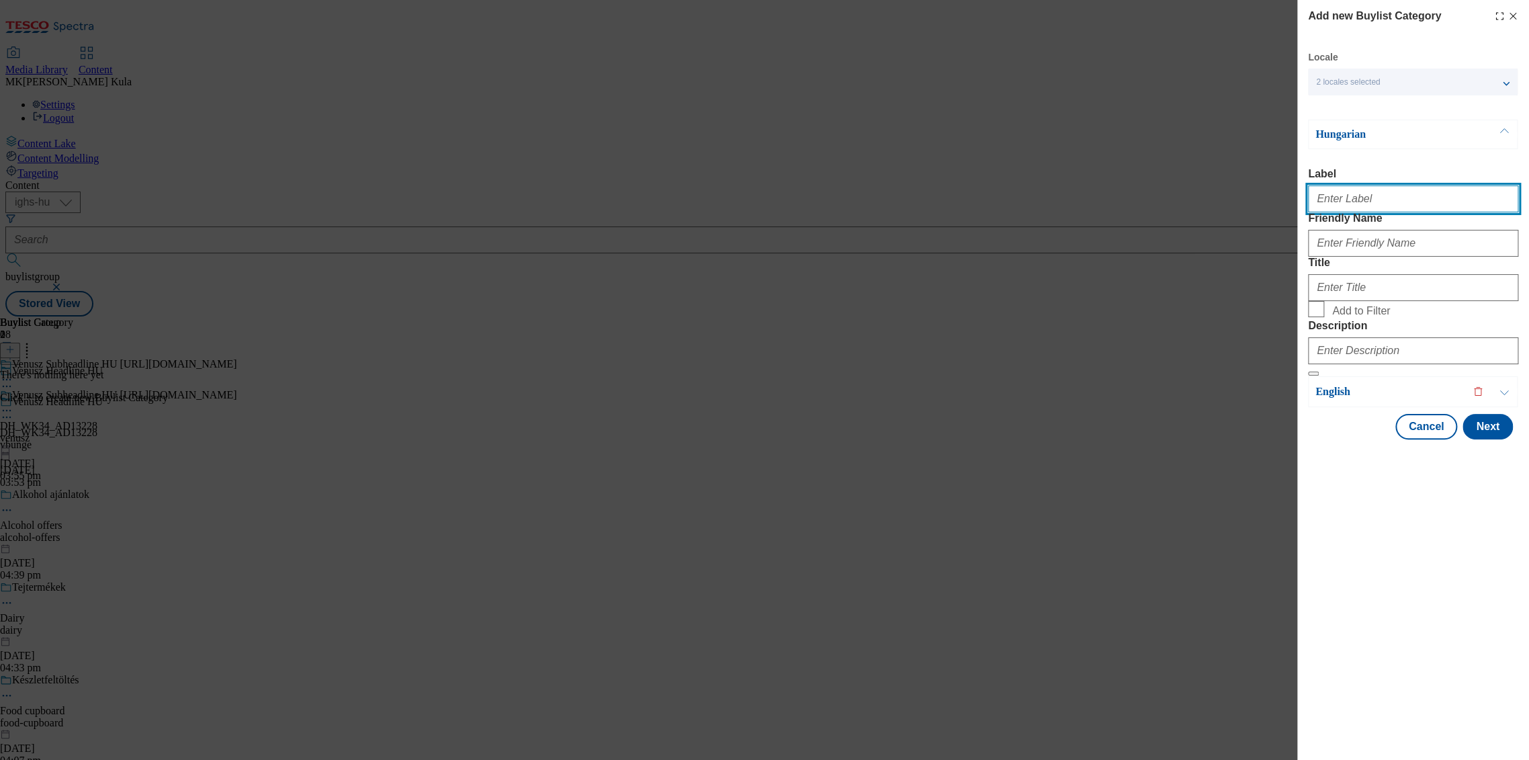
click at [1354, 196] on input "Label" at bounding box center [1413, 198] width 210 height 27
click at [1385, 199] on input "Label" at bounding box center [1413, 198] width 210 height 27
paste input "DH_WK34_AD13228"
type input "DH_WK34_AD13228"
click at [1357, 257] on div "Modal" at bounding box center [1413, 240] width 210 height 32
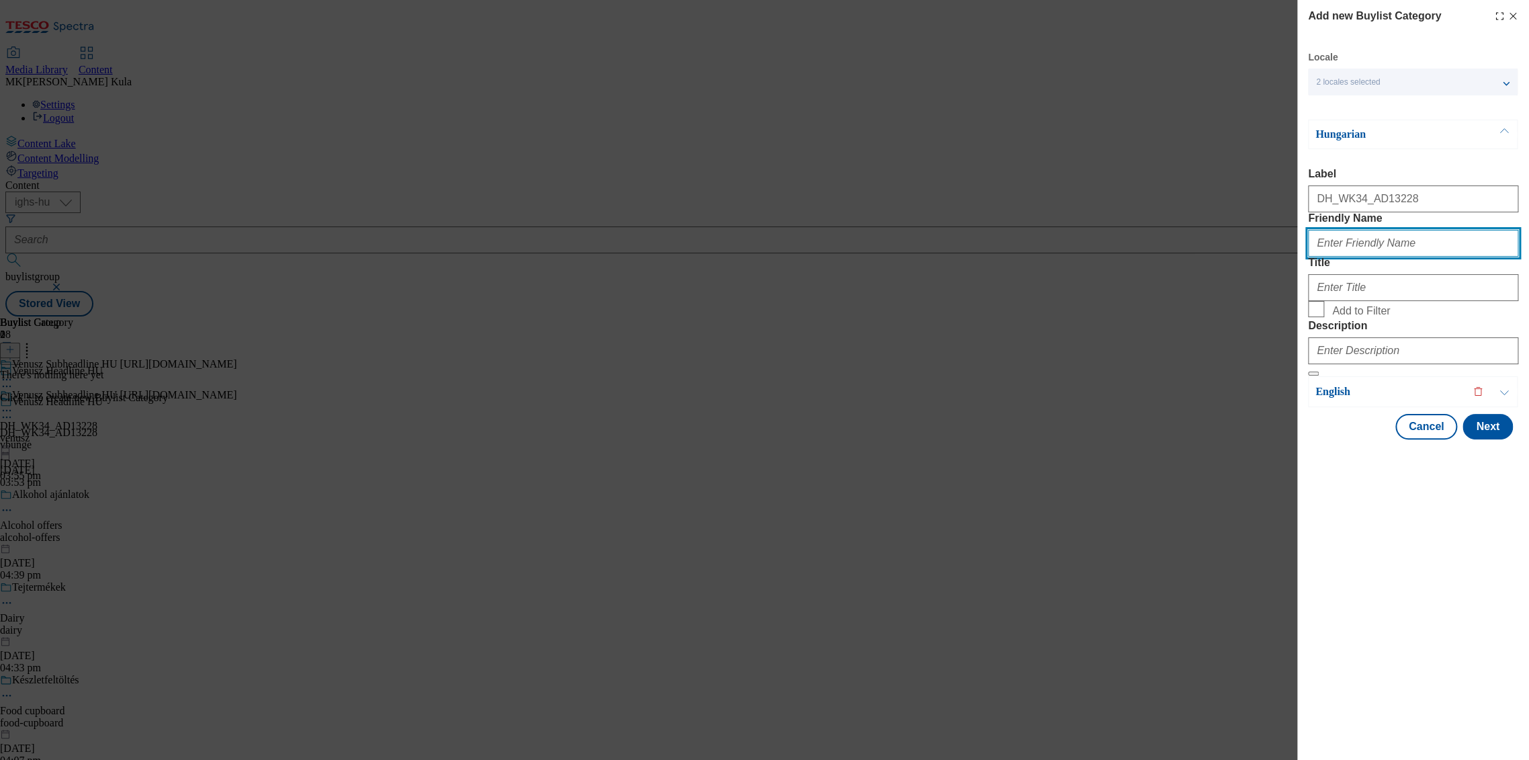
click at [1343, 257] on input "Friendly Name" at bounding box center [1413, 243] width 210 height 27
click at [1351, 257] on input "Friendly Name" at bounding box center [1413, 243] width 210 height 27
paste input "venusz"
type input "venusz"
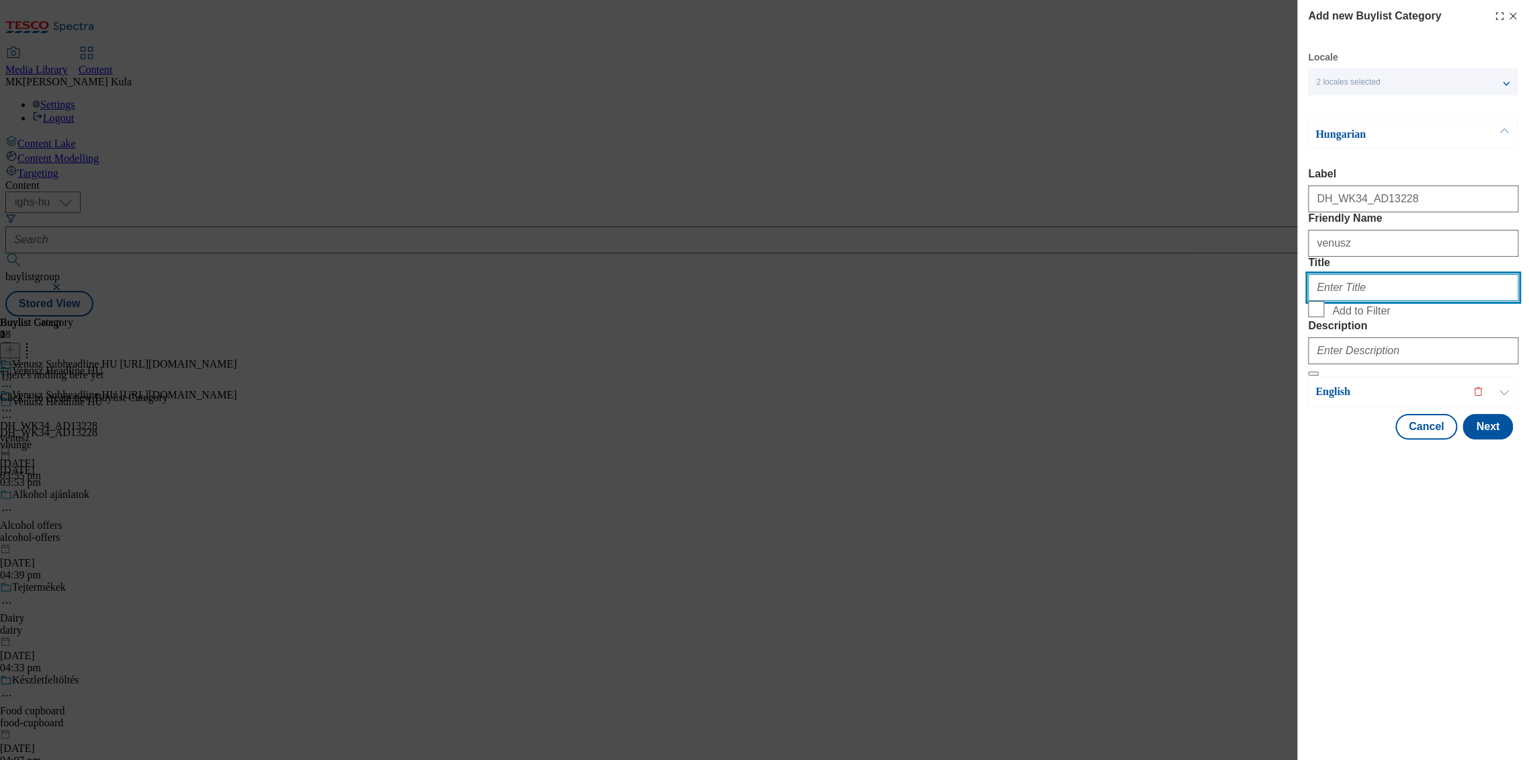
click at [1367, 301] on input "Title" at bounding box center [1413, 287] width 210 height 27
paste input "Venusz Subheadline HU https://screvo.hu/hu/venusz"
type input "Venusz Subheadline HU https://screvo.hu/hu/venusz"
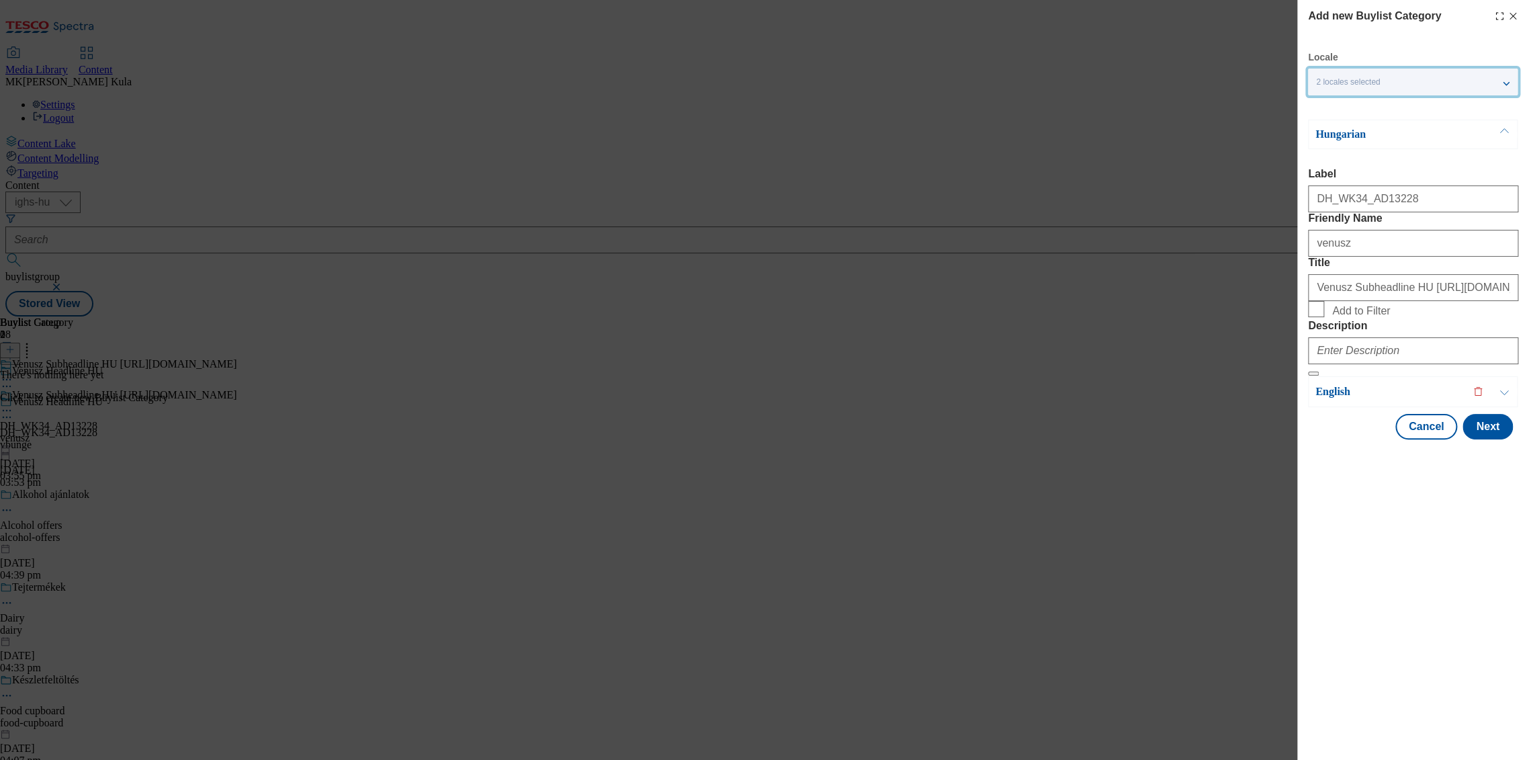
click at [1378, 82] on span "2 locales selected" at bounding box center [1348, 82] width 64 height 10
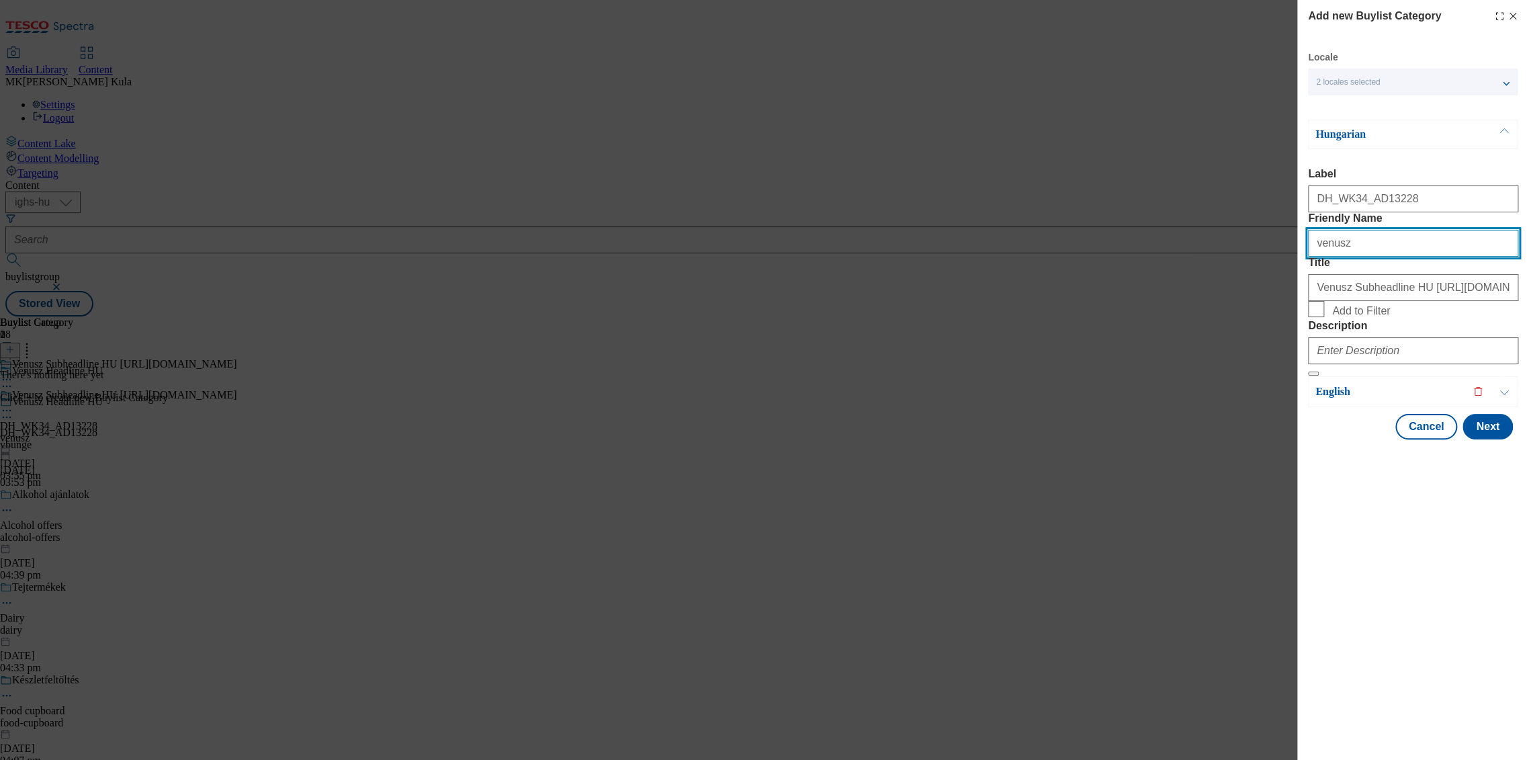
drag, startPoint x: 1300, startPoint y: 275, endPoint x: 1267, endPoint y: 275, distance: 32.2
click at [1267, 275] on div "Add new Buylist Category Locale 2 locales selected Hungarian English Hungarian …" at bounding box center [764, 380] width 1529 height 760
click at [1363, 398] on p "English" at bounding box center [1385, 391] width 141 height 13
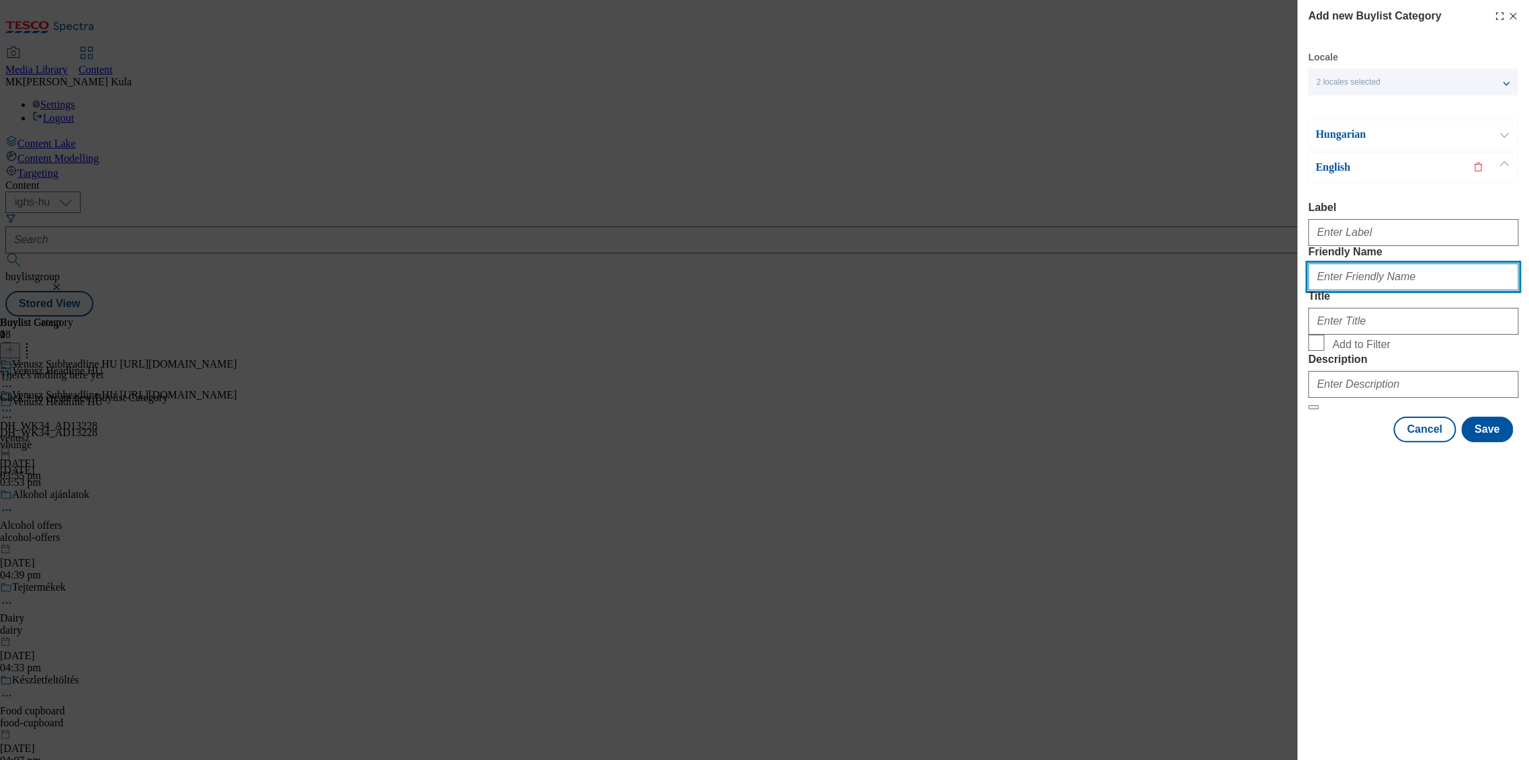
click at [1351, 290] on input "Friendly Name" at bounding box center [1413, 276] width 210 height 27
paste input "venusz"
type input "venusz"
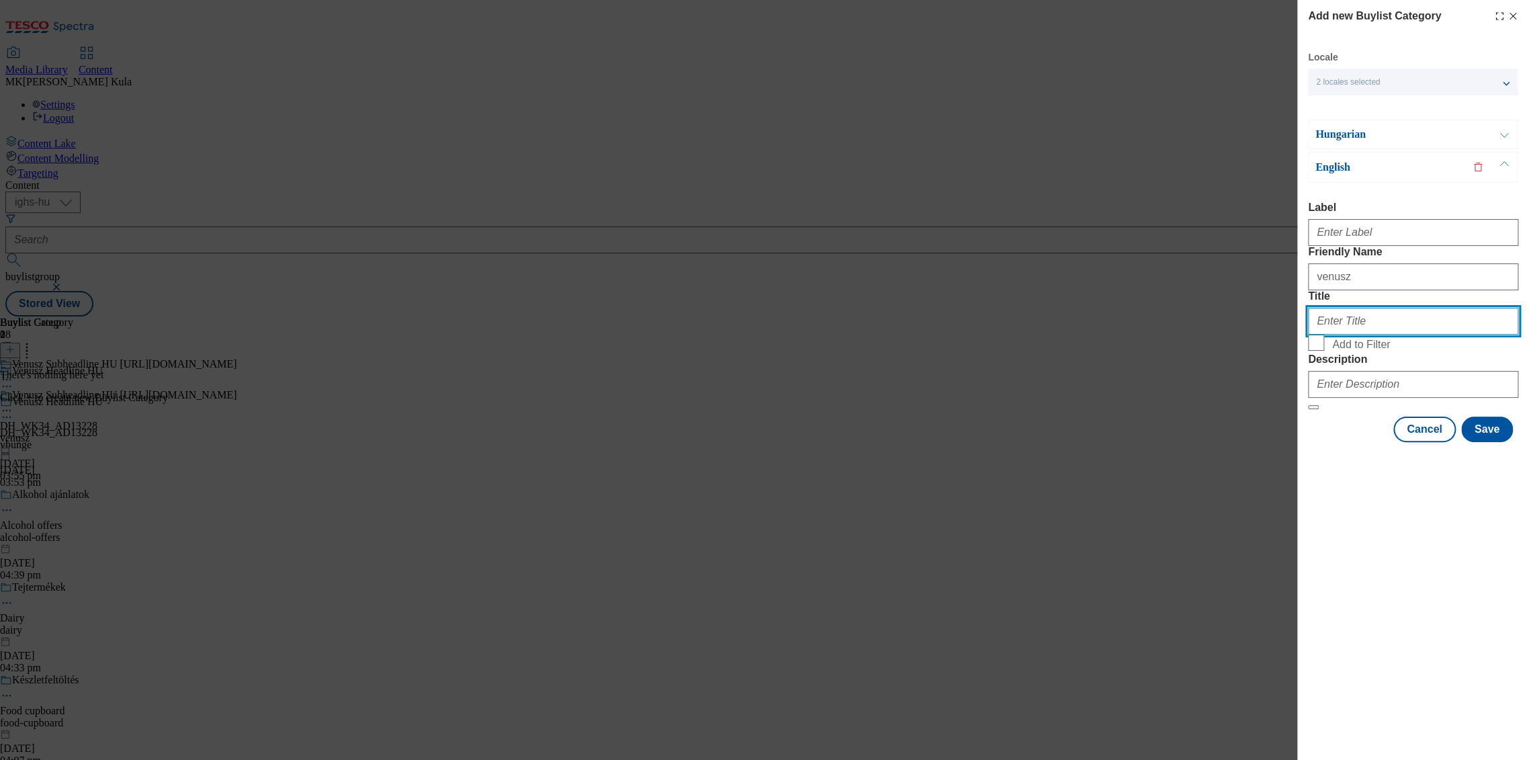
click at [1339, 334] on input "Title" at bounding box center [1413, 321] width 210 height 27
paste input "Venusz Subheadline EN https://screvo.hu/hu/venusz"
type input "Venusz Subheadline EN https://screvo.hu/hu/venusz"
paste input "Venusz Subheadline EN https://screvo.hu/hu/venusz"
type input "Venusz Subheadline EN https://screvo.hu/hu/venusz"
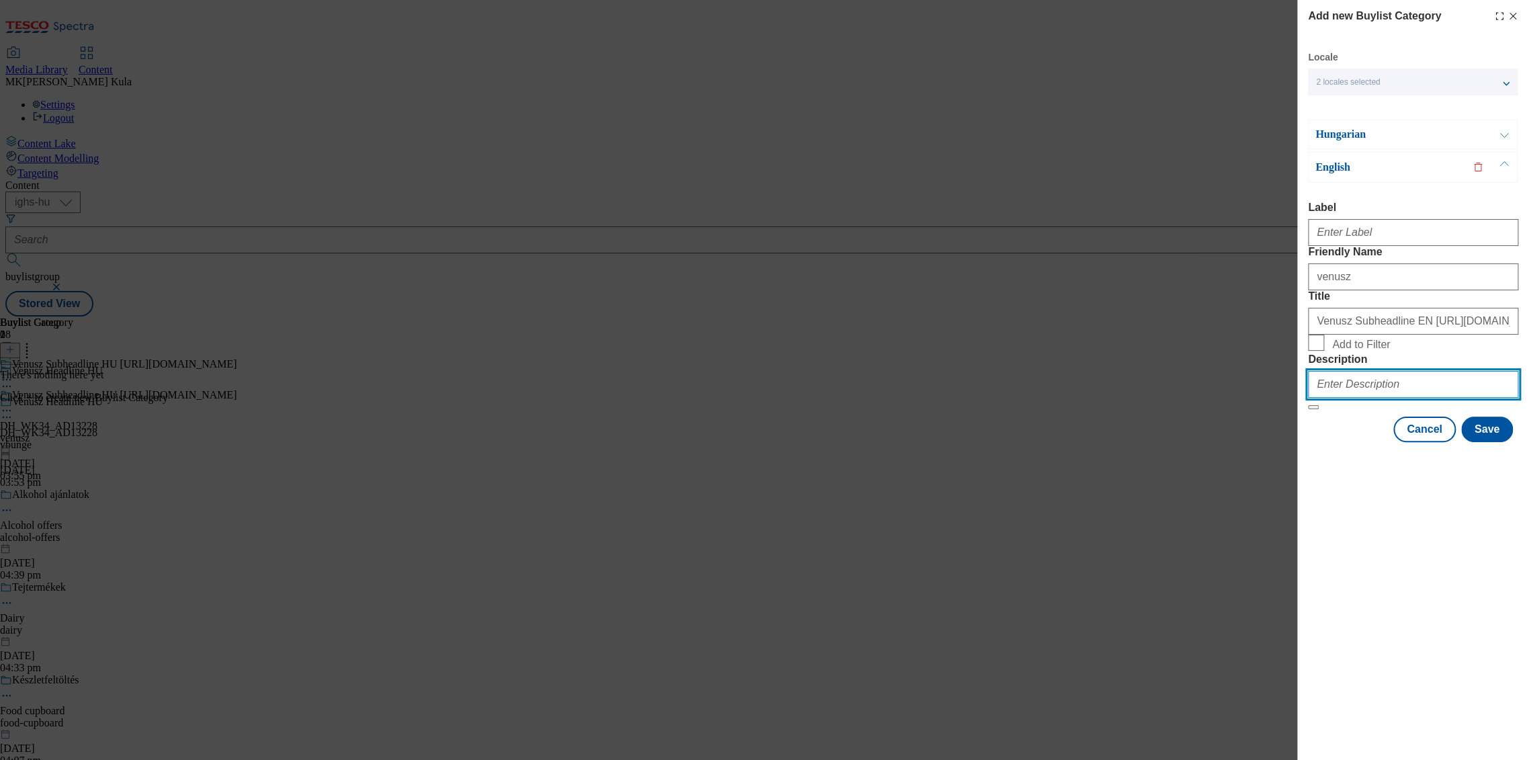
click at [1365, 398] on input "Description" at bounding box center [1413, 384] width 210 height 27
paste input "Venusz"
type input "Venusz"
click at [1355, 583] on div "Add new Buylist Category Locale 2 locales selected Hungarian English Hungarian …" at bounding box center [1413, 380] width 232 height 760
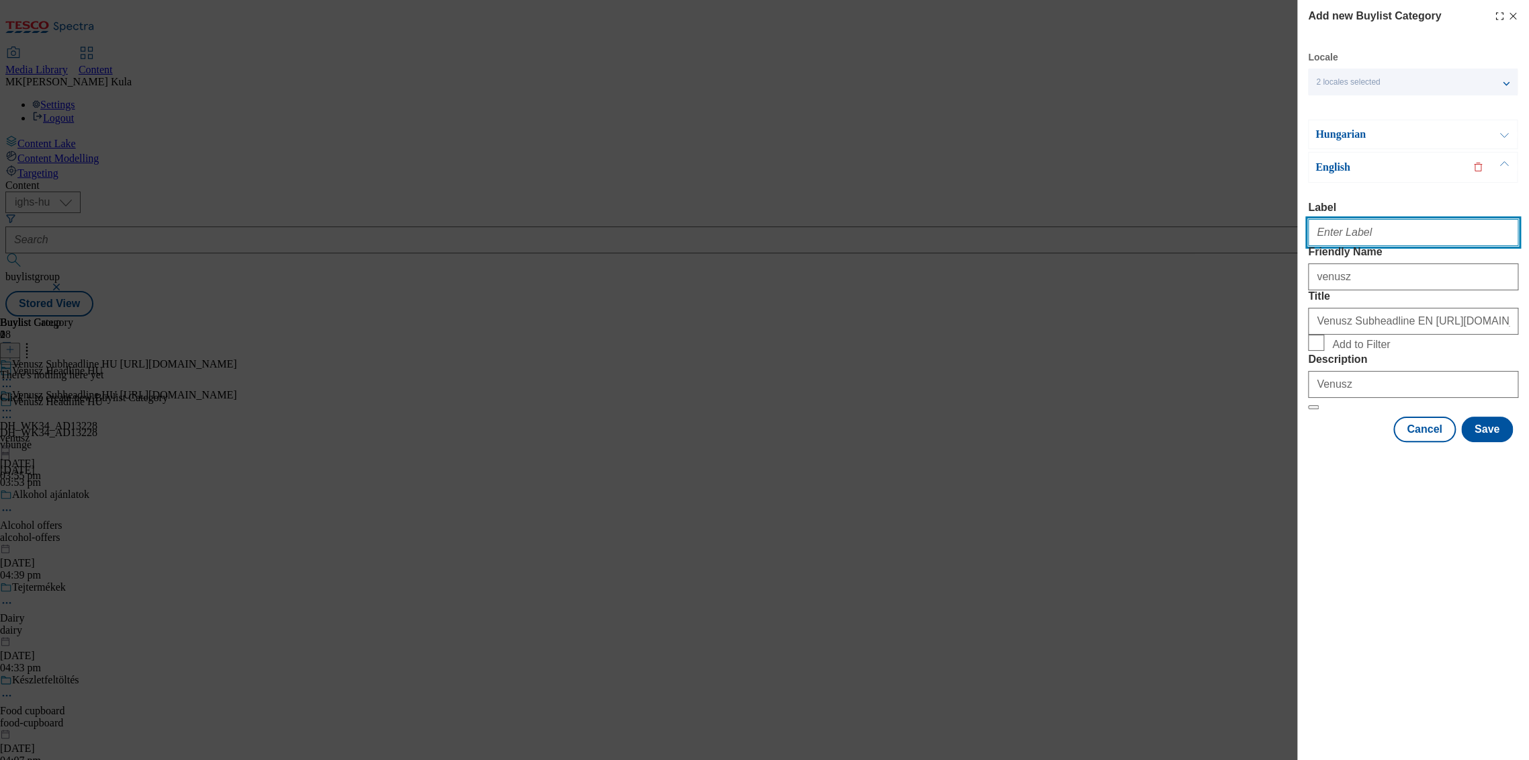
drag, startPoint x: 1373, startPoint y: 230, endPoint x: 1403, endPoint y: 248, distance: 34.7
click at [1373, 231] on input "Label" at bounding box center [1413, 232] width 210 height 27
paste input "DH_WK34_AD13228"
type input "DH_WK34_AD13228"
click at [1450, 668] on div "Add new Buylist Category Locale 2 locales selected Hungarian English Hungarian …" at bounding box center [1413, 380] width 232 height 760
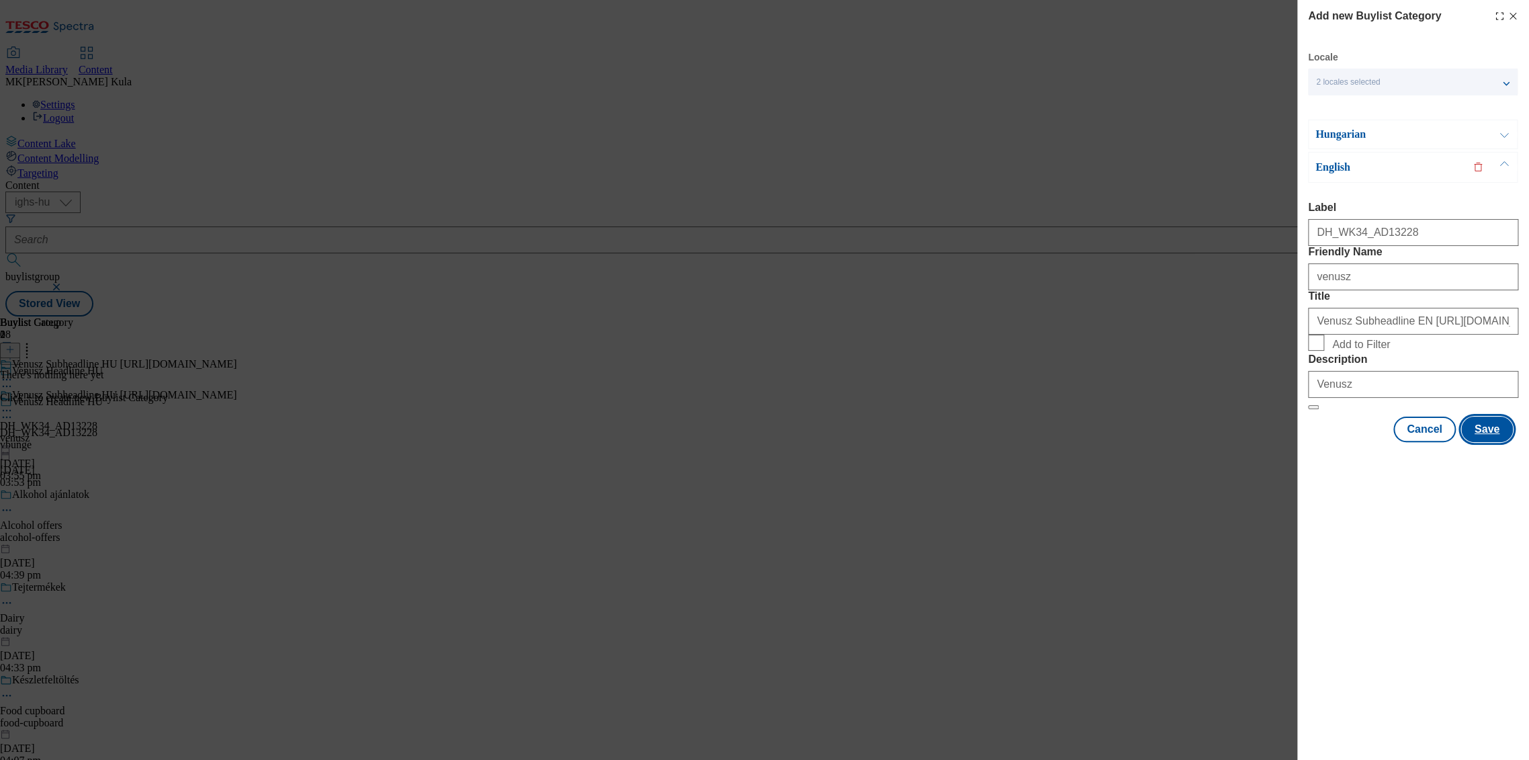
click at [1494, 442] on button "Save" at bounding box center [1487, 429] width 52 height 26
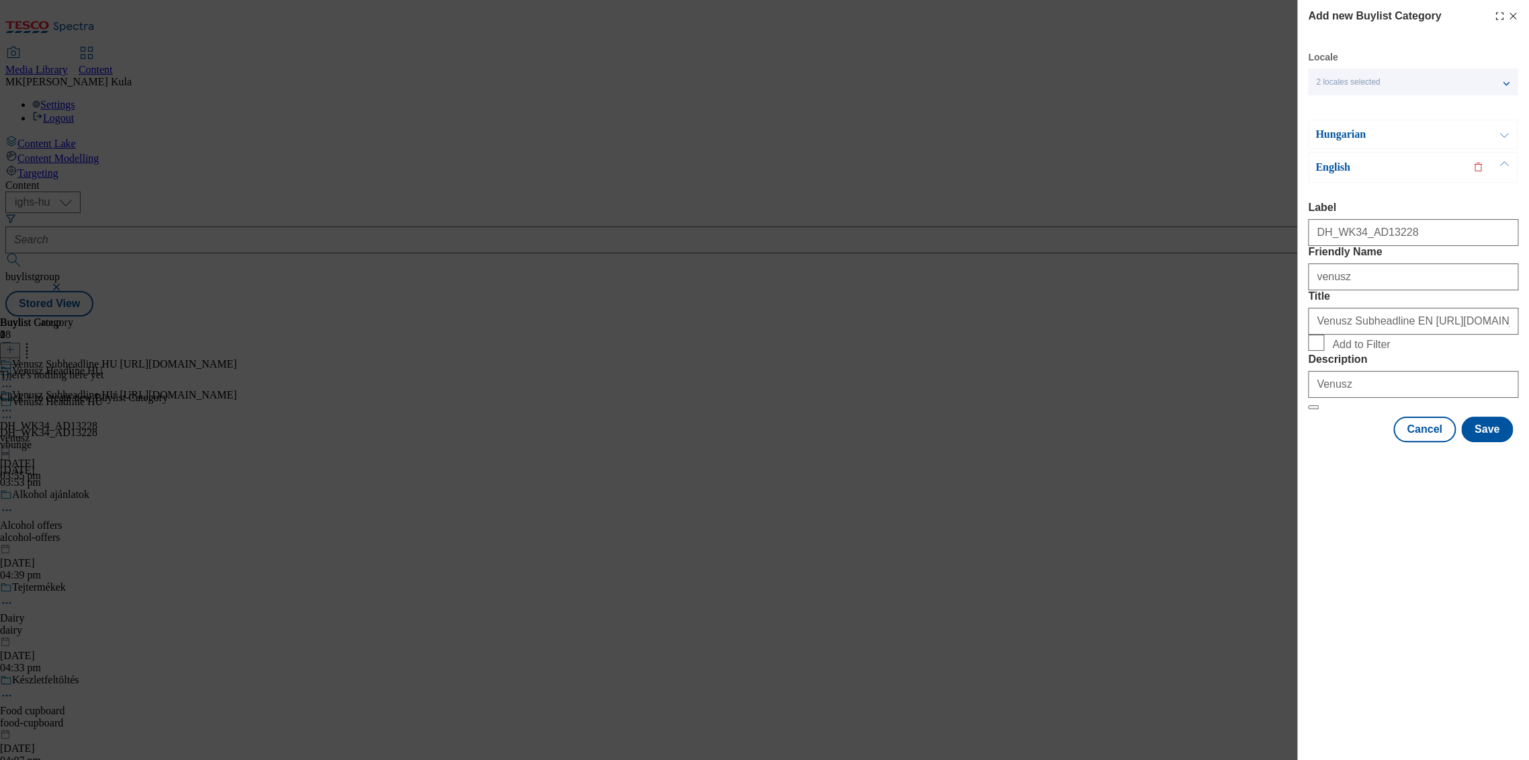
click at [1379, 134] on p "Hungarian" at bounding box center [1385, 134] width 141 height 13
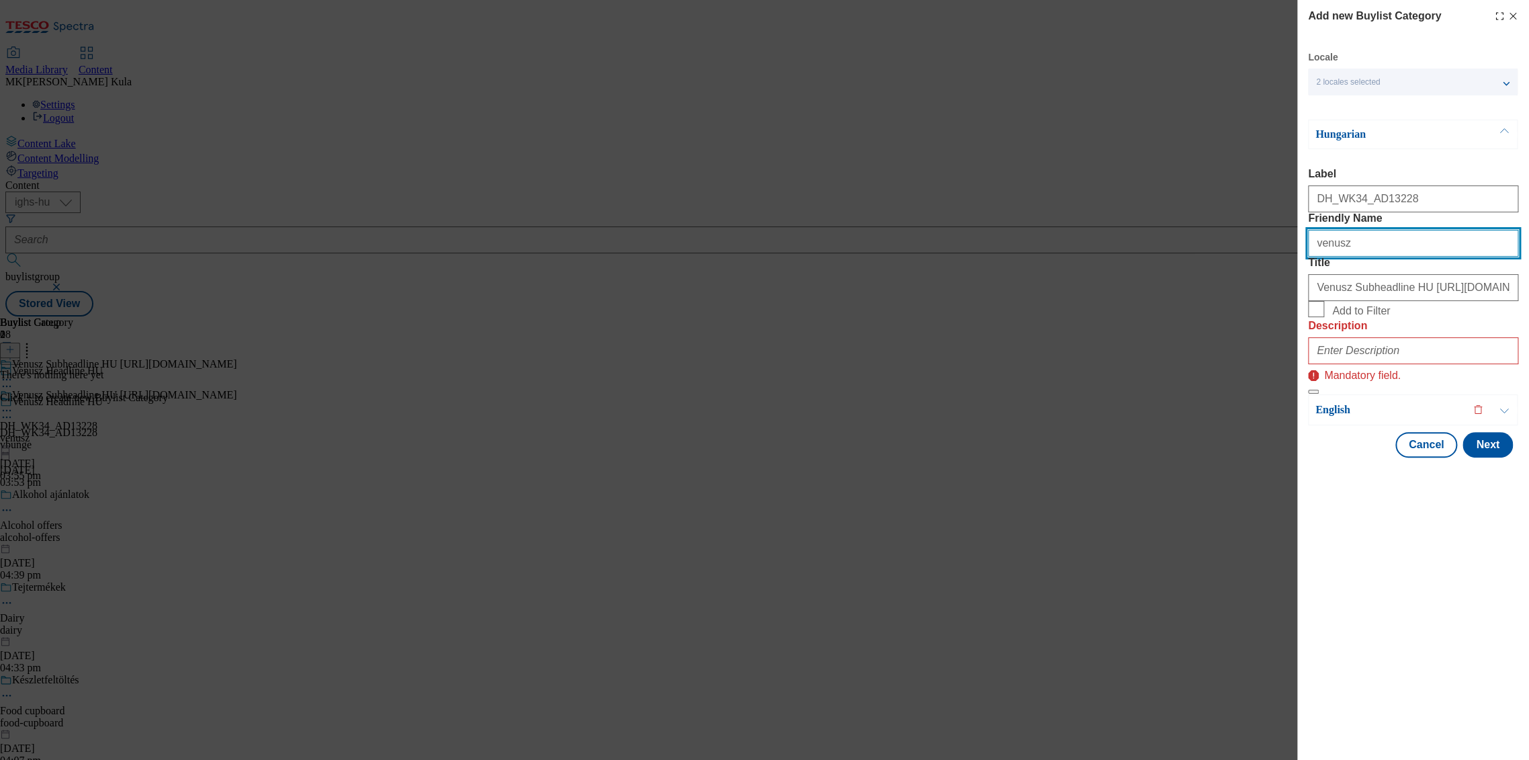
click at [1361, 257] on input "venusz" at bounding box center [1413, 243] width 210 height 27
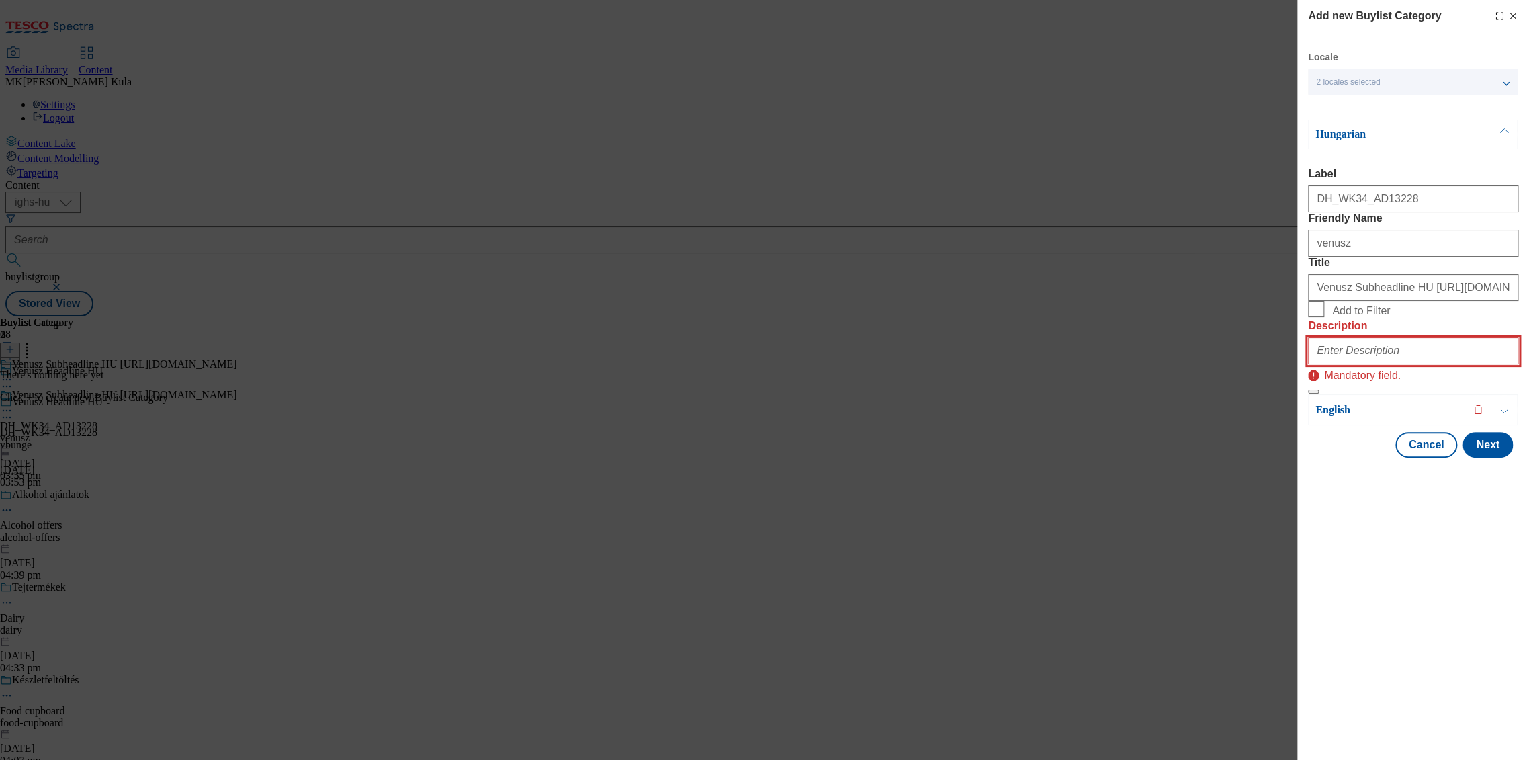
click at [1365, 364] on input "Description" at bounding box center [1413, 350] width 210 height 27
paste input "Venusz"
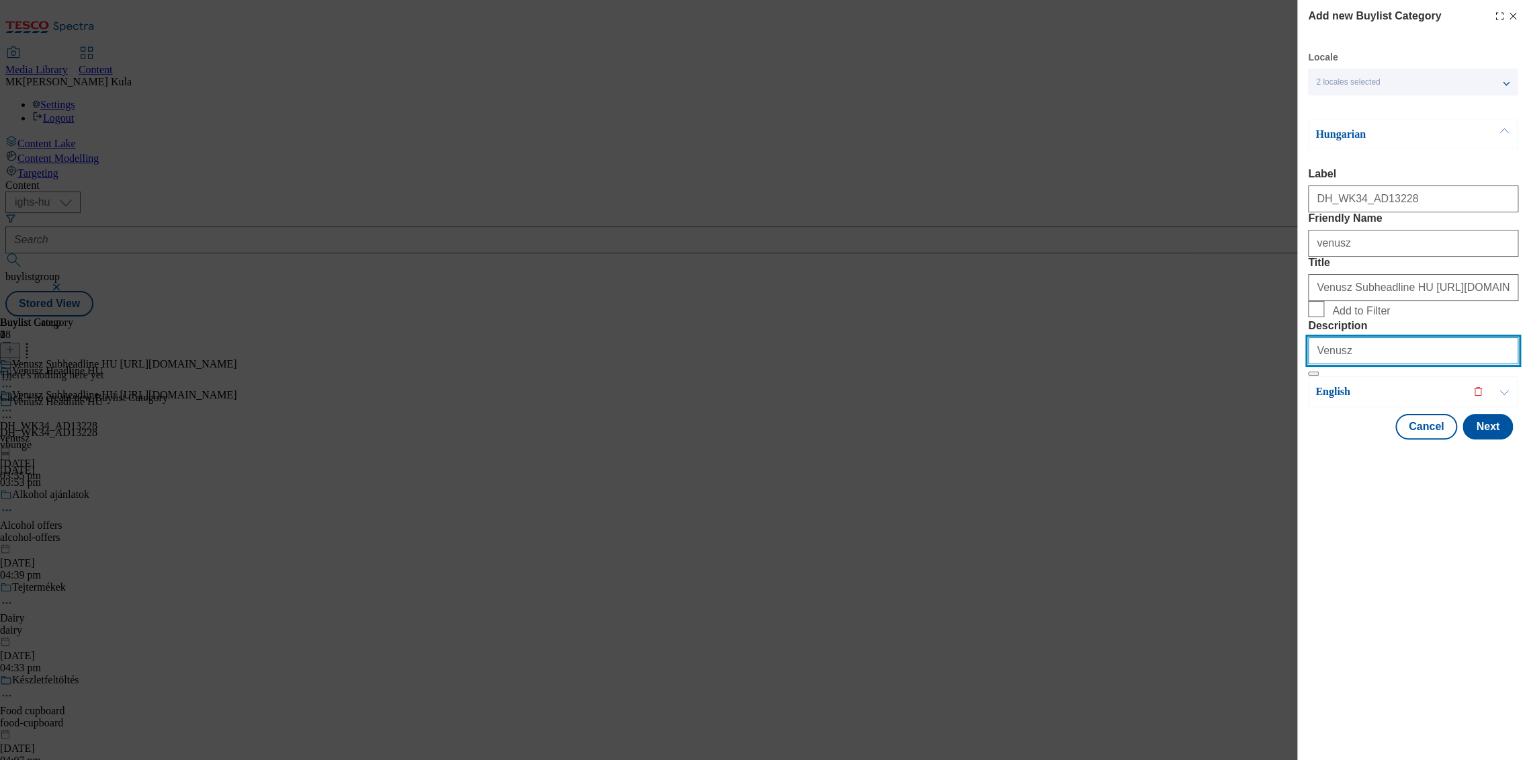
type input "Venusz"
click at [1373, 672] on div "Add new Buylist Category Locale 2 locales selected Hungarian English Hungarian …" at bounding box center [1413, 380] width 232 height 760
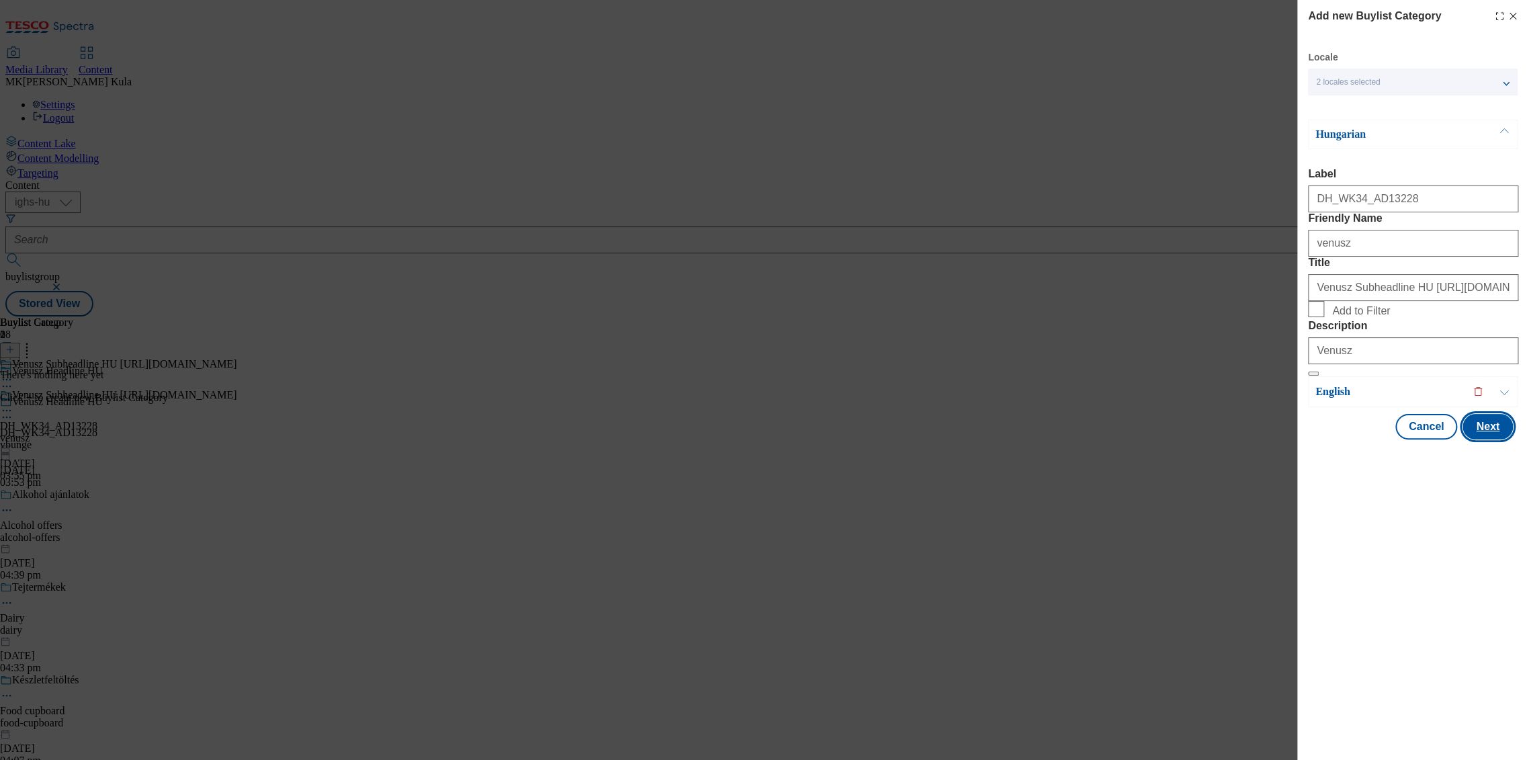
click at [1497, 439] on button "Next" at bounding box center [1487, 427] width 50 height 26
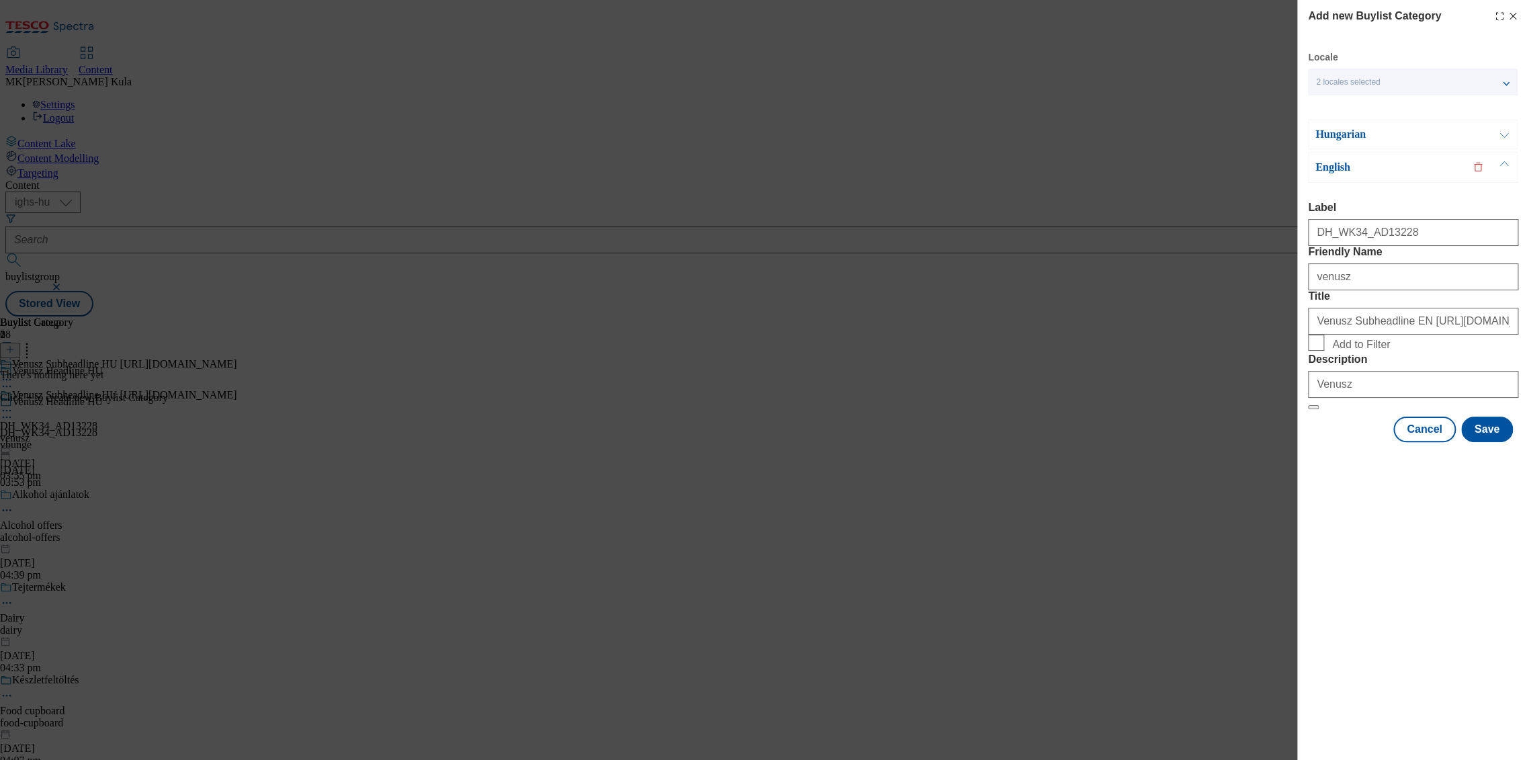
click at [1403, 117] on div "Locale 2 locales selected Hungarian English Hungarian Label DH_WK34_AD13228 Fri…" at bounding box center [1413, 246] width 210 height 391
click at [1405, 134] on p "Hungarian" at bounding box center [1385, 134] width 141 height 13
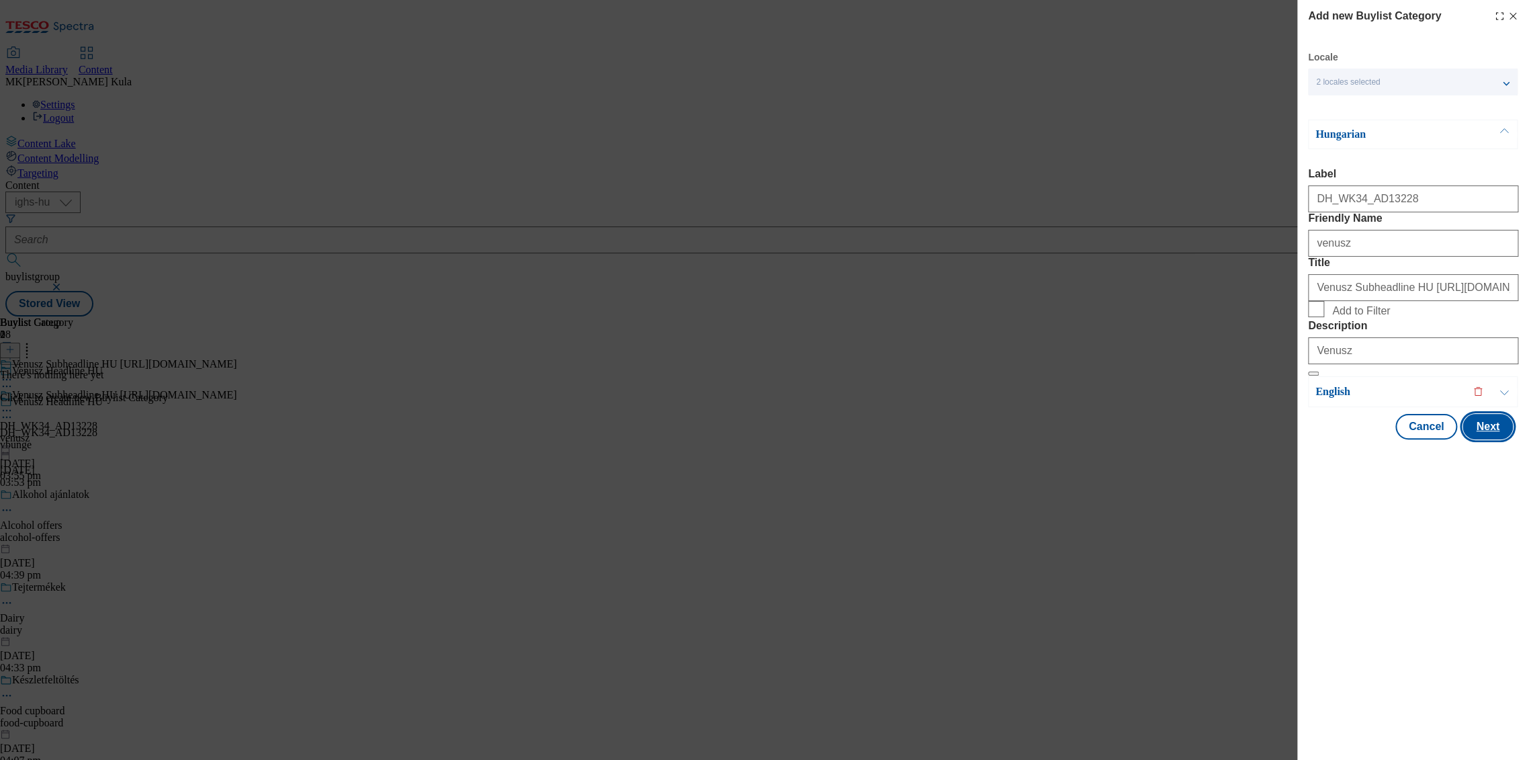
click at [1490, 439] on button "Next" at bounding box center [1487, 427] width 50 height 26
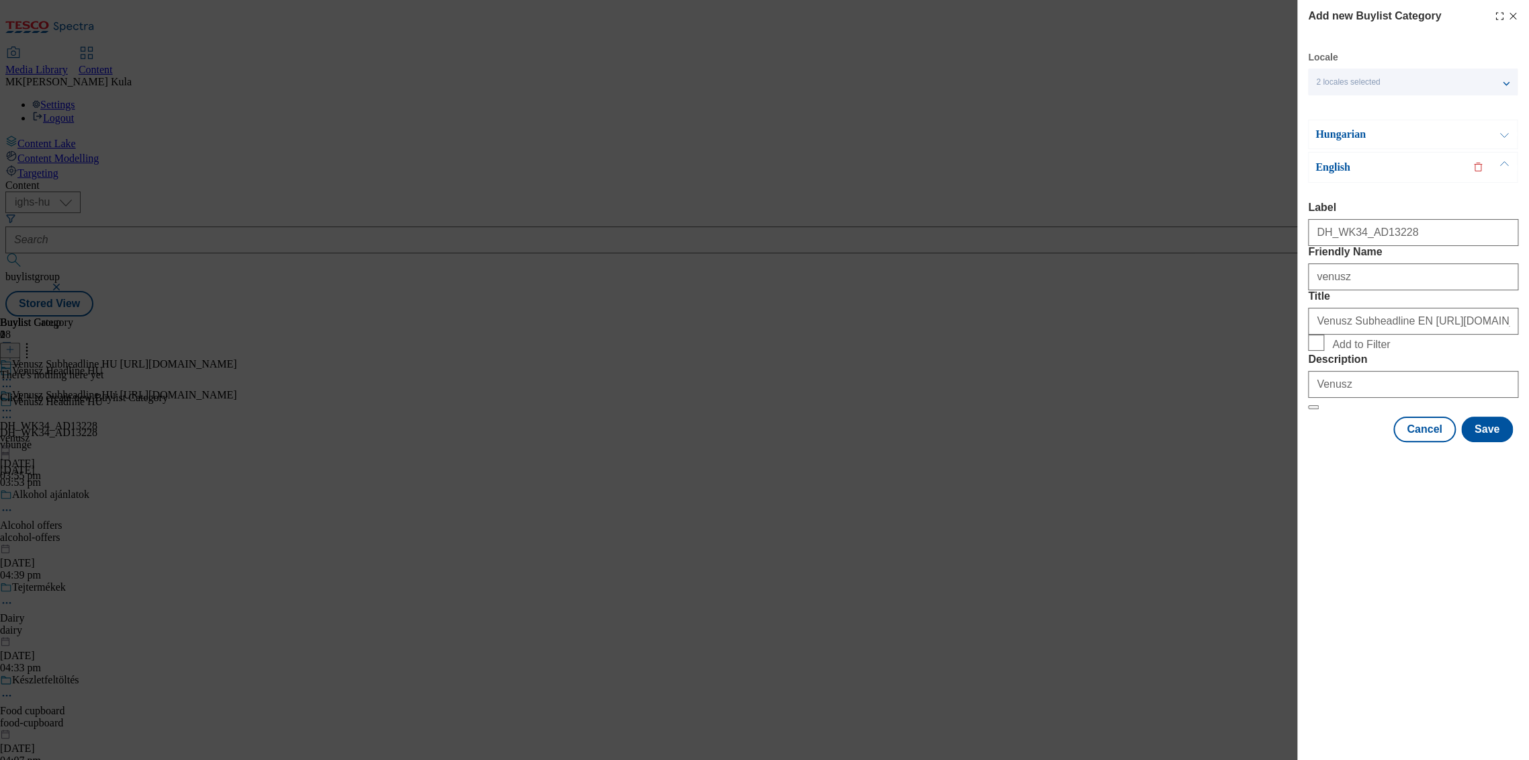
click at [1345, 156] on div "English" at bounding box center [1413, 167] width 210 height 31
click at [1344, 167] on p "English" at bounding box center [1385, 167] width 141 height 13
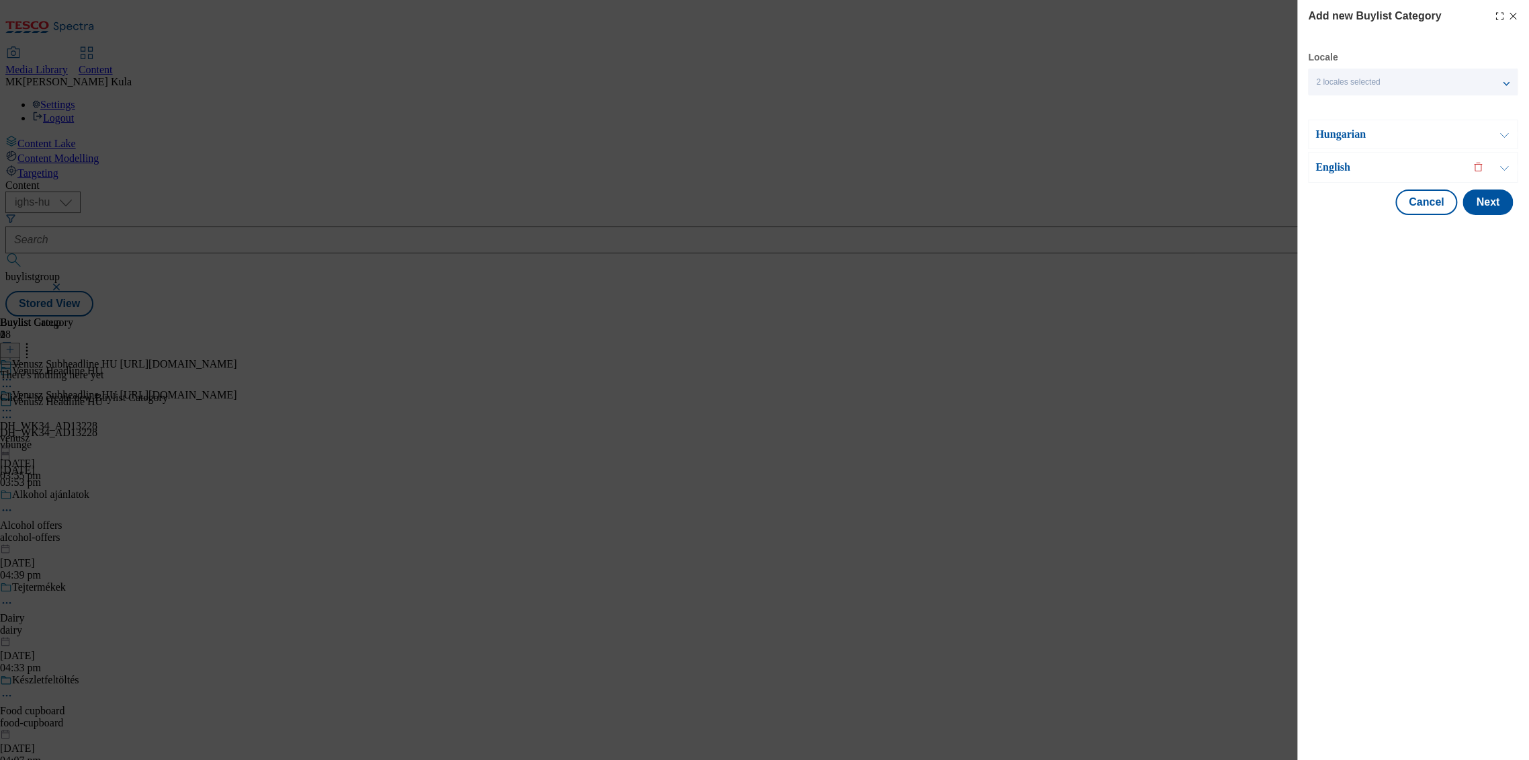
click at [1344, 167] on p "English" at bounding box center [1385, 167] width 141 height 13
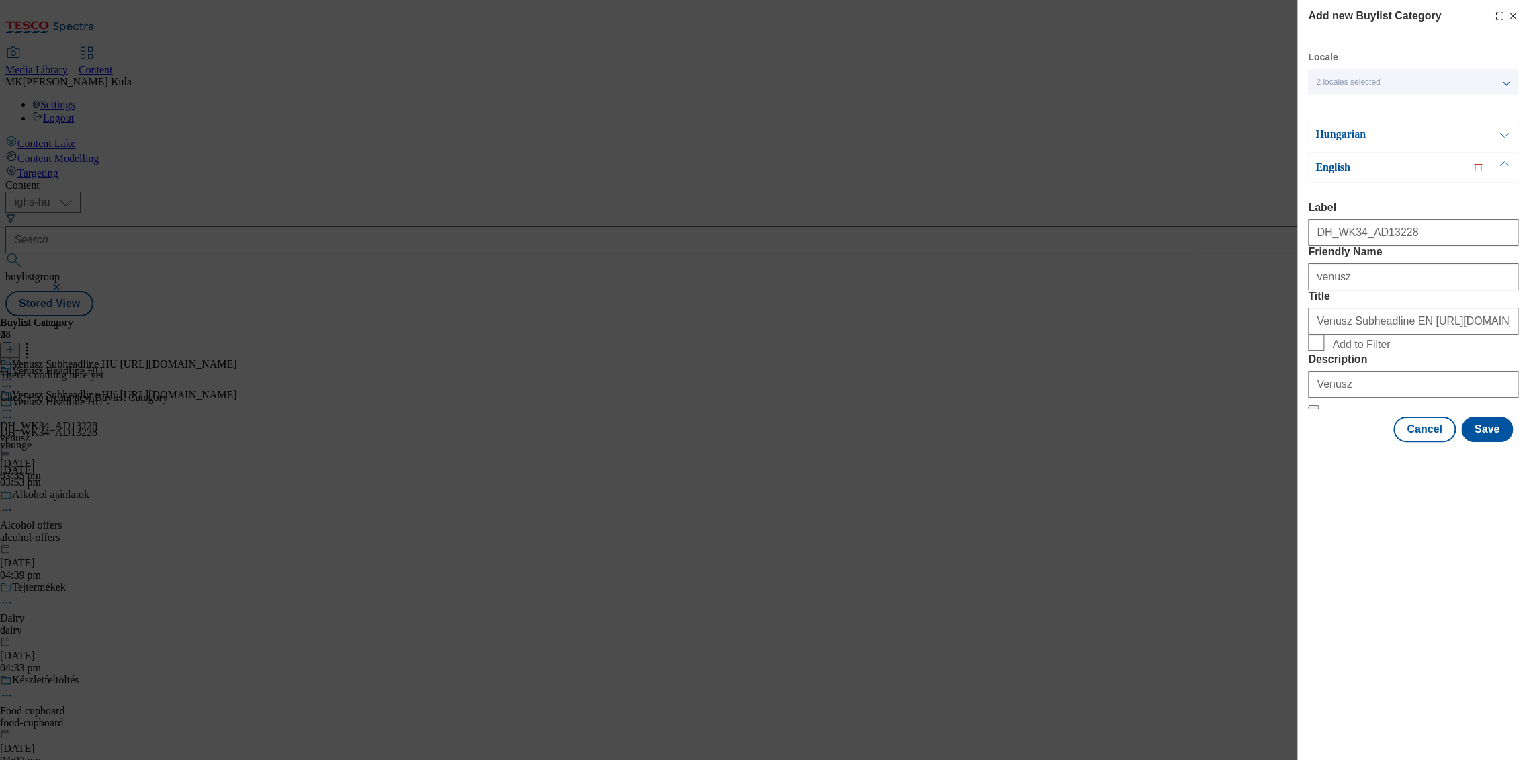
click at [1344, 136] on p "Hungarian" at bounding box center [1385, 134] width 141 height 13
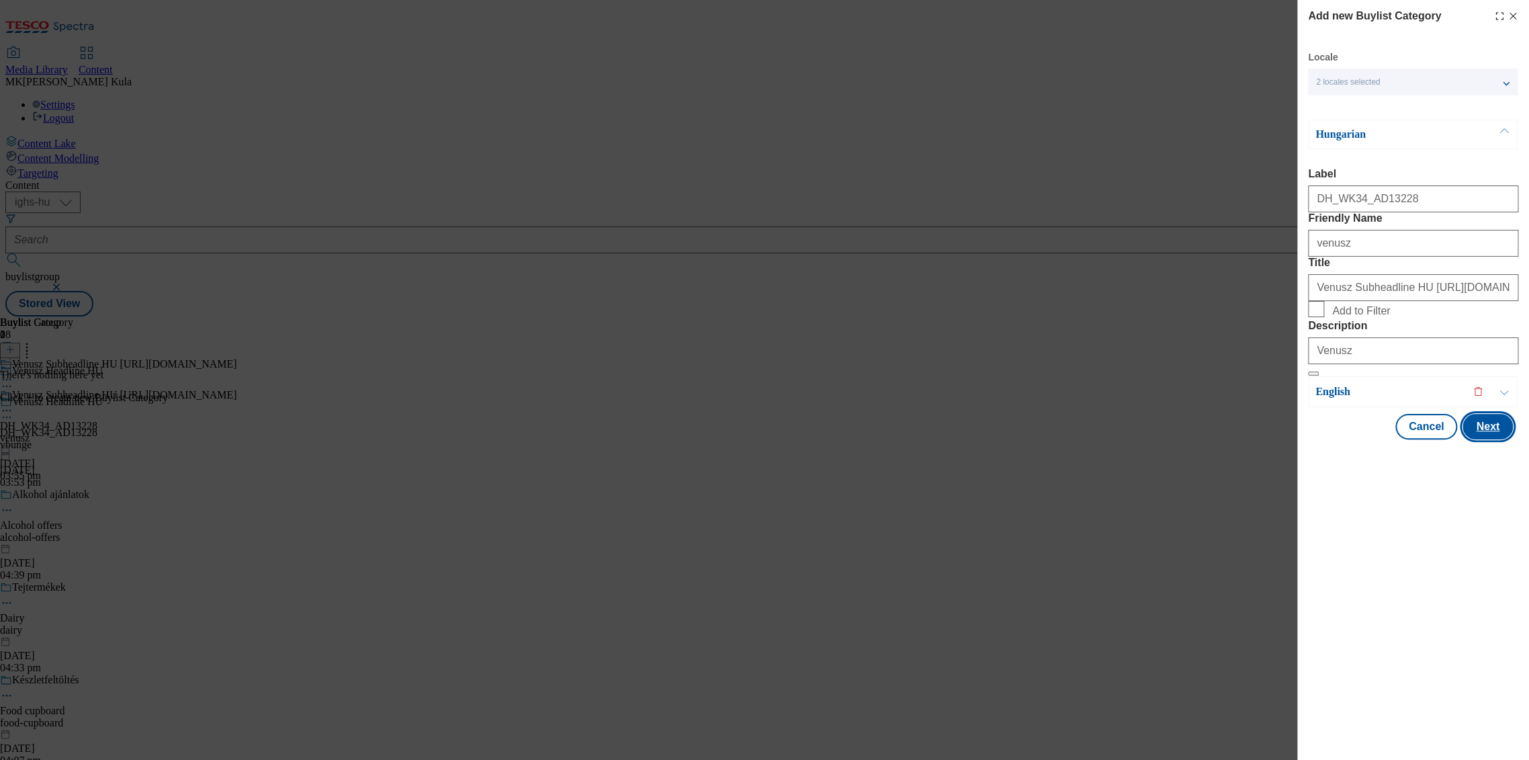
click at [1489, 439] on button "Next" at bounding box center [1487, 427] width 50 height 26
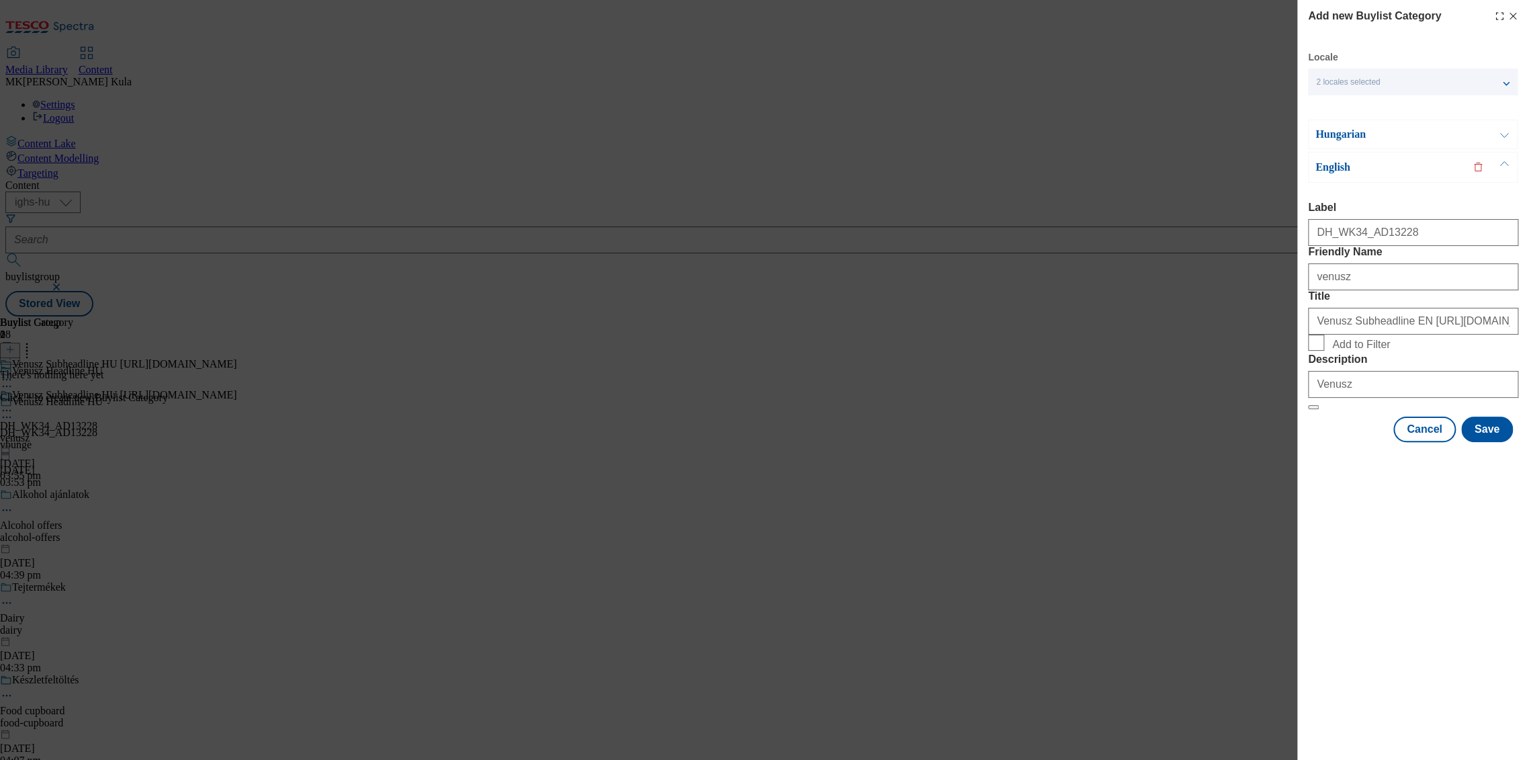
click at [1365, 131] on p "Hungarian" at bounding box center [1385, 134] width 141 height 13
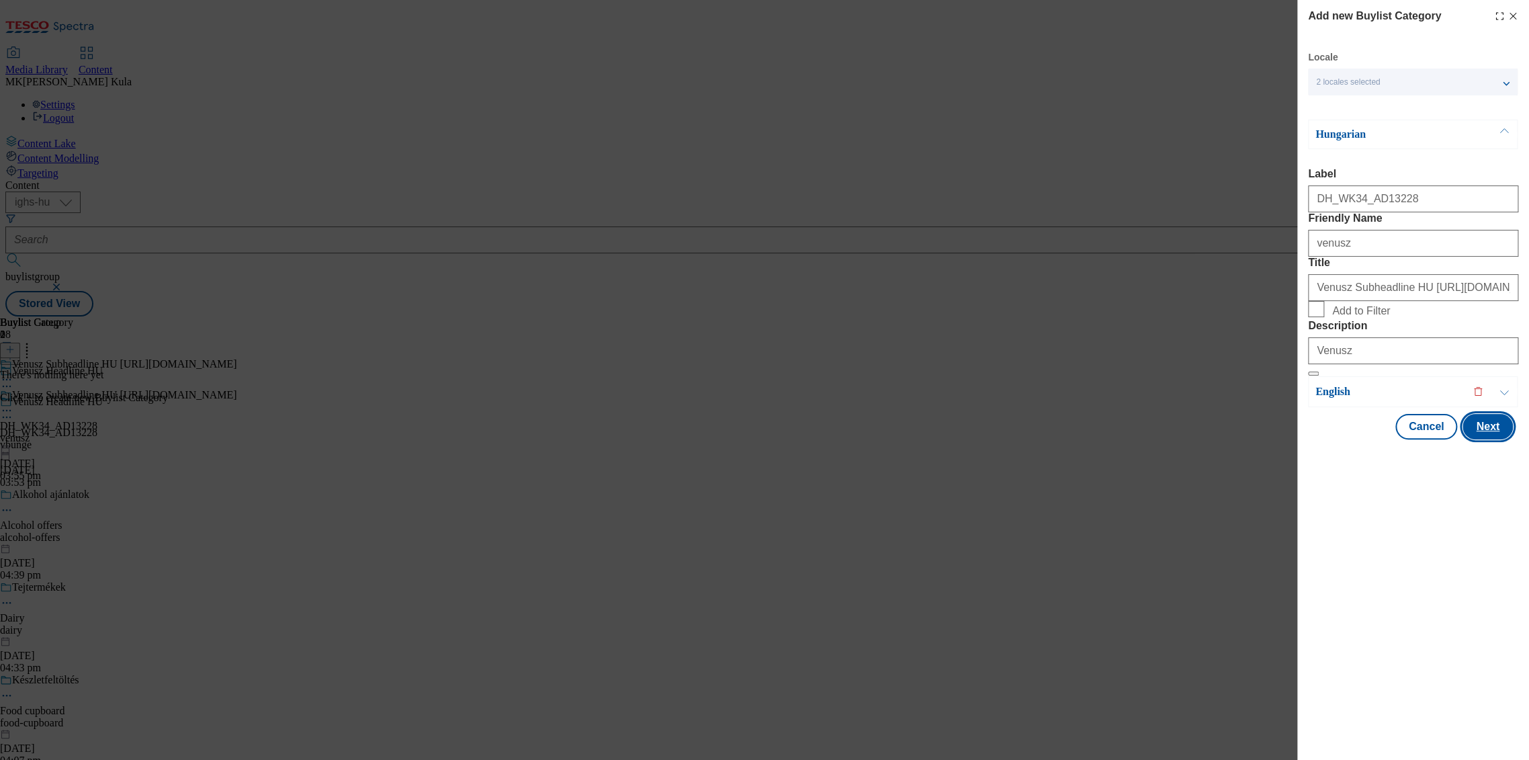
click at [1490, 439] on button "Next" at bounding box center [1487, 427] width 50 height 26
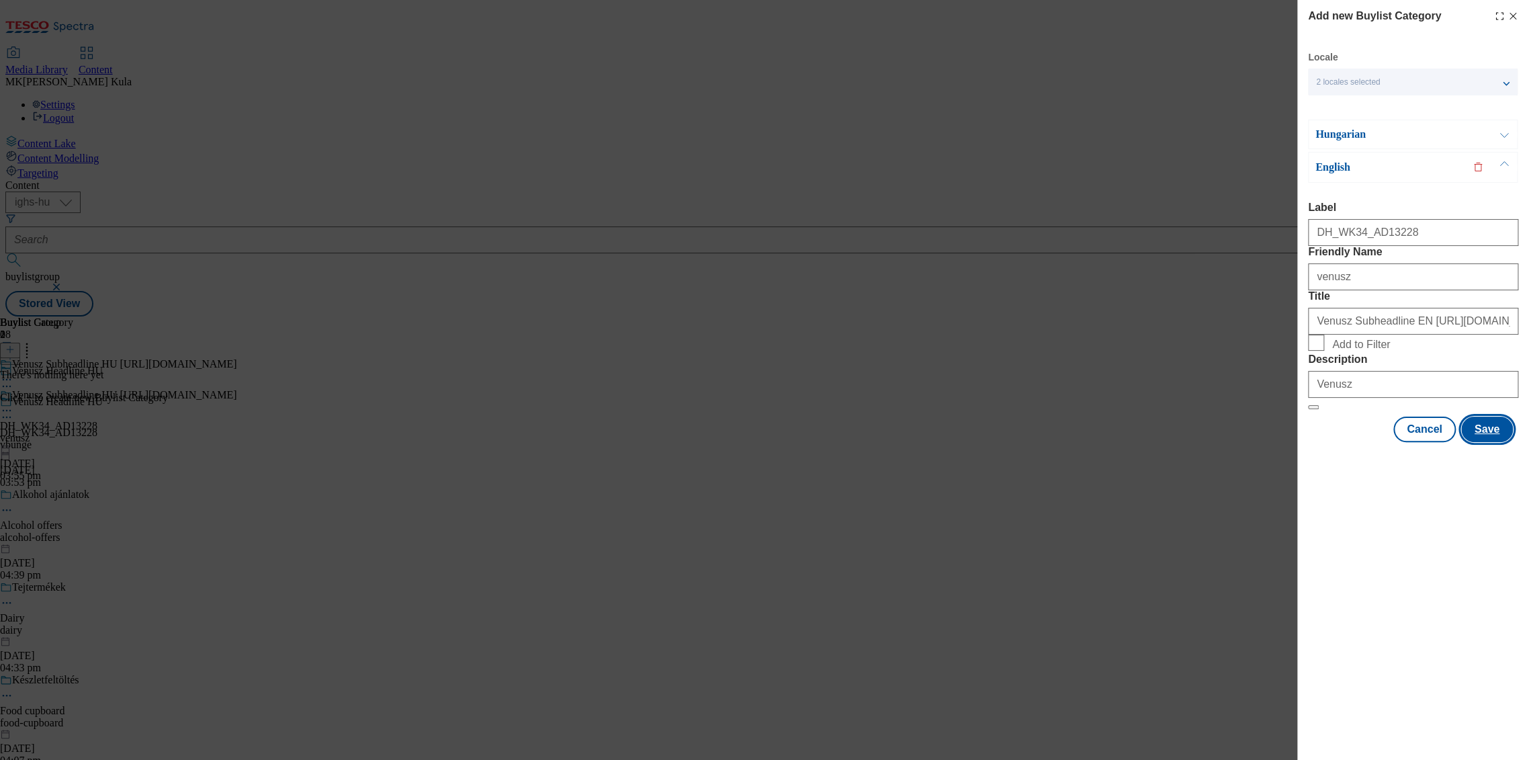
click at [1490, 442] on button "Save" at bounding box center [1487, 429] width 52 height 26
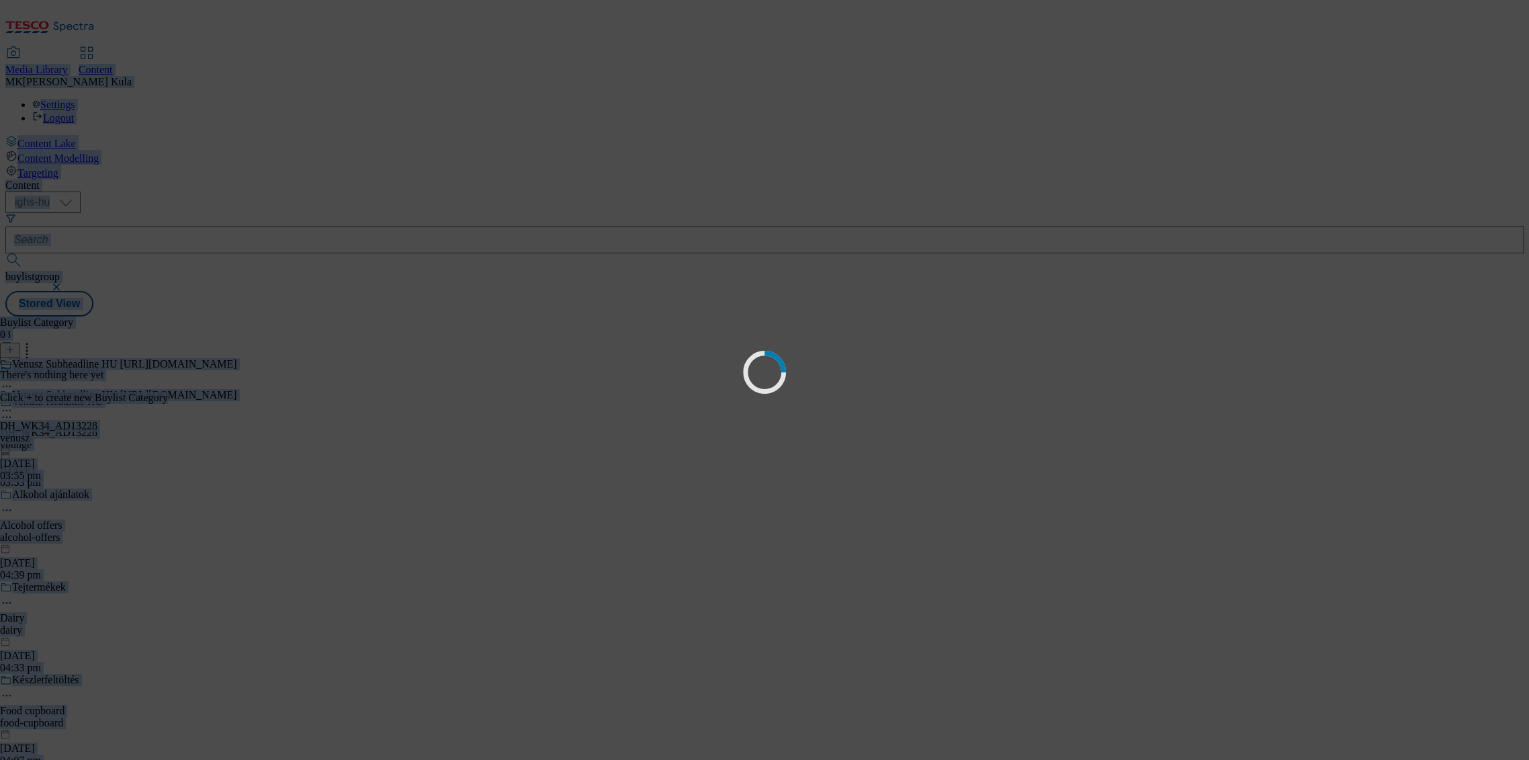
click at [1490, 528] on div "Loading" at bounding box center [764, 380] width 1529 height 760
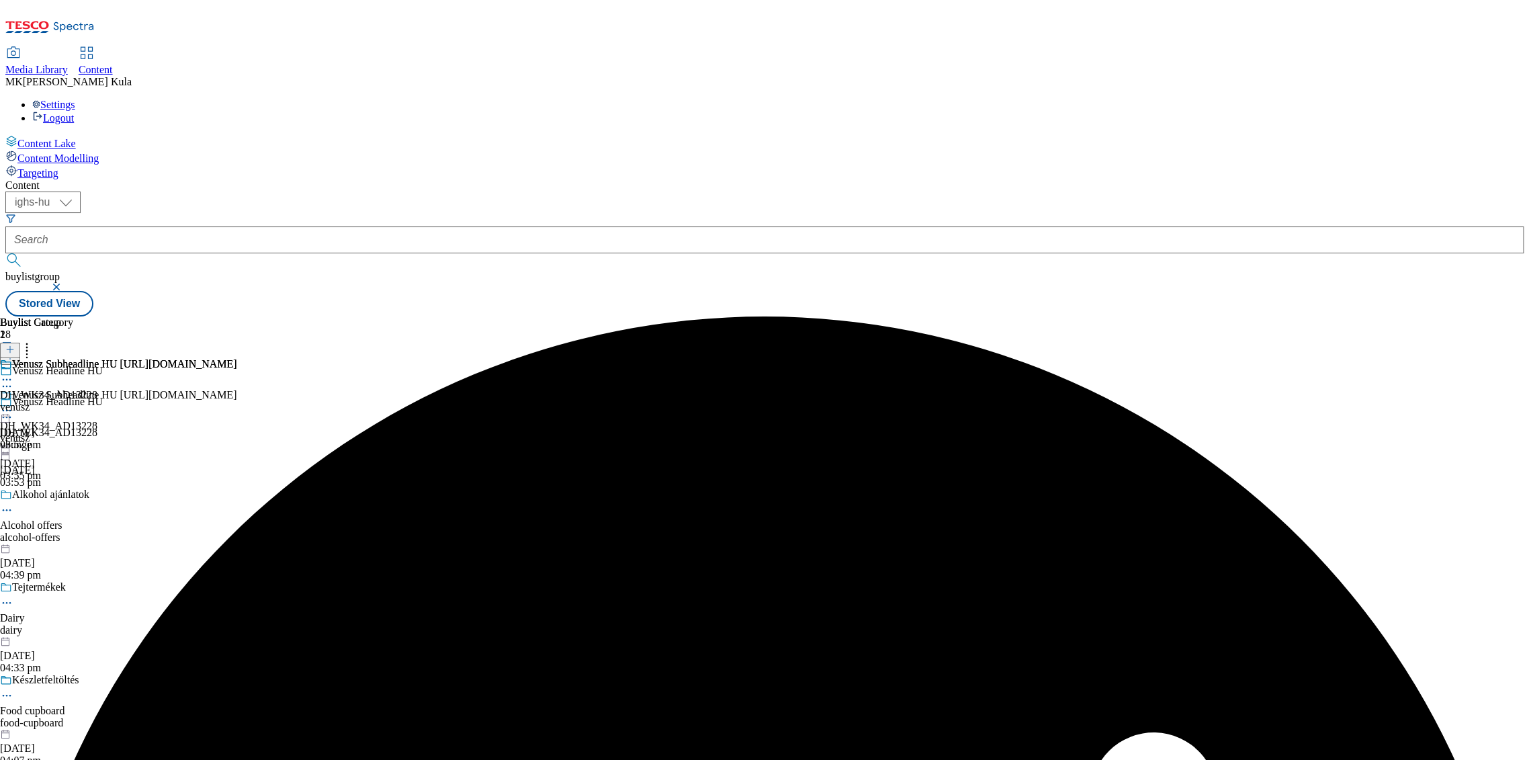
click at [237, 401] on div "venusz" at bounding box center [118, 407] width 237 height 12
click at [13, 404] on icon at bounding box center [6, 410] width 13 height 13
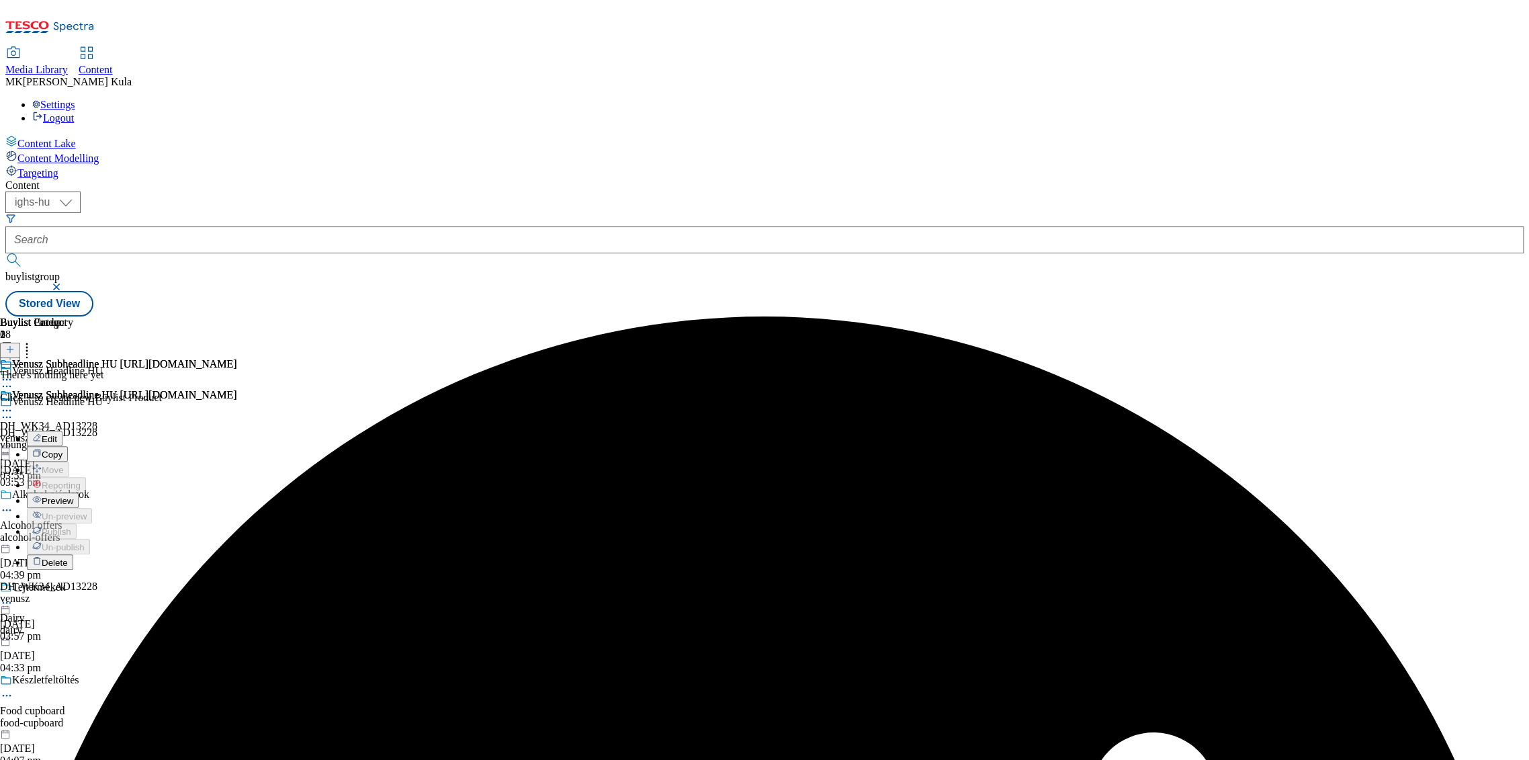
click at [15, 345] on icon at bounding box center [9, 349] width 9 height 9
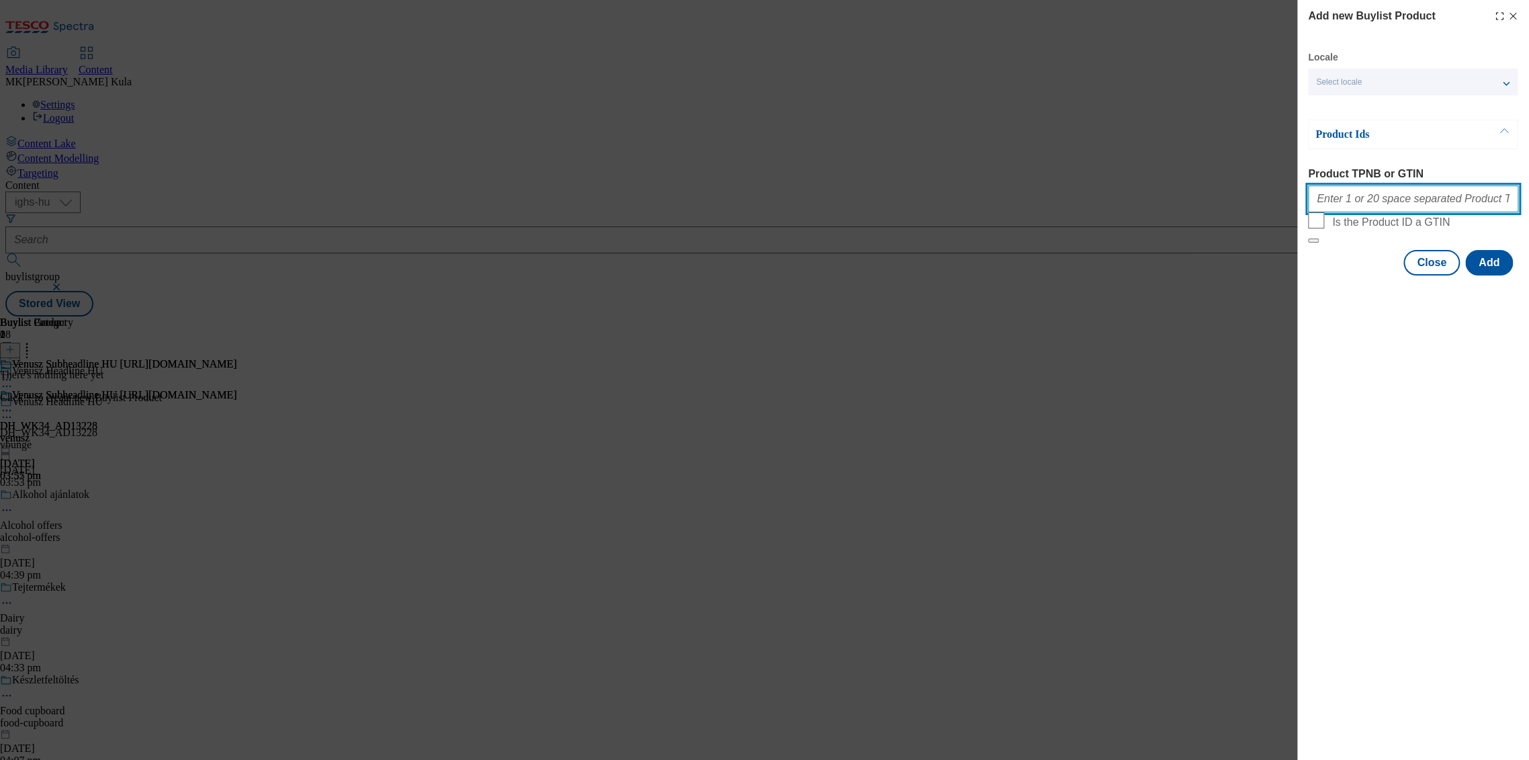
click at [1342, 200] on input "Product TPNB or GTIN" at bounding box center [1413, 198] width 210 height 27
paste input "2004003227837 2004008062839 2004020241559"
type input "2004003227837 2004008062839 2004020241559"
drag, startPoint x: 1504, startPoint y: 203, endPoint x: 1197, endPoint y: 212, distance: 307.7
click at [1197, 212] on div "Add new Buylist Product Locale Select locale Hungarian English Product Ids Prod…" at bounding box center [764, 380] width 1529 height 760
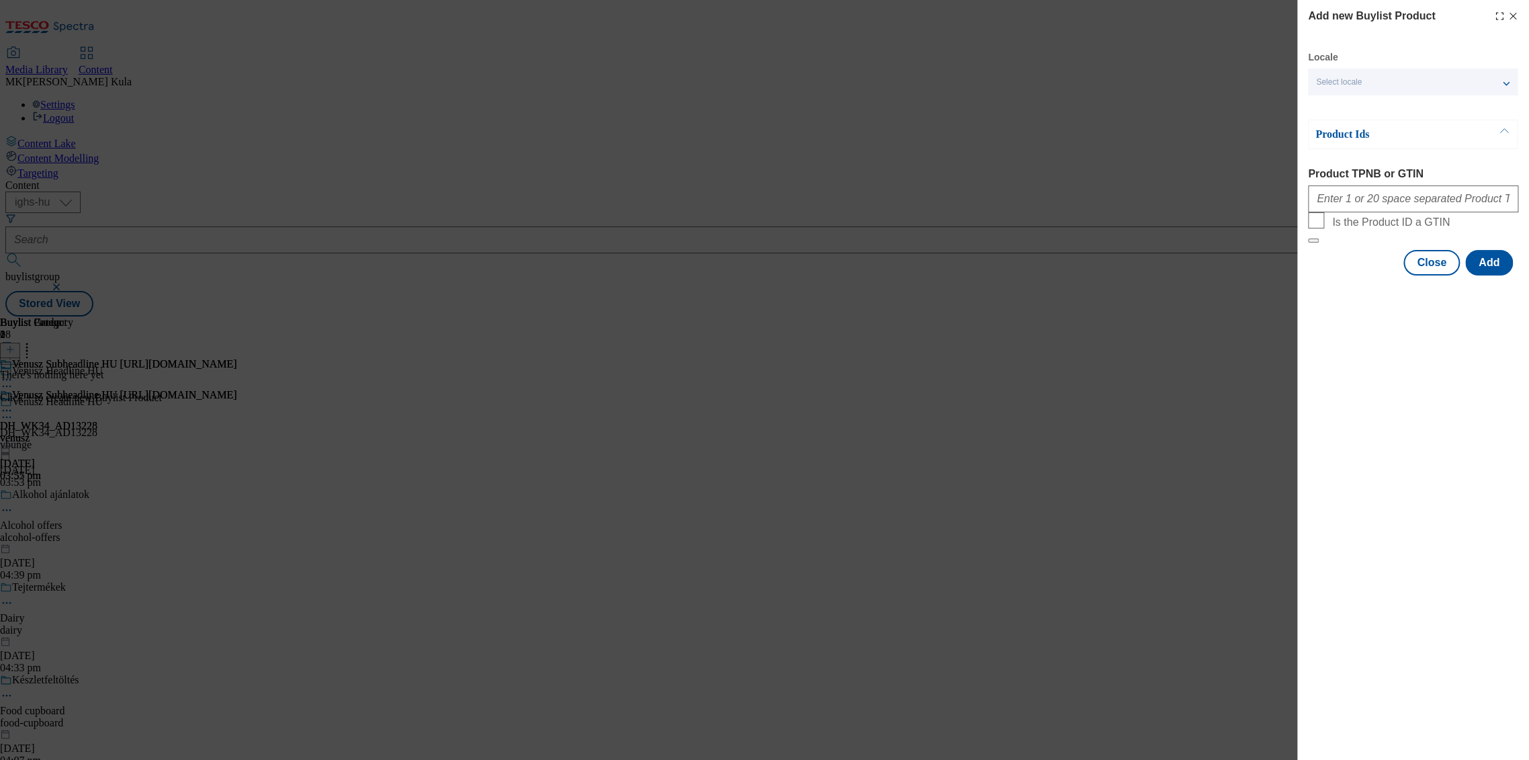
click at [1370, 84] on div "Select locale" at bounding box center [1413, 82] width 210 height 27
click at [1353, 136] on span "English" at bounding box center [1355, 136] width 31 height 7
click at [1332, 136] on input "English" at bounding box center [1324, 138] width 16 height 16
click at [1381, 458] on div "Add new Buylist Product Locale 2 locales selected Hungarian English Product Ids…" at bounding box center [1413, 380] width 232 height 760
drag, startPoint x: 1335, startPoint y: 203, endPoint x: 1349, endPoint y: 202, distance: 13.5
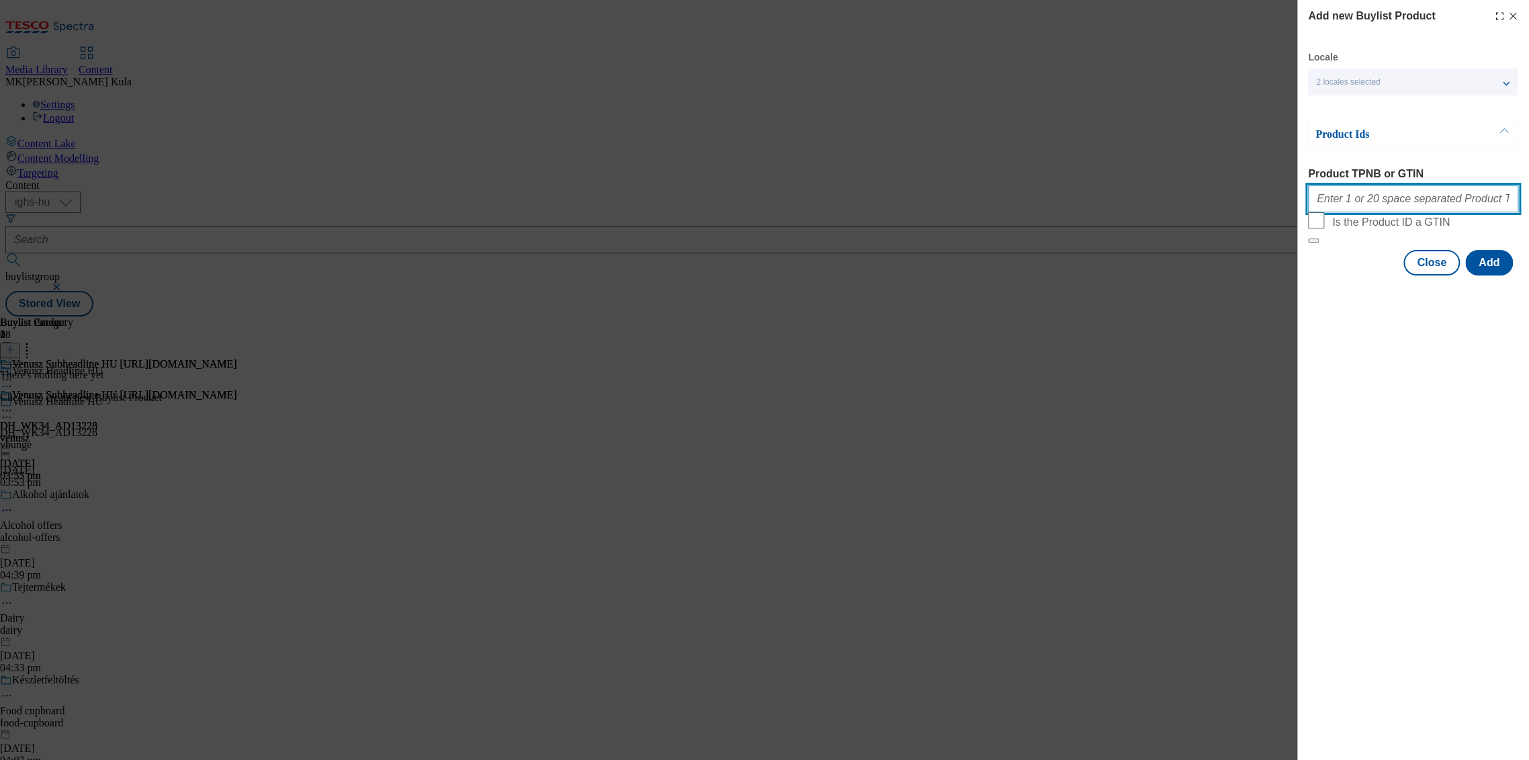
click at [1335, 203] on input "Product TPNB or GTIN" at bounding box center [1413, 198] width 210 height 27
paste input "203227837 208062839 220241559"
type input "203227837 208062839 220241559"
click at [1418, 447] on div "Add new Buylist Product Locale 2 locales selected Hungarian English Product Ids…" at bounding box center [1413, 380] width 232 height 760
click at [1494, 275] on button "Add" at bounding box center [1489, 263] width 48 height 26
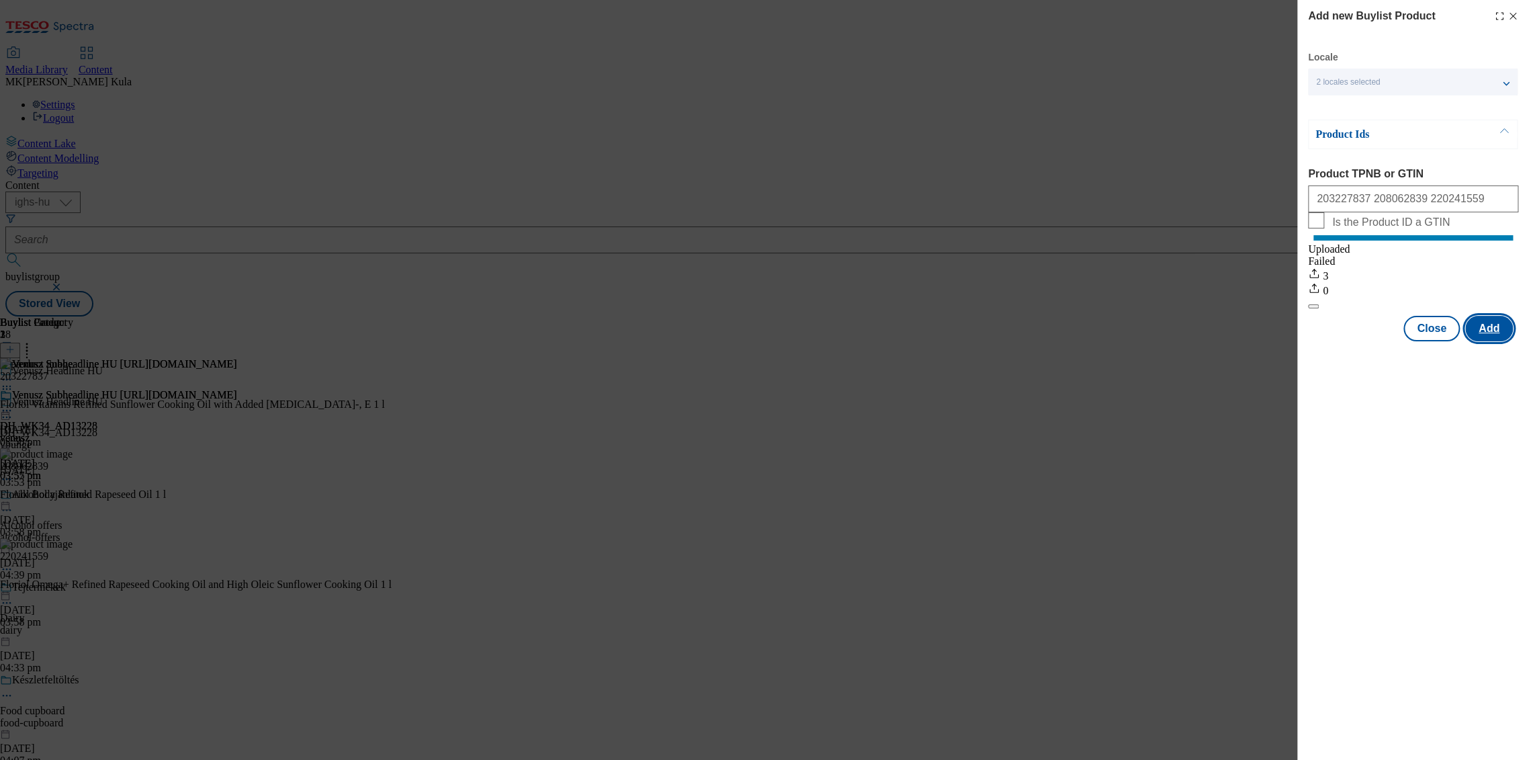
click at [1490, 341] on button "Add" at bounding box center [1489, 329] width 48 height 26
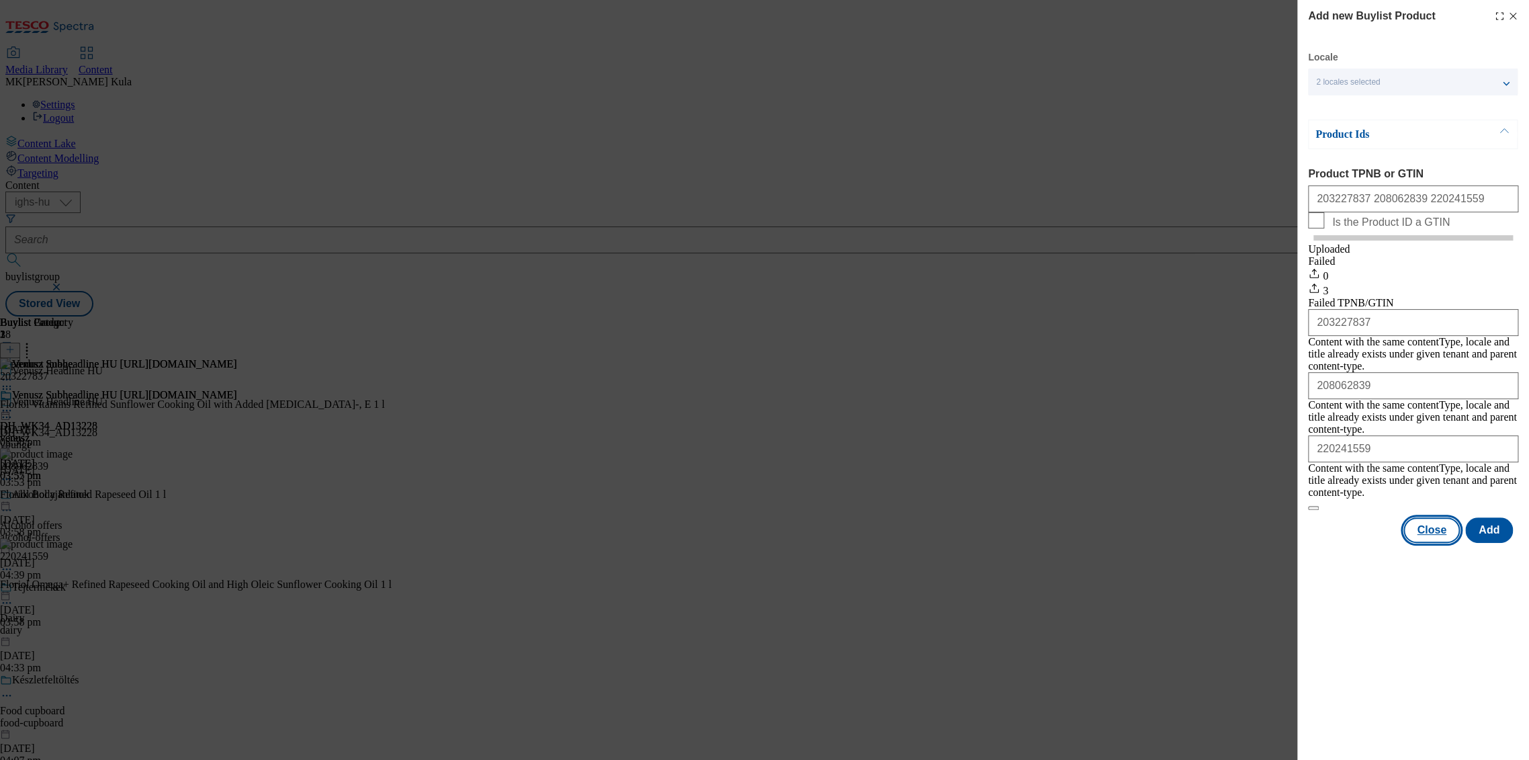
click at [1443, 521] on button "Close" at bounding box center [1431, 530] width 56 height 26
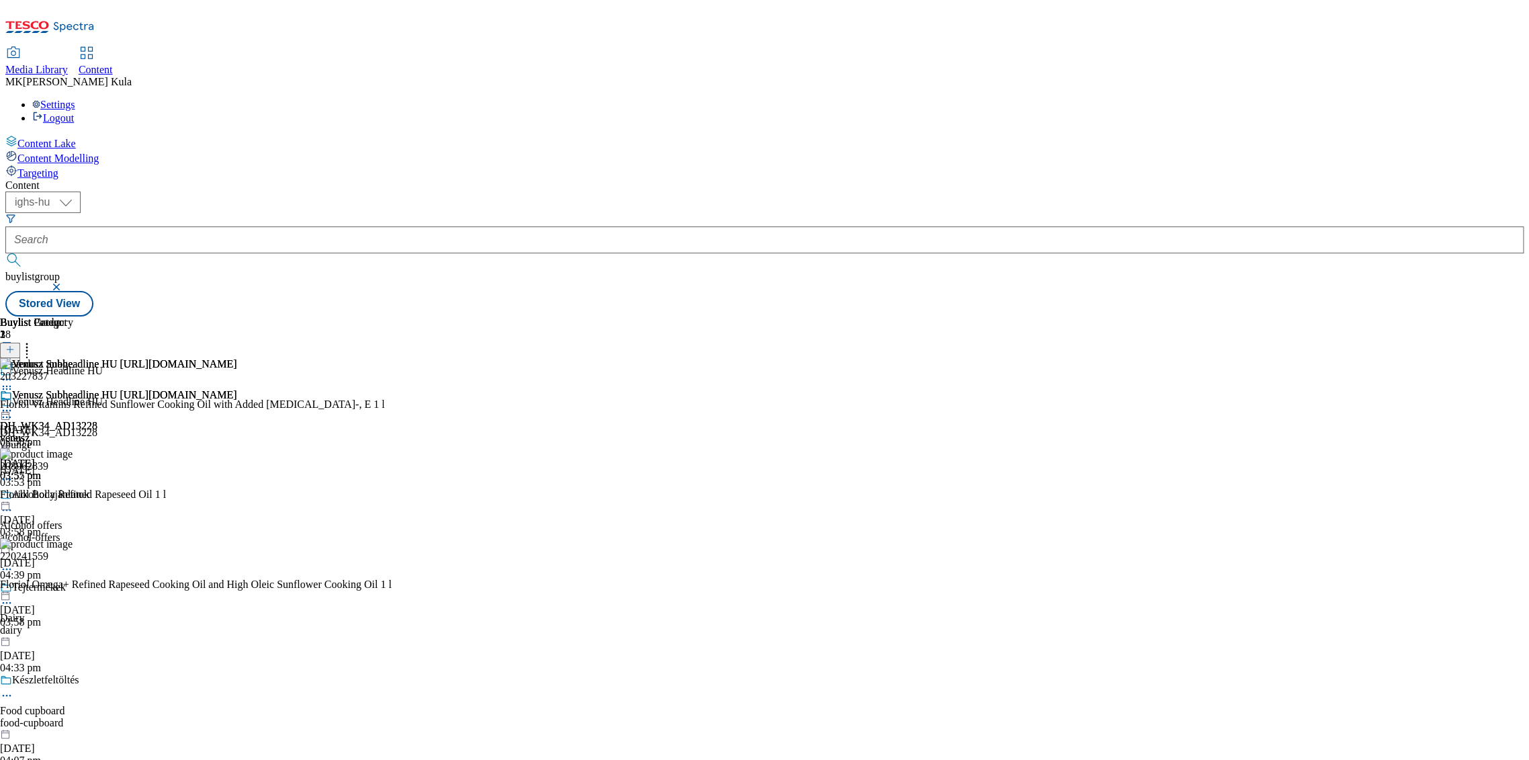
click at [13, 404] on icon at bounding box center [6, 410] width 13 height 13
click at [73, 496] on span "Preview" at bounding box center [58, 501] width 32 height 10
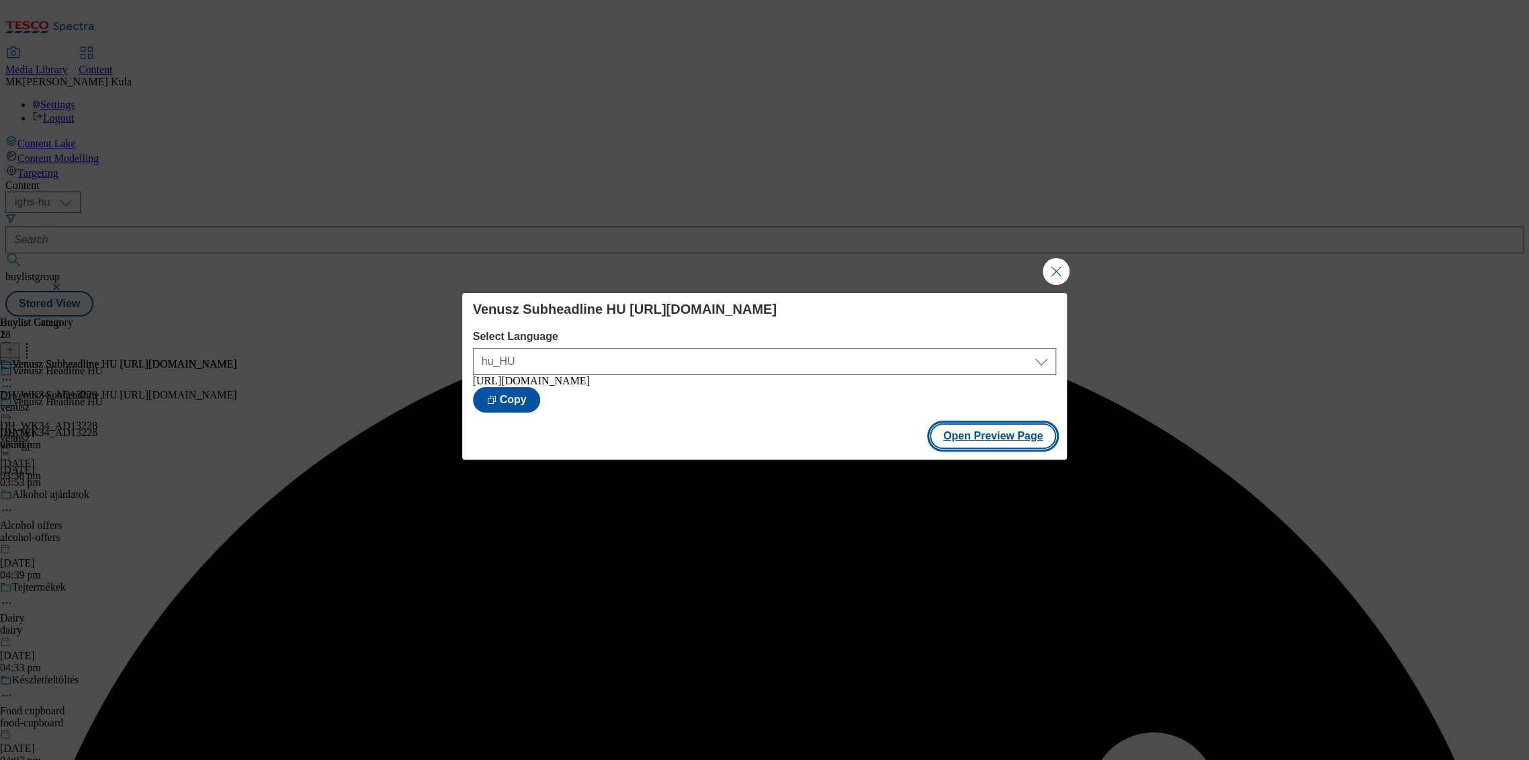
click at [996, 449] on button "Open Preview Page" at bounding box center [992, 436] width 127 height 26
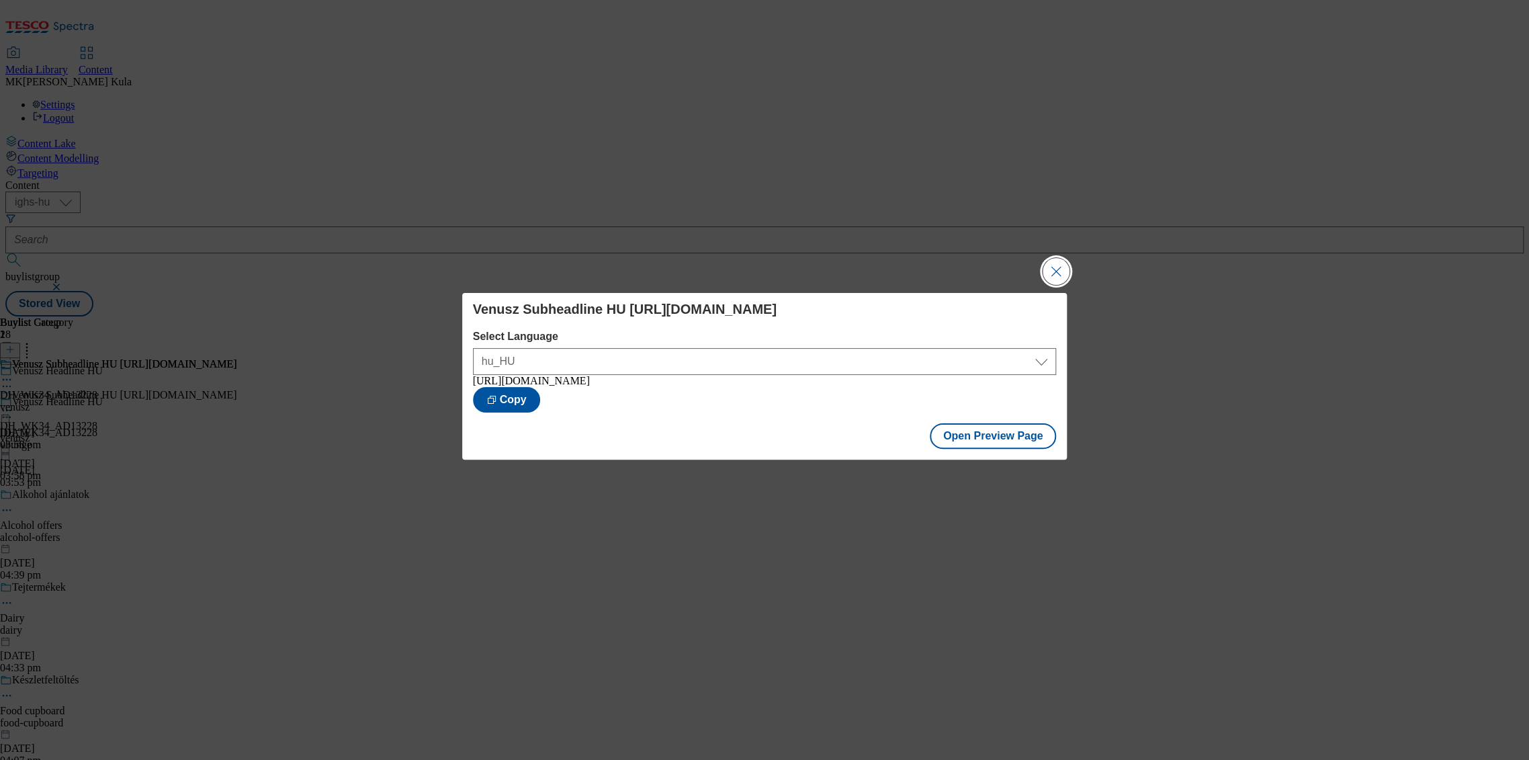
click at [1051, 273] on button "Close Modal" at bounding box center [1055, 271] width 27 height 27
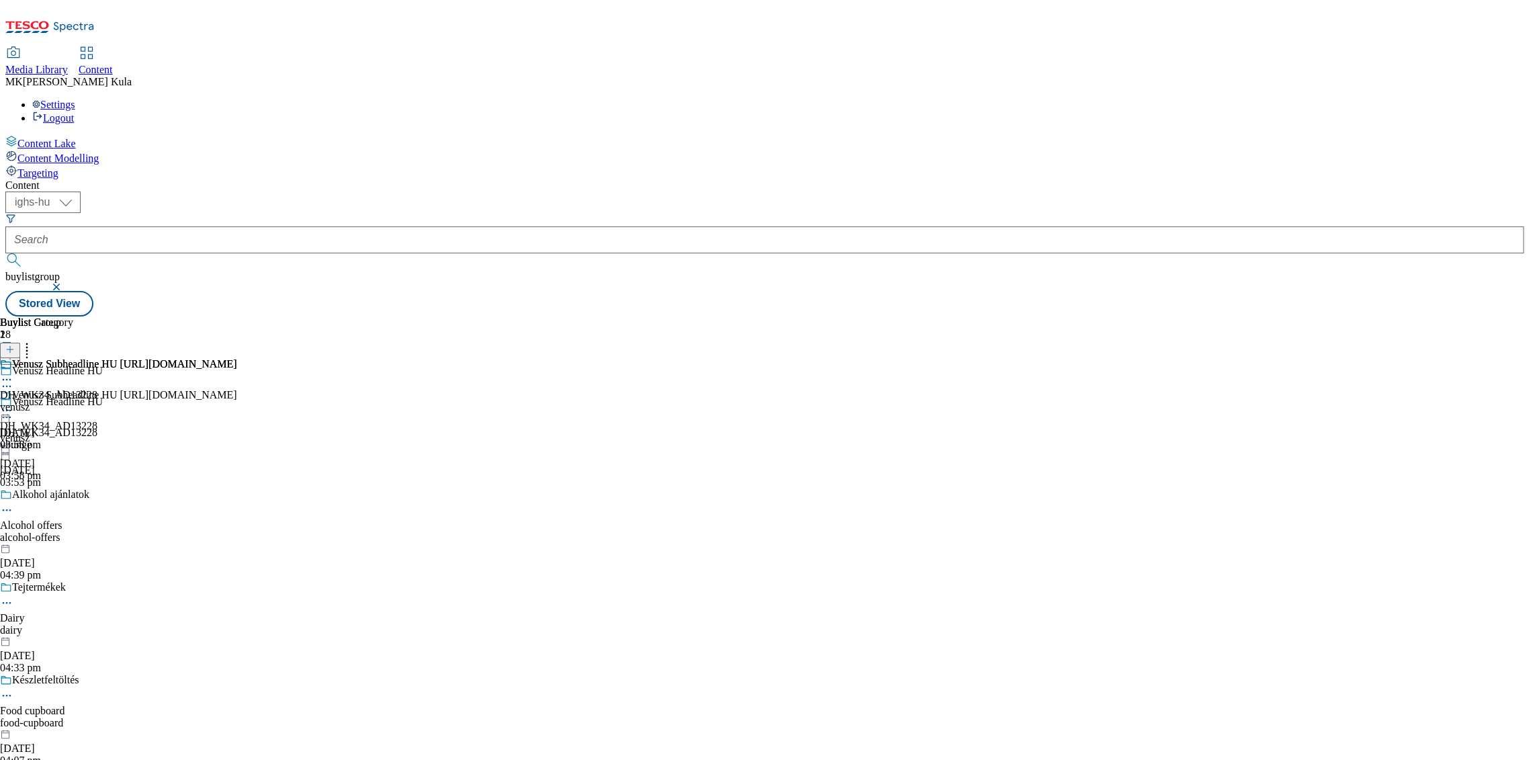
click at [13, 404] on icon at bounding box center [6, 410] width 13 height 13
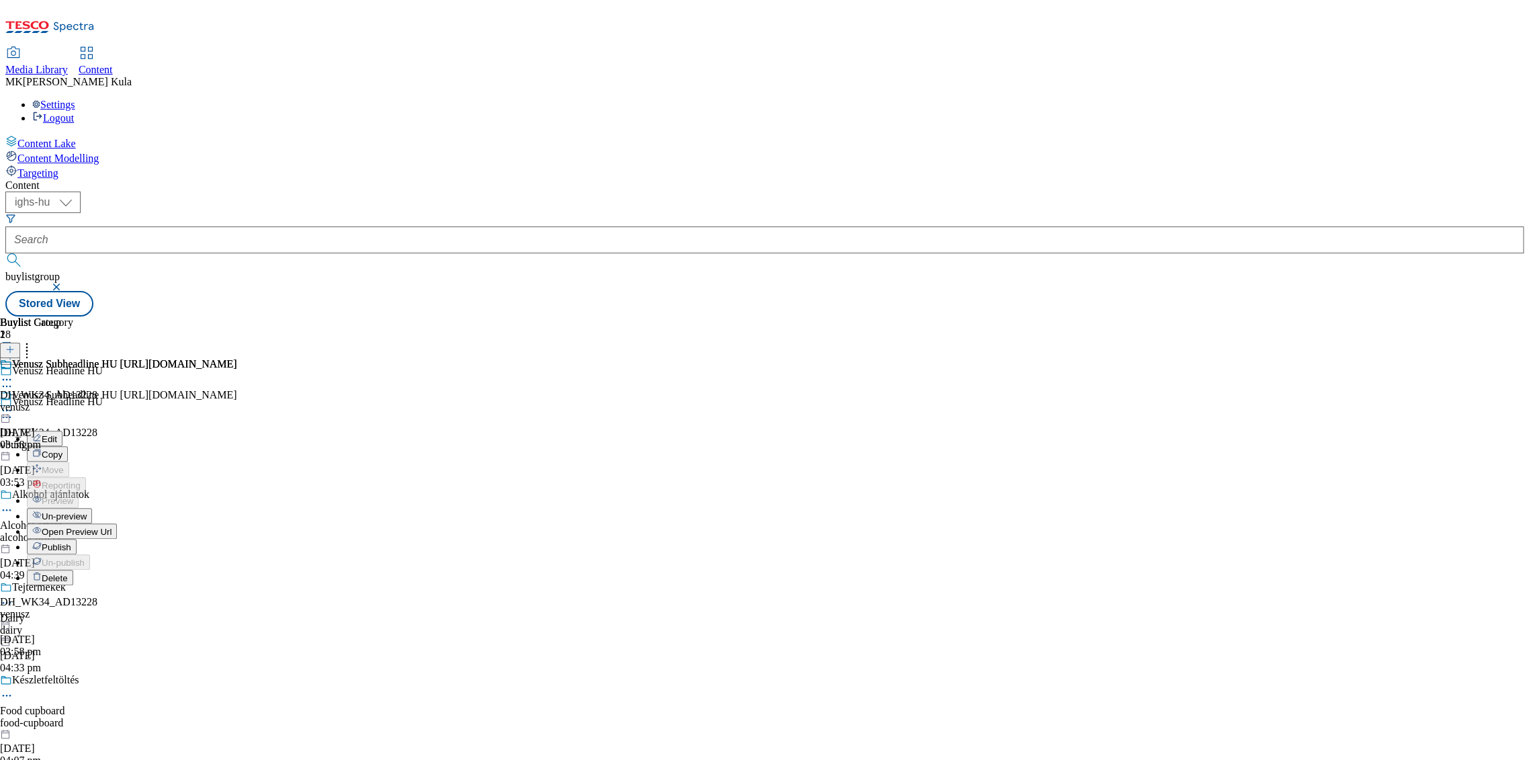
click at [87, 511] on span "Un-preview" at bounding box center [64, 516] width 45 height 10
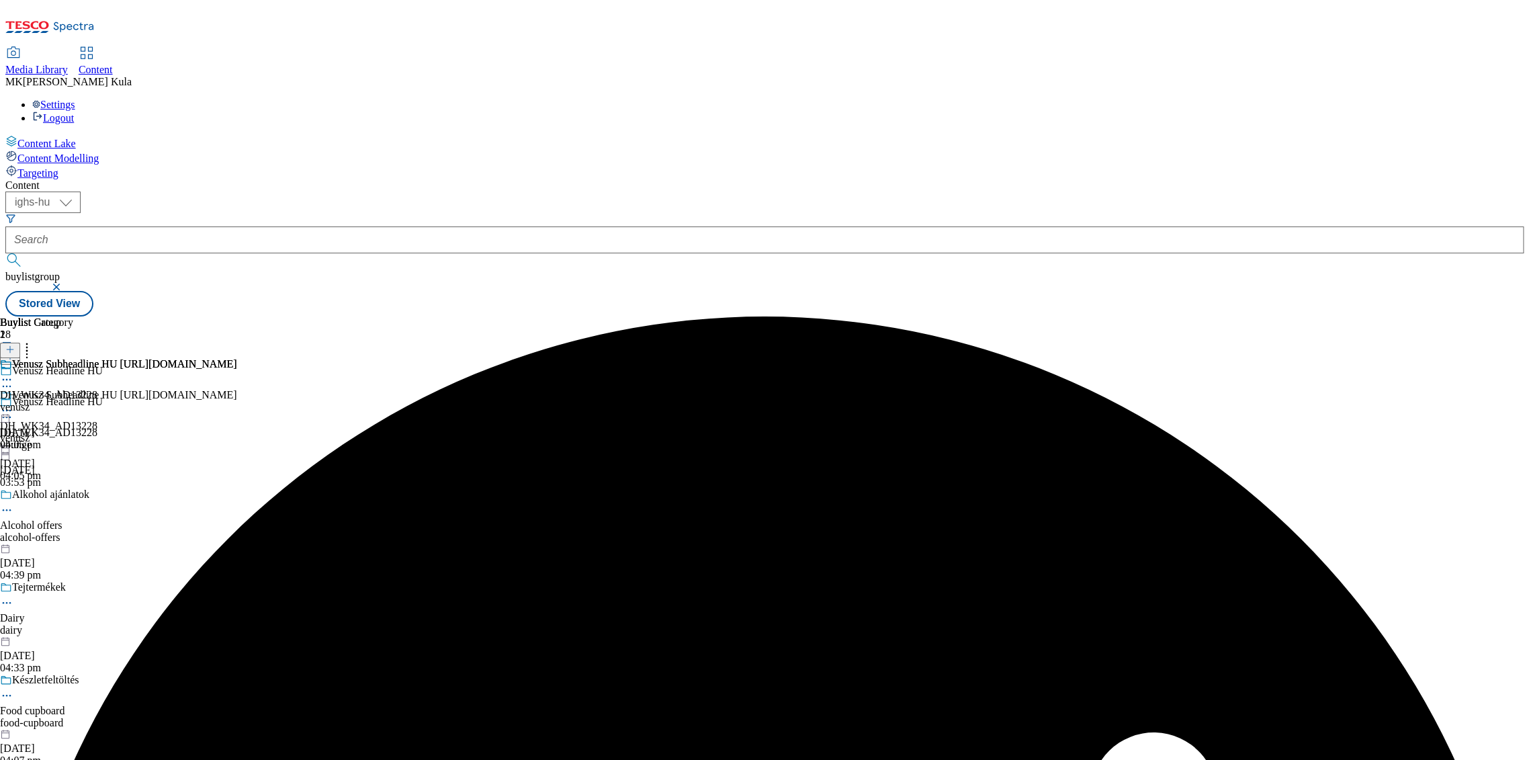
click at [13, 404] on icon at bounding box center [6, 410] width 13 height 13
click at [62, 430] on button "Edit" at bounding box center [45, 437] width 36 height 15
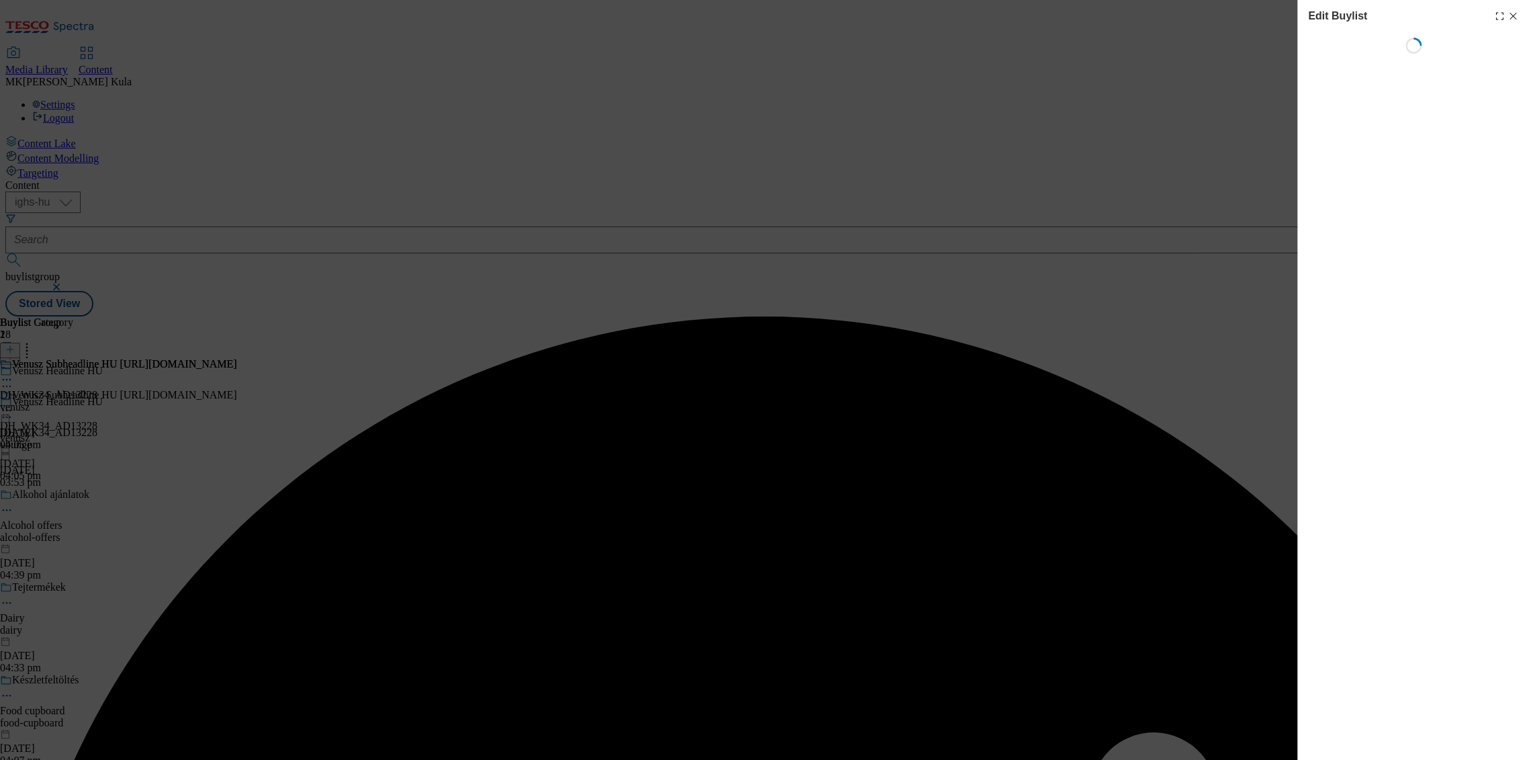
select select "evergreen"
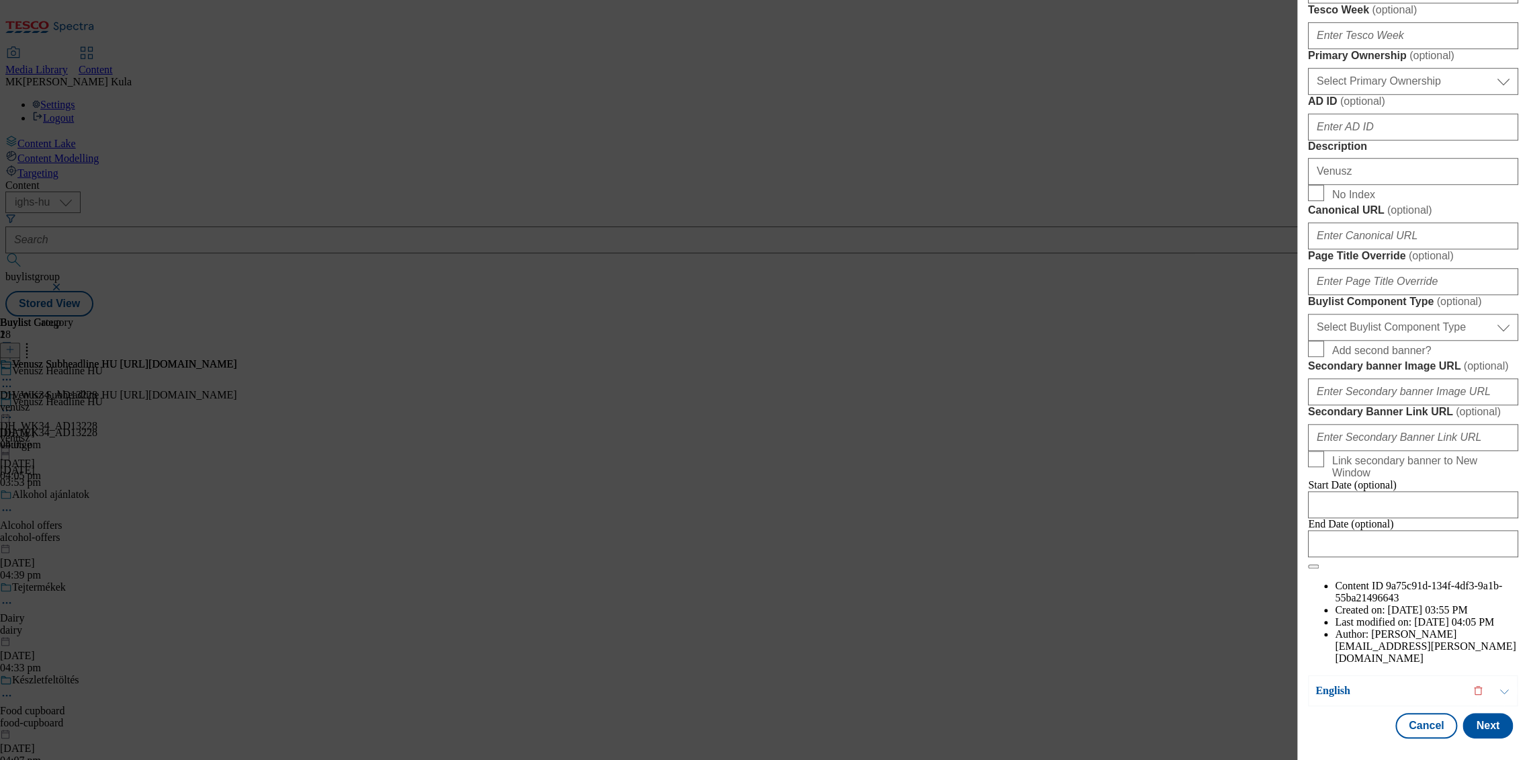
scroll to position [895, 0]
click at [1452, 340] on select "Select Buylist Component Type Banner Competition Header Meal" at bounding box center [1413, 327] width 210 height 27
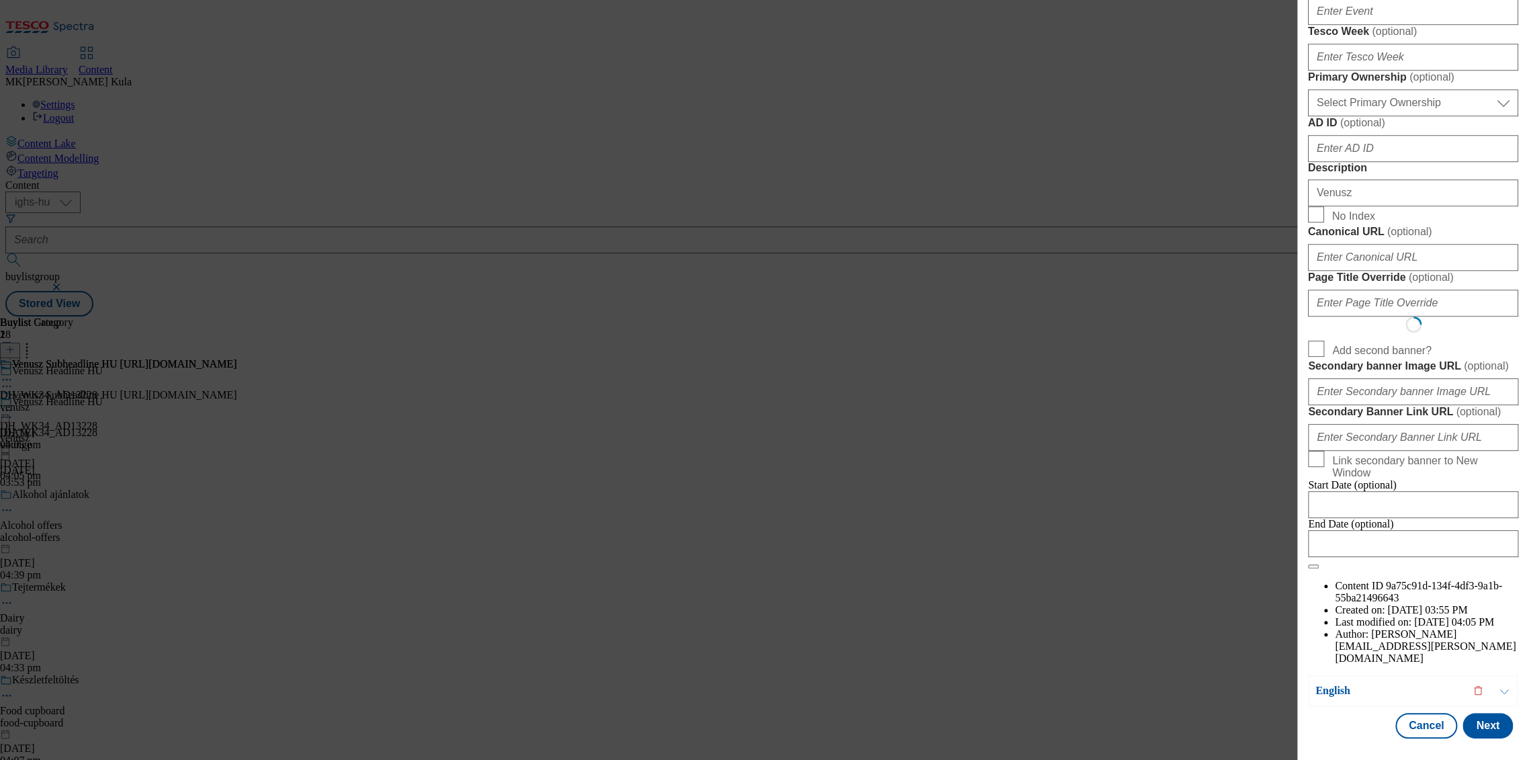
scroll to position [0, 0]
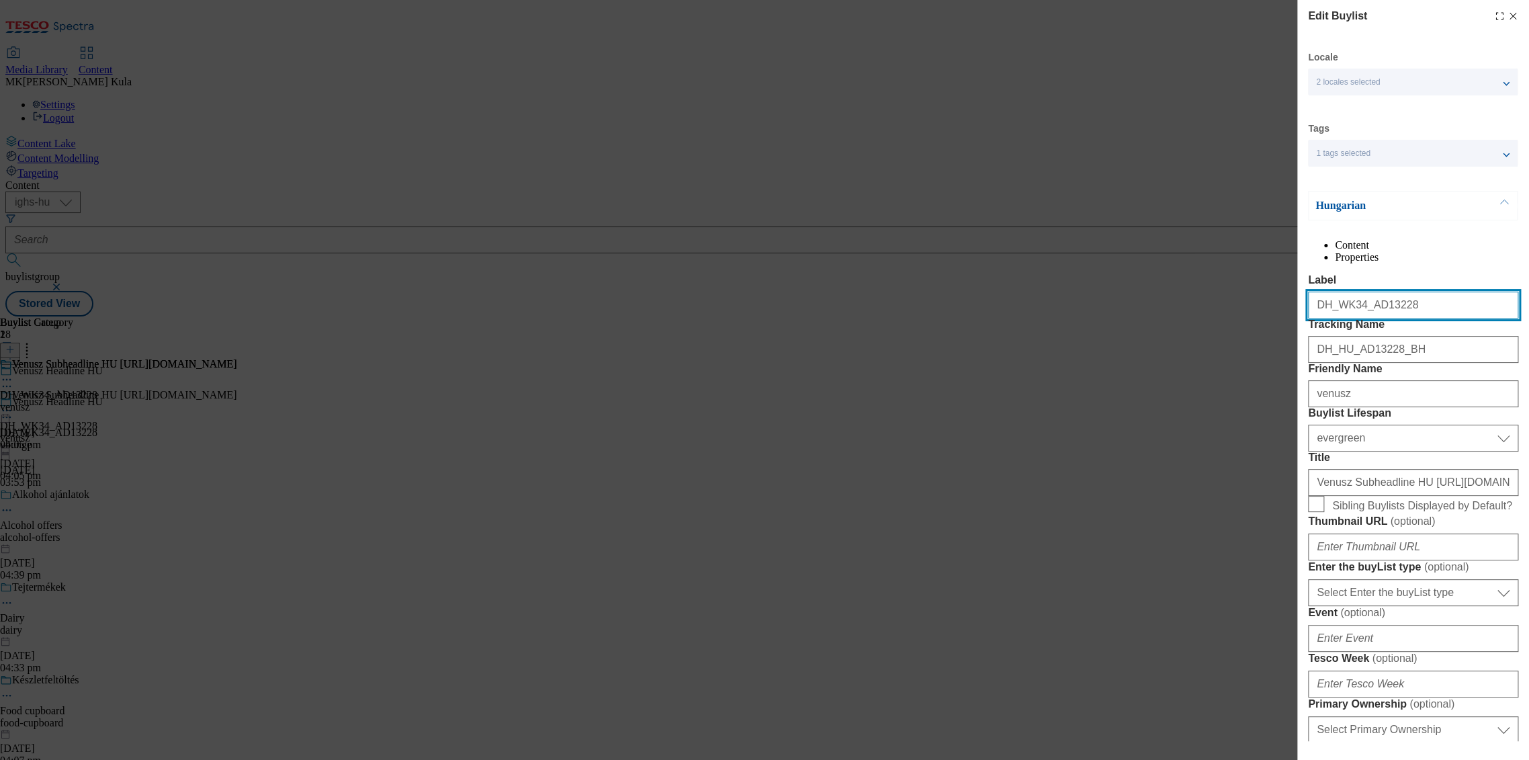
select select "Banner"
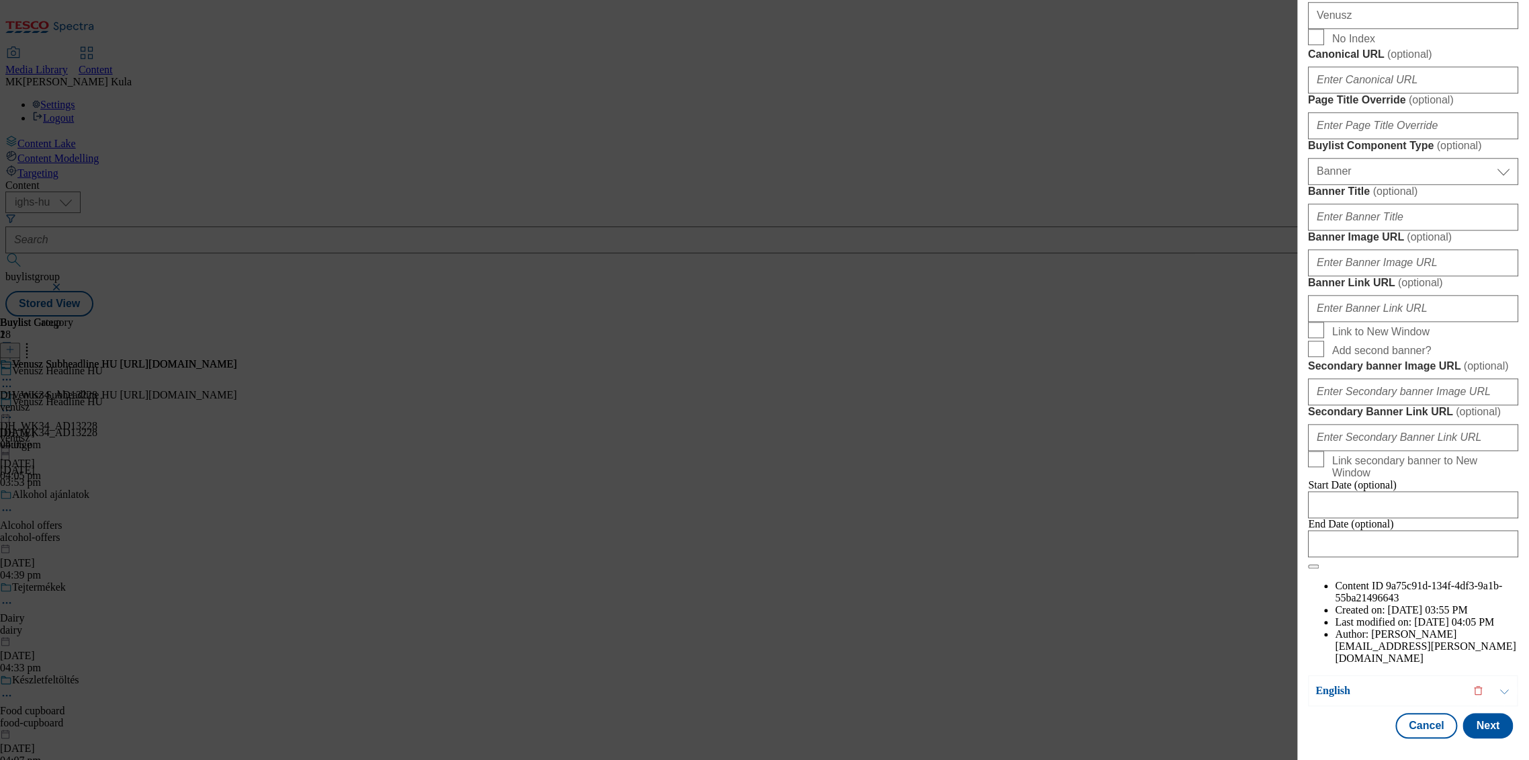
scroll to position [1044, 0]
drag, startPoint x: 1408, startPoint y: 436, endPoint x: 1471, endPoint y: 447, distance: 63.4
click at [1409, 276] on input "Banner Image URL ( optional )" at bounding box center [1413, 262] width 210 height 27
paste input "https://digitalcontent.api.tesco.com/v2/media/ighs-ce-mktg/1b6a63a9-57db-4b43-a…"
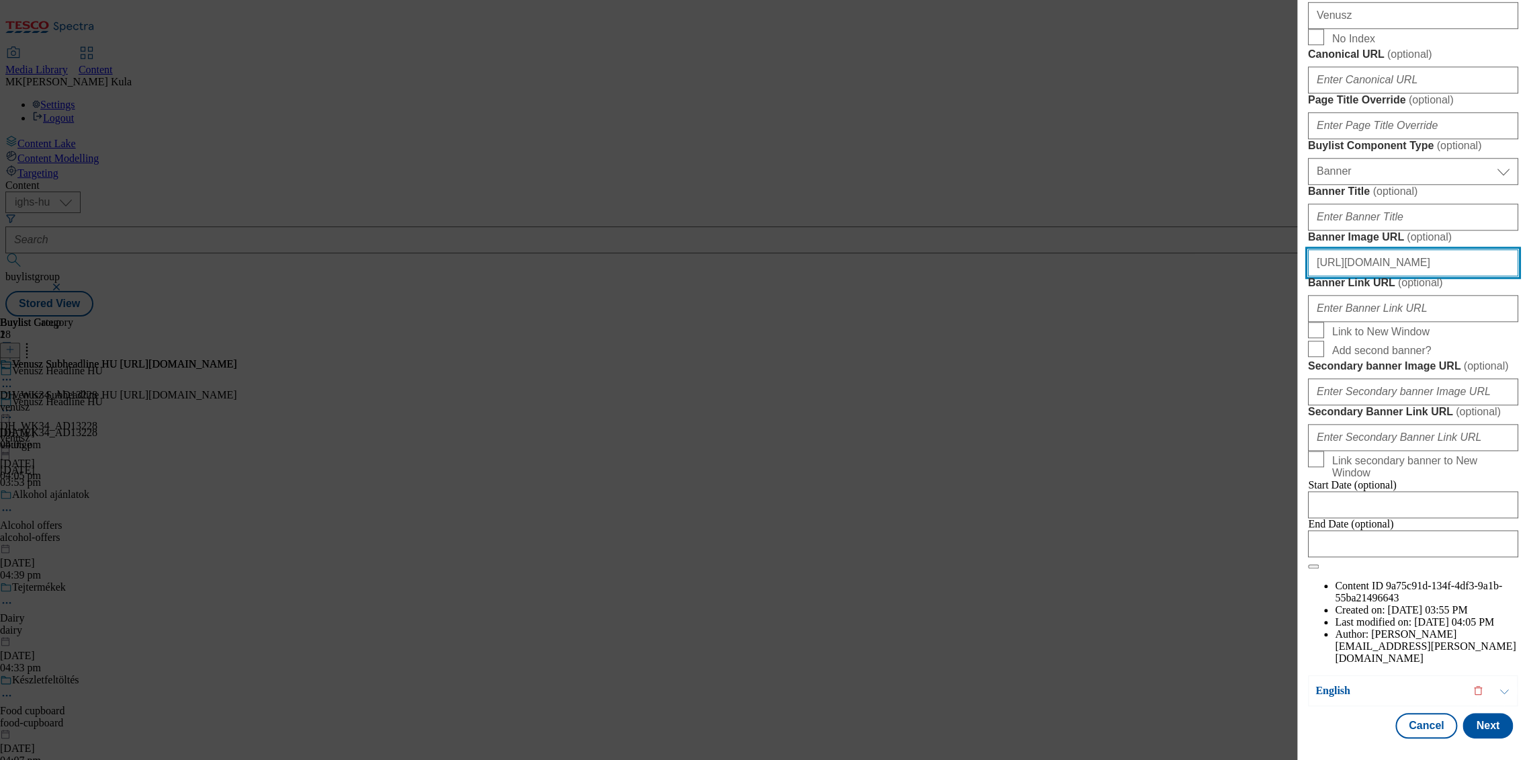
type input "https://digitalcontent.api.tesco.com/v2/media/ighs-ce-mktg/1b6a63a9-57db-4b43-a…"
click at [1388, 338] on span "Link to New Window" at bounding box center [1380, 332] width 97 height 12
click at [1324, 338] on input "Link to New Window" at bounding box center [1316, 330] width 16 height 16
checkbox input "true"
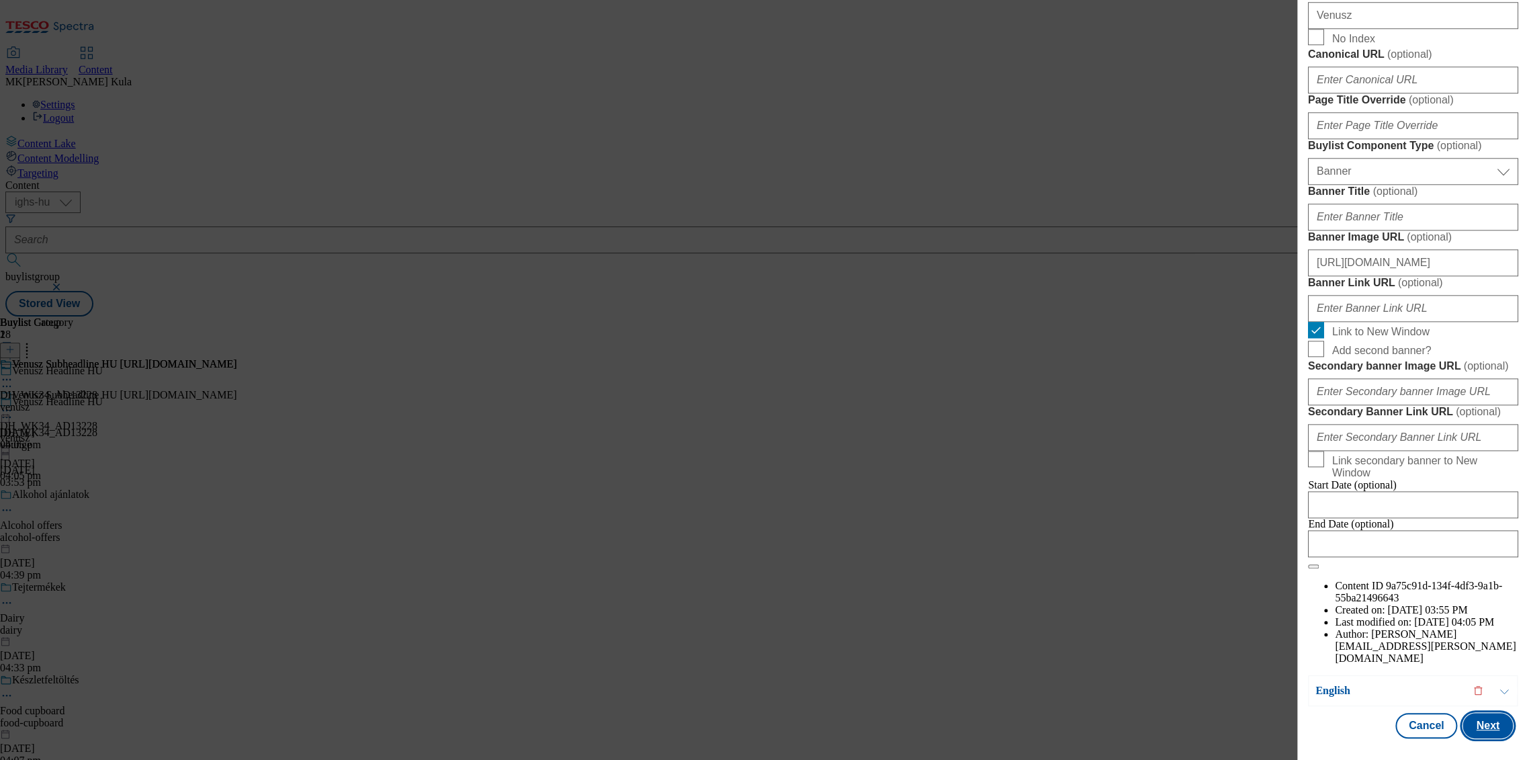
click at [1477, 720] on button "Next" at bounding box center [1487, 726] width 50 height 26
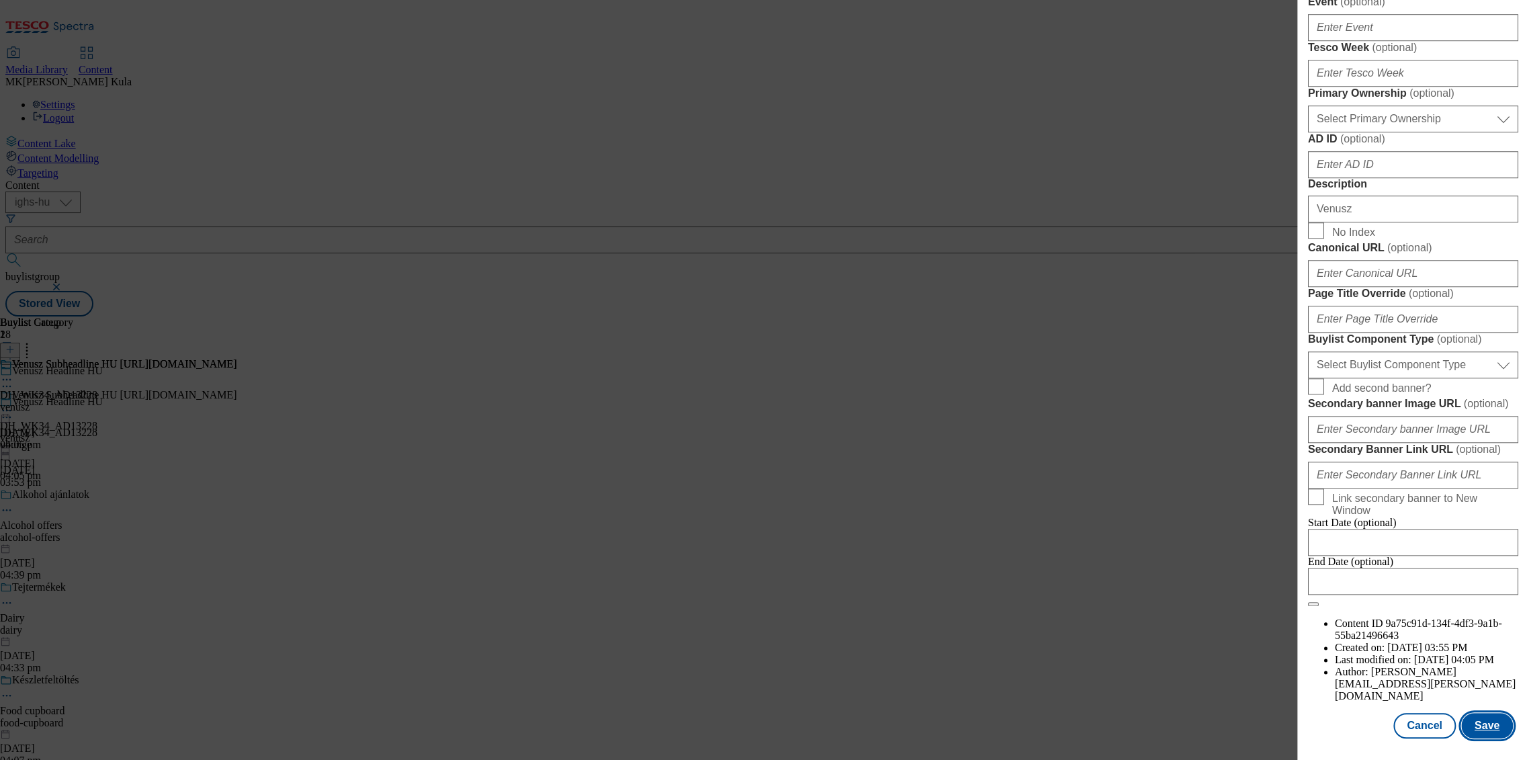
scroll to position [1068, 0]
click at [1479, 719] on button "Save" at bounding box center [1487, 726] width 52 height 26
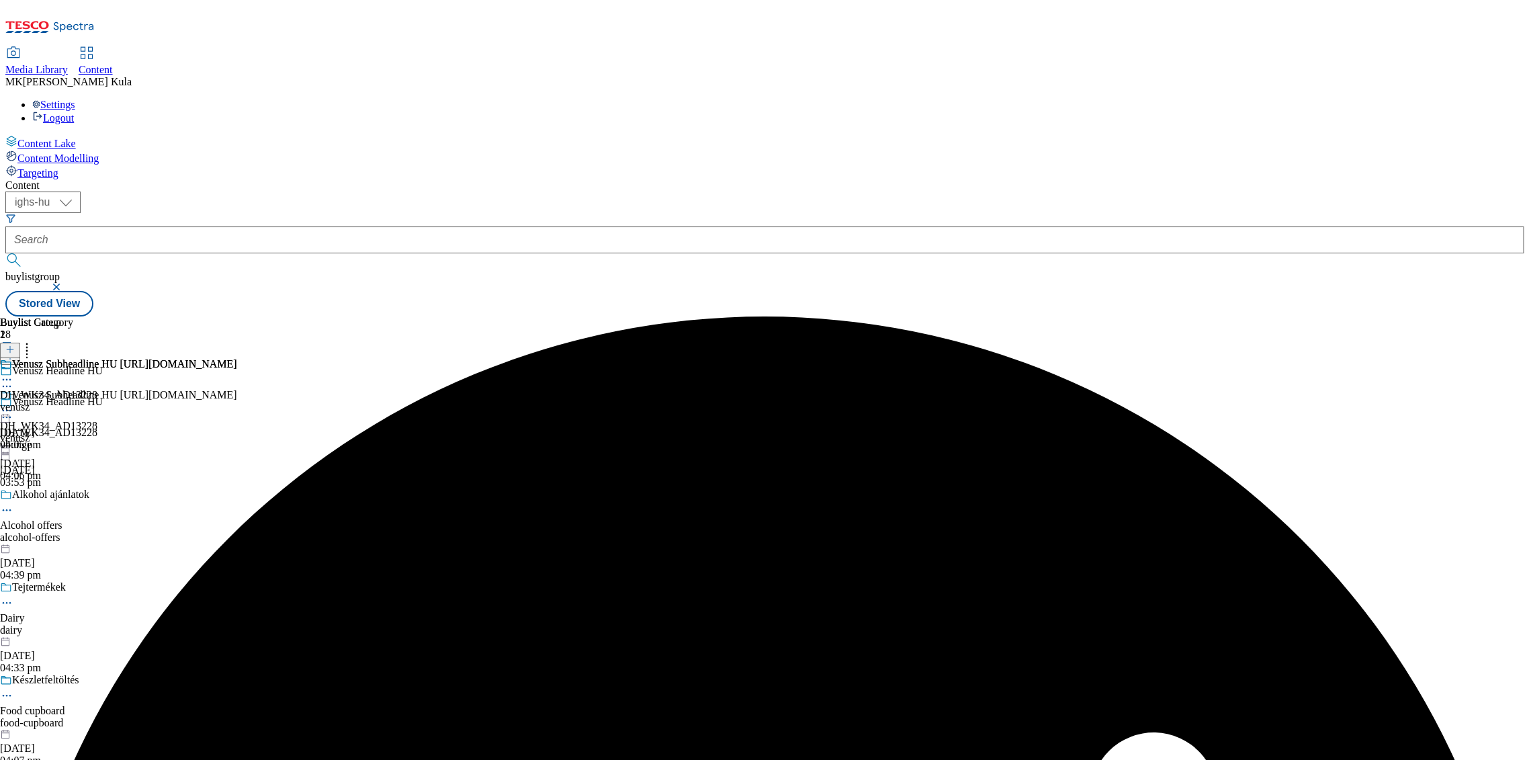
click at [13, 404] on icon at bounding box center [6, 410] width 13 height 13
click at [79, 492] on button "Preview" at bounding box center [53, 499] width 52 height 15
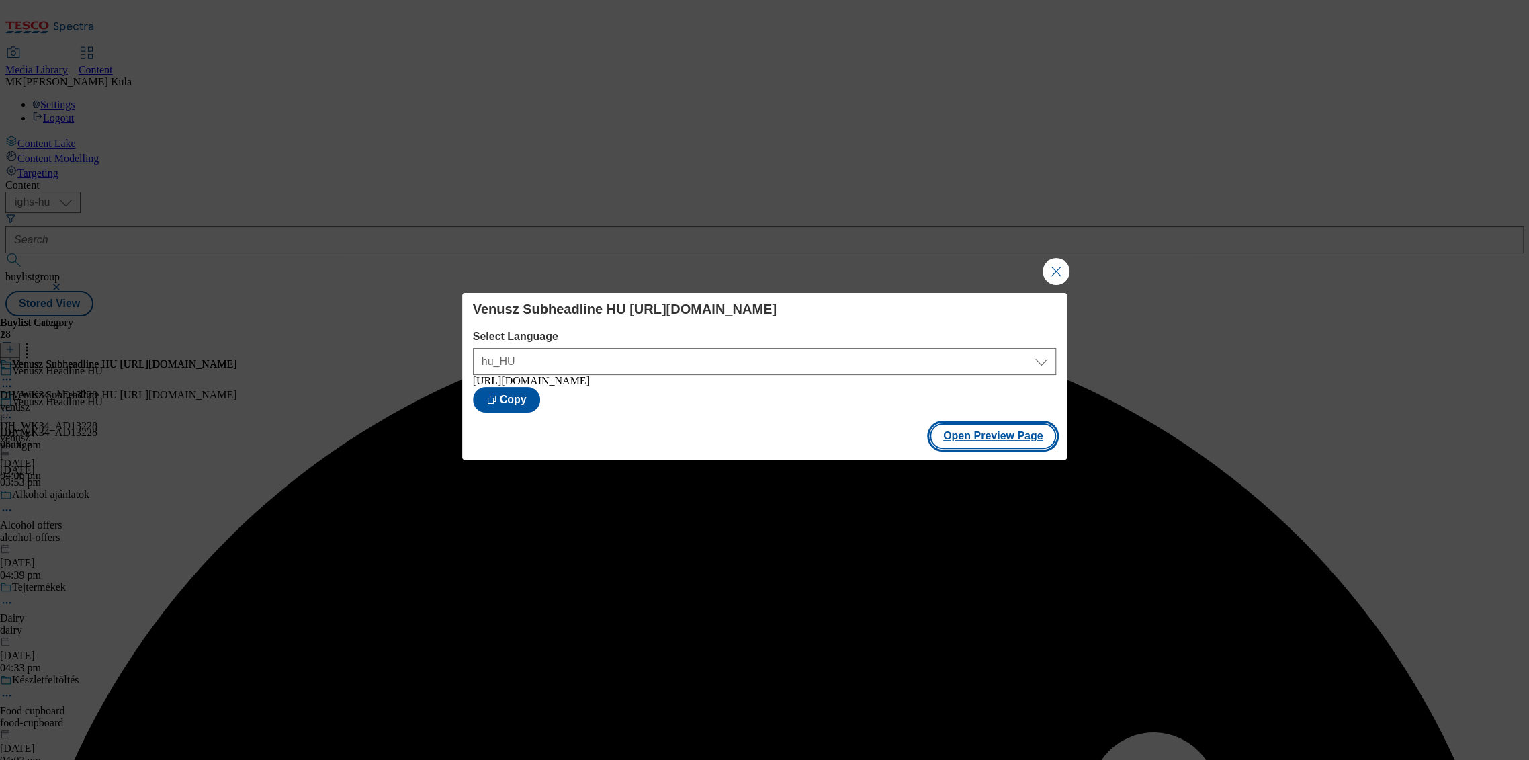
click at [1005, 446] on button "Open Preview Page" at bounding box center [992, 436] width 127 height 26
drag, startPoint x: 1060, startPoint y: 265, endPoint x: 954, endPoint y: 261, distance: 105.5
click at [1058, 265] on button "Close Modal" at bounding box center [1055, 271] width 27 height 27
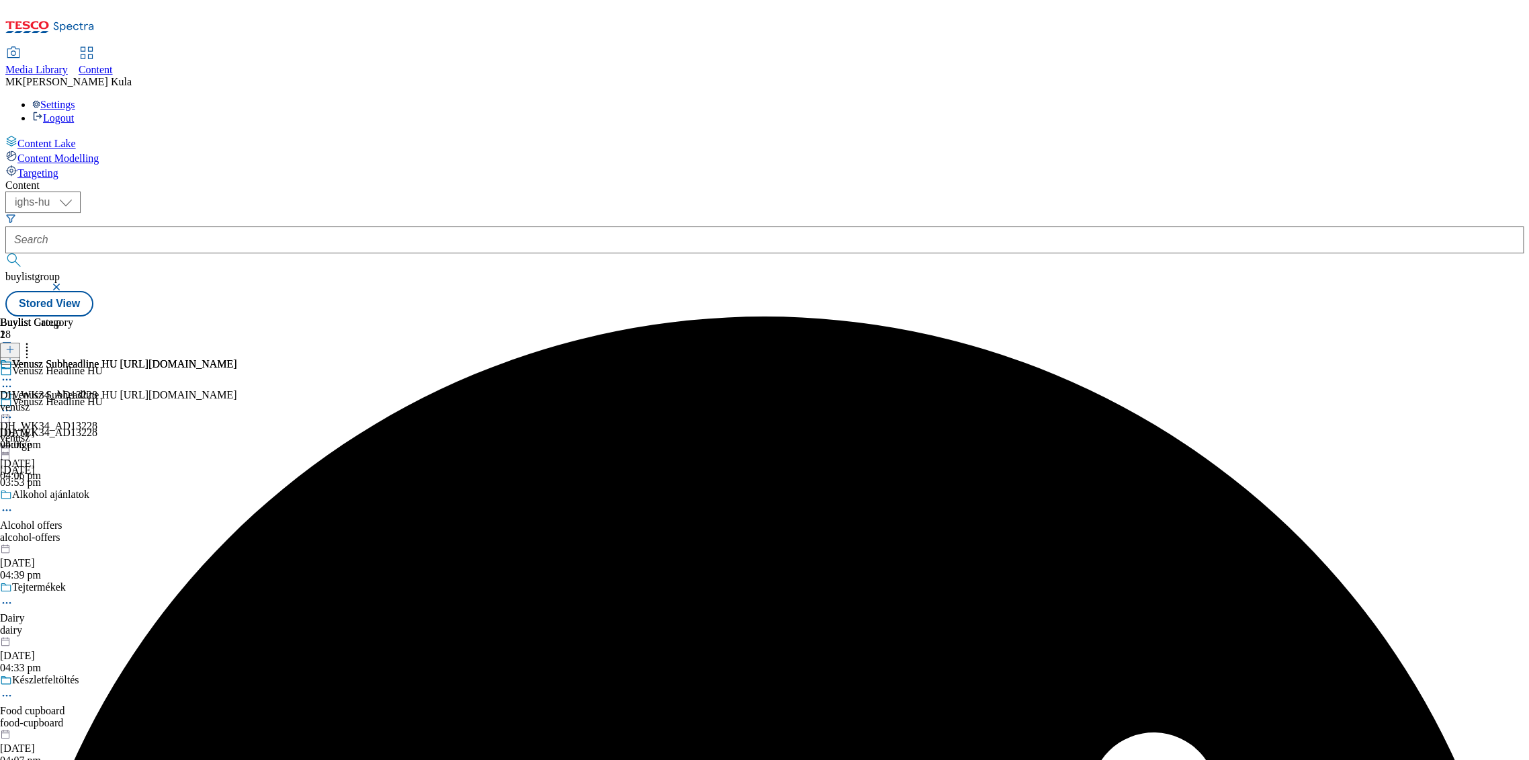
click at [13, 404] on icon at bounding box center [6, 410] width 13 height 13
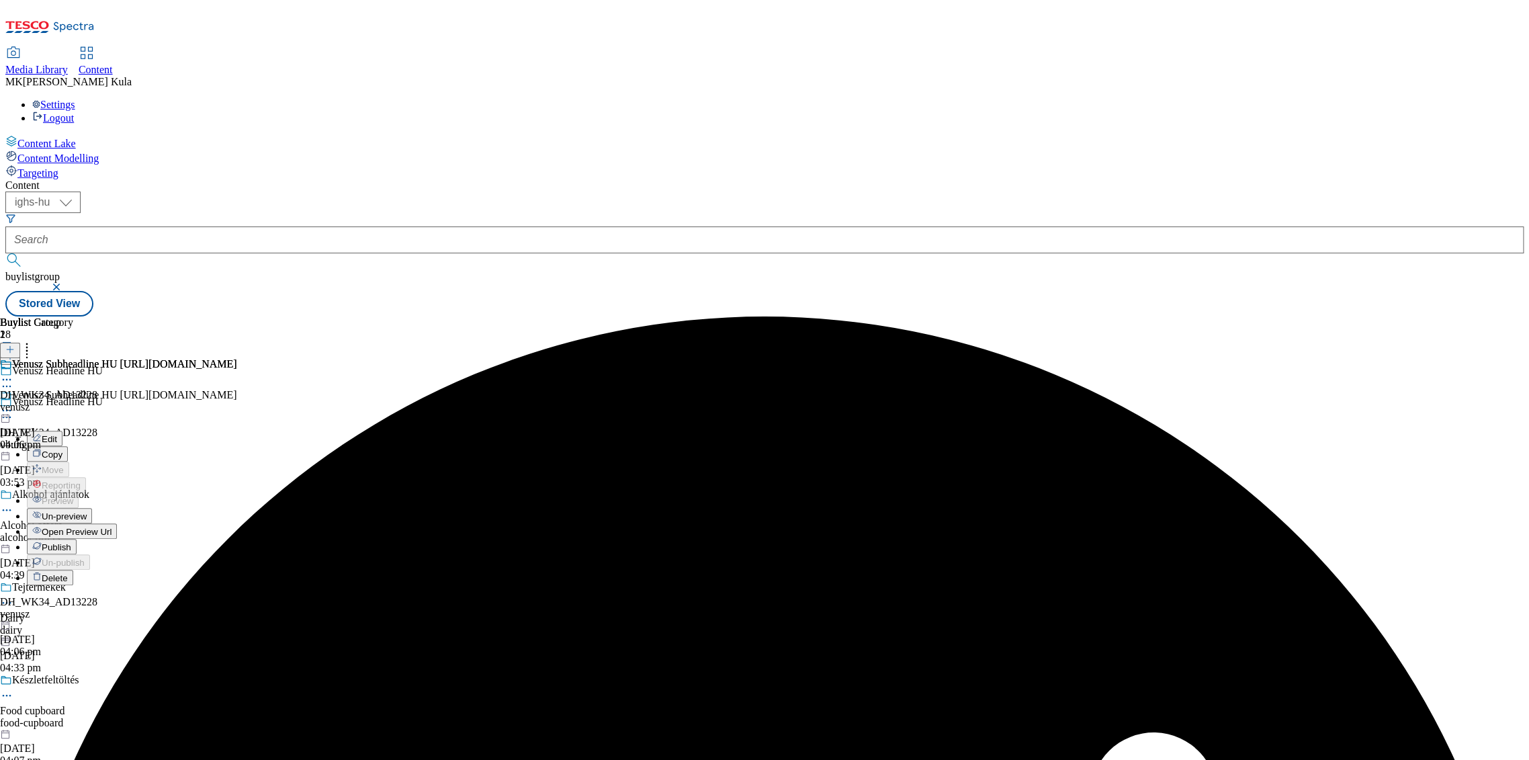
click at [71, 542] on span "Publish" at bounding box center [57, 547] width 30 height 10
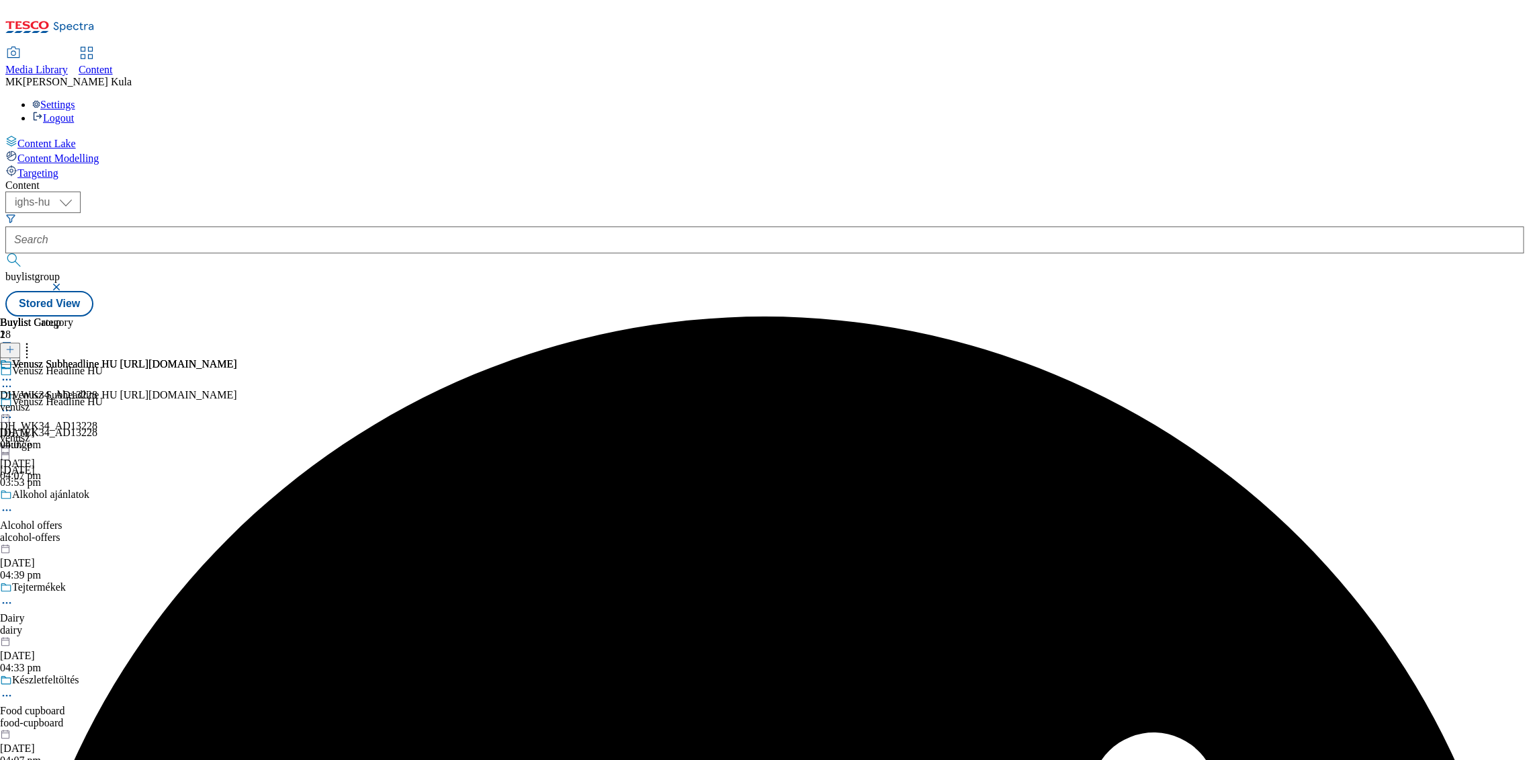
click at [237, 404] on div at bounding box center [118, 412] width 237 height 16
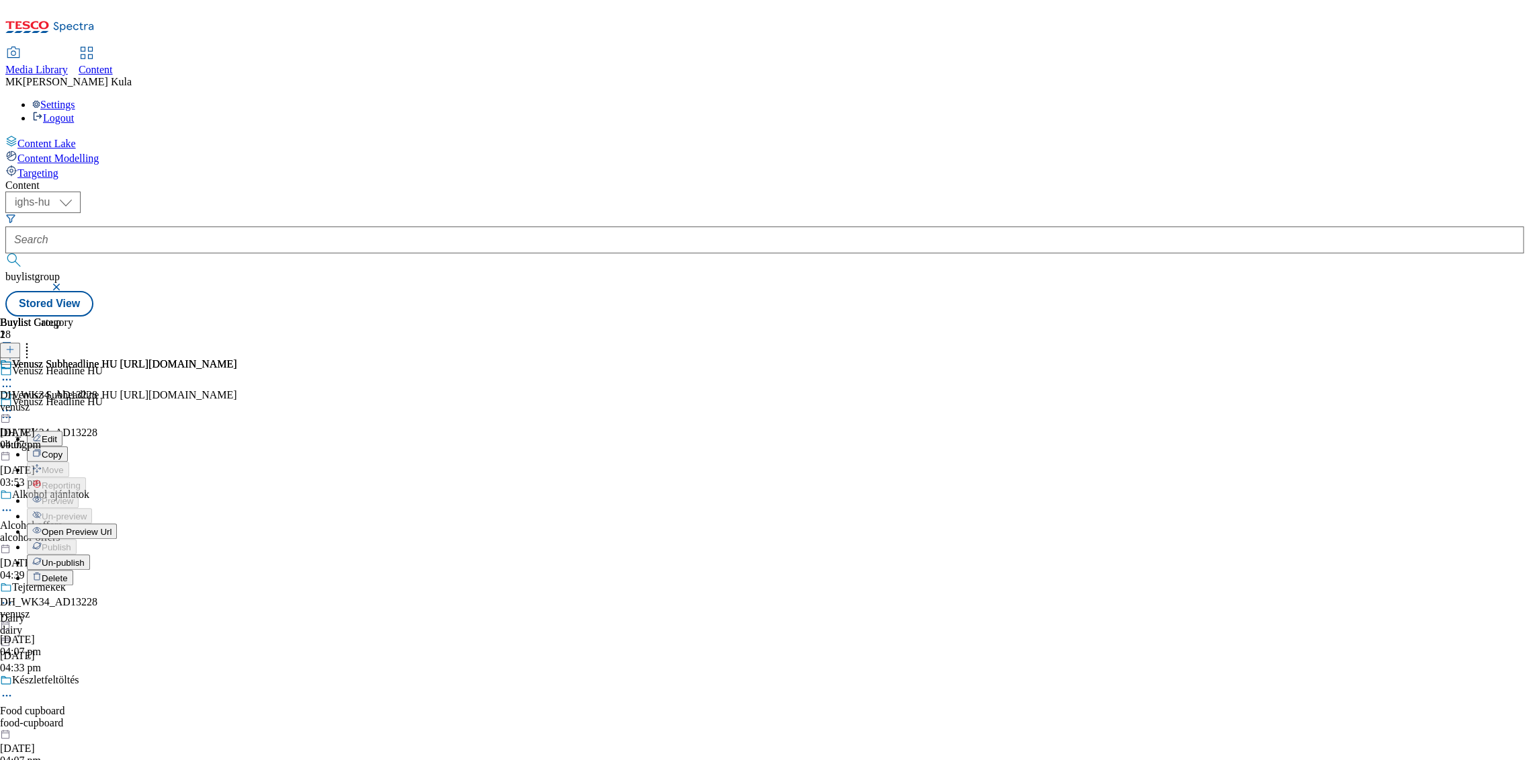
click at [85, 557] on span "Un-publish" at bounding box center [63, 562] width 43 height 10
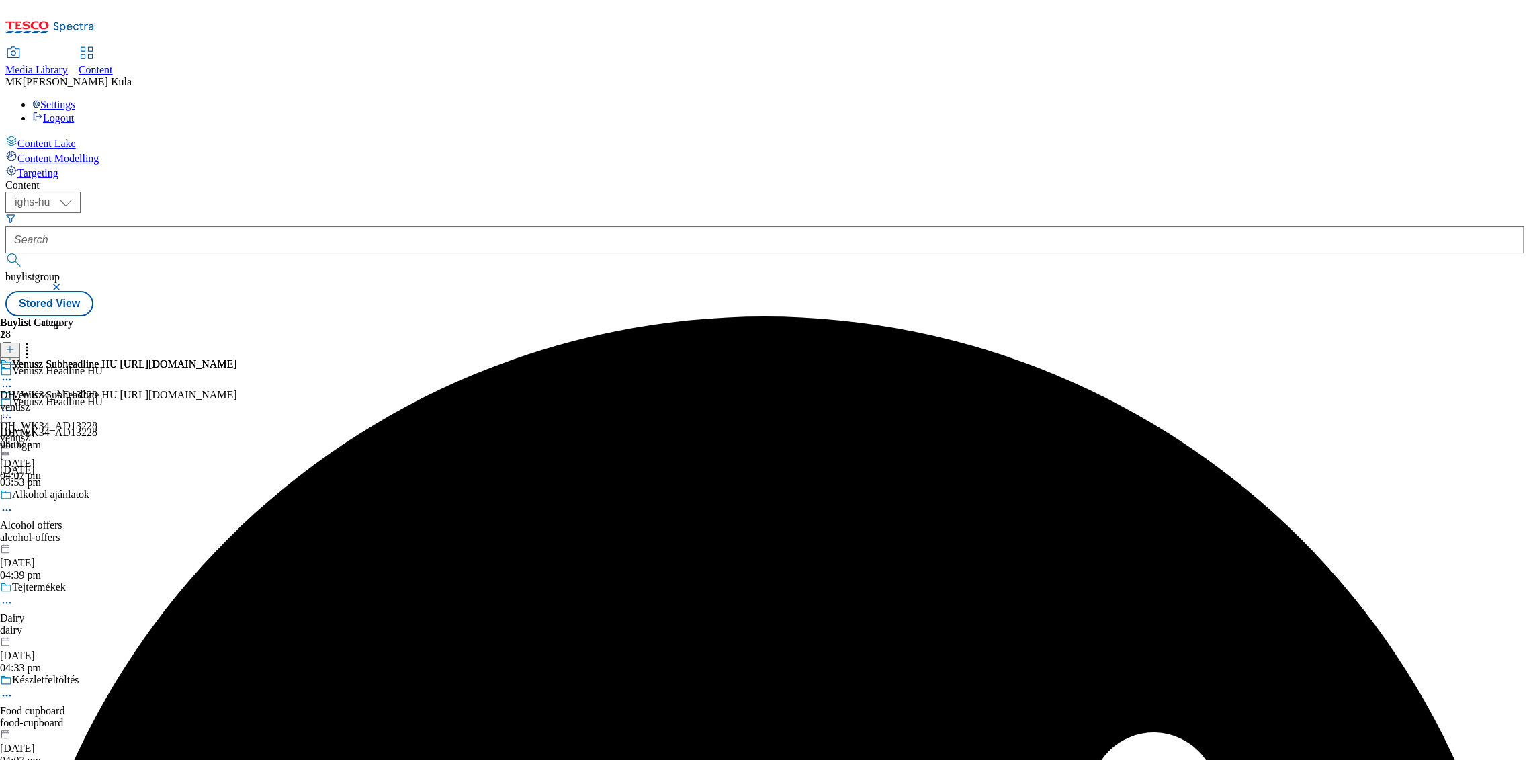
click at [237, 389] on div "Venusz Subheadline HU https://screvo.hu/hu/venusz" at bounding box center [118, 404] width 237 height 31
click at [13, 404] on icon at bounding box center [6, 410] width 13 height 13
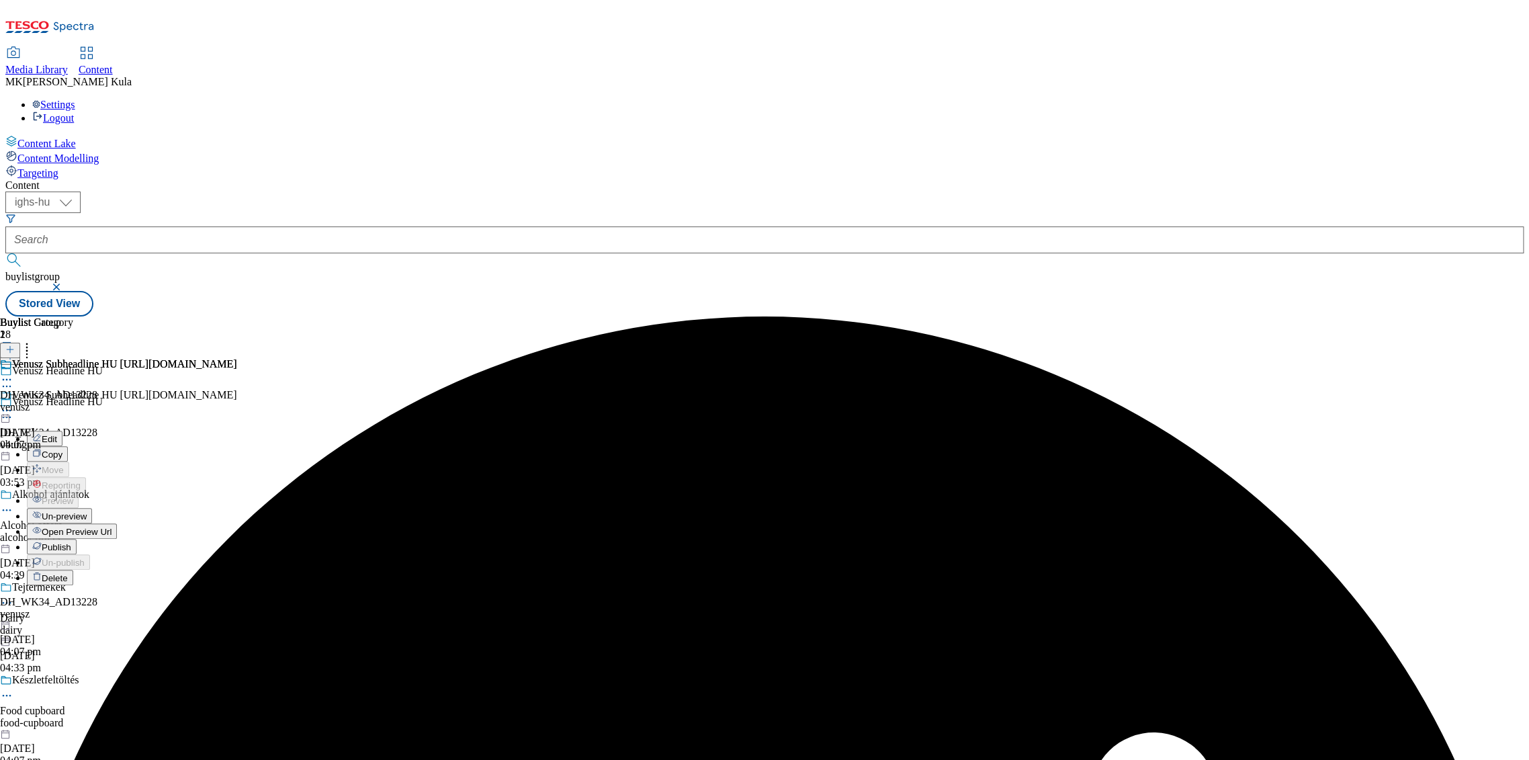
click at [62, 430] on button "Edit" at bounding box center [45, 437] width 36 height 15
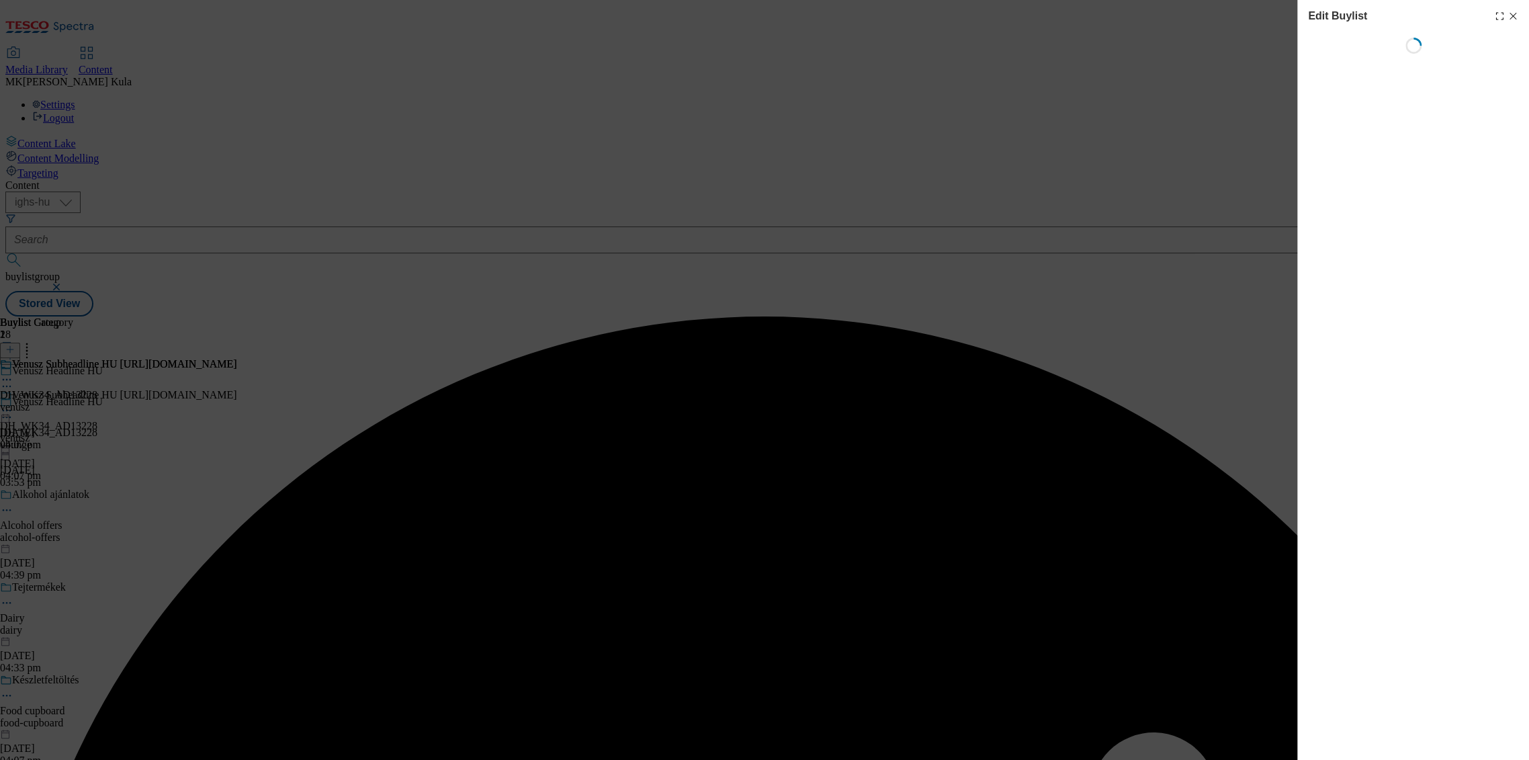
select select "evergreen"
select select "Banner"
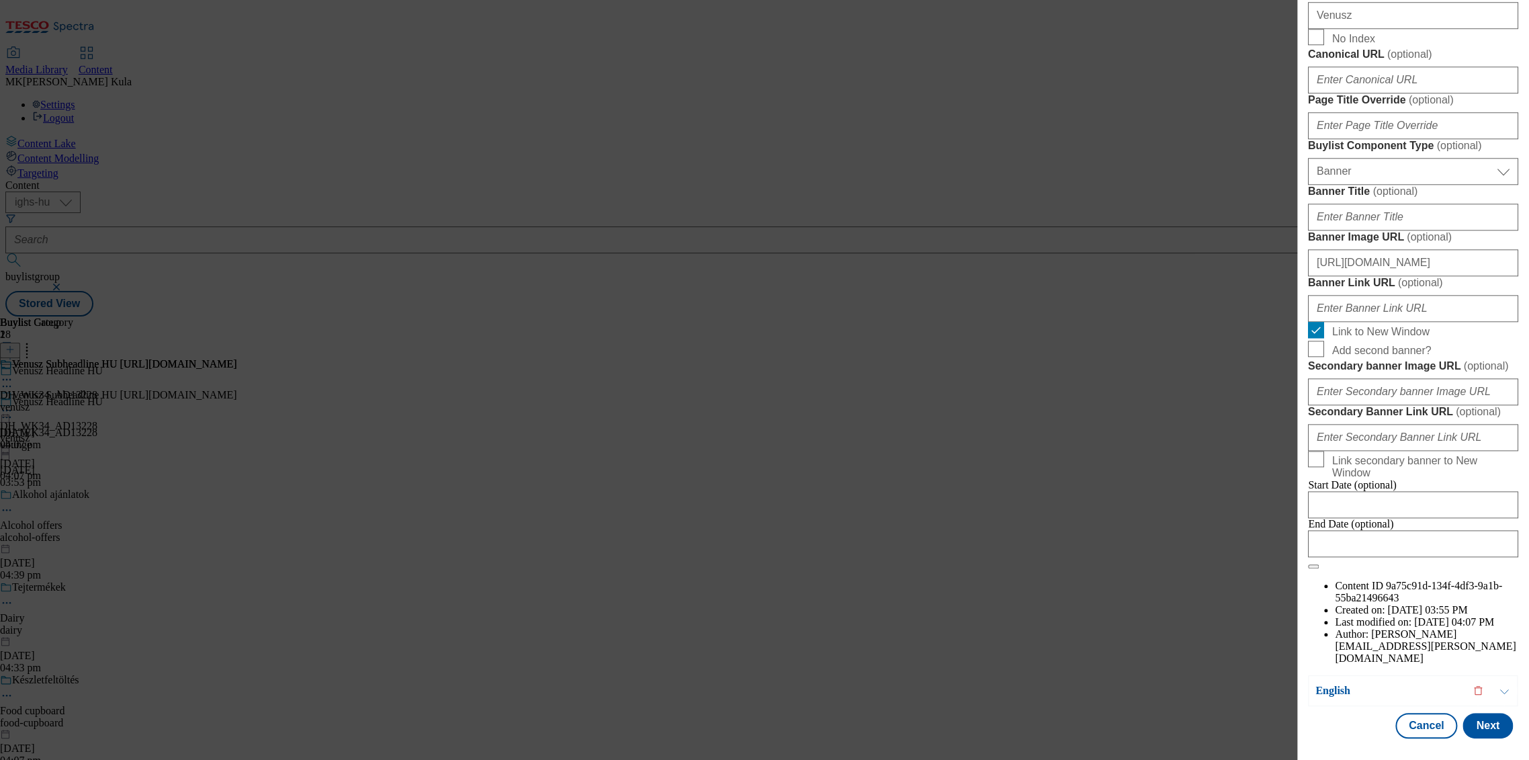
scroll to position [1119, 0]
click at [1409, 322] on input "Banner Link URL ( optional )" at bounding box center [1413, 308] width 210 height 27
paste input "https://screvo.hu/hu/venusz"
type input "https://screvo.hu/hu/venusz"
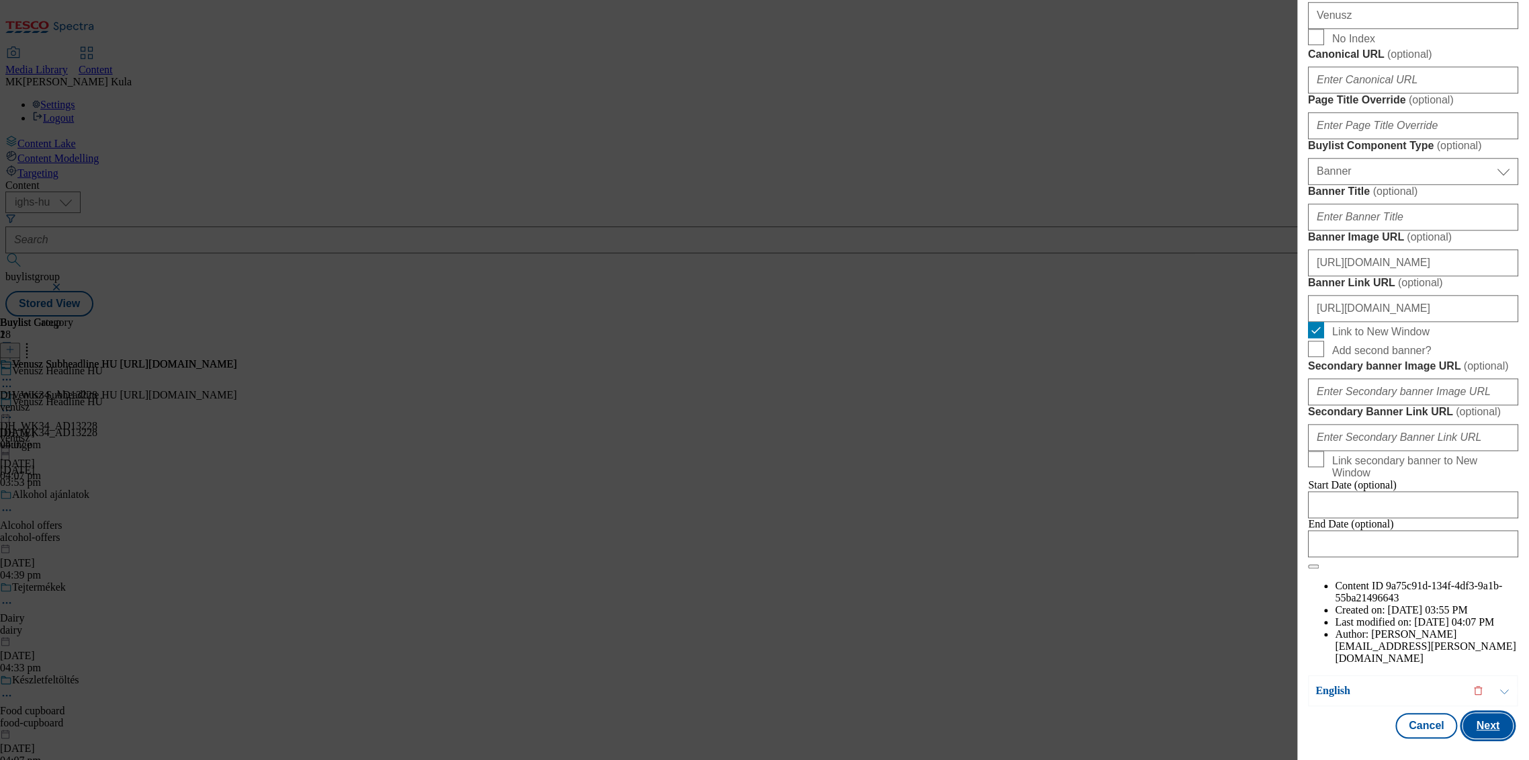
click at [1477, 721] on button "Next" at bounding box center [1487, 726] width 50 height 26
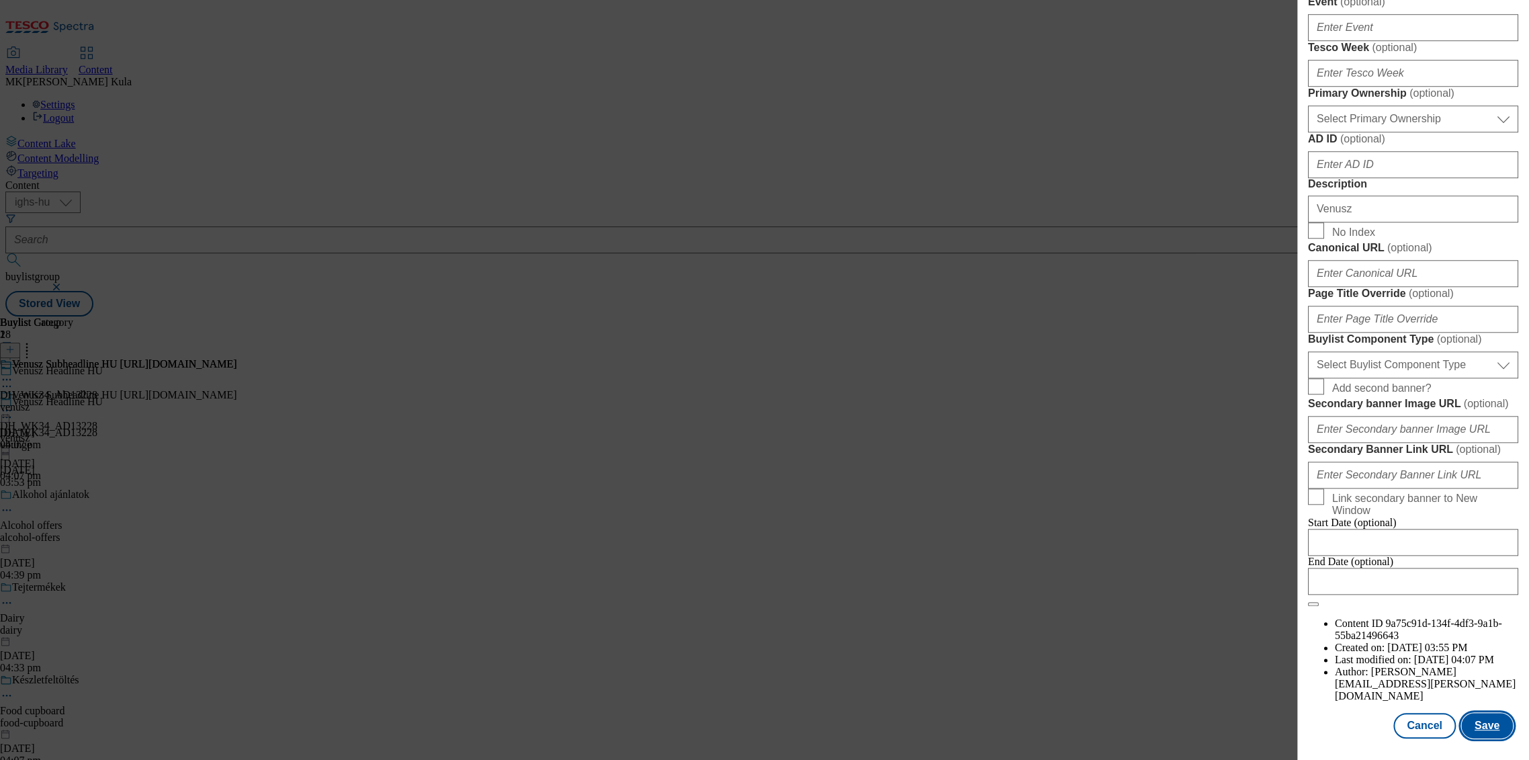
scroll to position [1068, 0]
click at [1477, 720] on button "Save" at bounding box center [1487, 726] width 52 height 26
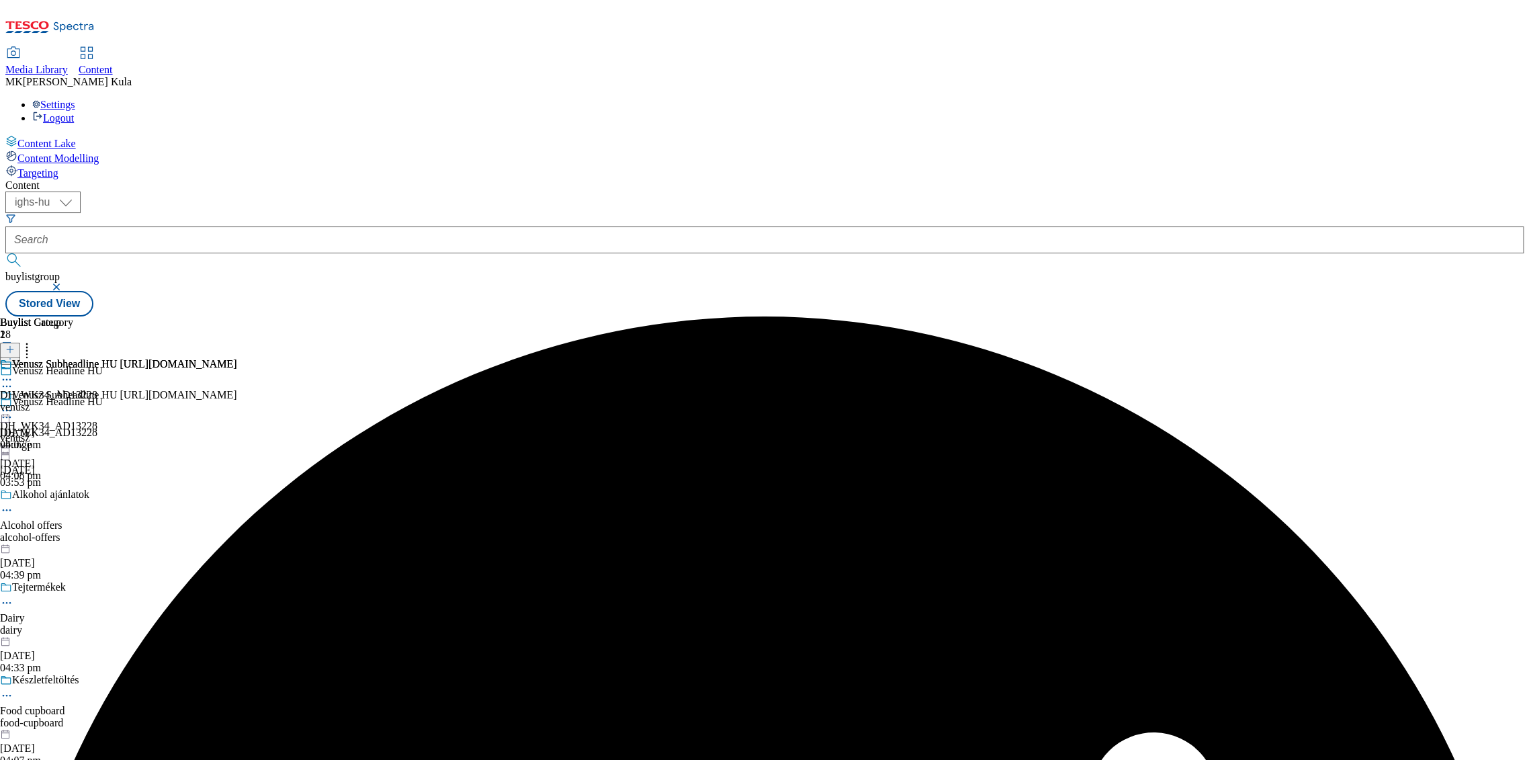
click at [13, 404] on icon at bounding box center [6, 410] width 13 height 13
click at [73, 496] on span "Preview" at bounding box center [58, 501] width 32 height 10
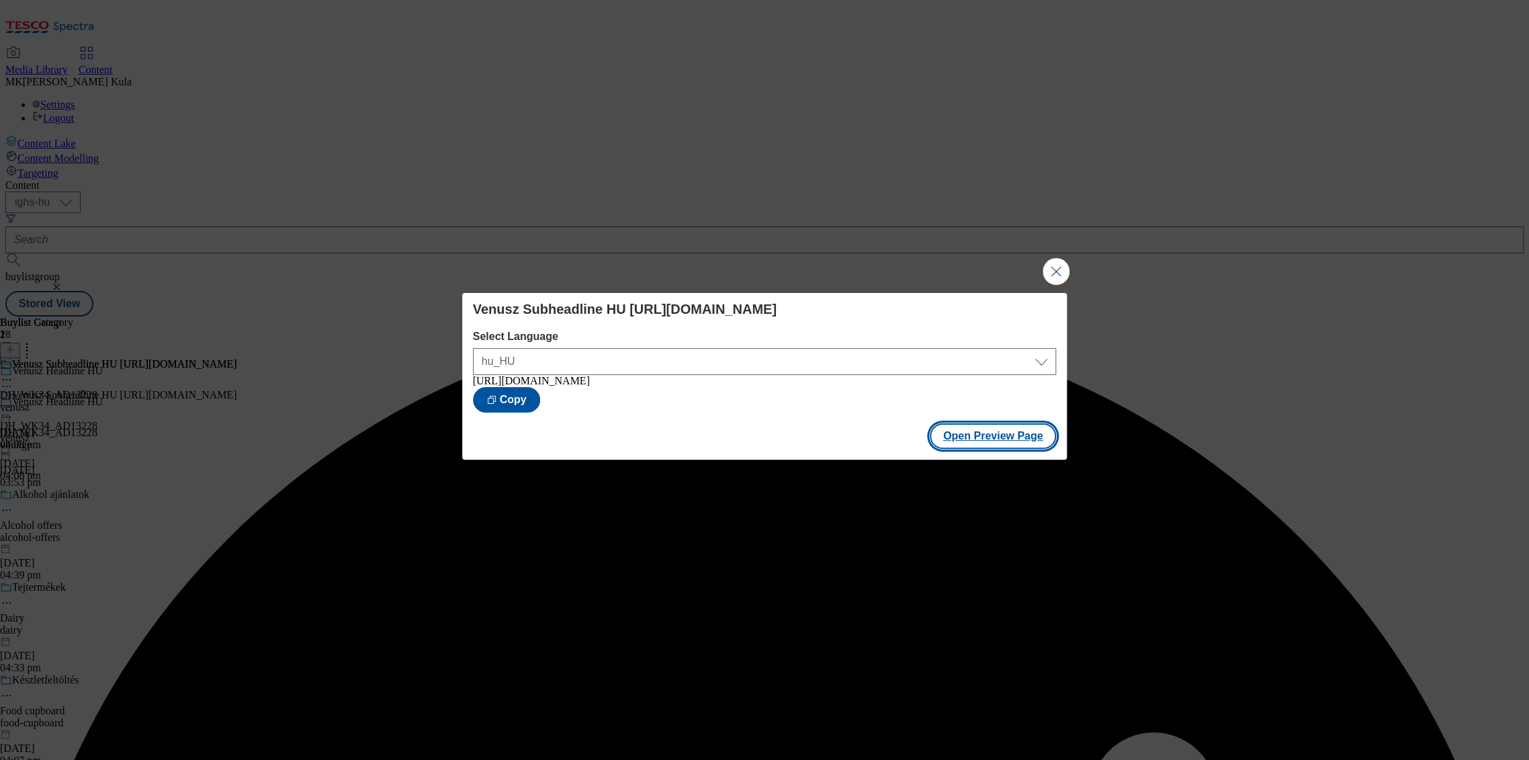
click at [994, 442] on button "Open Preview Page" at bounding box center [992, 436] width 127 height 26
click at [1073, 264] on div "Venusz Subheadline HU https://screvo.hu/hu/venusz Select Language hu_HU en_GB h…" at bounding box center [764, 380] width 1529 height 760
click at [1052, 267] on button "Close Modal" at bounding box center [1055, 271] width 27 height 27
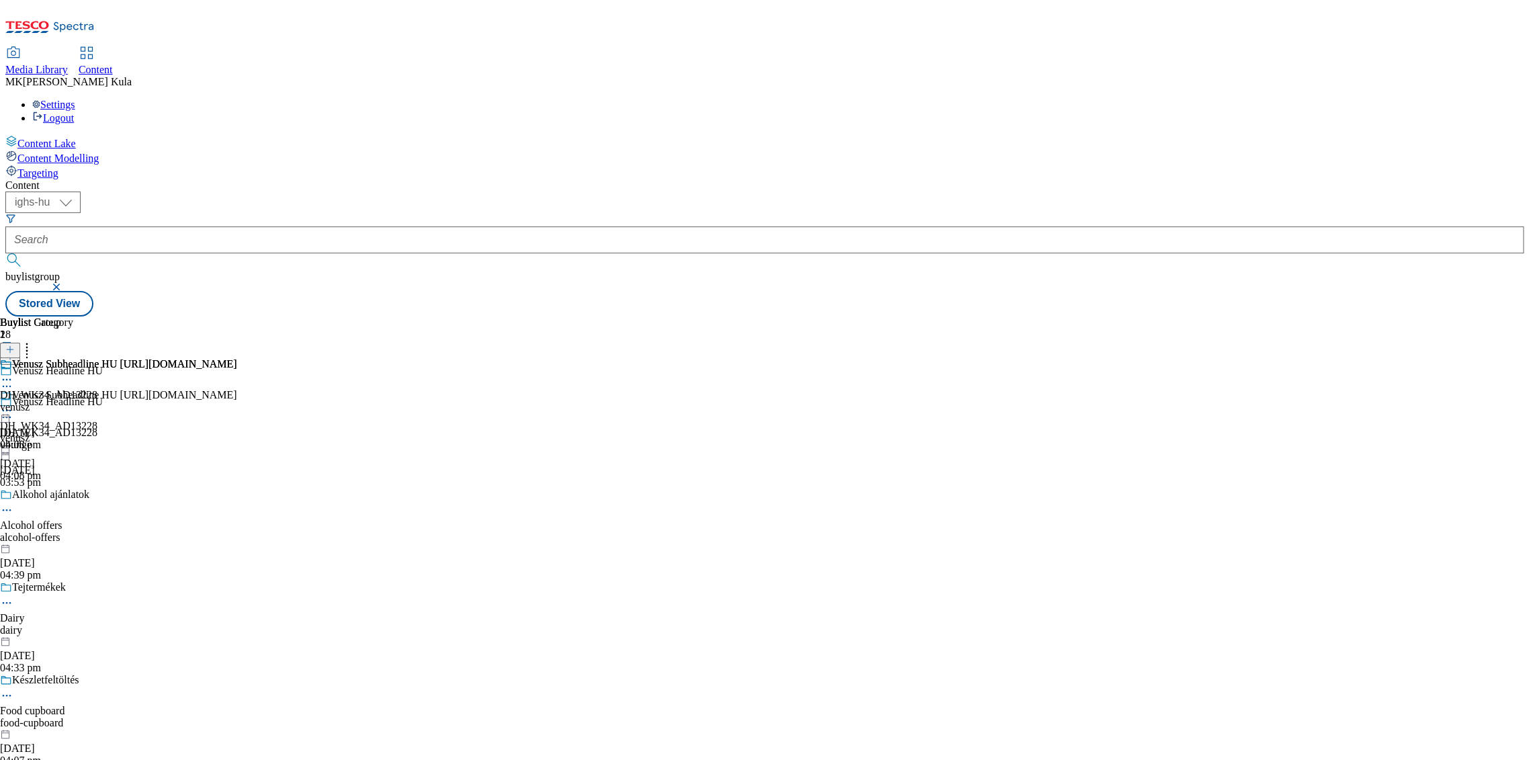
click at [13, 404] on icon at bounding box center [6, 410] width 13 height 13
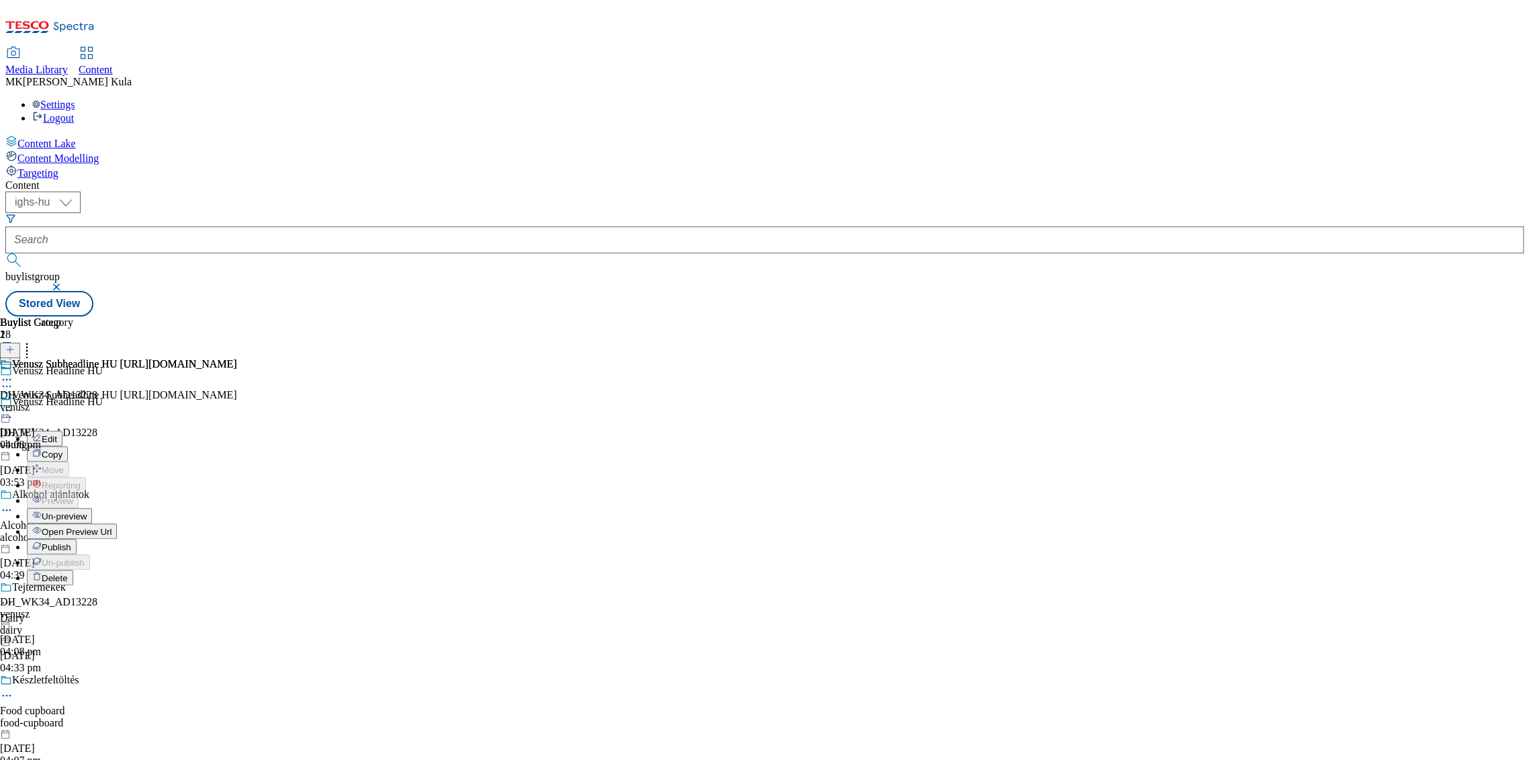
click at [71, 542] on span "Publish" at bounding box center [57, 547] width 30 height 10
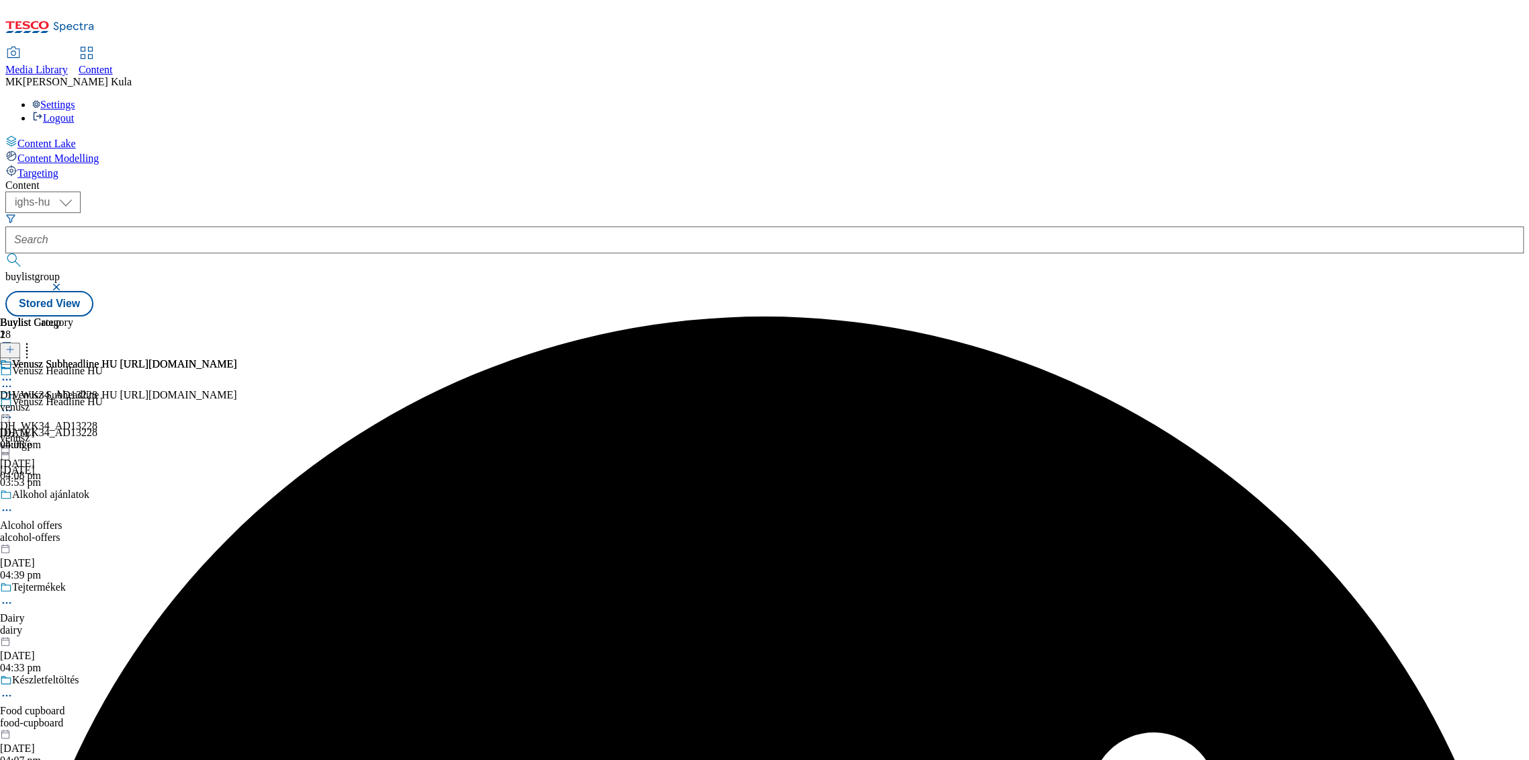
click at [13, 404] on icon at bounding box center [6, 410] width 13 height 13
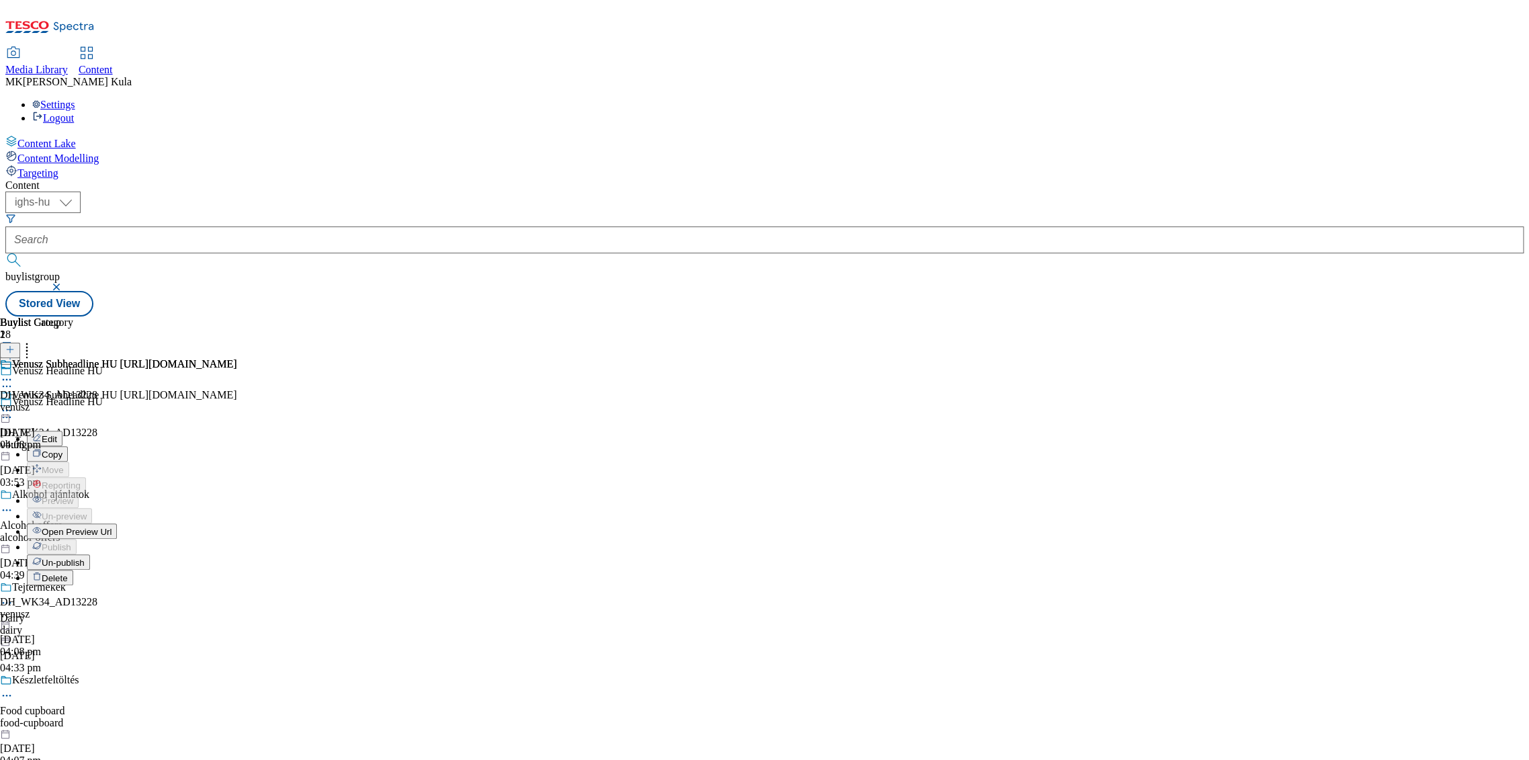
click at [85, 557] on span "Un-publish" at bounding box center [63, 562] width 43 height 10
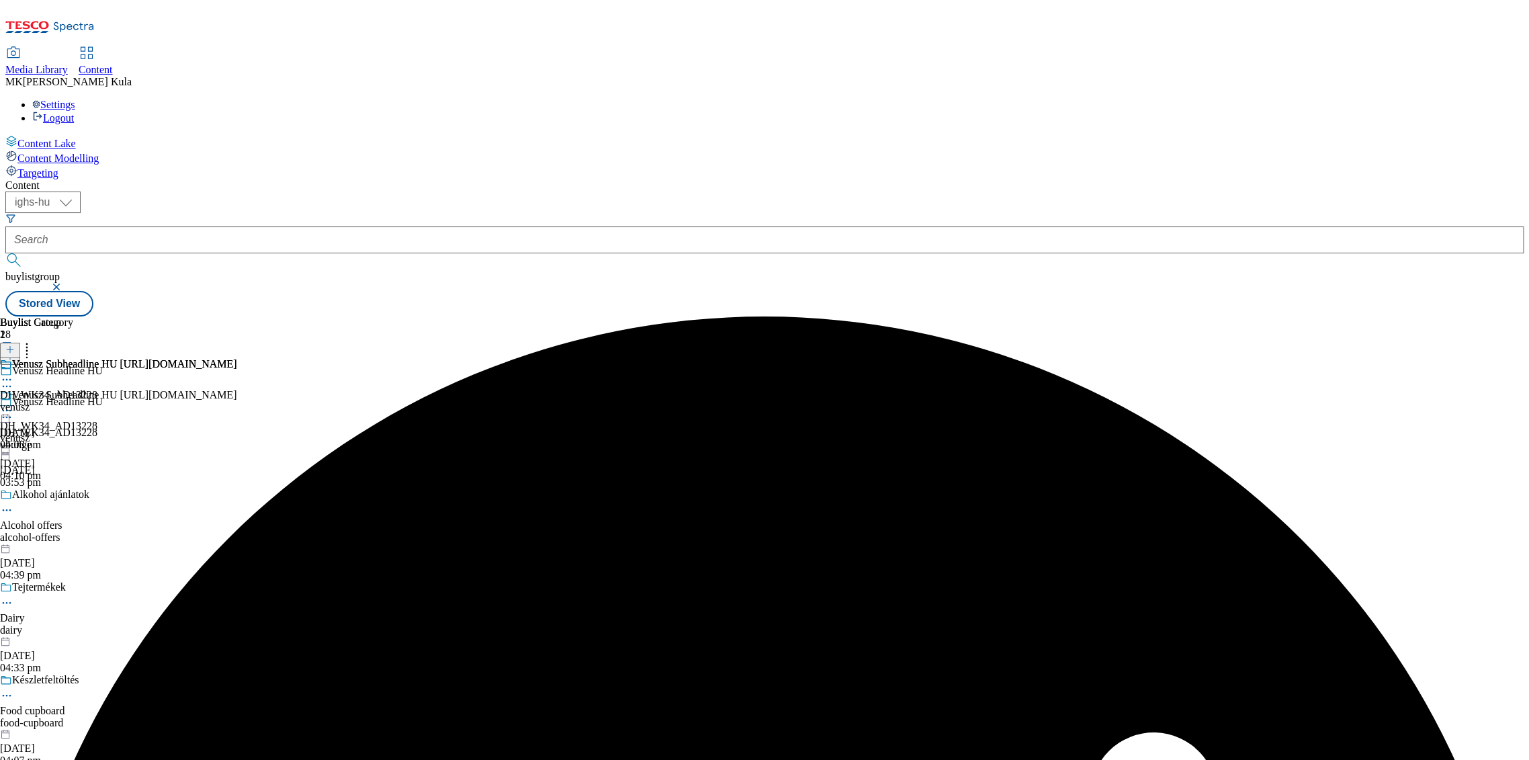
click at [13, 404] on icon at bounding box center [6, 410] width 13 height 13
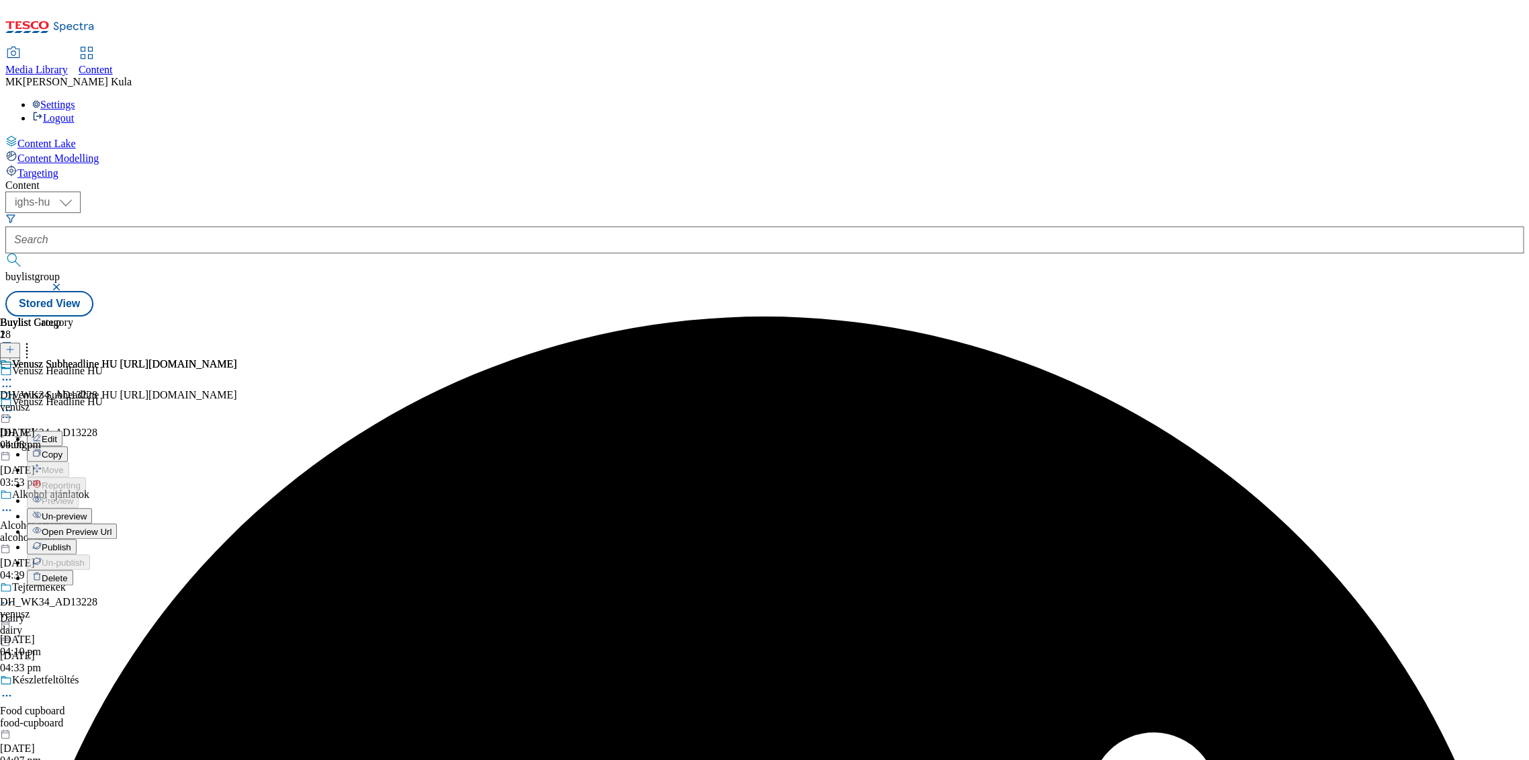
click at [62, 430] on button "Edit" at bounding box center [45, 437] width 36 height 15
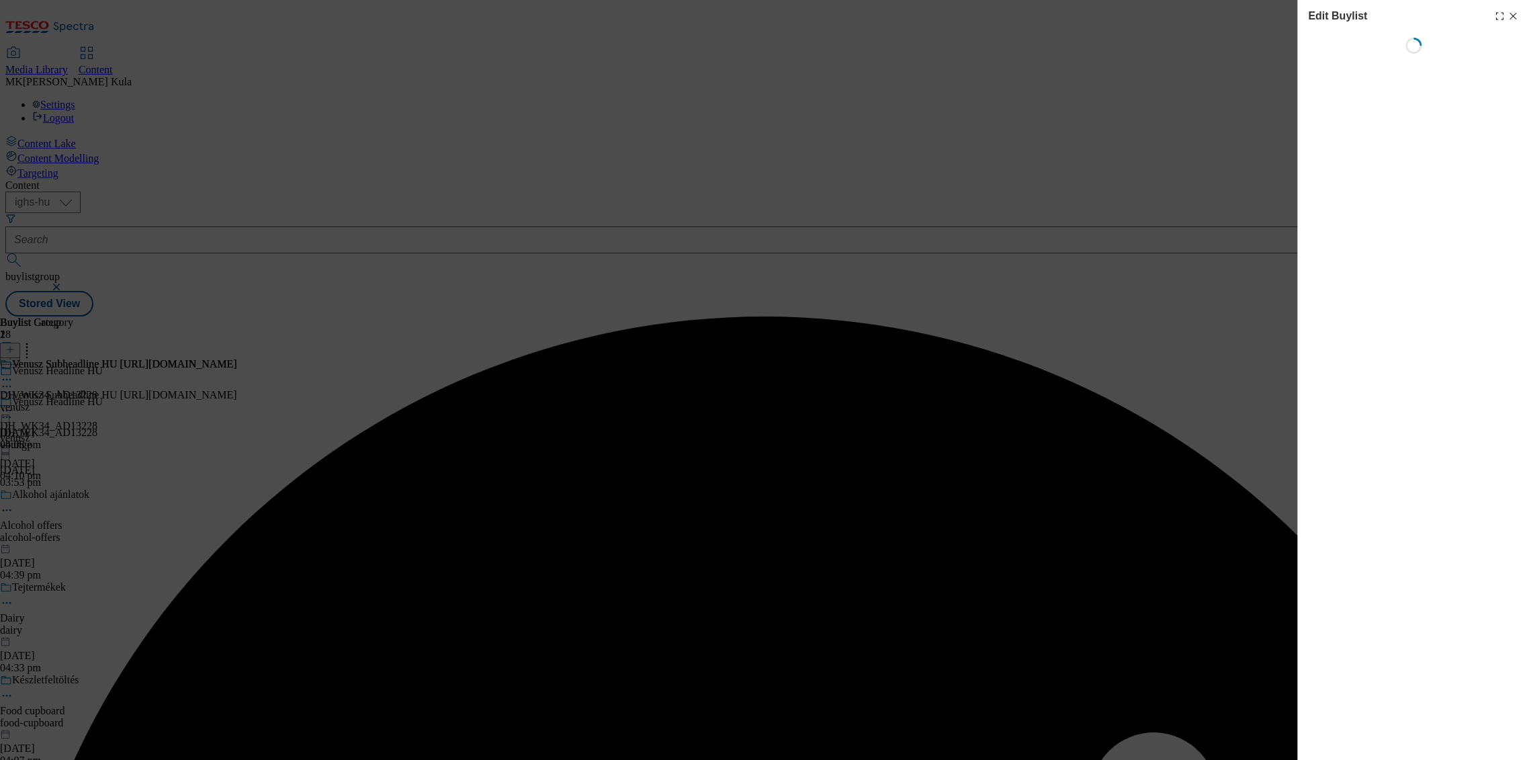
select select "evergreen"
select select "Banner"
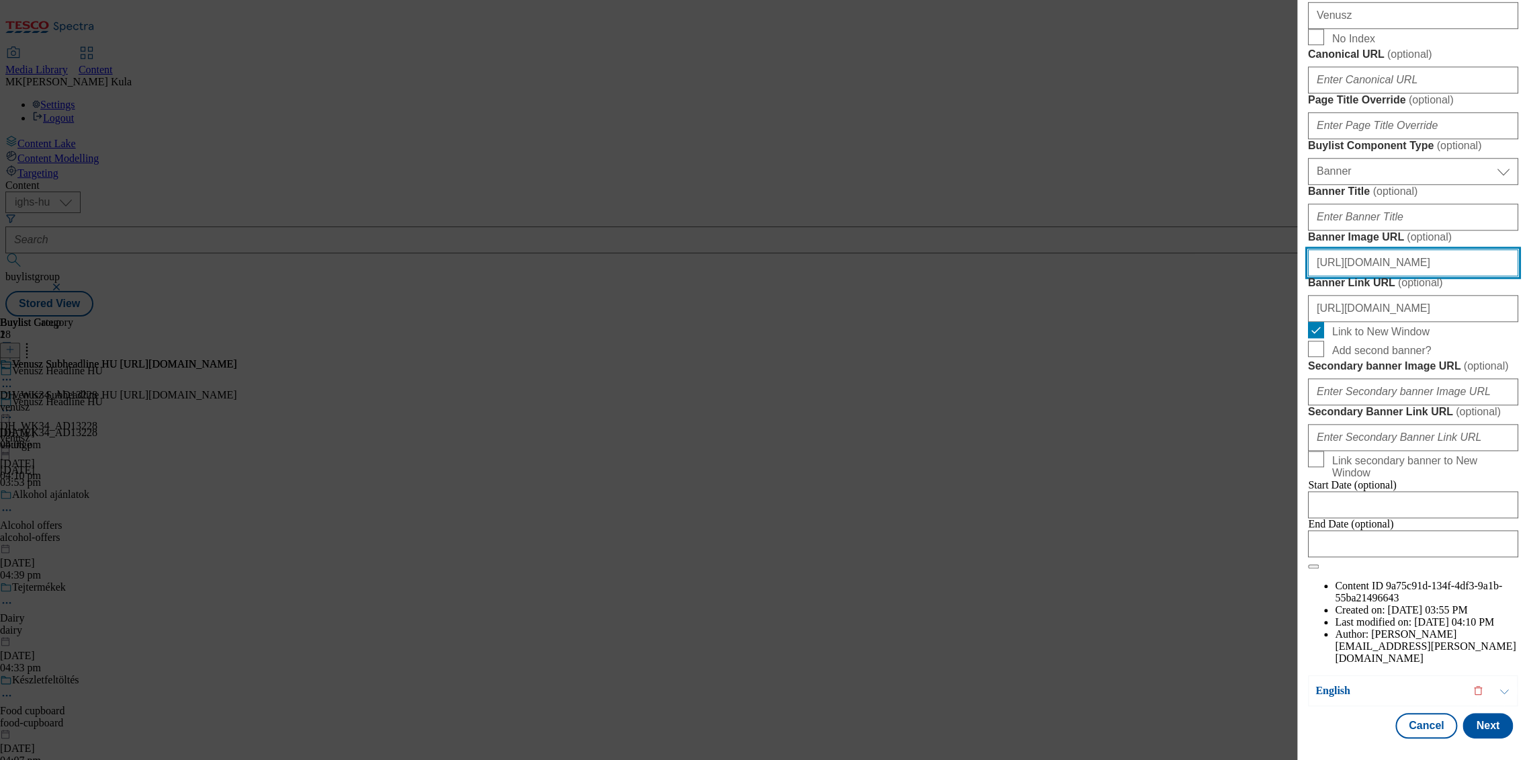
scroll to position [1044, 1]
drag, startPoint x: 1315, startPoint y: 437, endPoint x: 1733, endPoint y: 441, distance: 417.7
click at [1528, 322] on html "Icons icon_account icon_add icon_backward_link icon_basket icon_benefits icon_c…" at bounding box center [764, 161] width 1529 height 322
paste input "2a1a7d59-e941-4ab8-a53b-710f1162dc6d/VenuszBLHeader3"
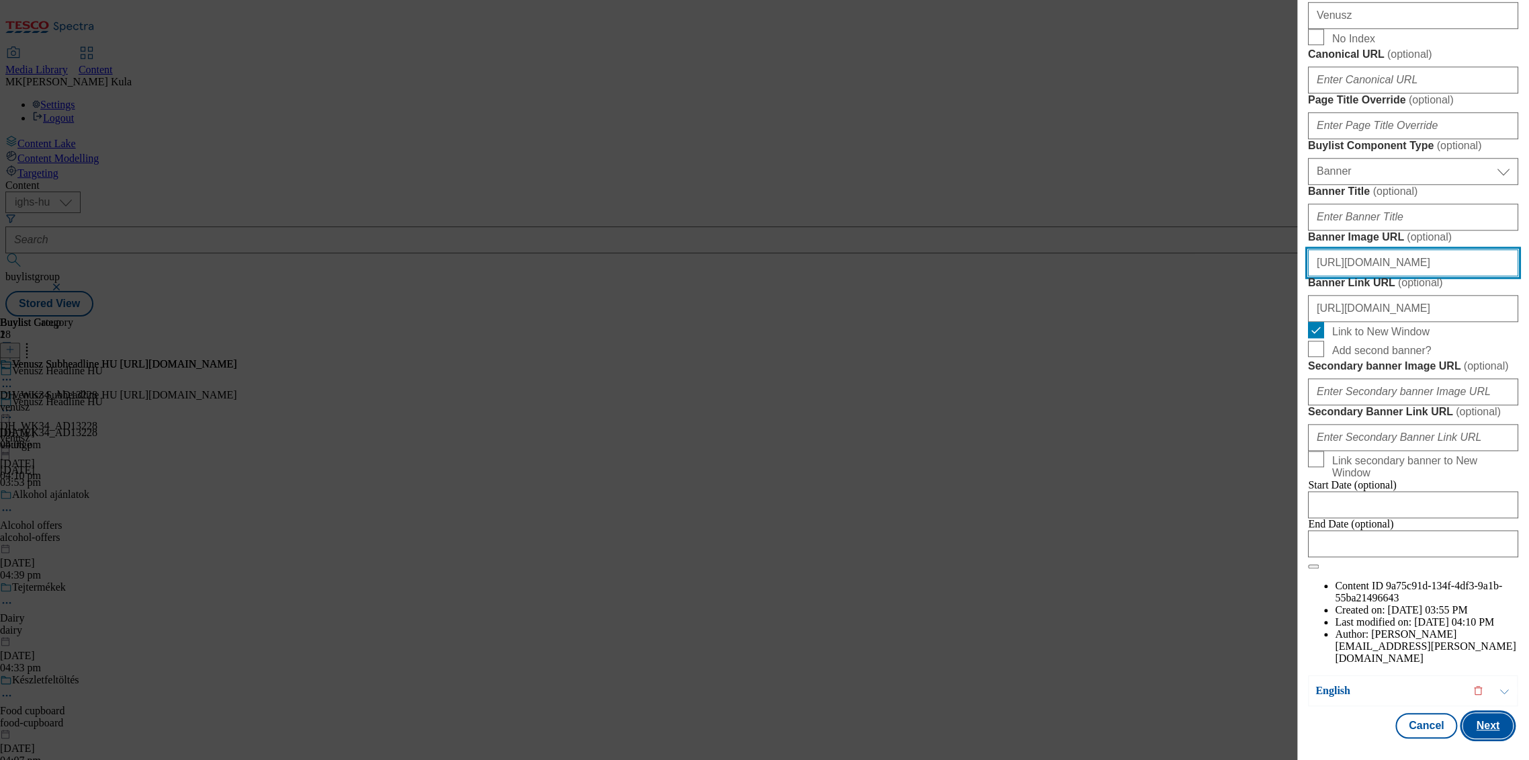
type input "https://digitalcontent.api.tesco.com/v2/media/ighs-ce-mktg/2a1a7d59-e941-4ab8-a…"
click at [1481, 713] on button "Next" at bounding box center [1487, 726] width 50 height 26
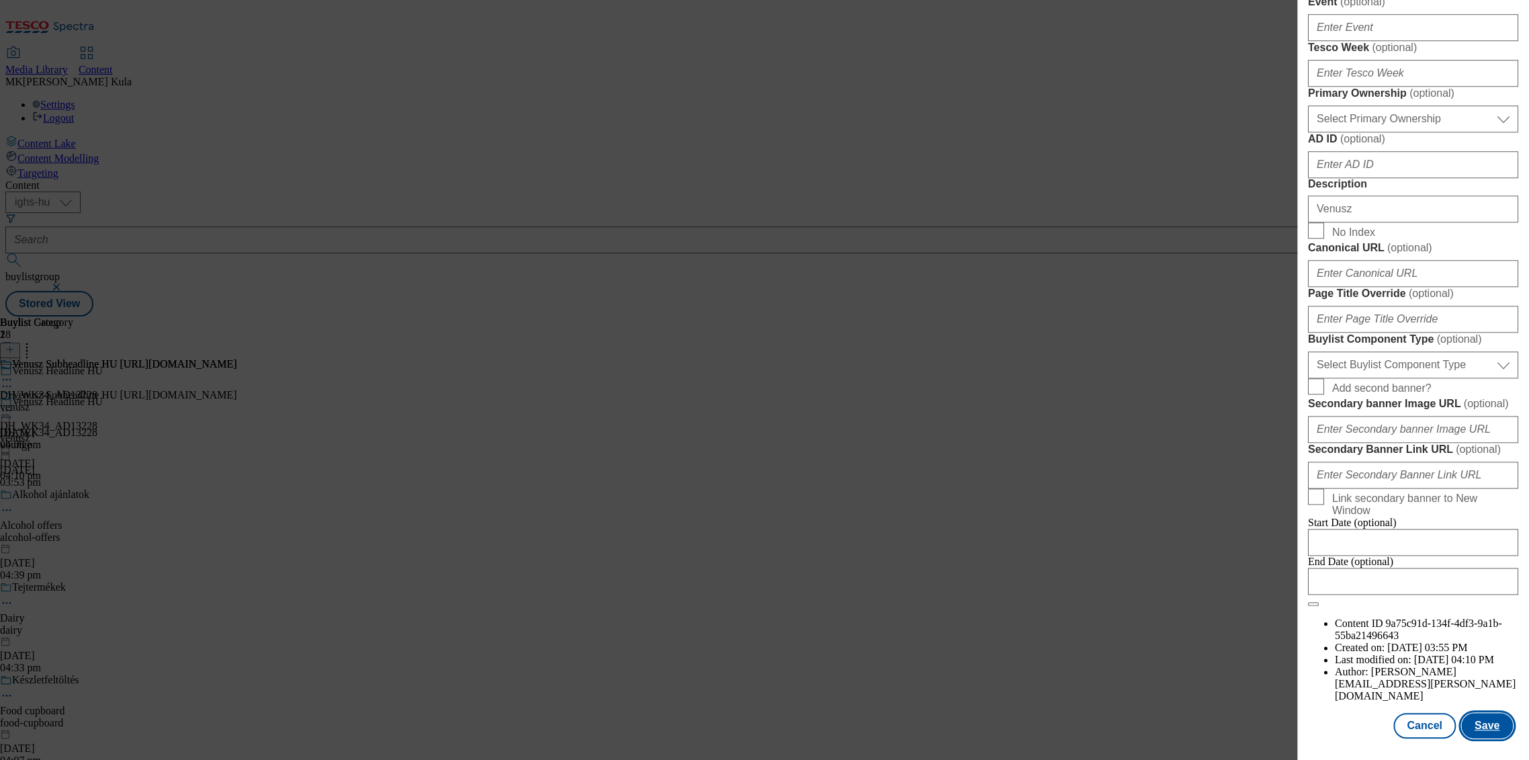
scroll to position [1068, 1]
click at [1471, 715] on button "Save" at bounding box center [1487, 726] width 52 height 26
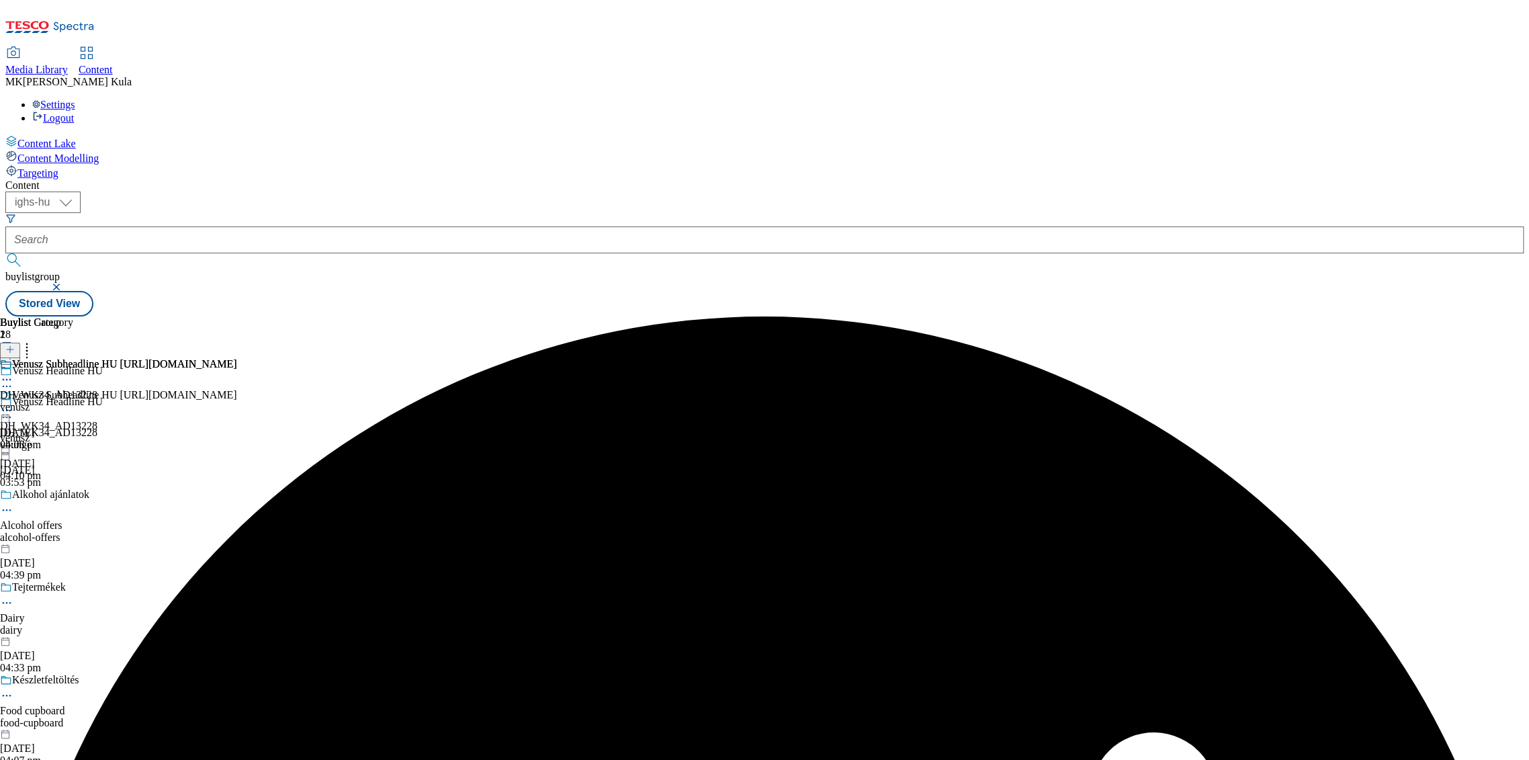
click at [13, 404] on icon at bounding box center [6, 410] width 13 height 13
click at [73, 496] on span "Preview" at bounding box center [58, 501] width 32 height 10
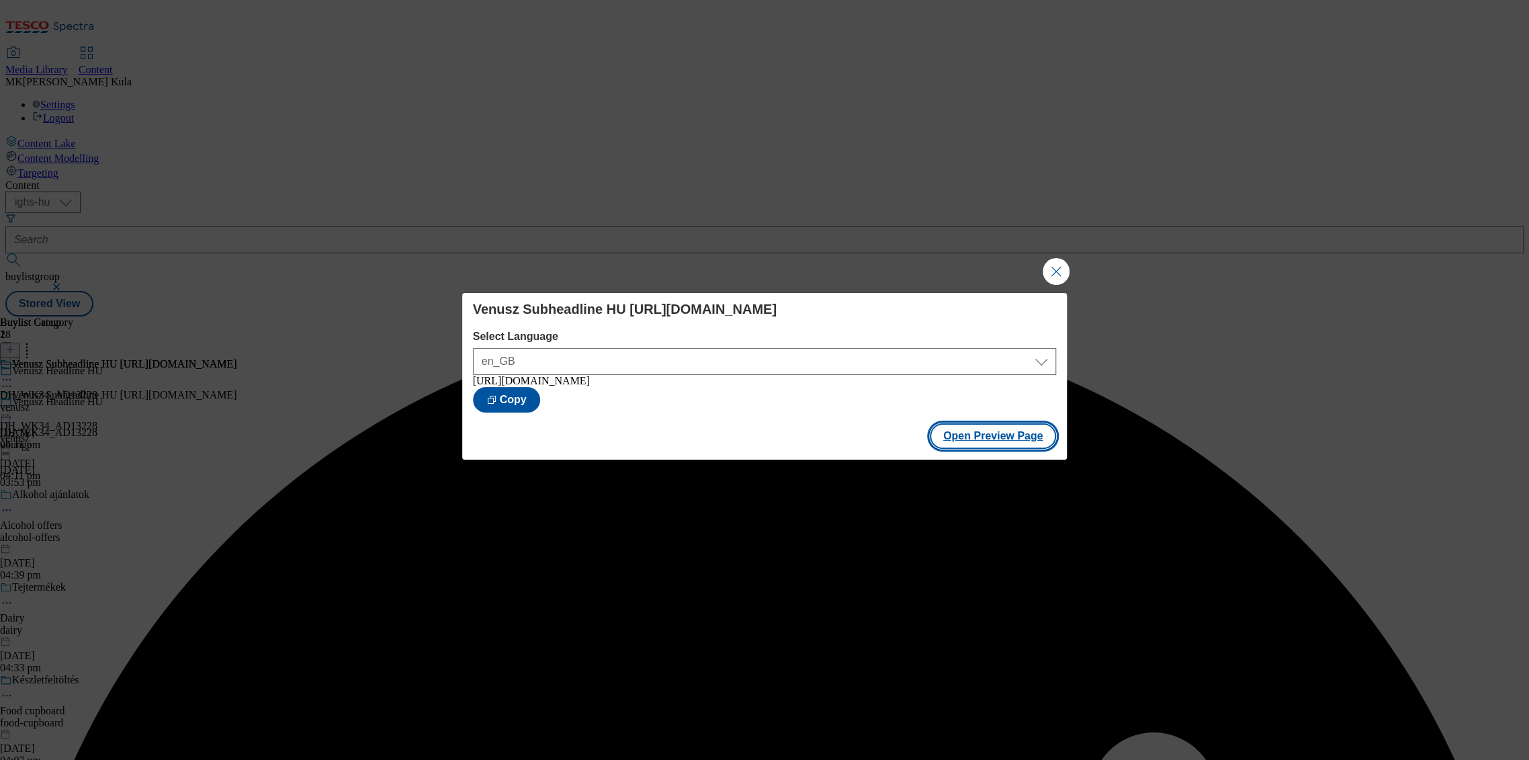
click at [1005, 448] on button "Open Preview Page" at bounding box center [992, 436] width 127 height 26
click at [1050, 262] on button "Close Modal" at bounding box center [1055, 271] width 27 height 27
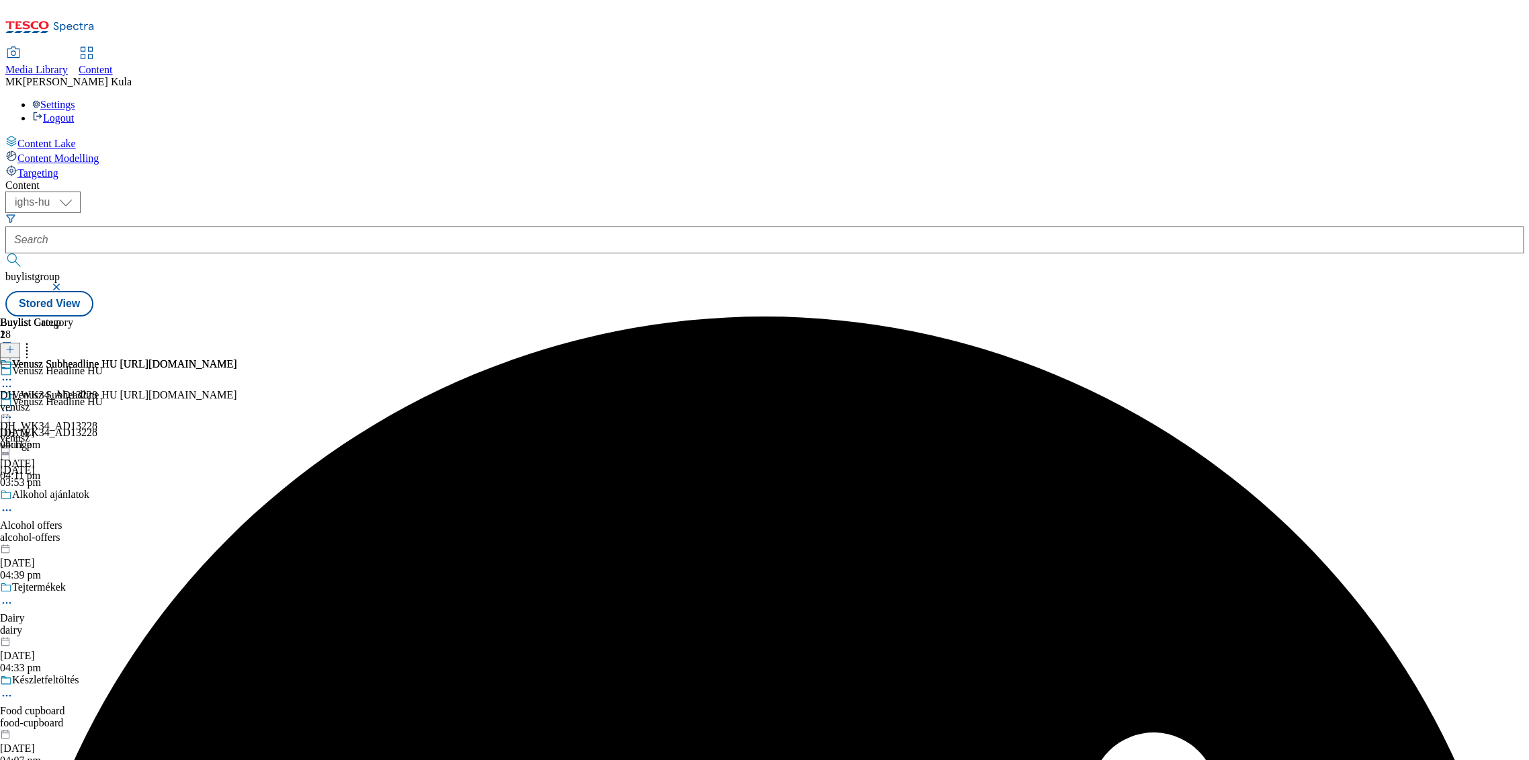
click at [13, 404] on icon at bounding box center [6, 410] width 13 height 13
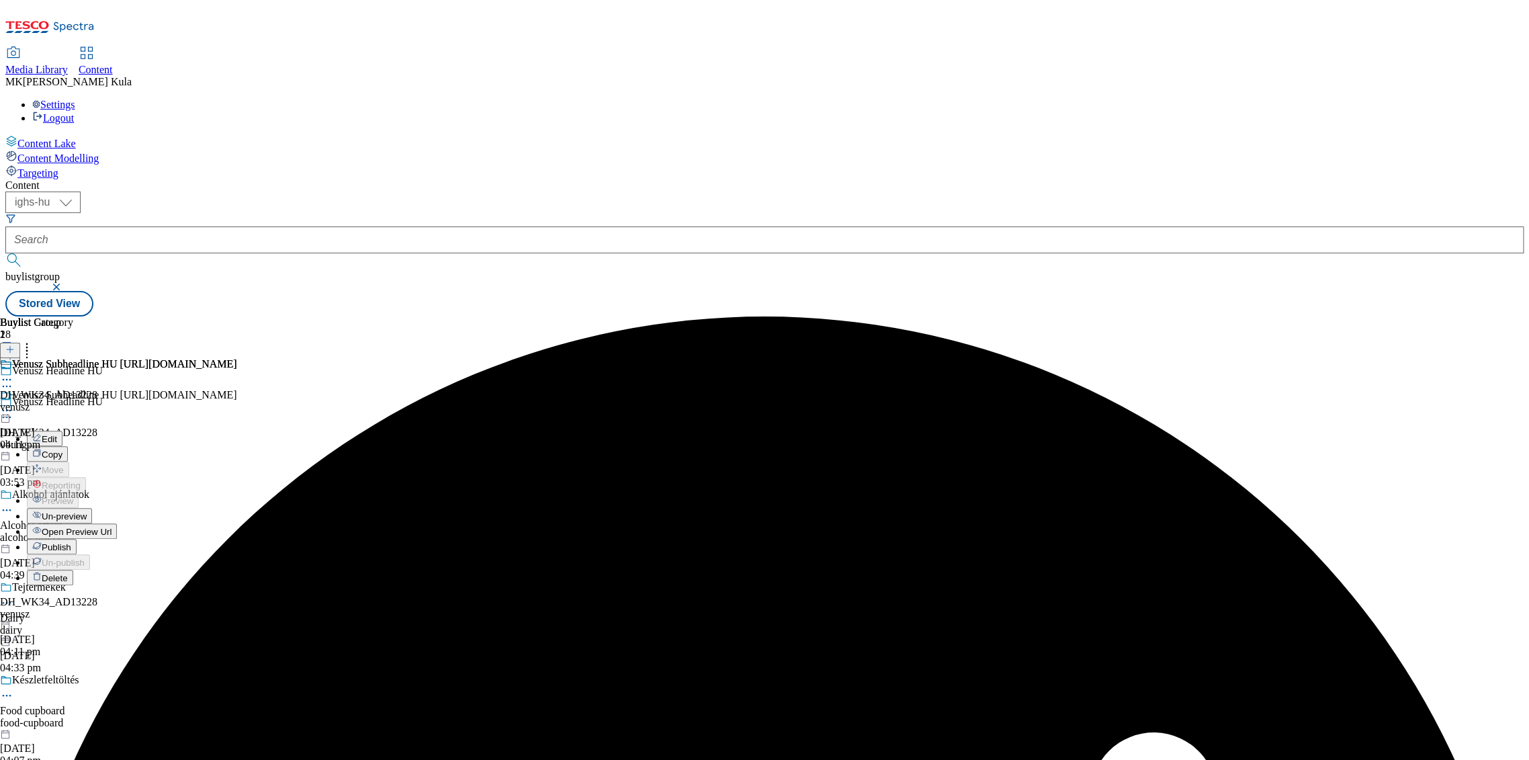
click at [71, 542] on span "Publish" at bounding box center [57, 547] width 30 height 10
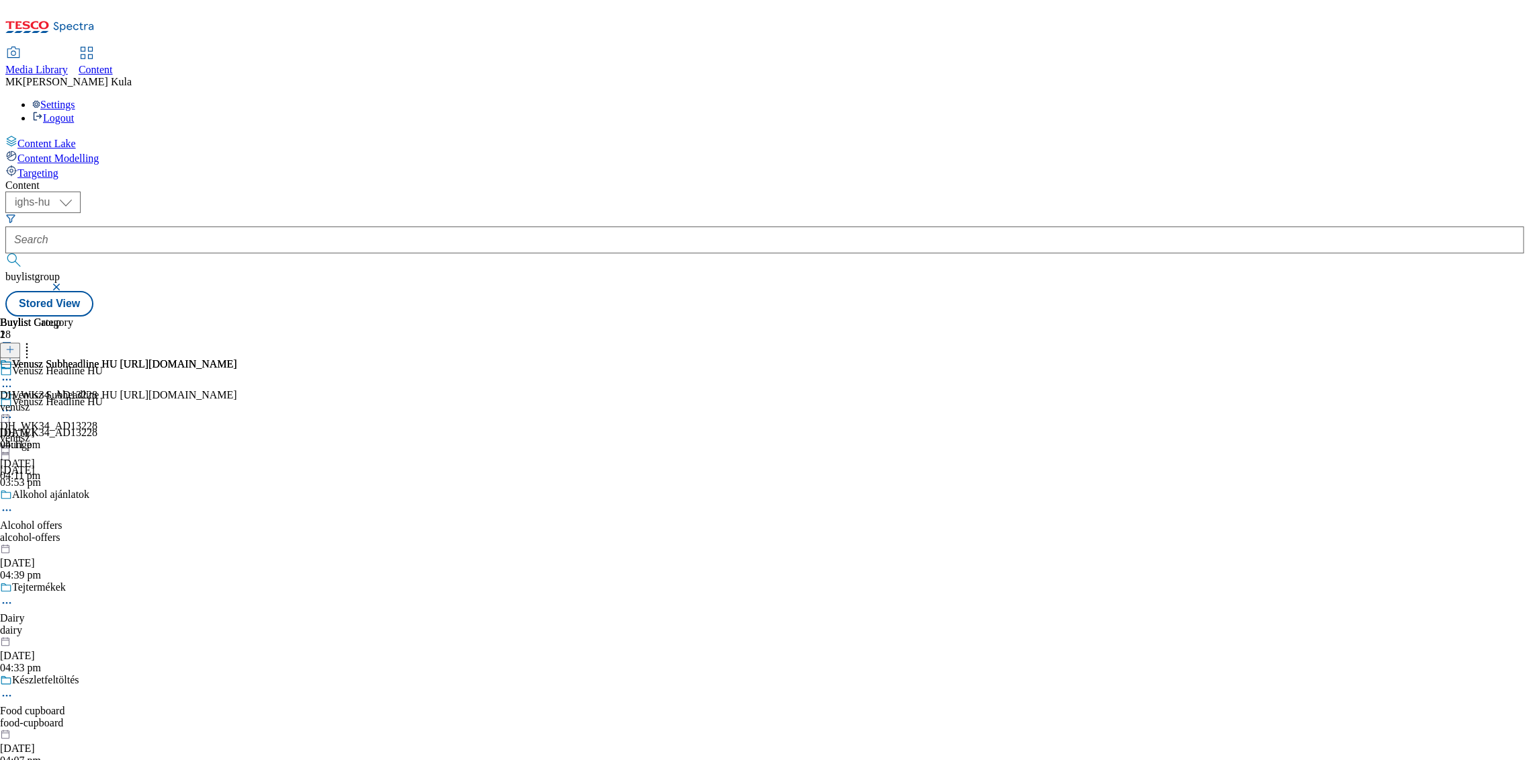
click at [13, 404] on icon at bounding box center [6, 410] width 13 height 13
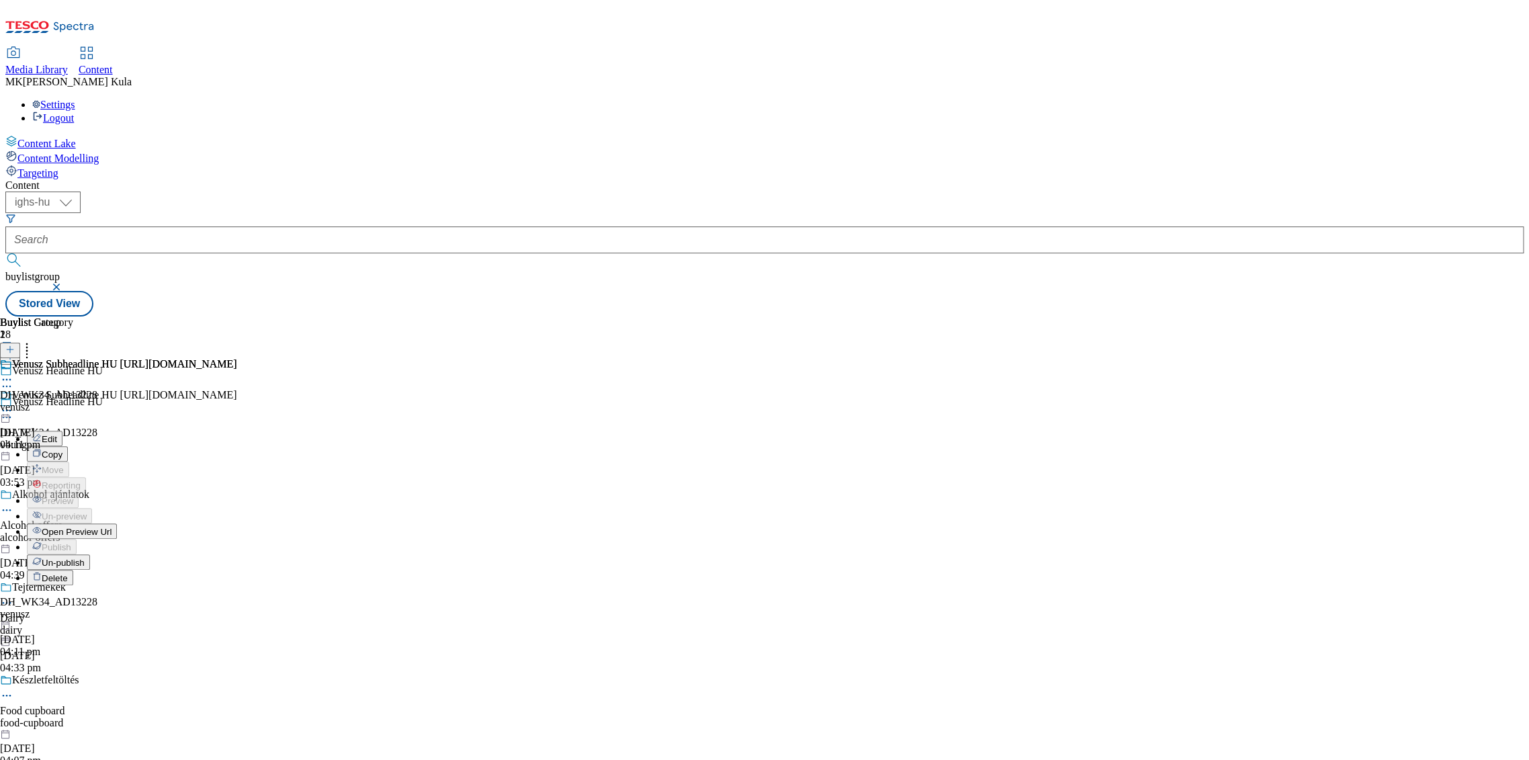
click at [111, 527] on span "Open Preview Url" at bounding box center [77, 532] width 70 height 10
